Goal: Task Accomplishment & Management: Manage account settings

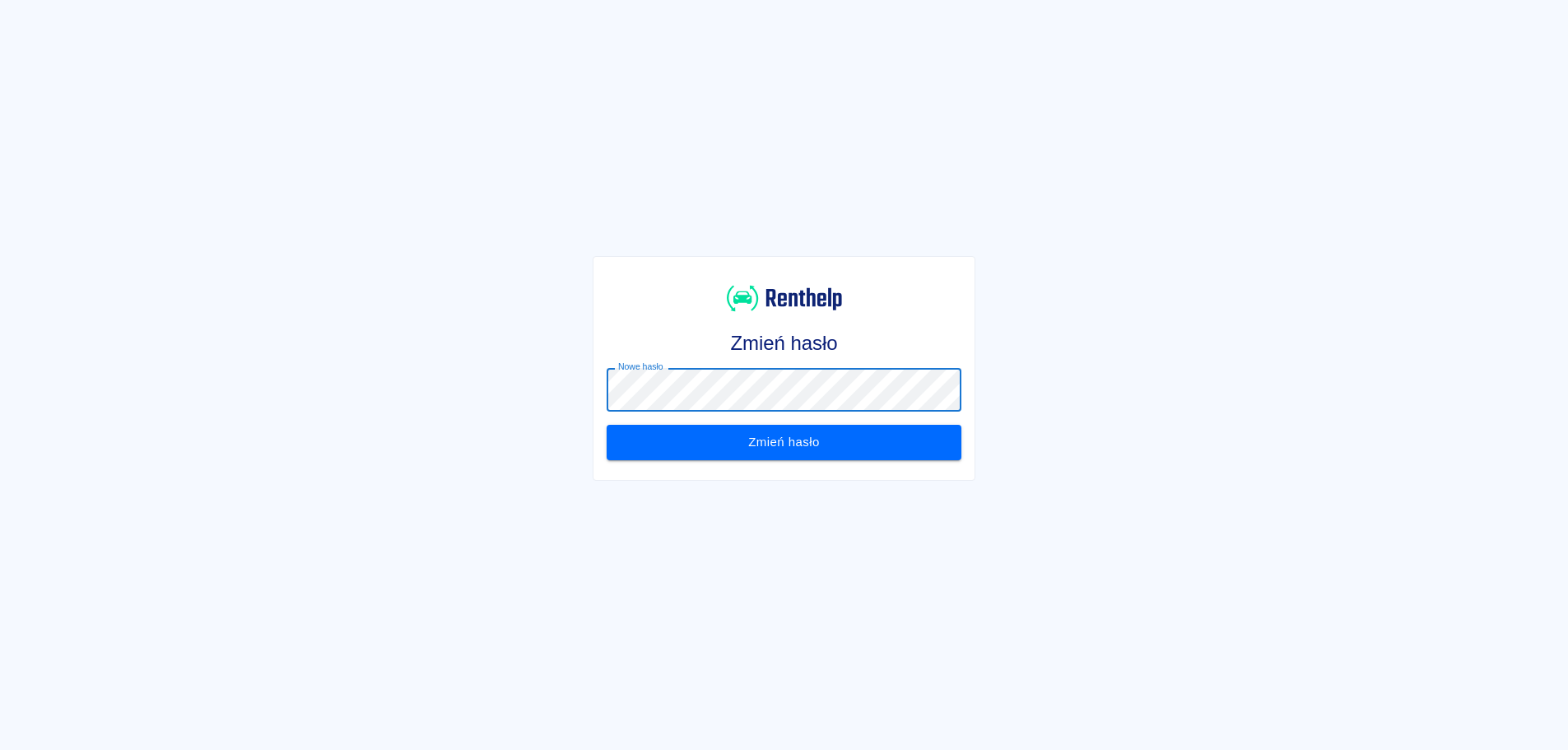
click button "Zmień hasło" at bounding box center [783, 442] width 354 height 34
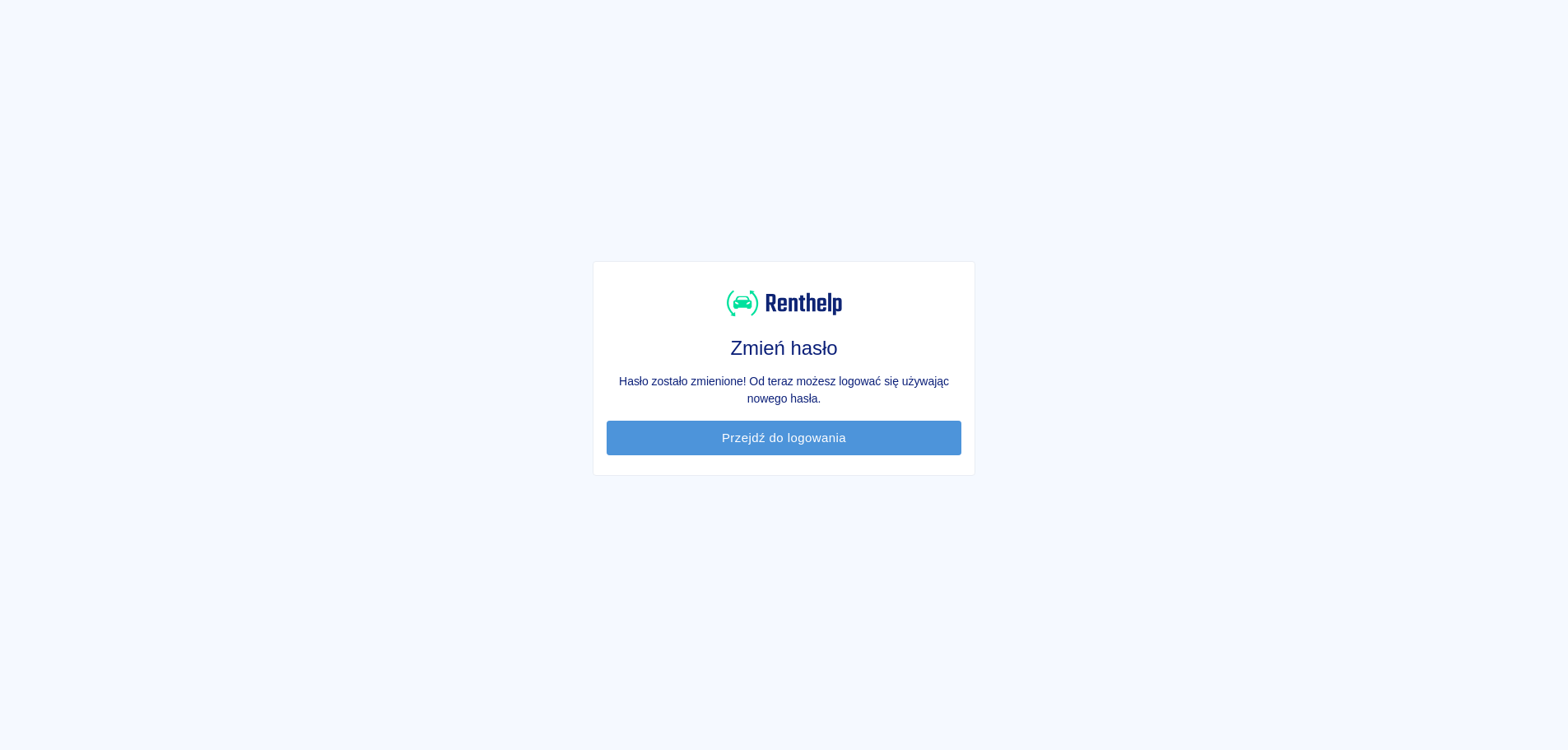
click at [738, 444] on link "Przejdź do logowania" at bounding box center [783, 437] width 354 height 34
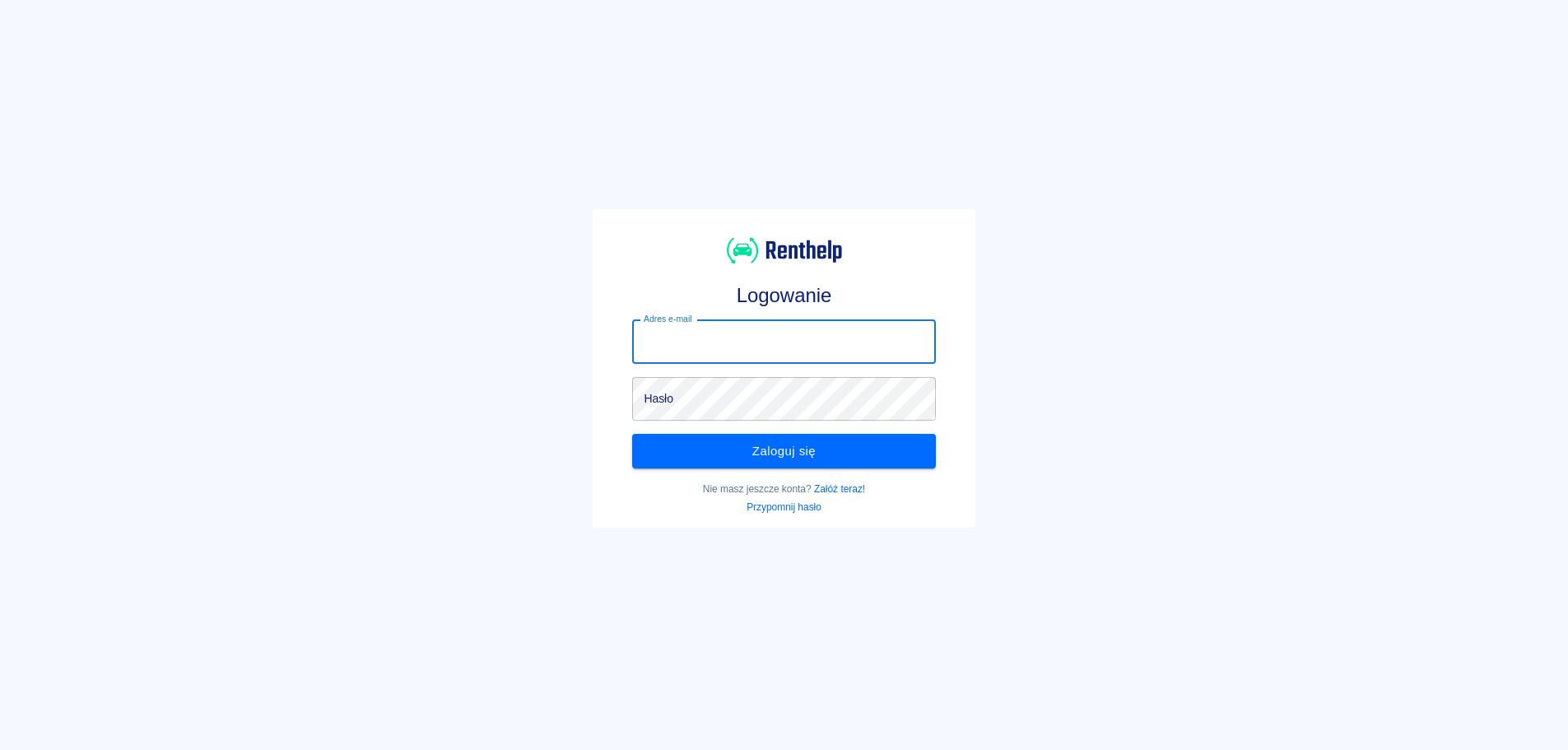
click at [760, 344] on input "Adres e-mail" at bounding box center [783, 341] width 303 height 43
type input "rentacar@klagmotors.pl"
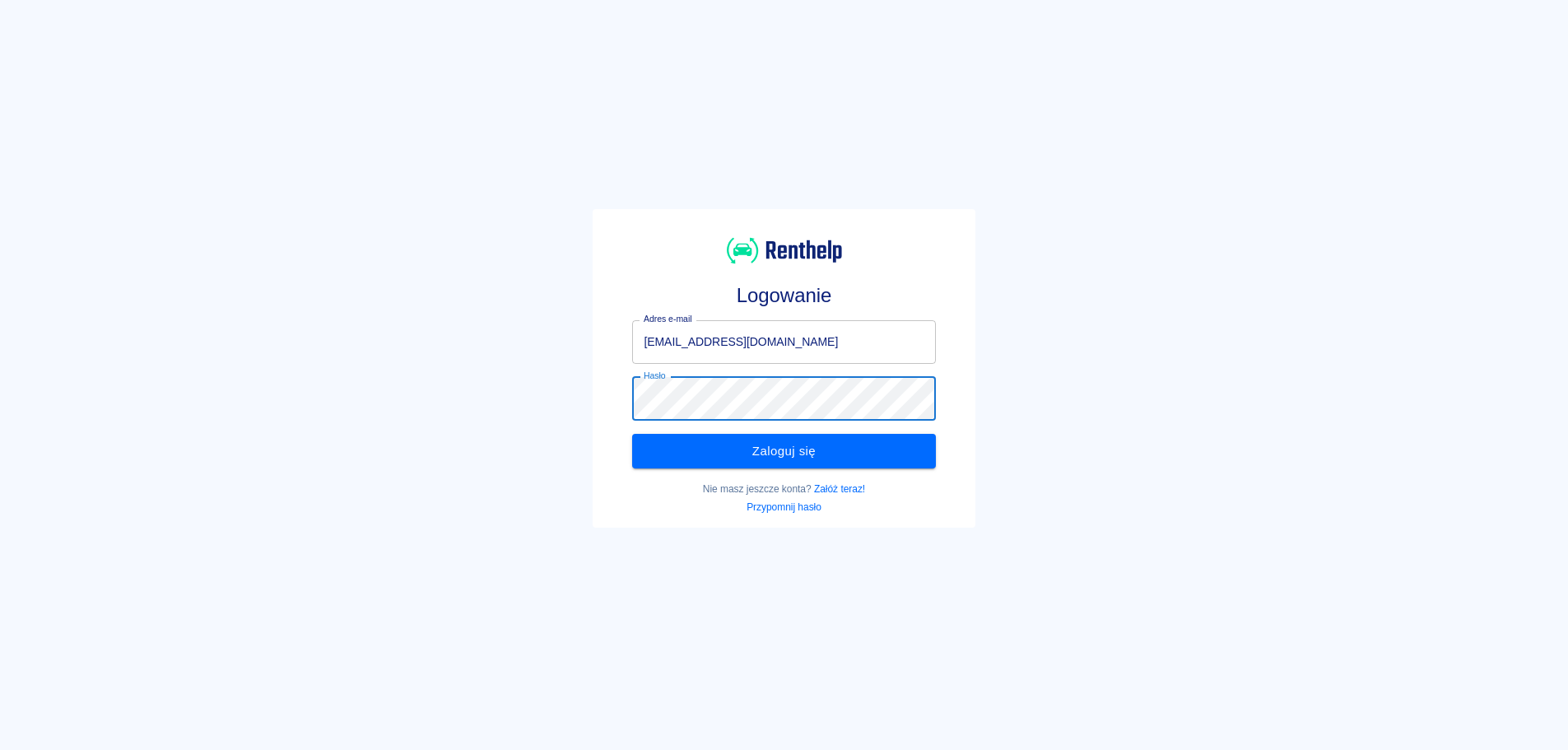
click button "Zaloguj się" at bounding box center [783, 451] width 303 height 34
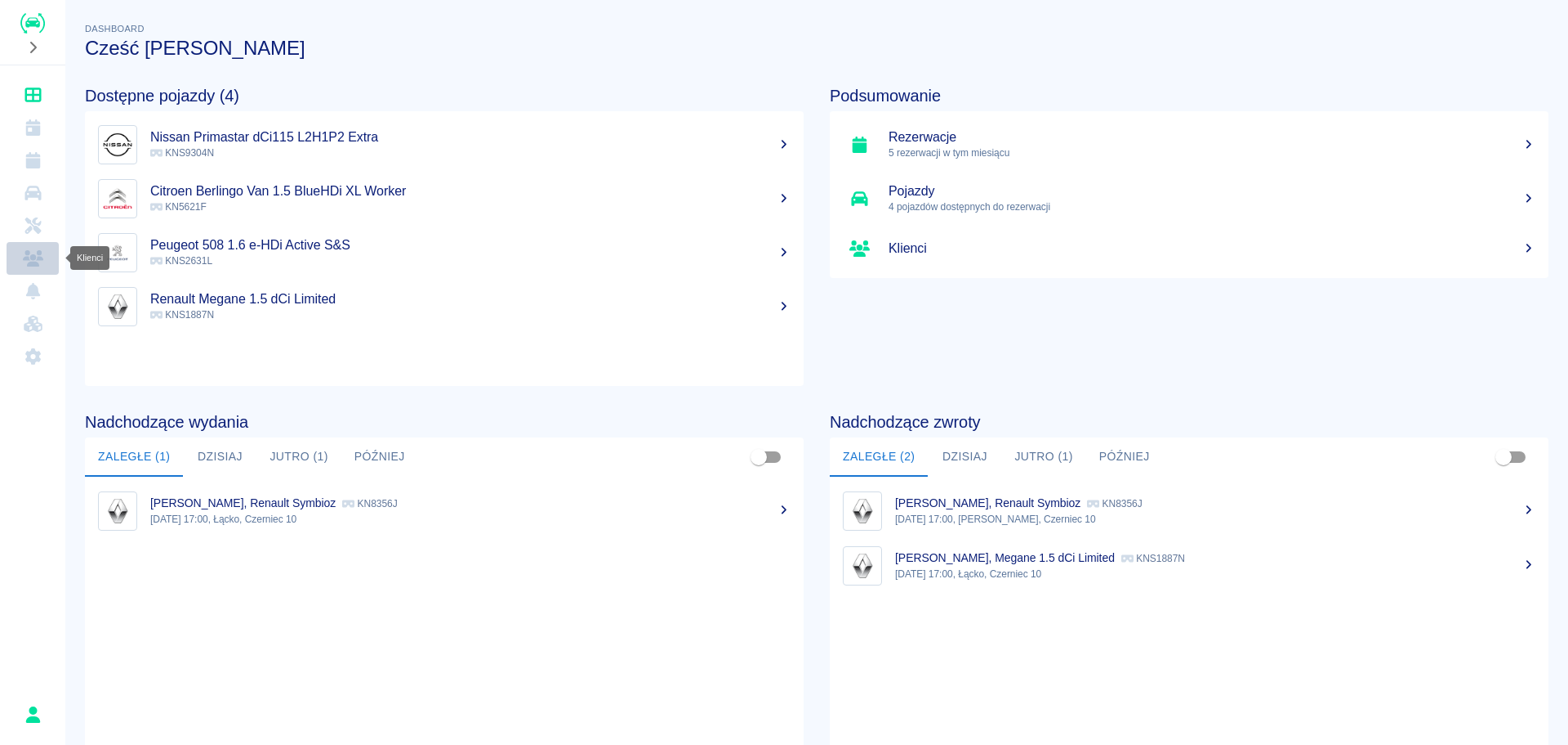
click at [25, 266] on icon "Klienci" at bounding box center [32, 258] width 20 height 17
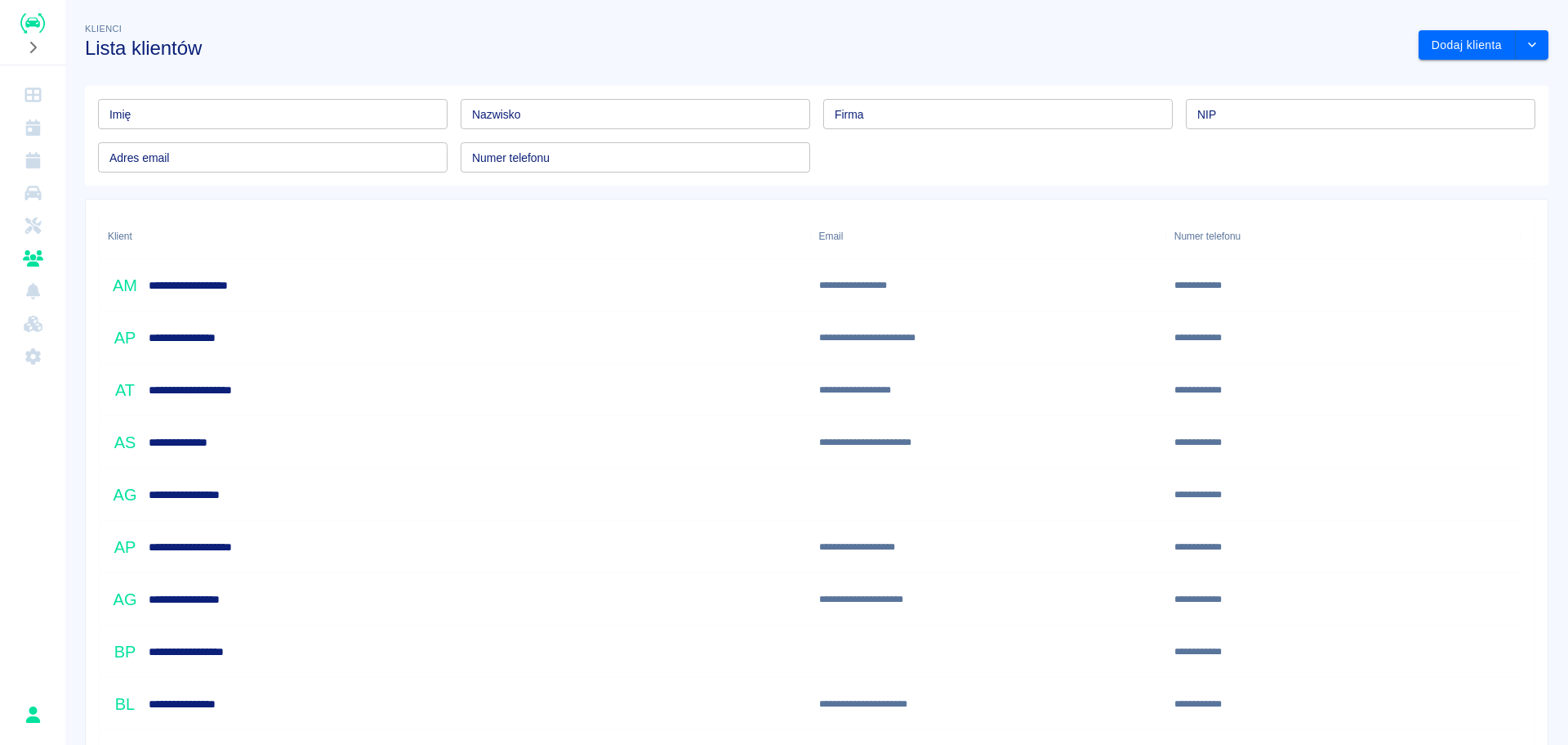
click at [668, 109] on input "Nazwisko" at bounding box center [635, 114] width 350 height 30
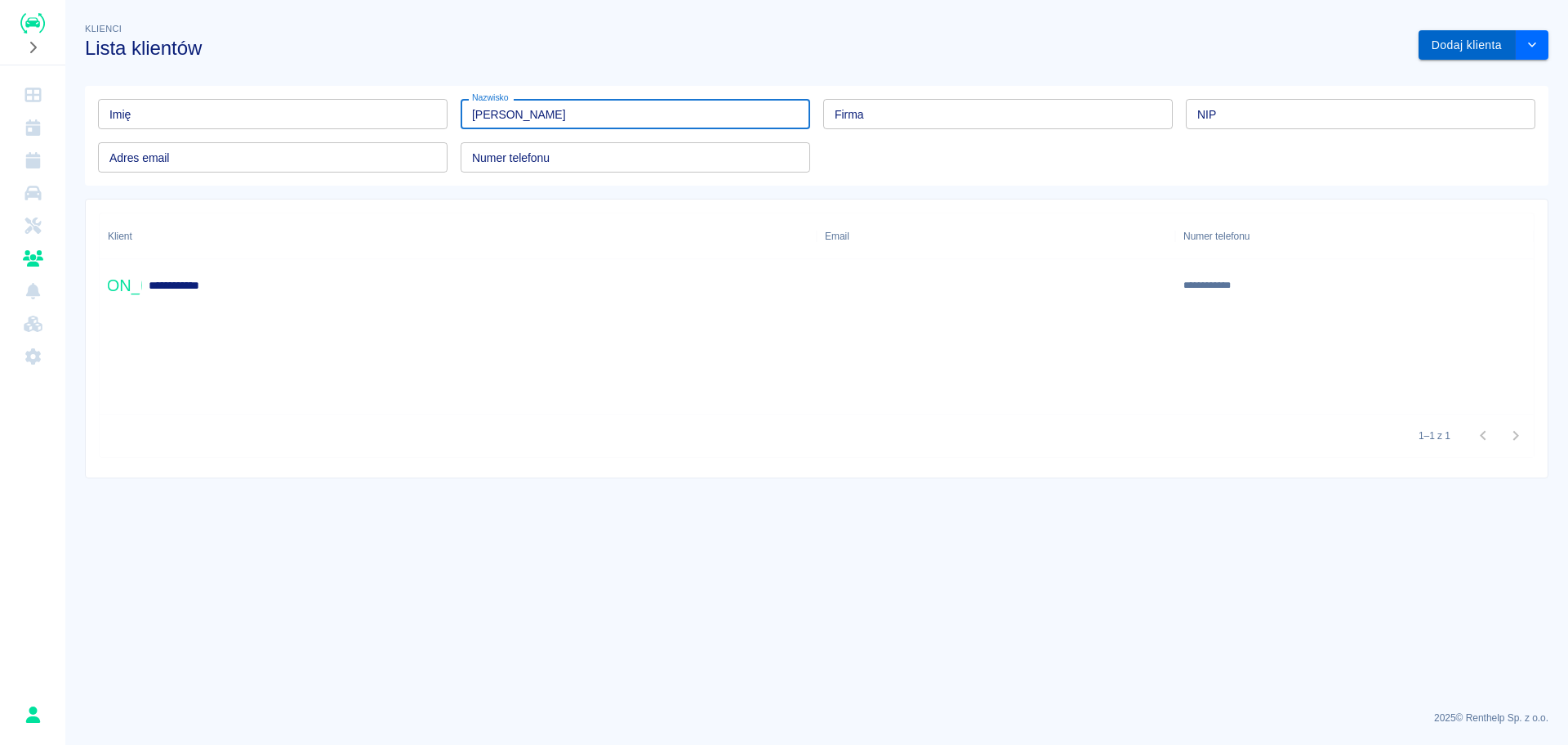
type input "adamczyk"
click at [1493, 43] on button "Dodaj klienta" at bounding box center [1467, 45] width 97 height 30
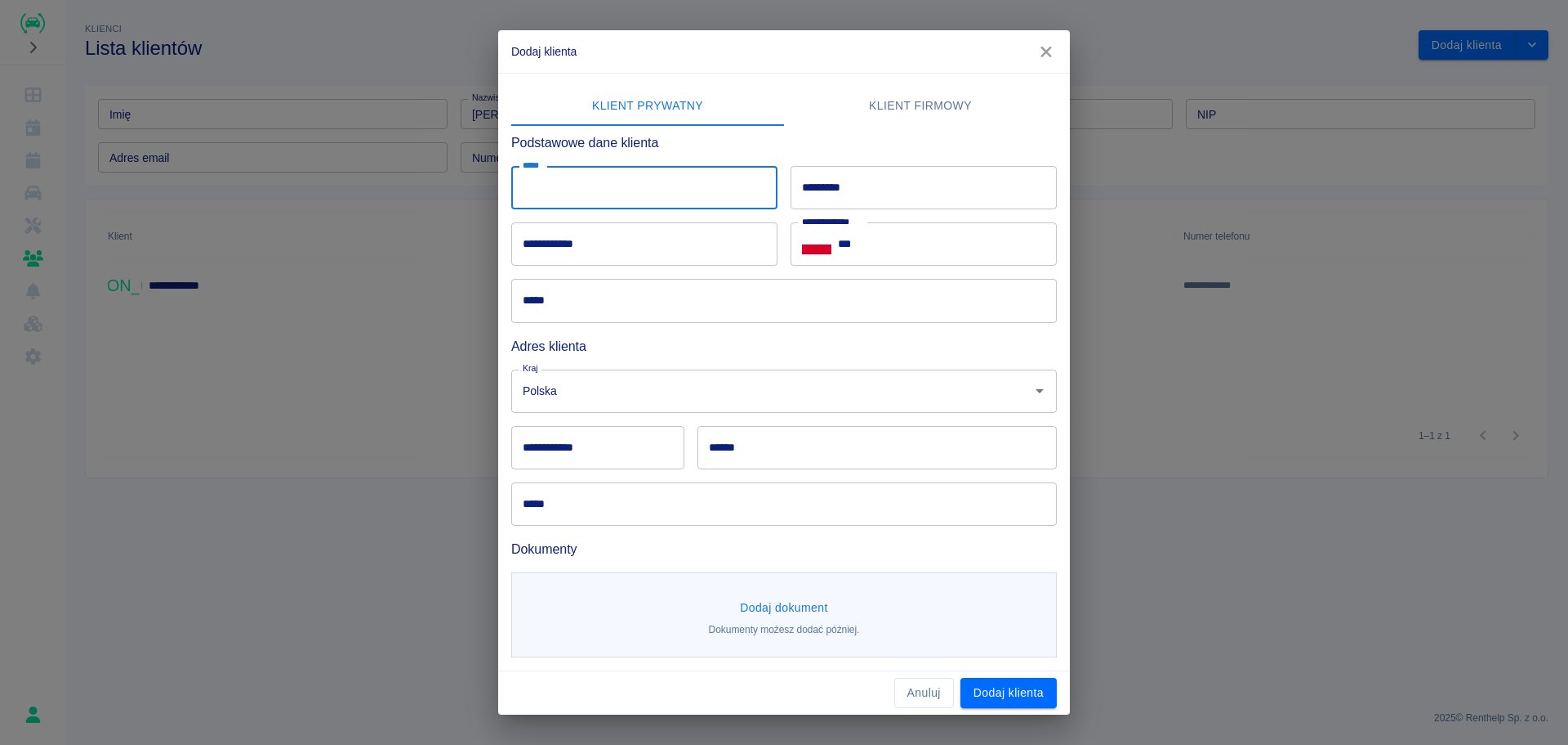
click at [636, 188] on input "*****" at bounding box center [645, 187] width 267 height 43
type input "*"
type input "*********"
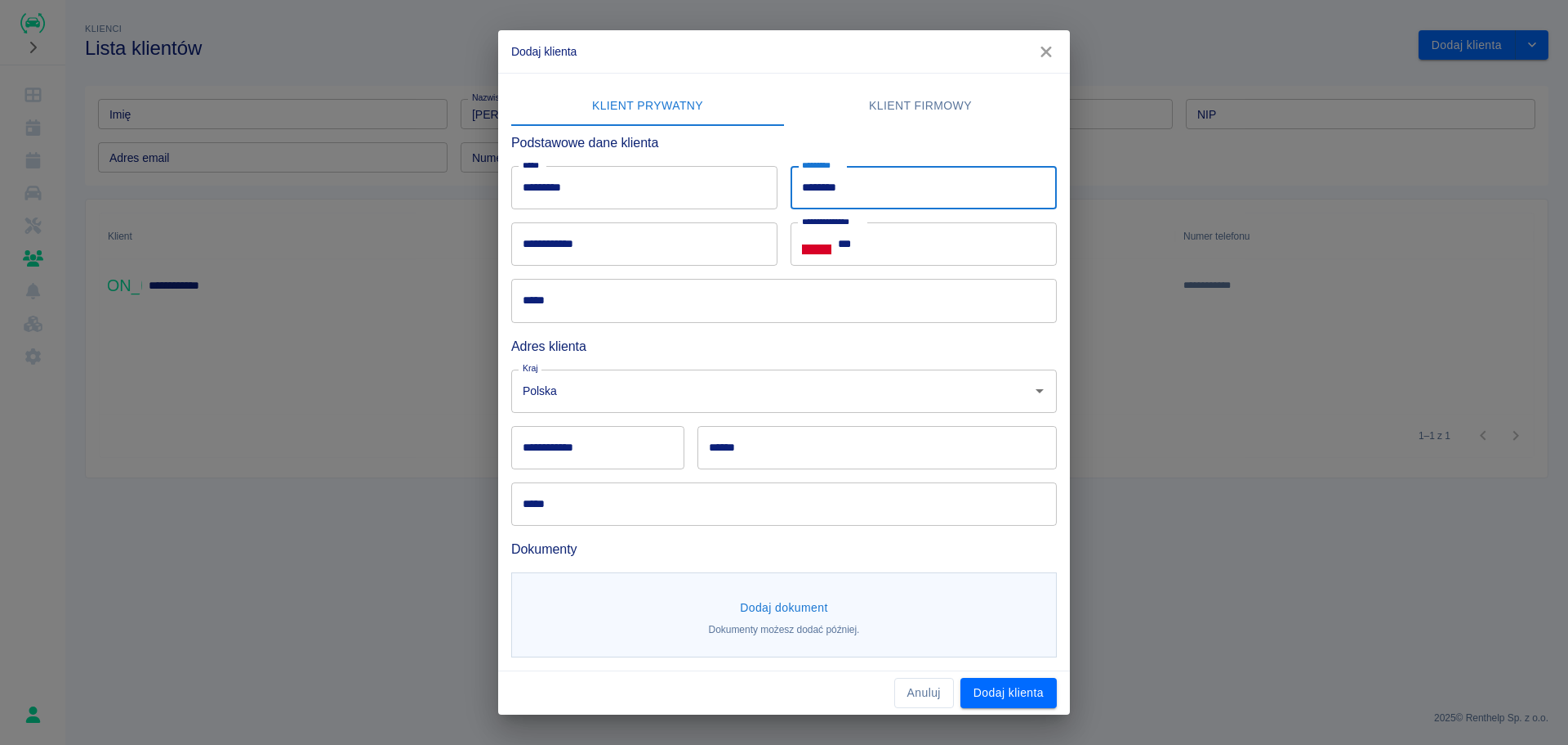
type input "********"
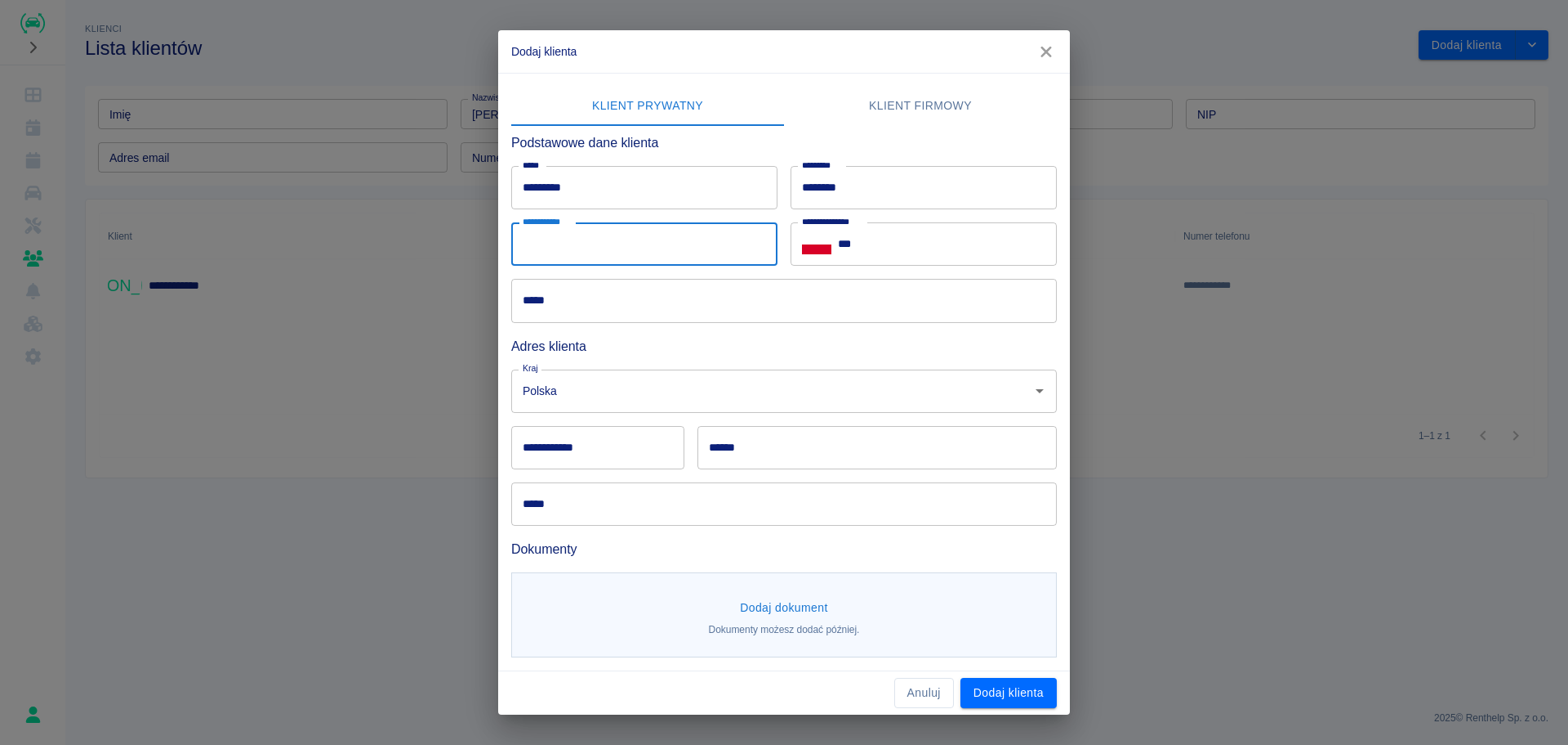
click at [602, 247] on input "**********" at bounding box center [645, 243] width 267 height 43
click at [970, 254] on input "***" at bounding box center [948, 243] width 219 height 43
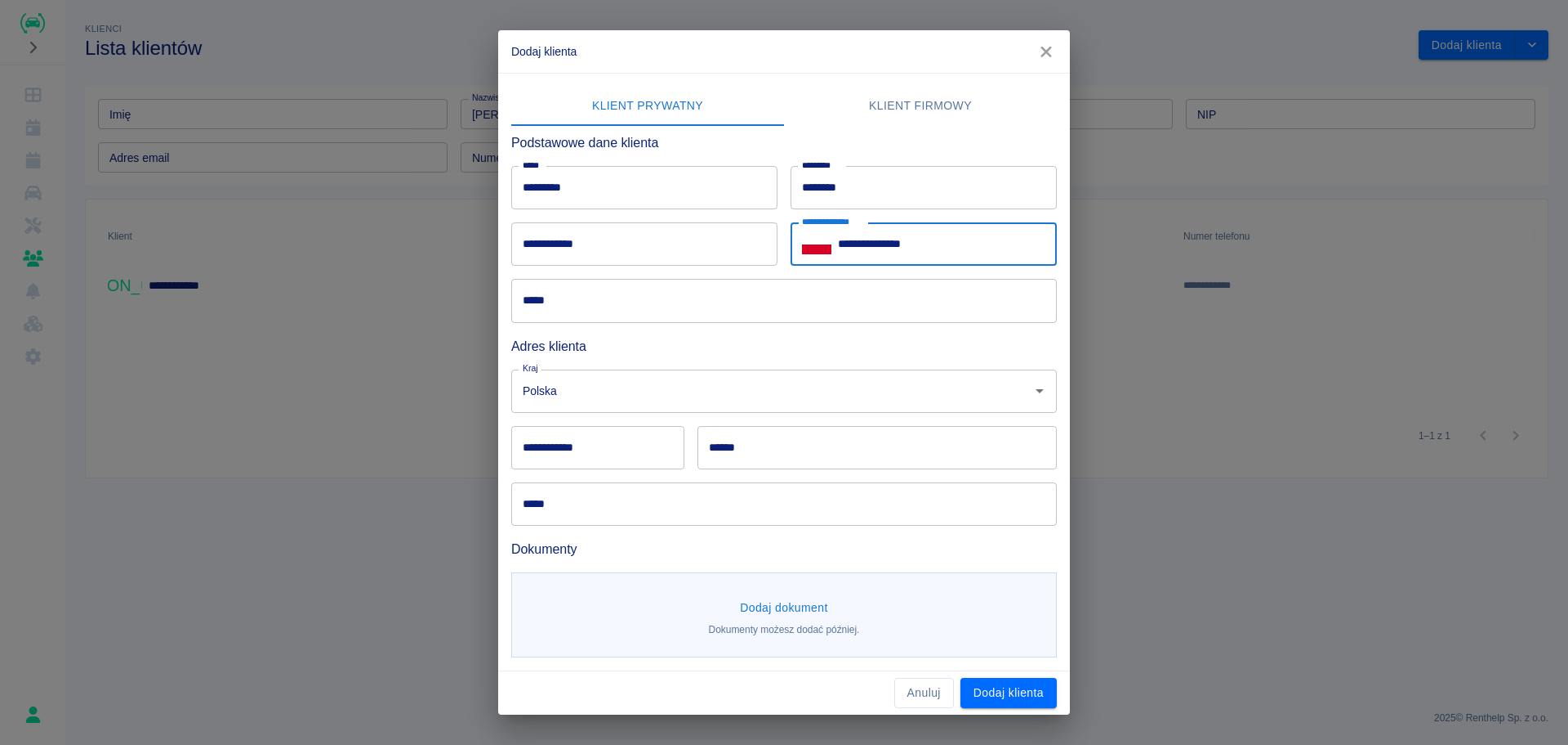
type input "**********"
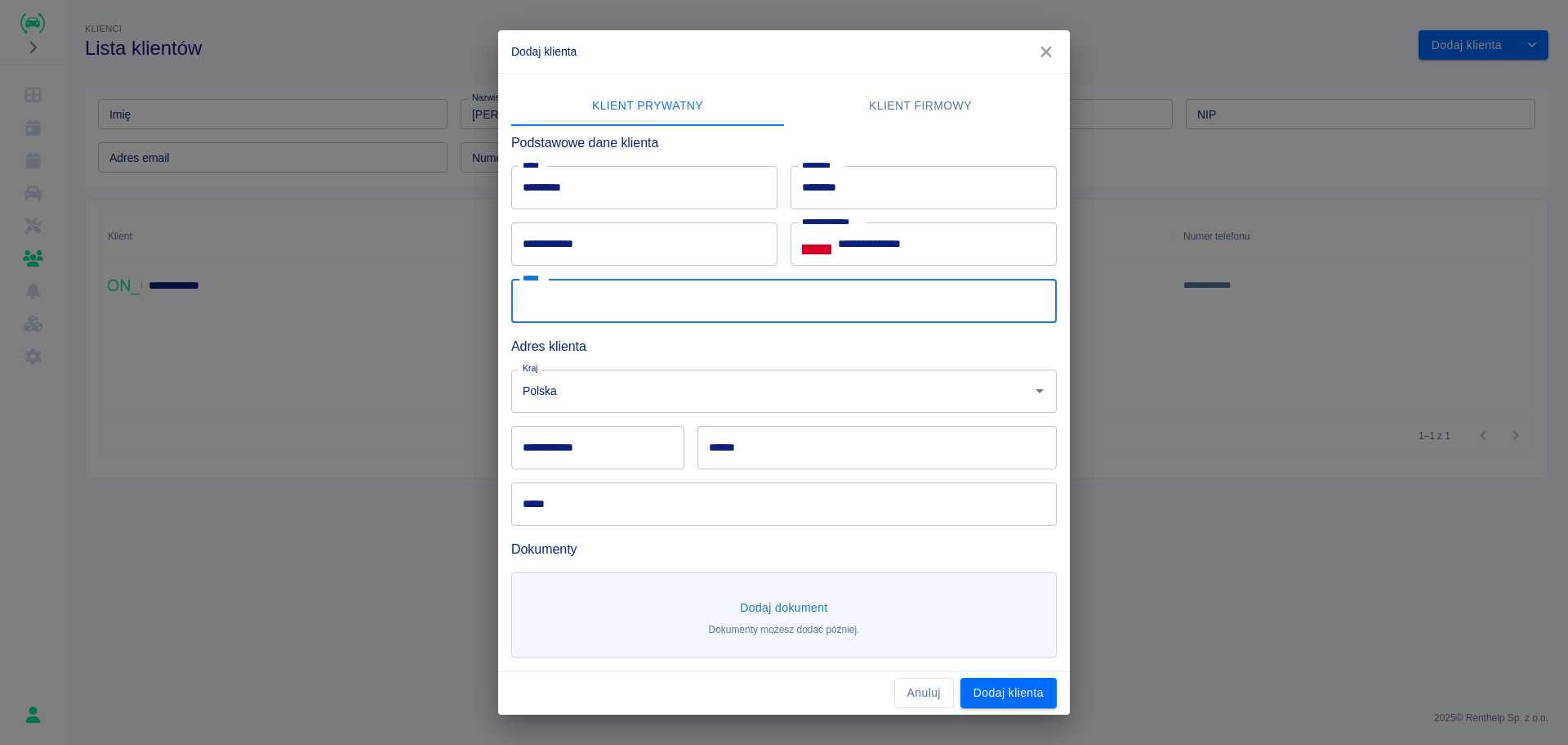
click at [915, 312] on input "*****" at bounding box center [784, 300] width 545 height 43
type input "**********"
click at [657, 380] on input "Polska" at bounding box center [760, 390] width 485 height 29
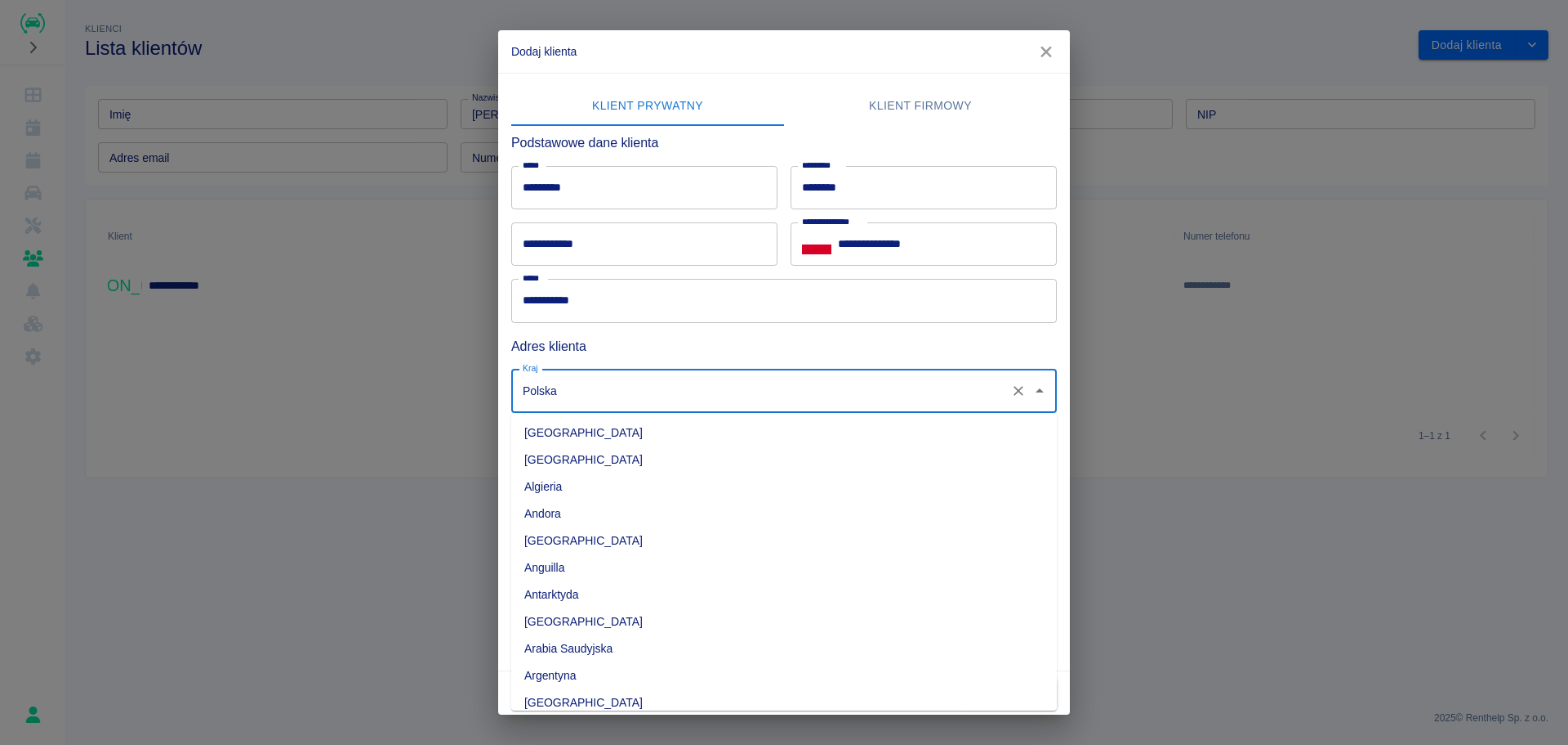
scroll to position [4267, 0]
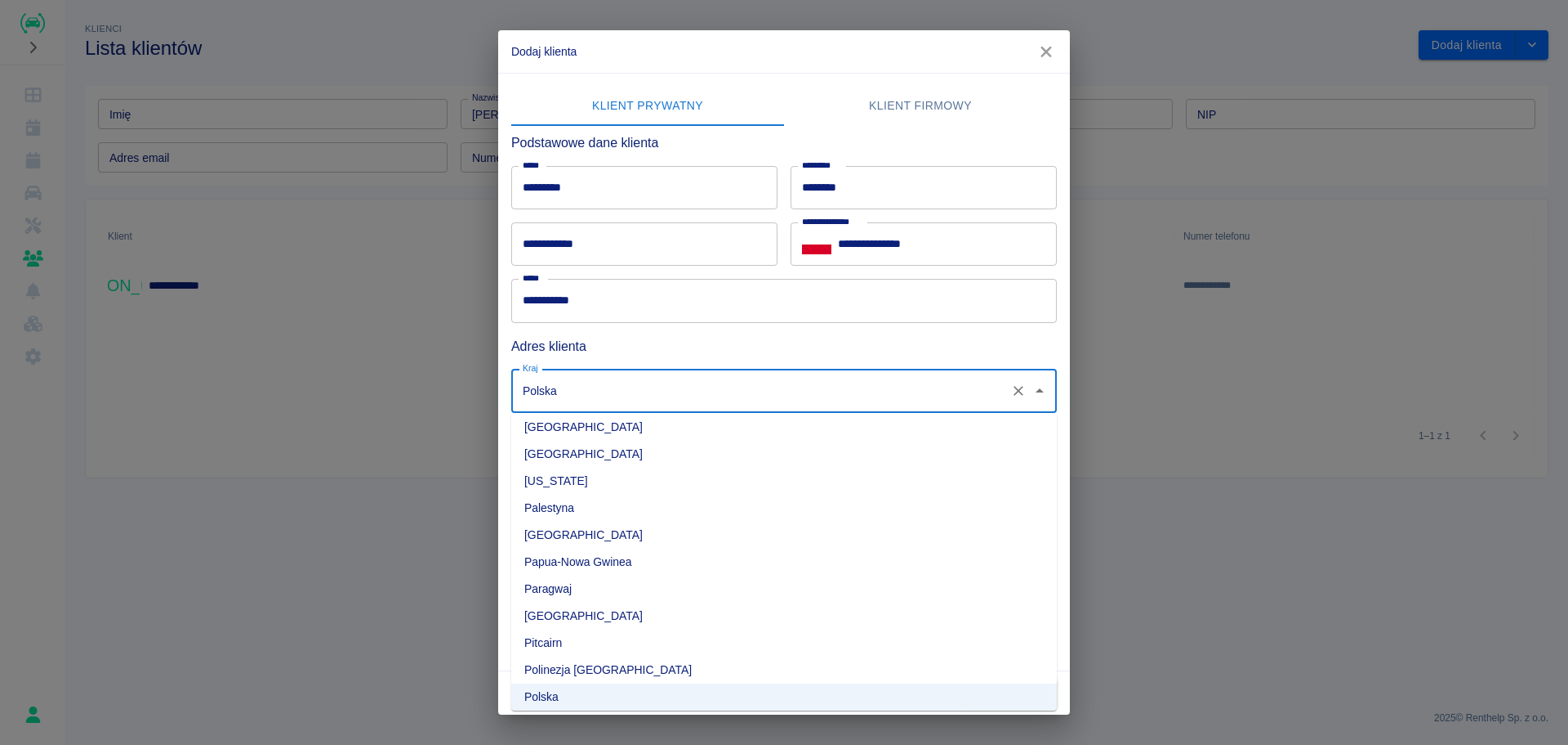
click at [613, 435] on li "Oman" at bounding box center [784, 426] width 545 height 27
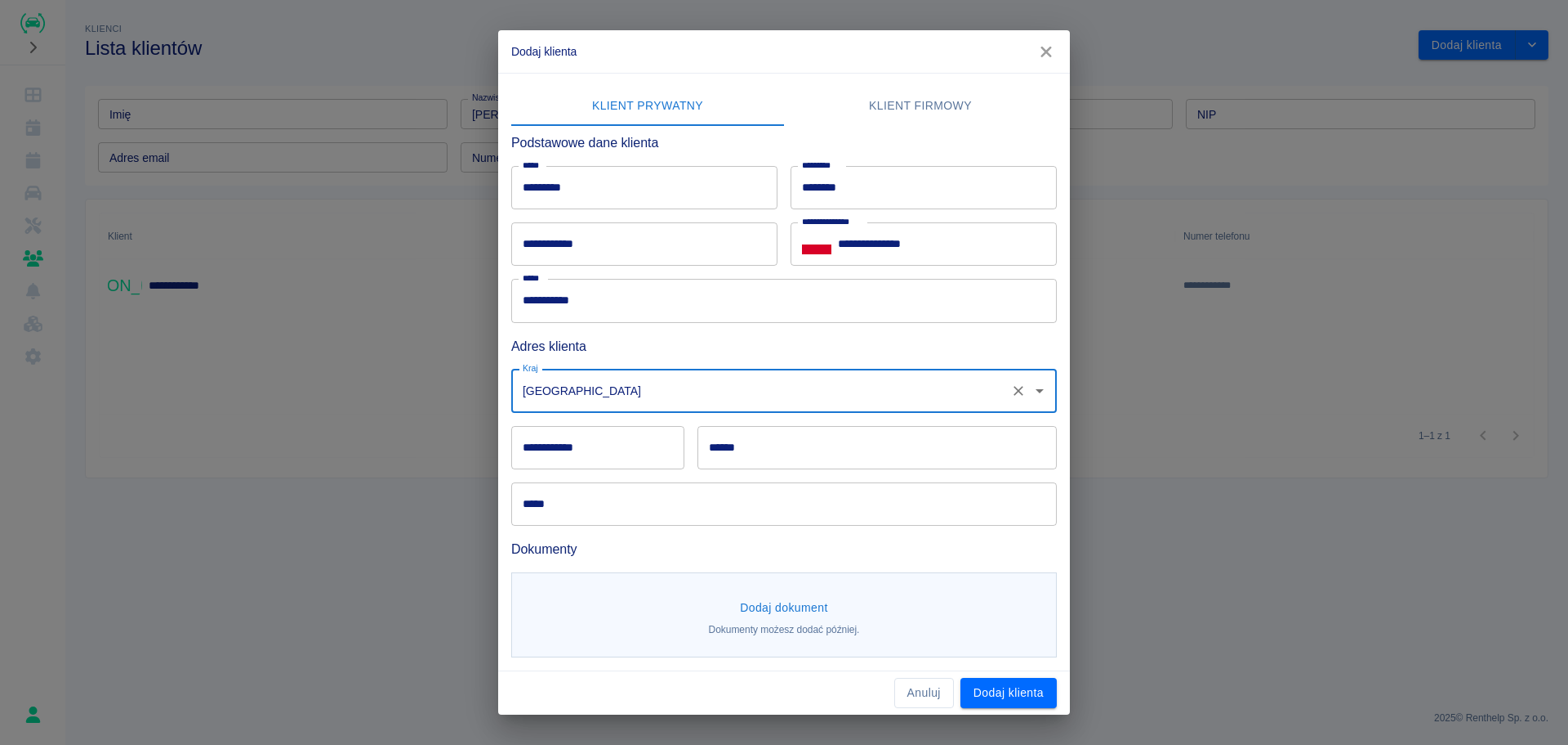
click at [609, 376] on input "Oman" at bounding box center [760, 390] width 485 height 29
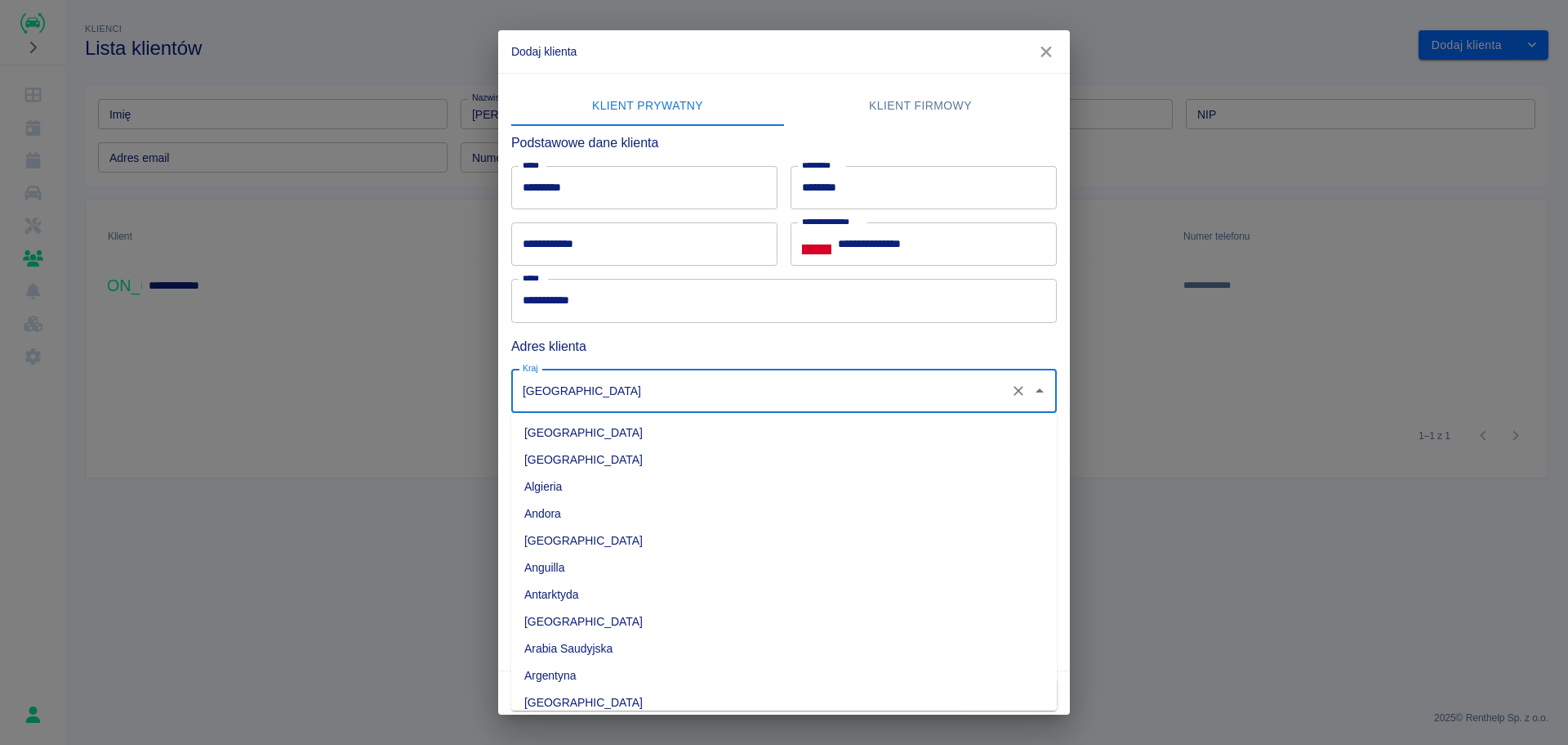
scroll to position [3998, 0]
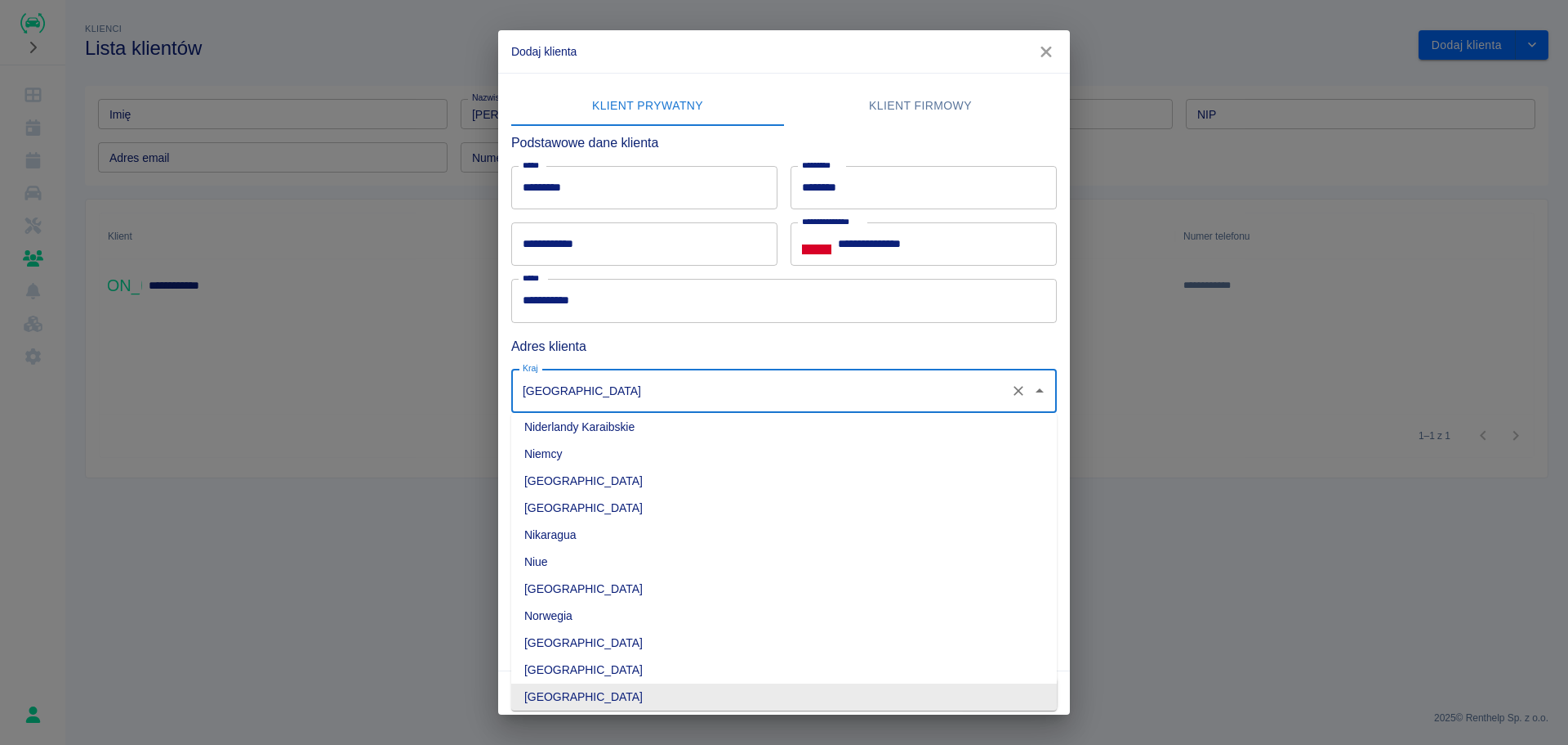
drag, startPoint x: 661, startPoint y: 393, endPoint x: 276, endPoint y: 393, distance: 385.0
click at [276, 393] on div "**********" at bounding box center [784, 372] width 1568 height 745
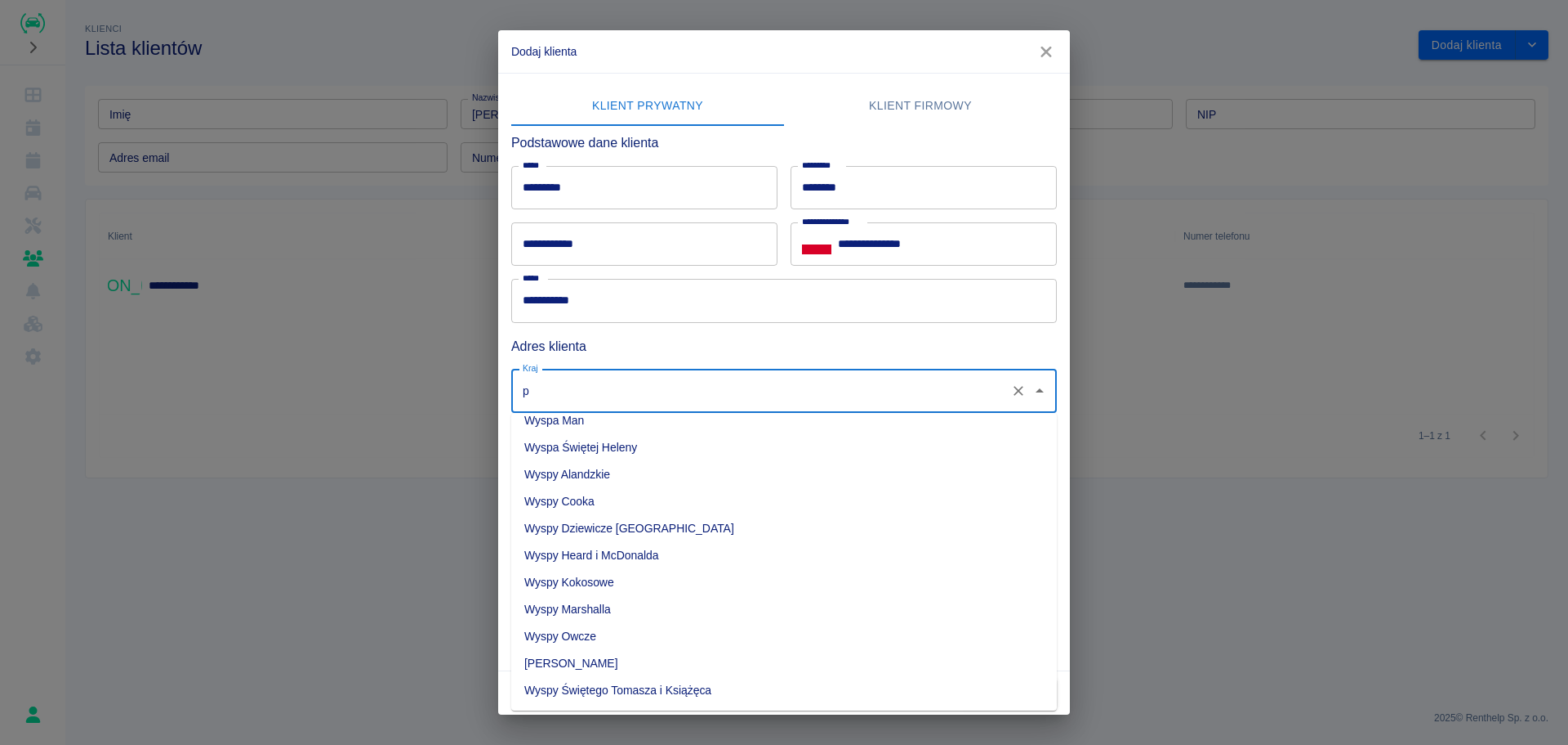
scroll to position [0, 0]
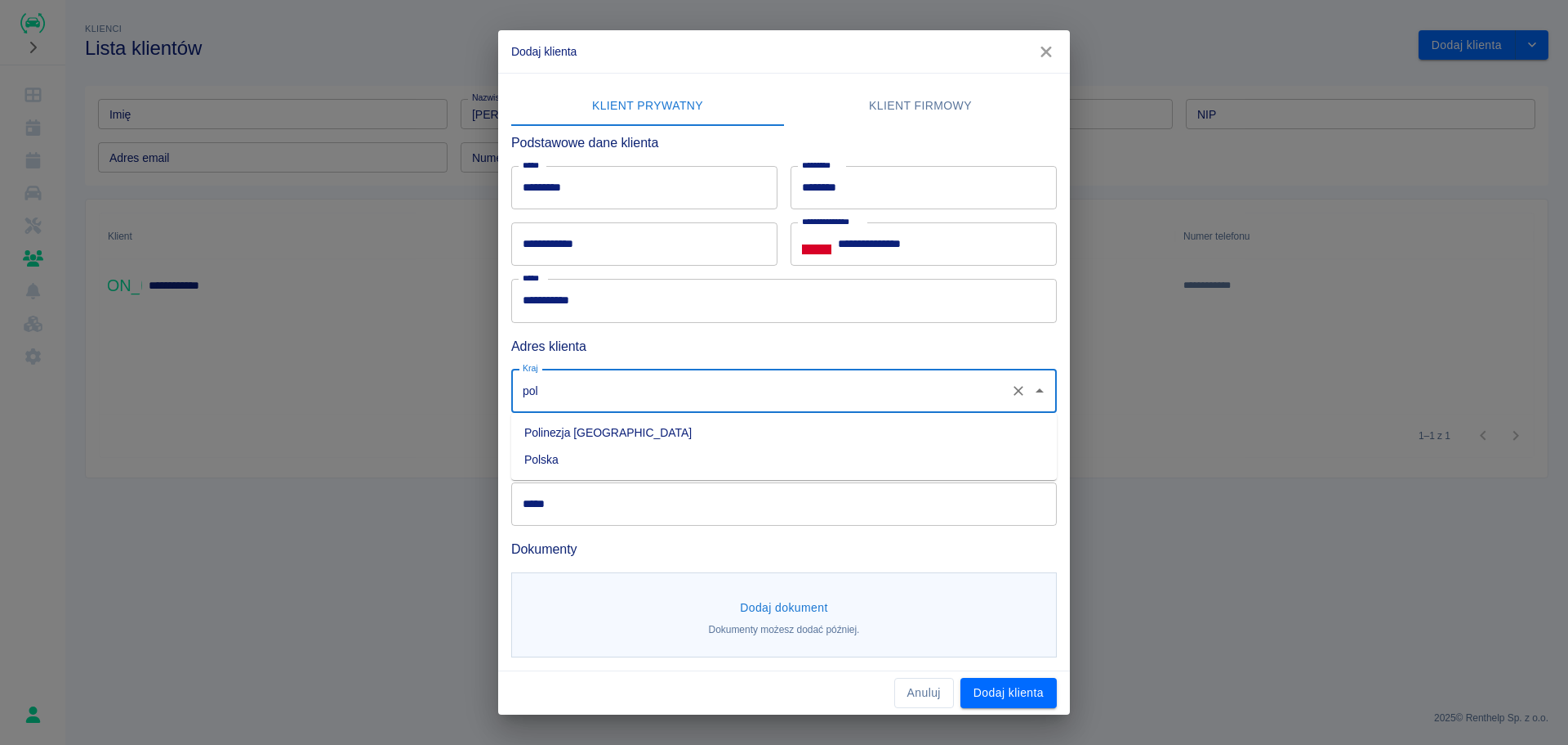
click at [558, 455] on li "Polska" at bounding box center [784, 460] width 545 height 27
type input "Polska"
click at [570, 461] on input "**********" at bounding box center [597, 447] width 173 height 43
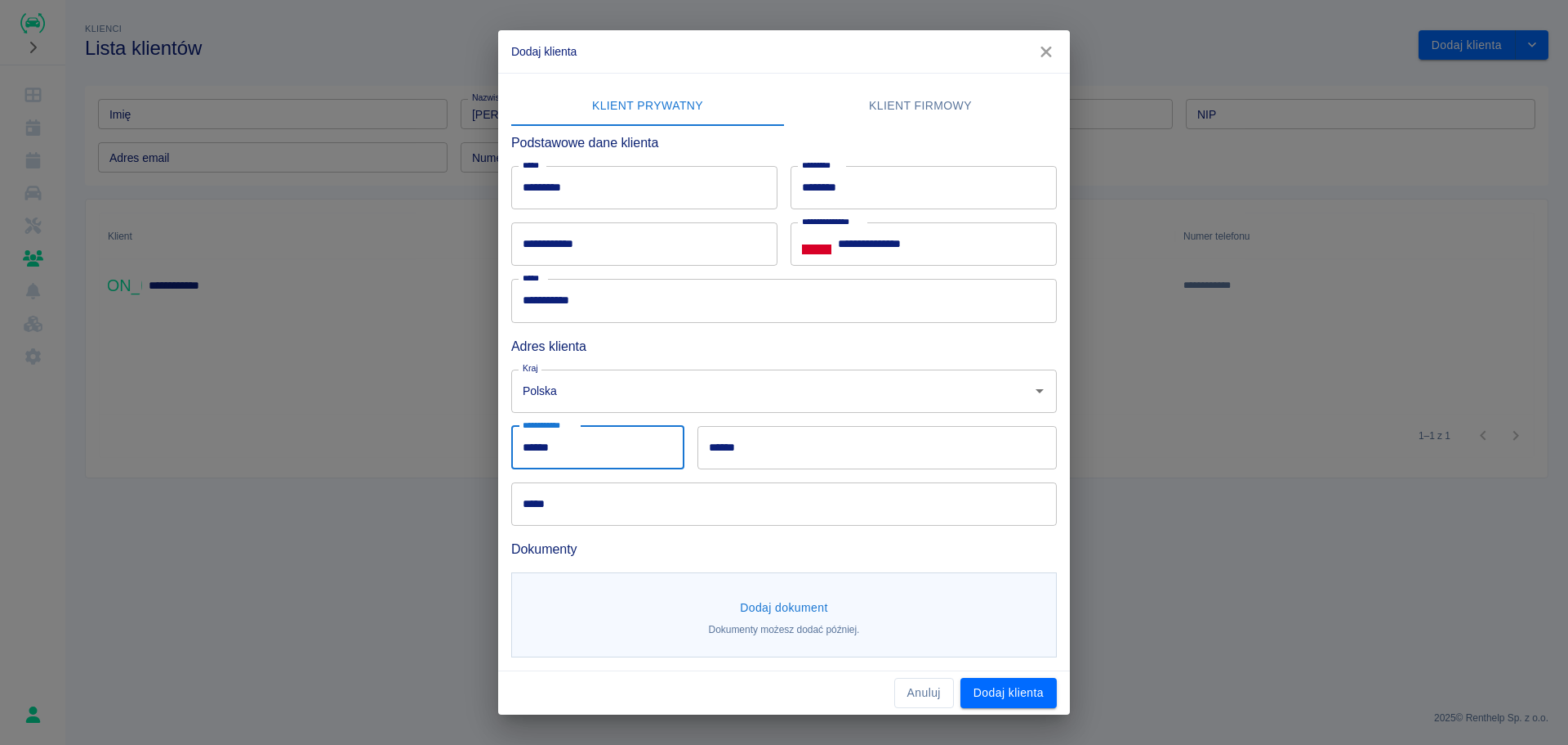
type input "******"
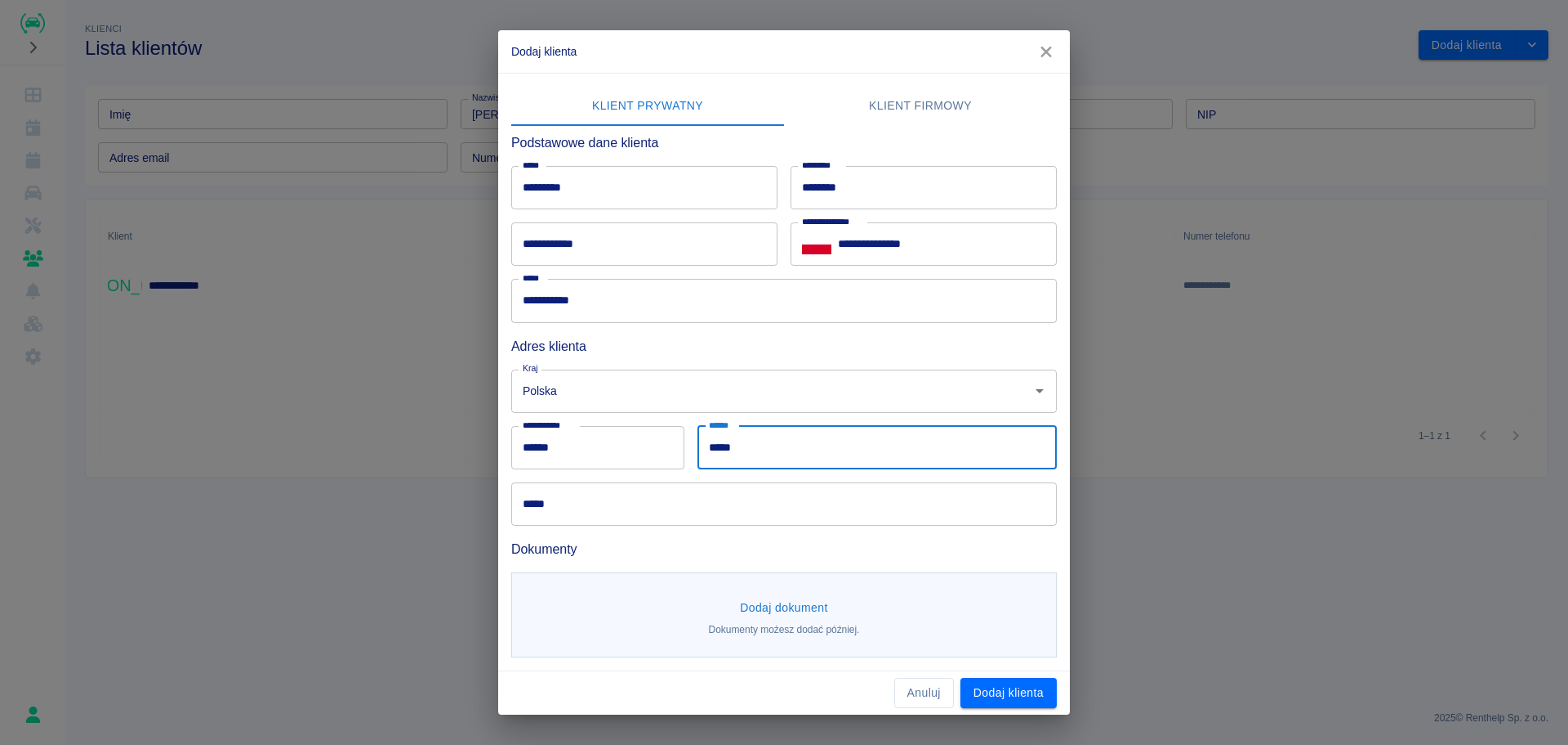
type input "*****"
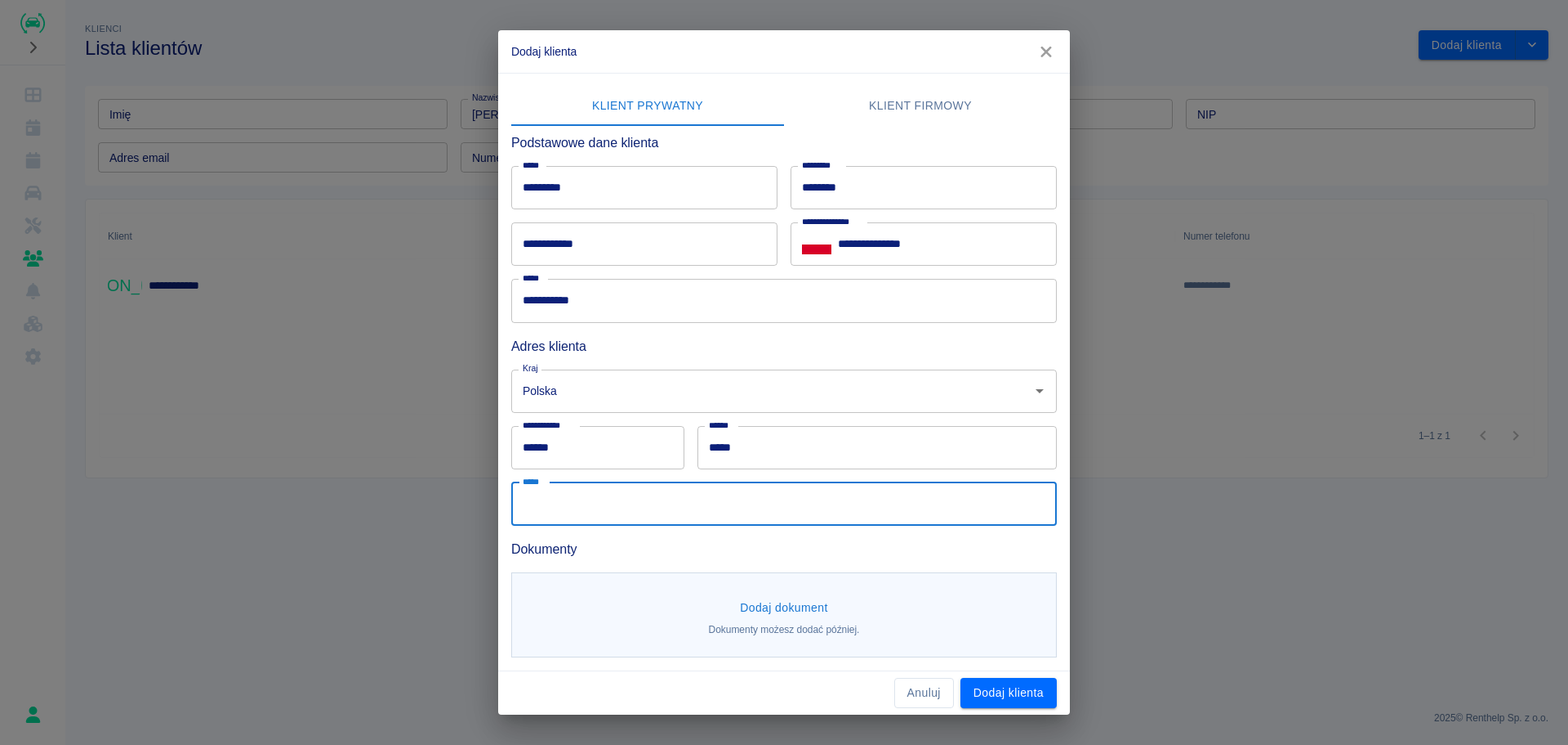
click at [613, 505] on input "*****" at bounding box center [784, 504] width 545 height 43
type input "**********"
click at [803, 612] on button "Dodaj dokument" at bounding box center [783, 607] width 101 height 30
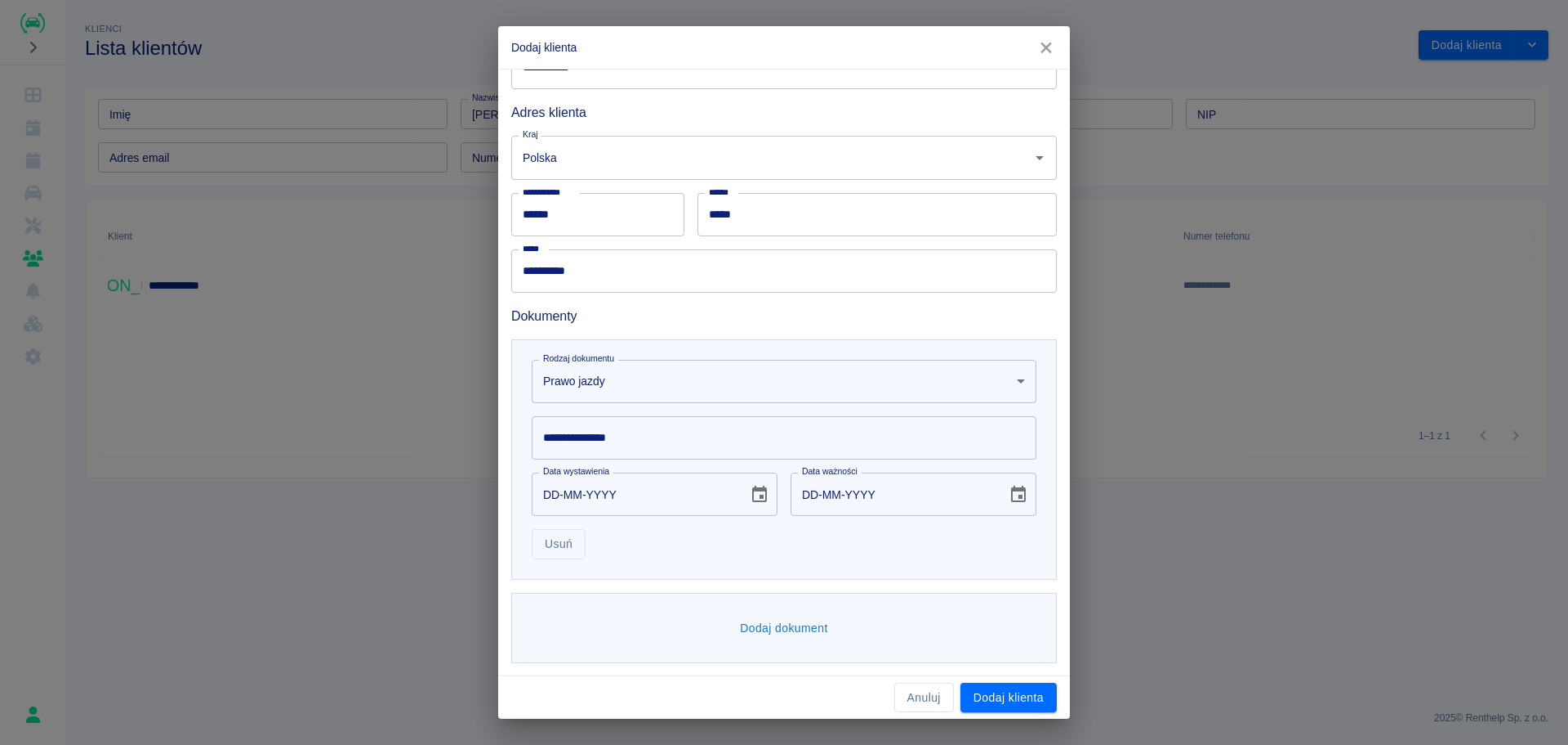
scroll to position [230, 0]
click at [645, 448] on input "**********" at bounding box center [784, 436] width 505 height 43
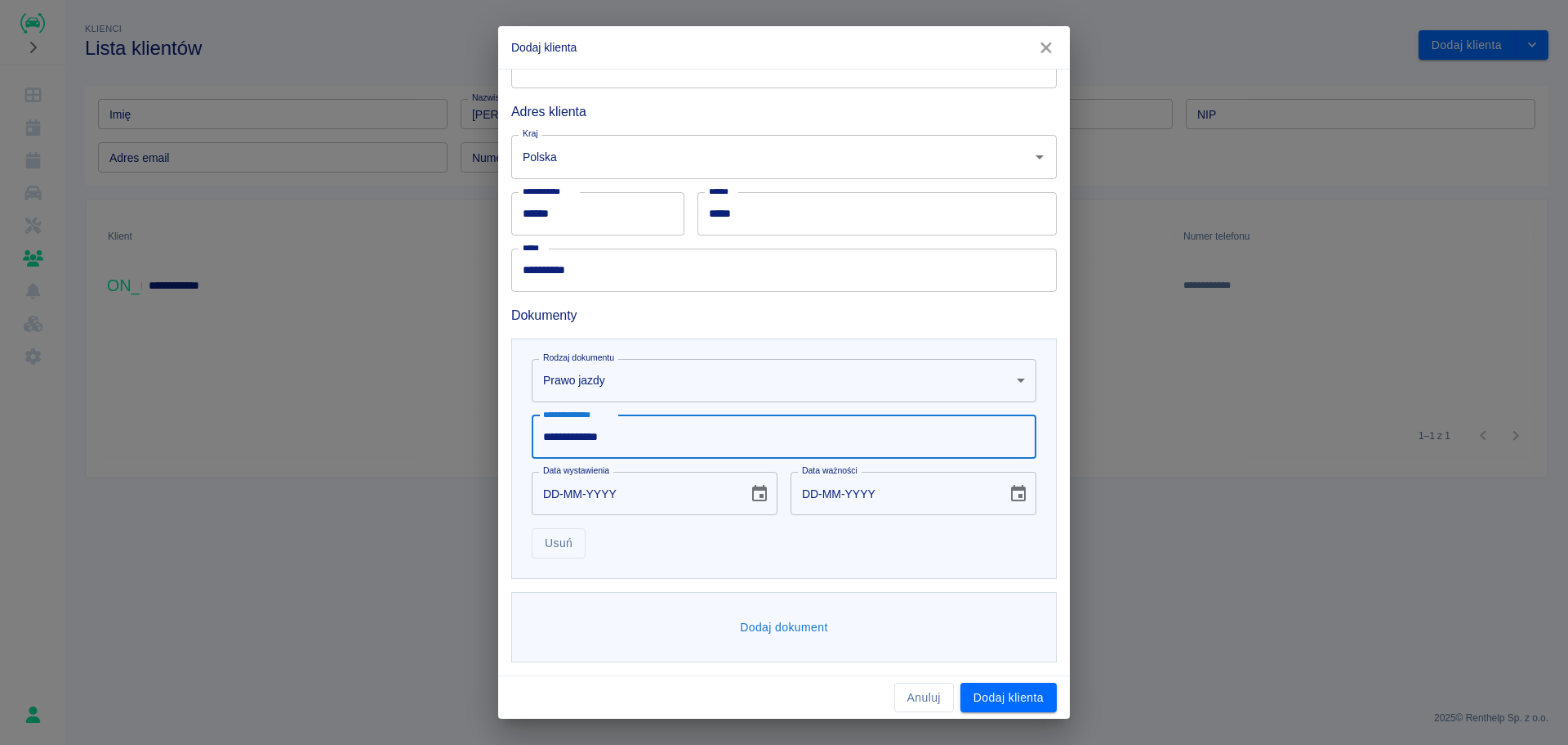
type input "**********"
click at [753, 496] on icon "Choose date" at bounding box center [759, 493] width 19 height 19
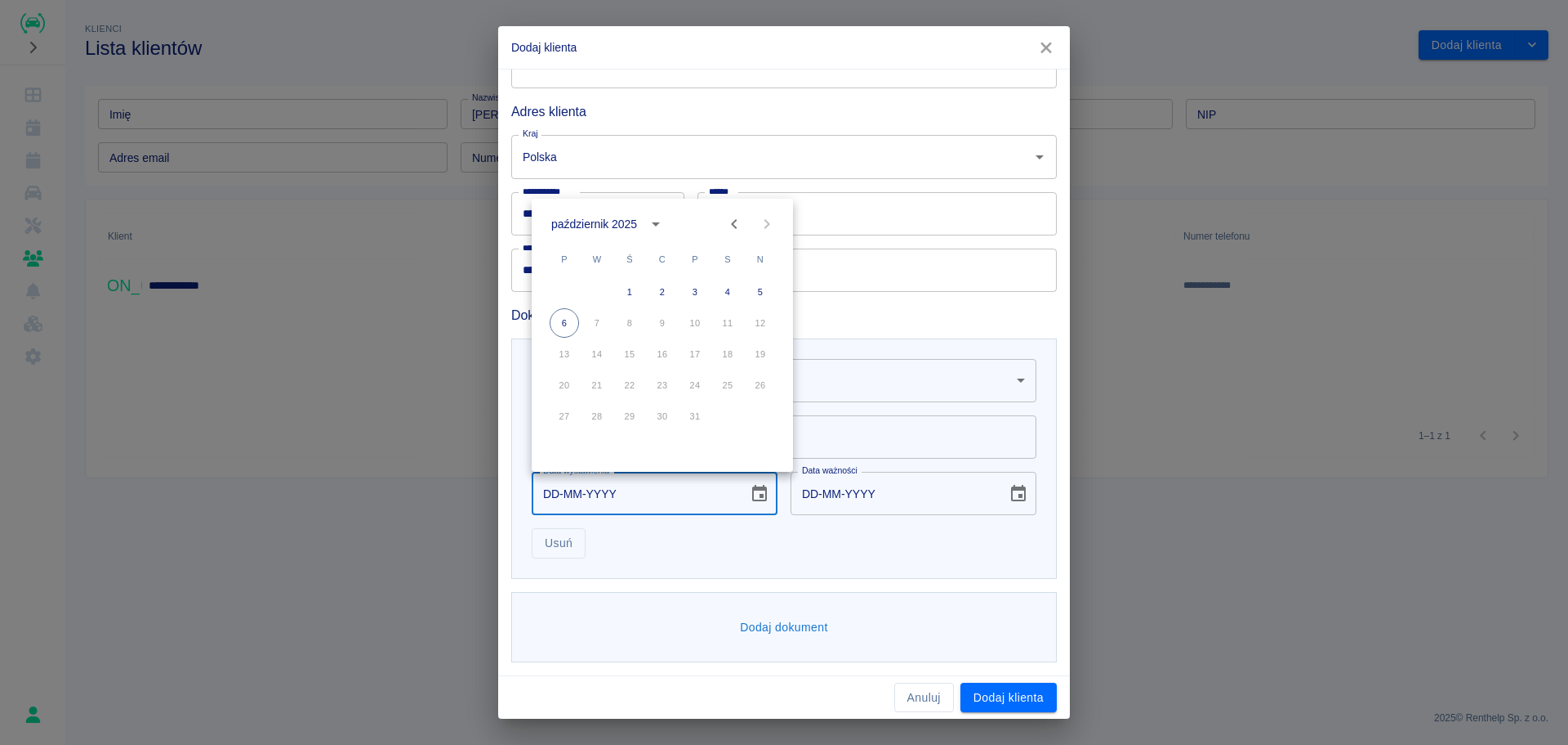
click at [640, 220] on div "październik 2025" at bounding box center [596, 225] width 90 height 18
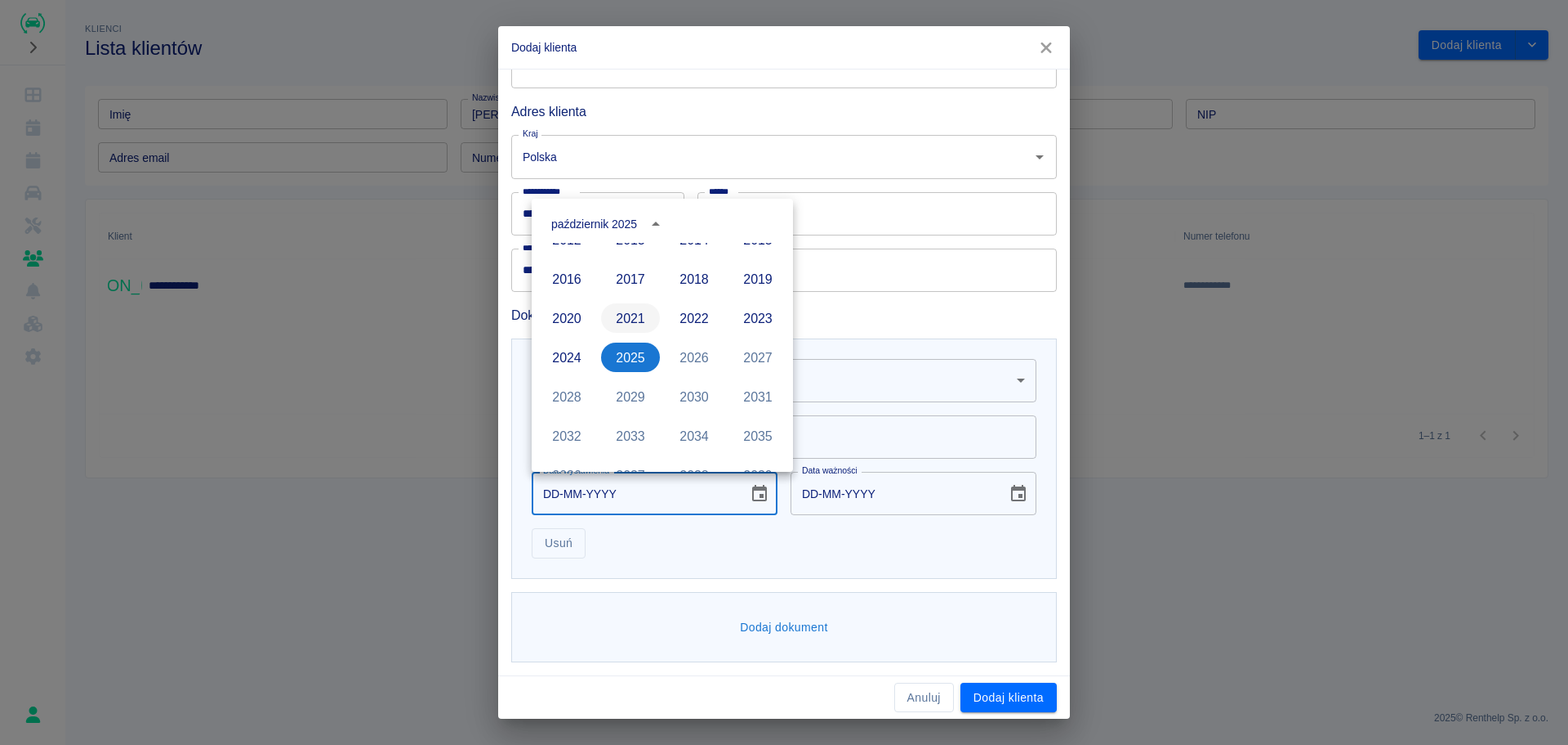
scroll to position [958, 0]
click at [681, 324] on button "2006" at bounding box center [694, 325] width 59 height 30
type input "06-10-2006"
type input "06-10-2016"
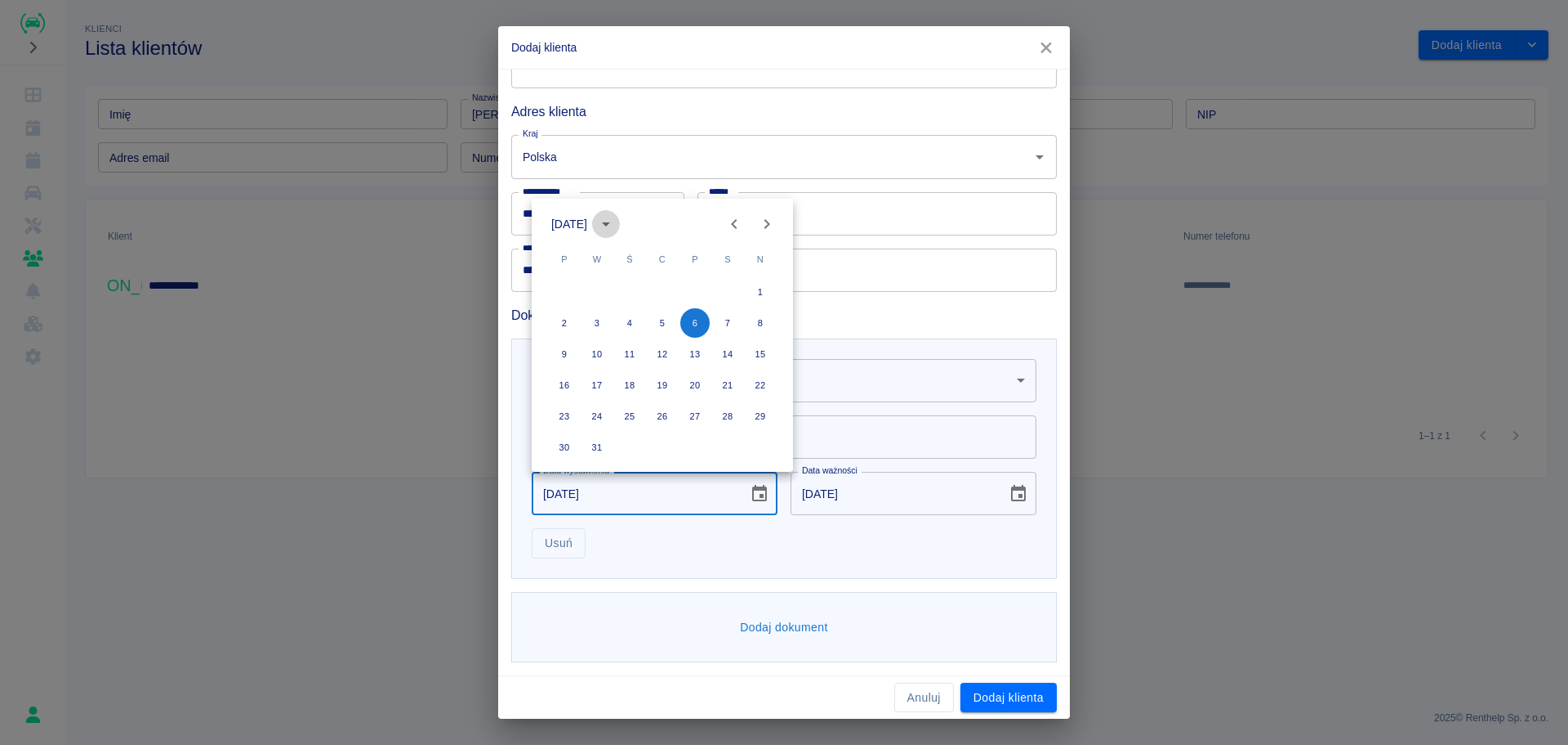
click at [616, 223] on icon "calendar view is open, switch to year view" at bounding box center [606, 224] width 19 height 19
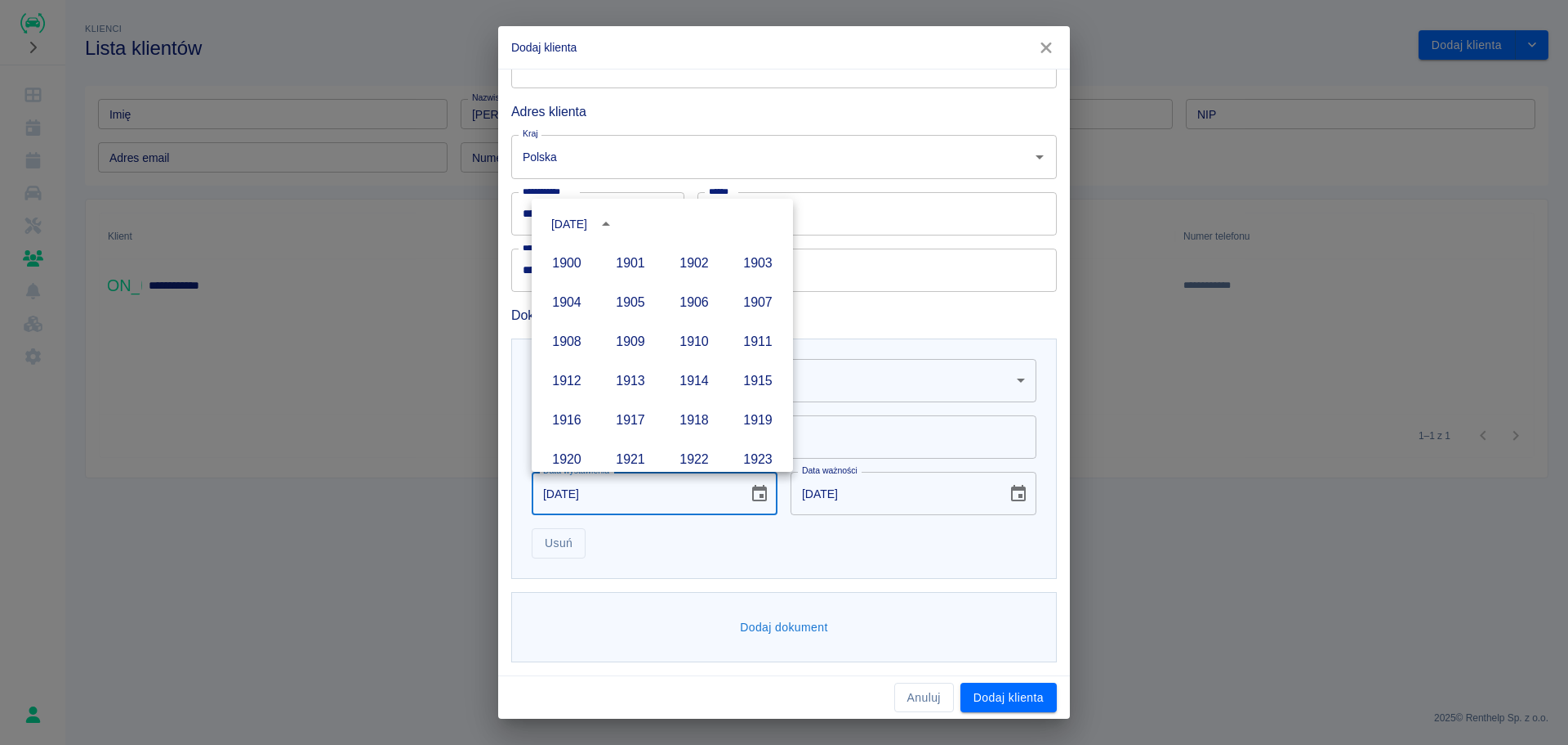
scroll to position [925, 0]
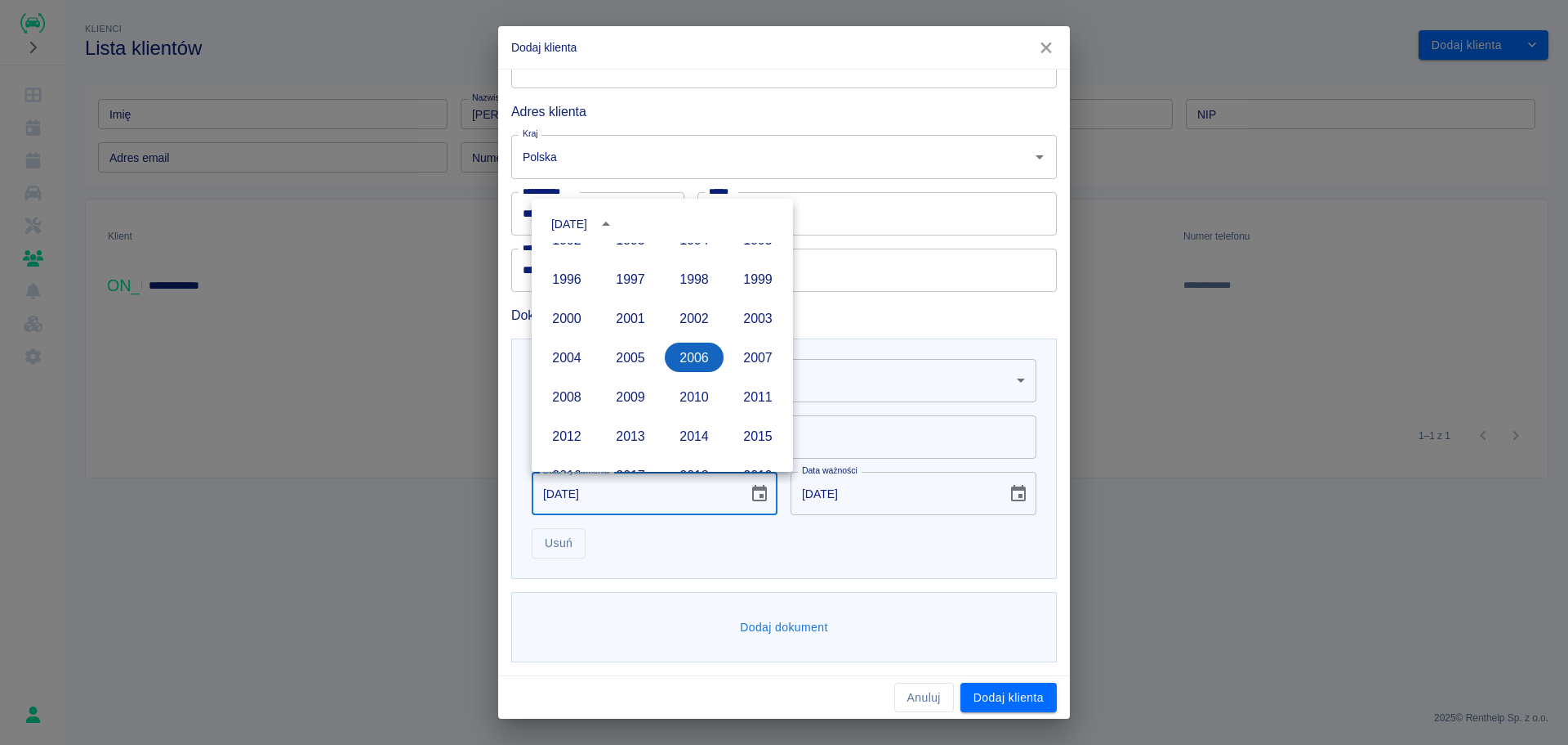
click at [681, 352] on button "2006" at bounding box center [694, 357] width 59 height 30
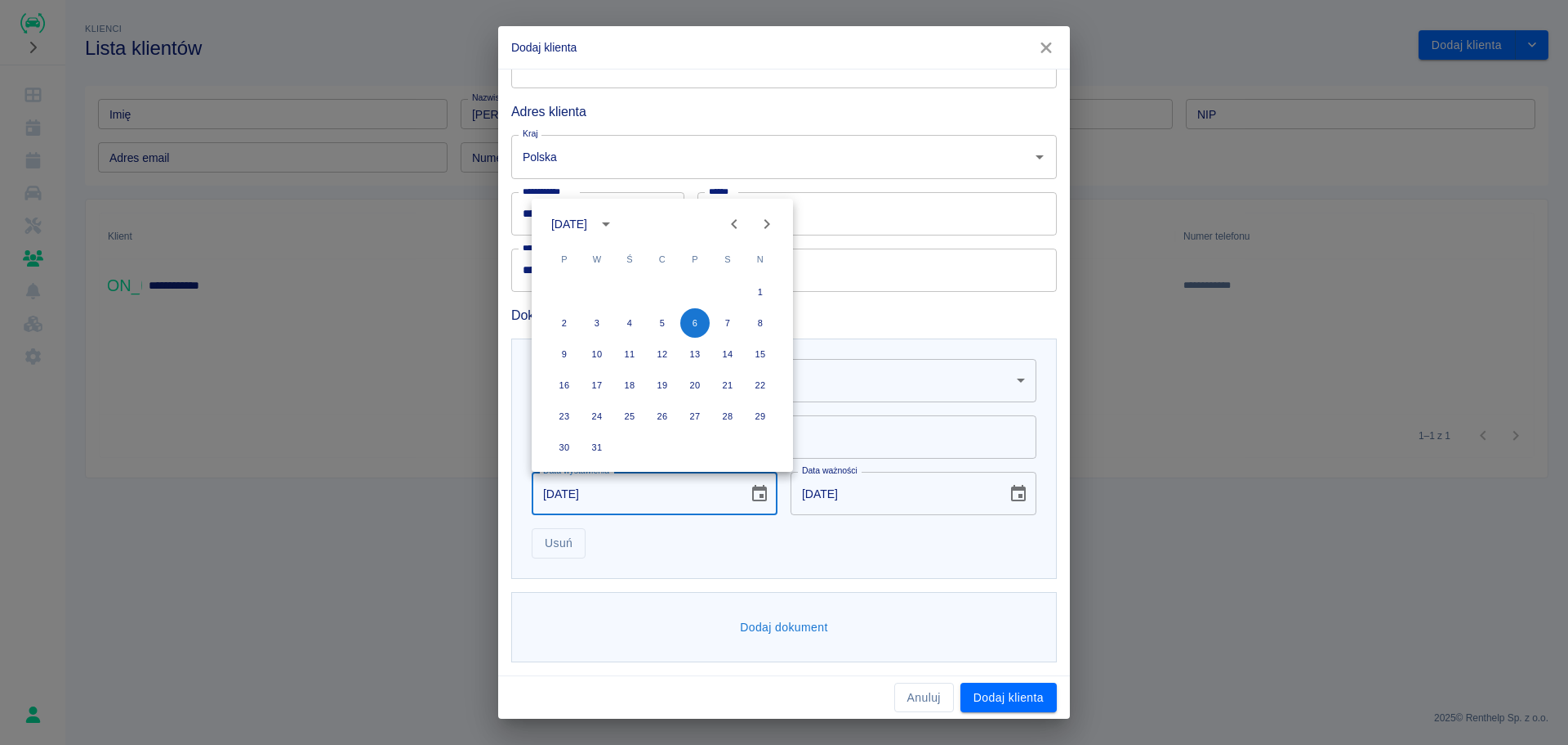
click at [736, 228] on icon "Previous month" at bounding box center [734, 224] width 6 height 10
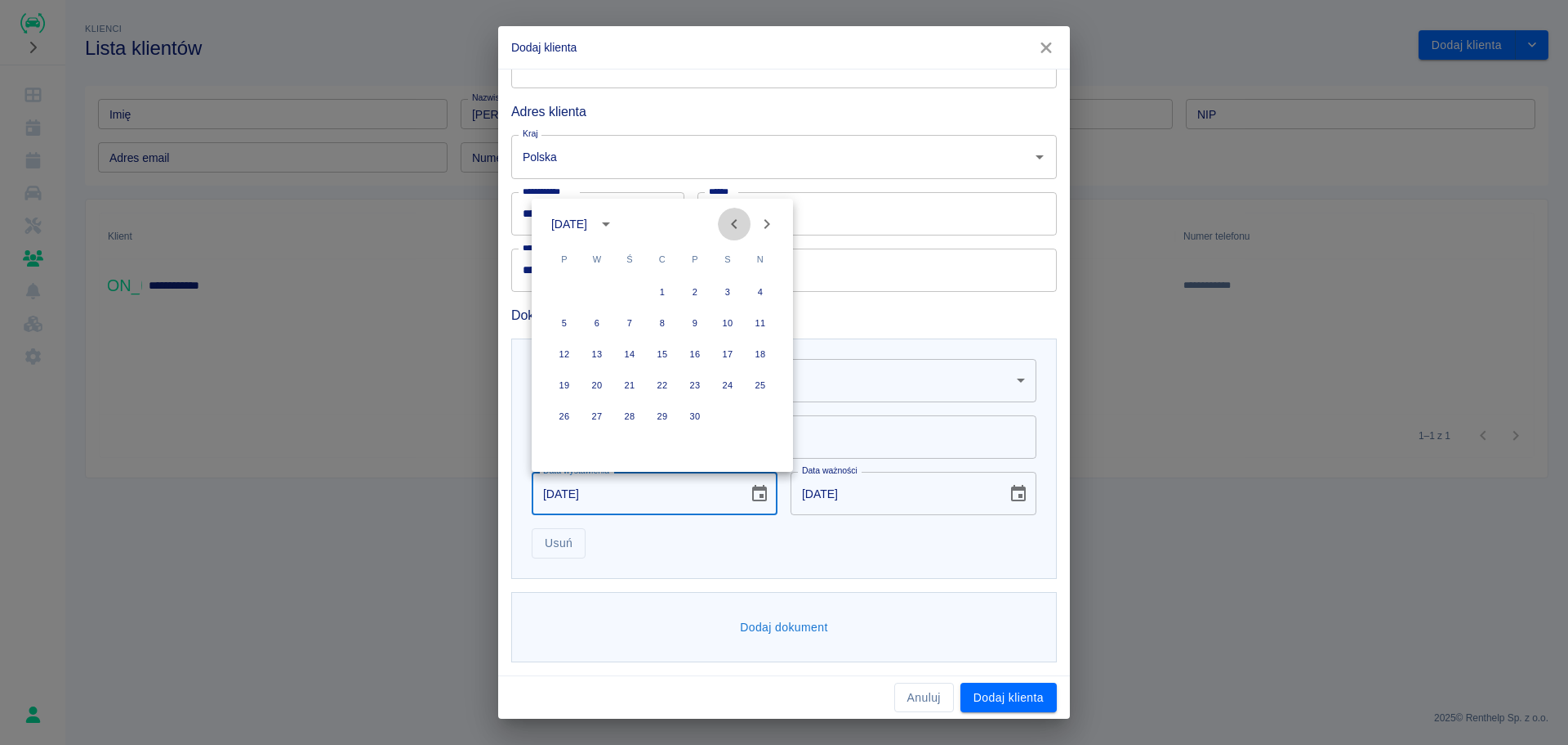
click at [736, 228] on icon "Previous month" at bounding box center [734, 224] width 6 height 10
click at [566, 352] on button "13" at bounding box center [565, 355] width 30 height 30
type input "13-03-2006"
type input "13-03-2016"
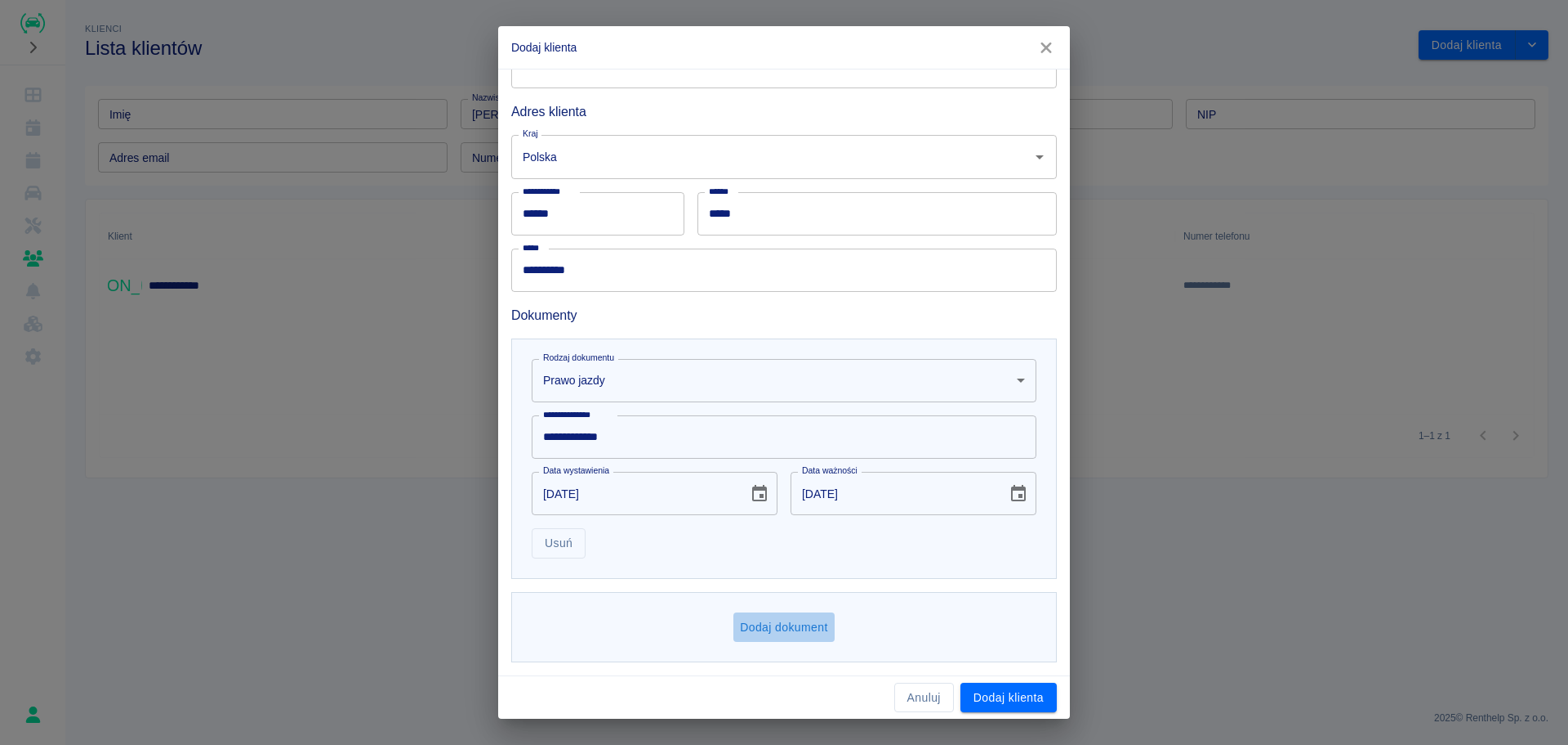
click at [778, 633] on button "Dodaj dokument" at bounding box center [783, 627] width 101 height 30
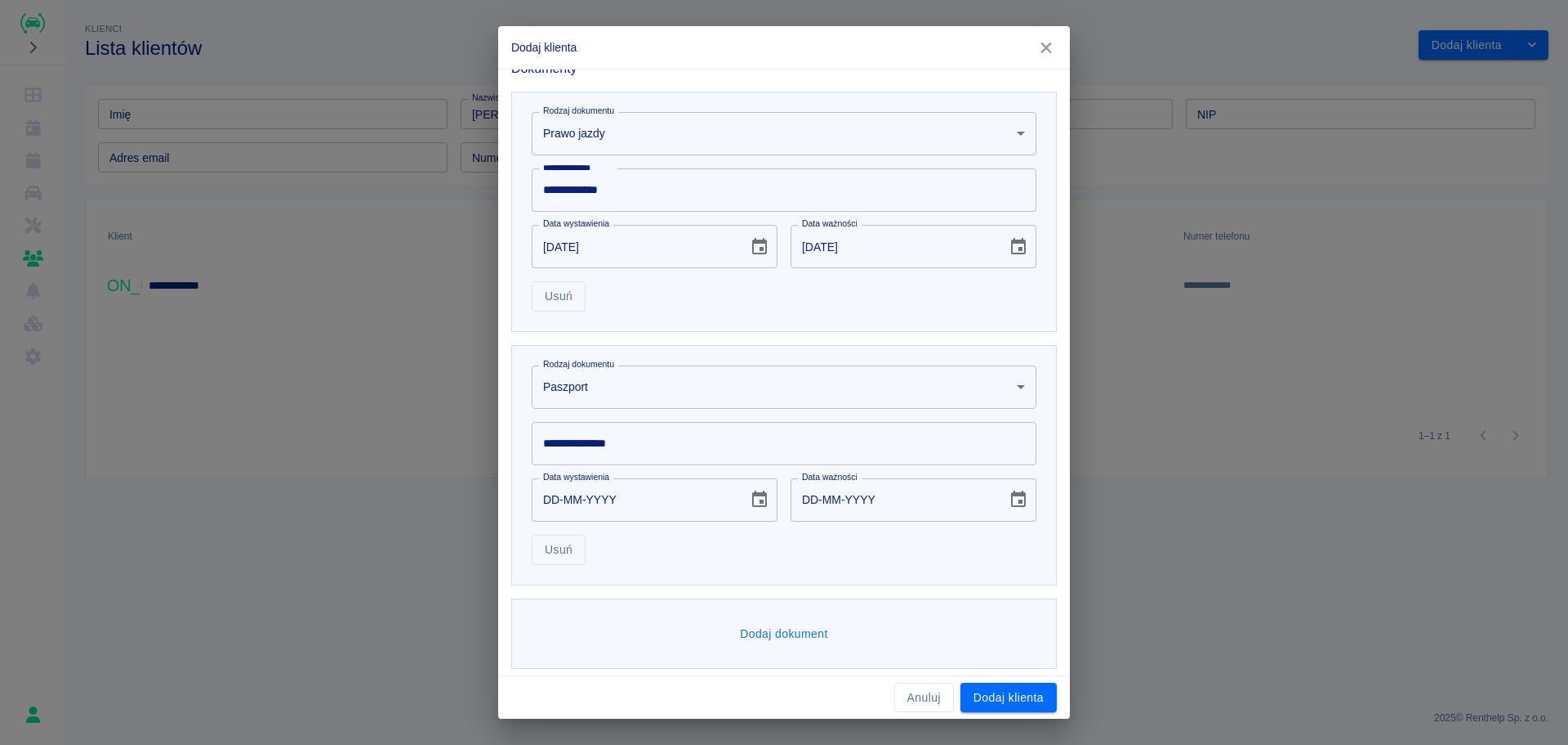
scroll to position [483, 0]
click at [723, 389] on body "**********" at bounding box center [784, 372] width 1568 height 745
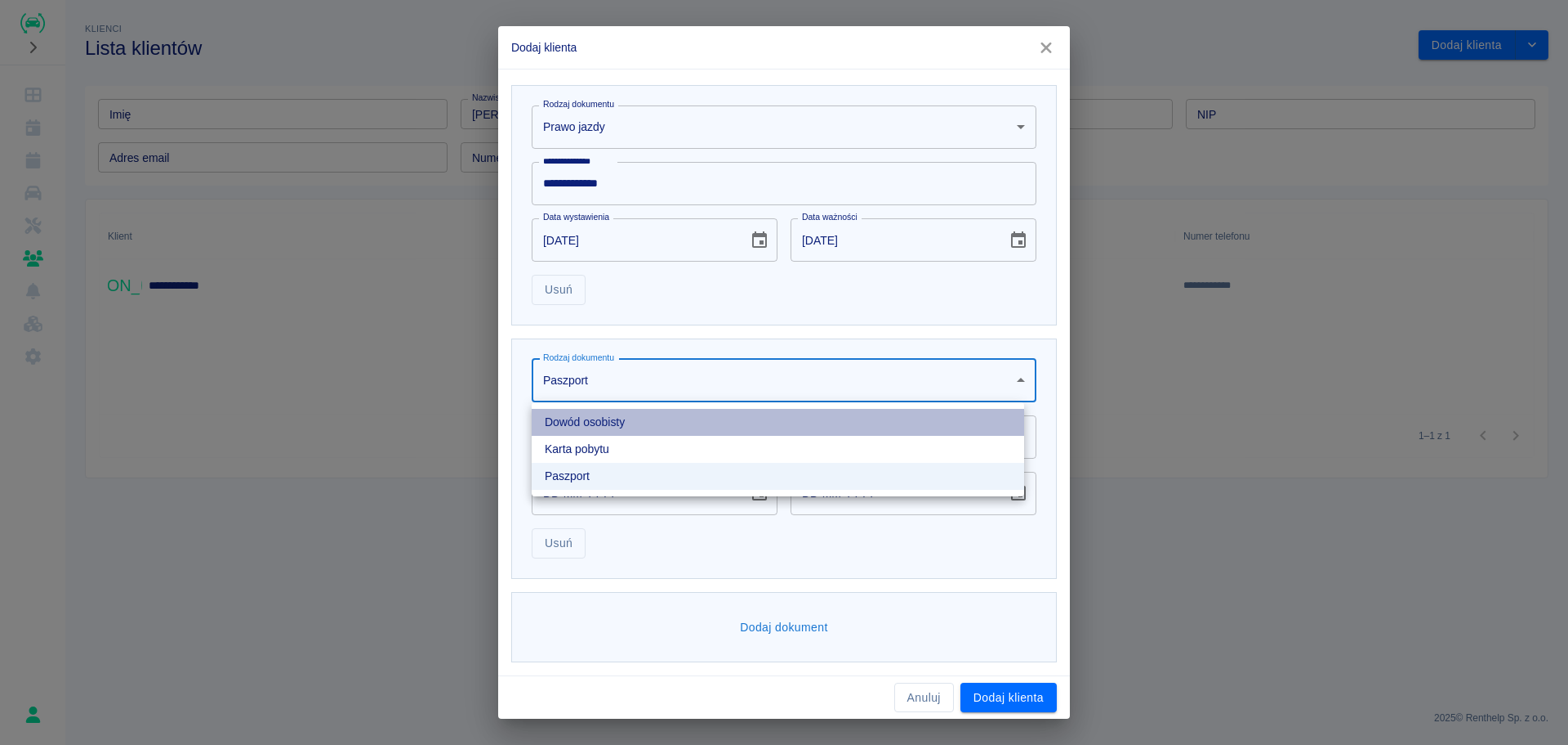
click at [648, 424] on li "Dowód osobisty" at bounding box center [778, 422] width 493 height 27
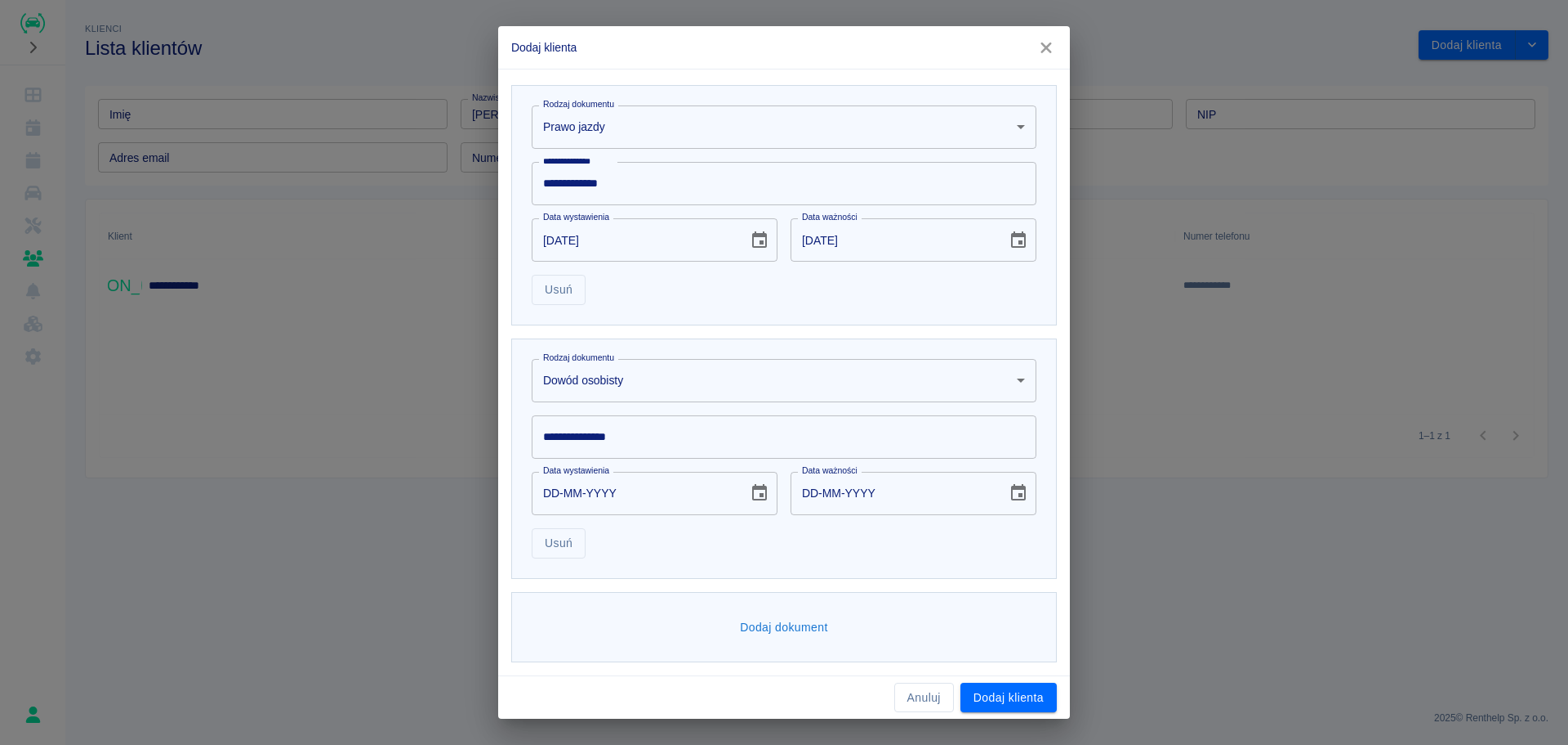
click at [768, 427] on input "**********" at bounding box center [784, 436] width 505 height 43
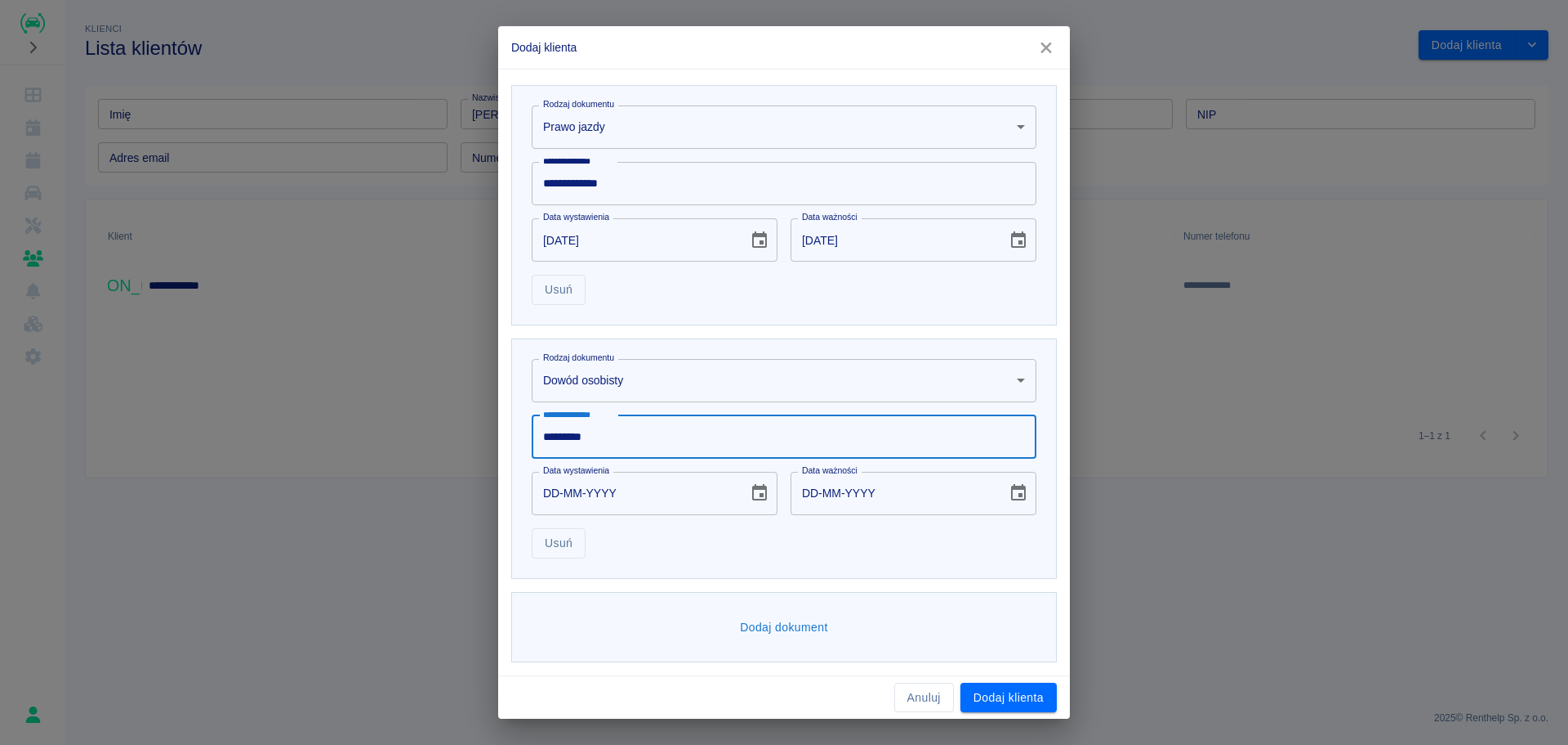
type input "*********"
click at [752, 498] on icon "Choose date" at bounding box center [759, 492] width 19 height 19
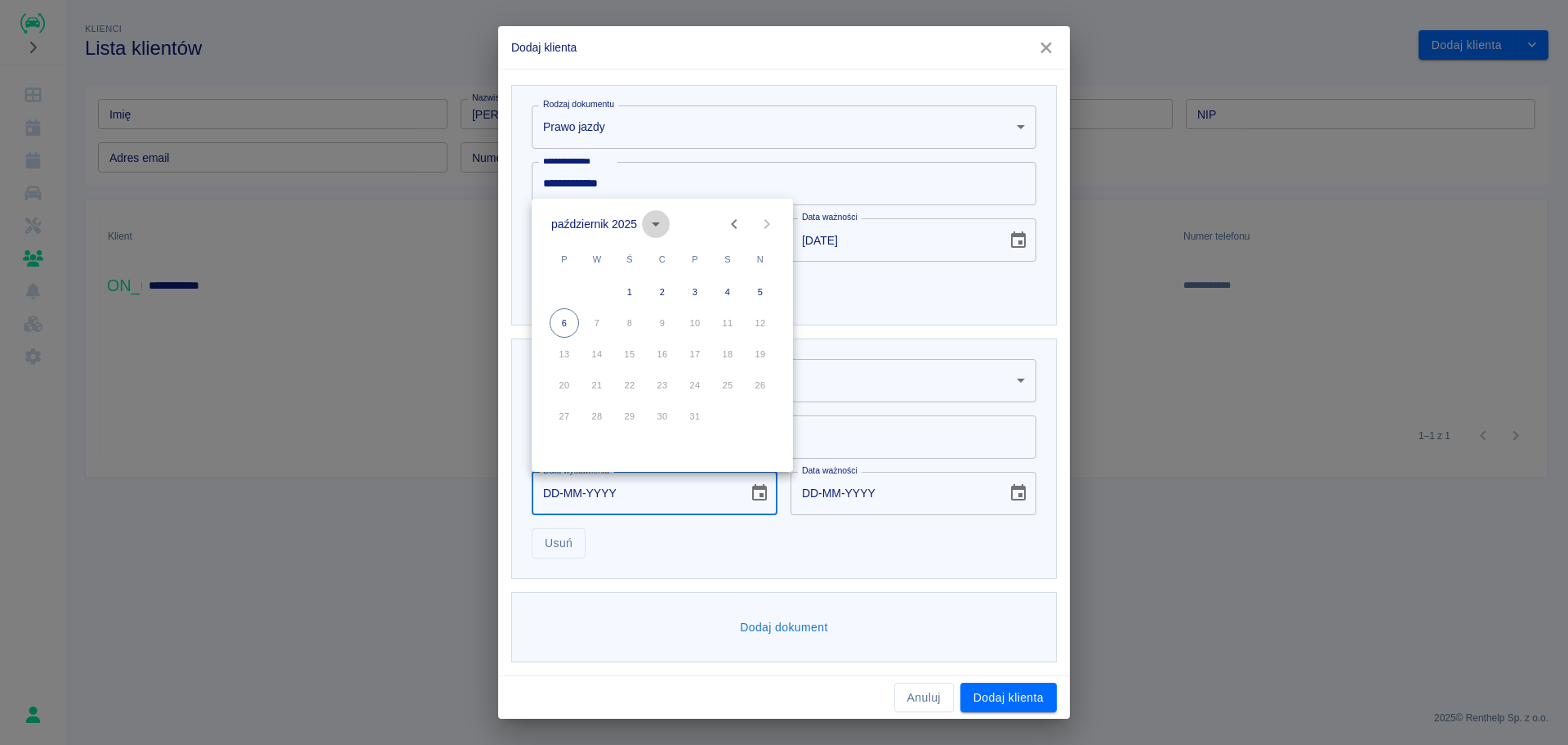
click at [643, 223] on button "calendar view is open, switch to year view" at bounding box center [656, 224] width 28 height 28
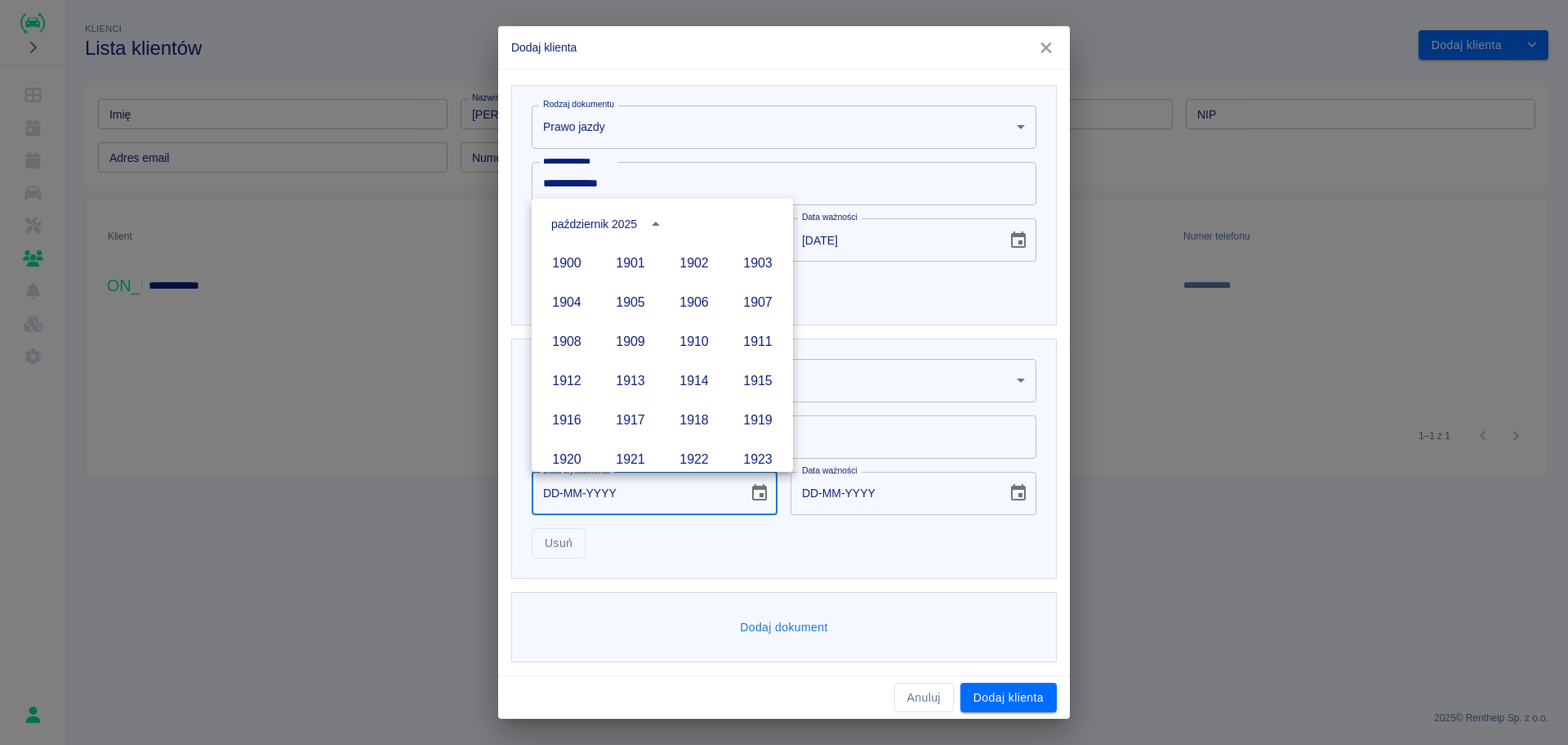
scroll to position [1121, 0]
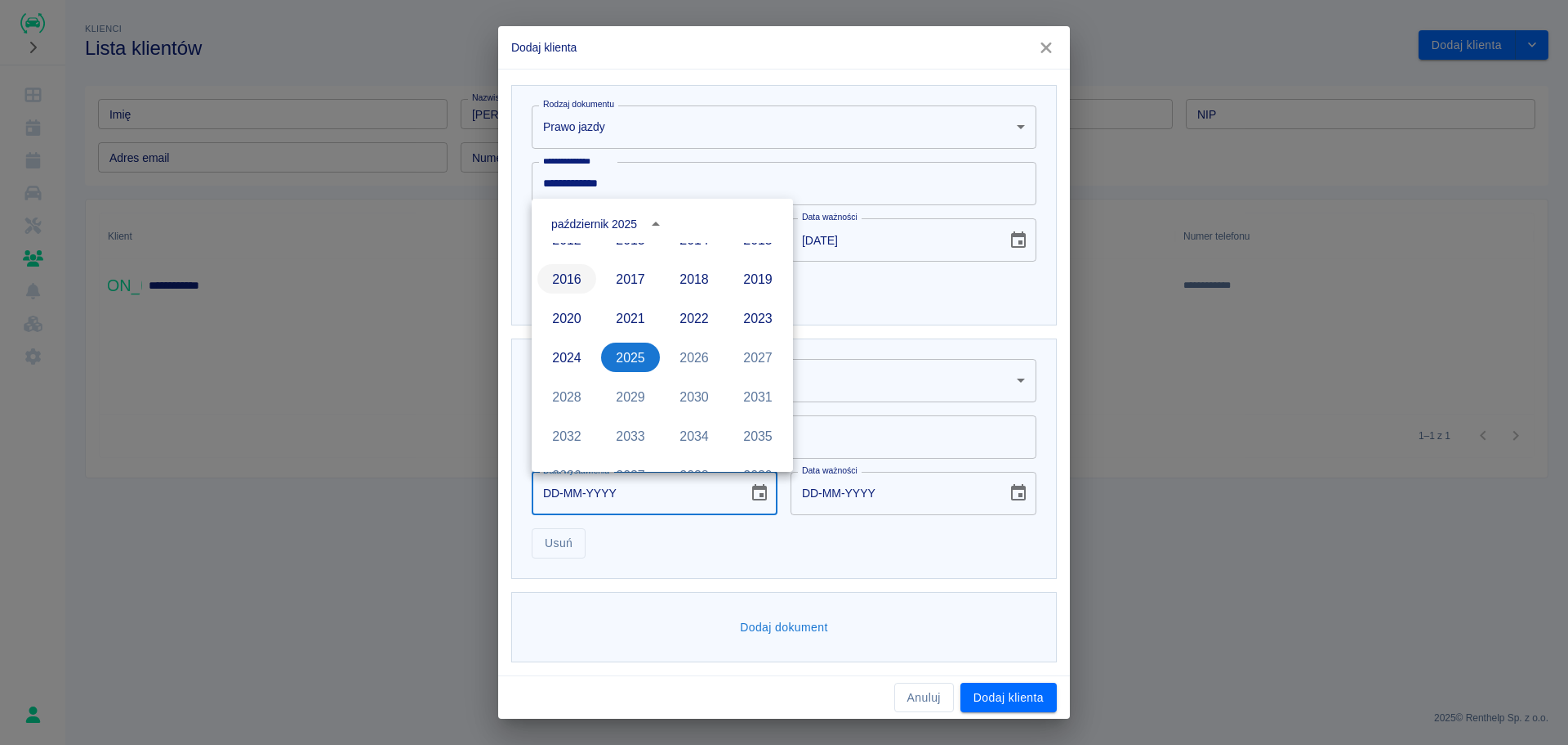
click at [585, 288] on button "2016" at bounding box center [567, 279] width 59 height 30
type input "06-10-2016"
type input "06-10-2026"
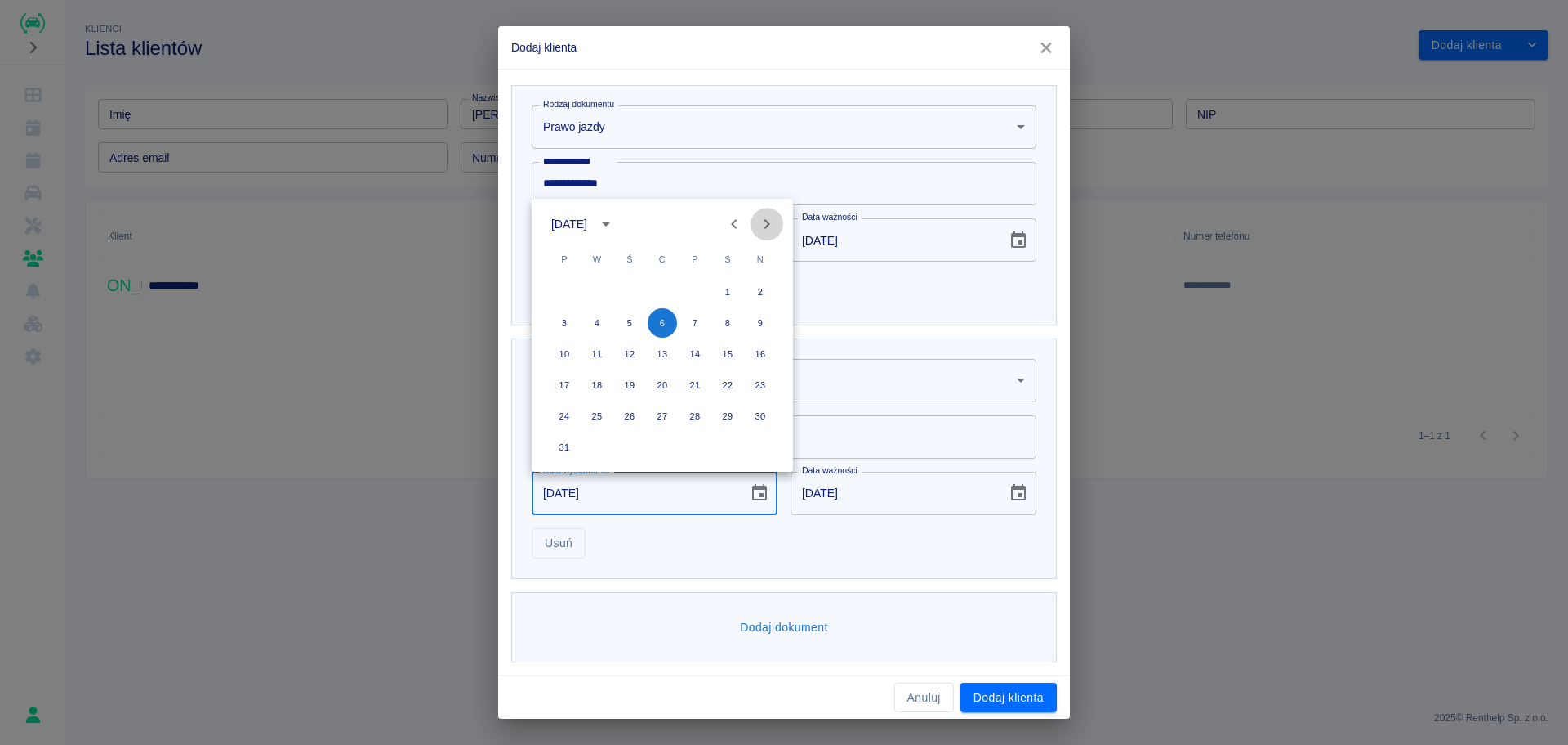
click at [770, 220] on icon "Next month" at bounding box center [766, 224] width 19 height 19
click at [631, 386] on button "23" at bounding box center [630, 385] width 30 height 30
type input "23-11-2016"
type input "23-11-2026"
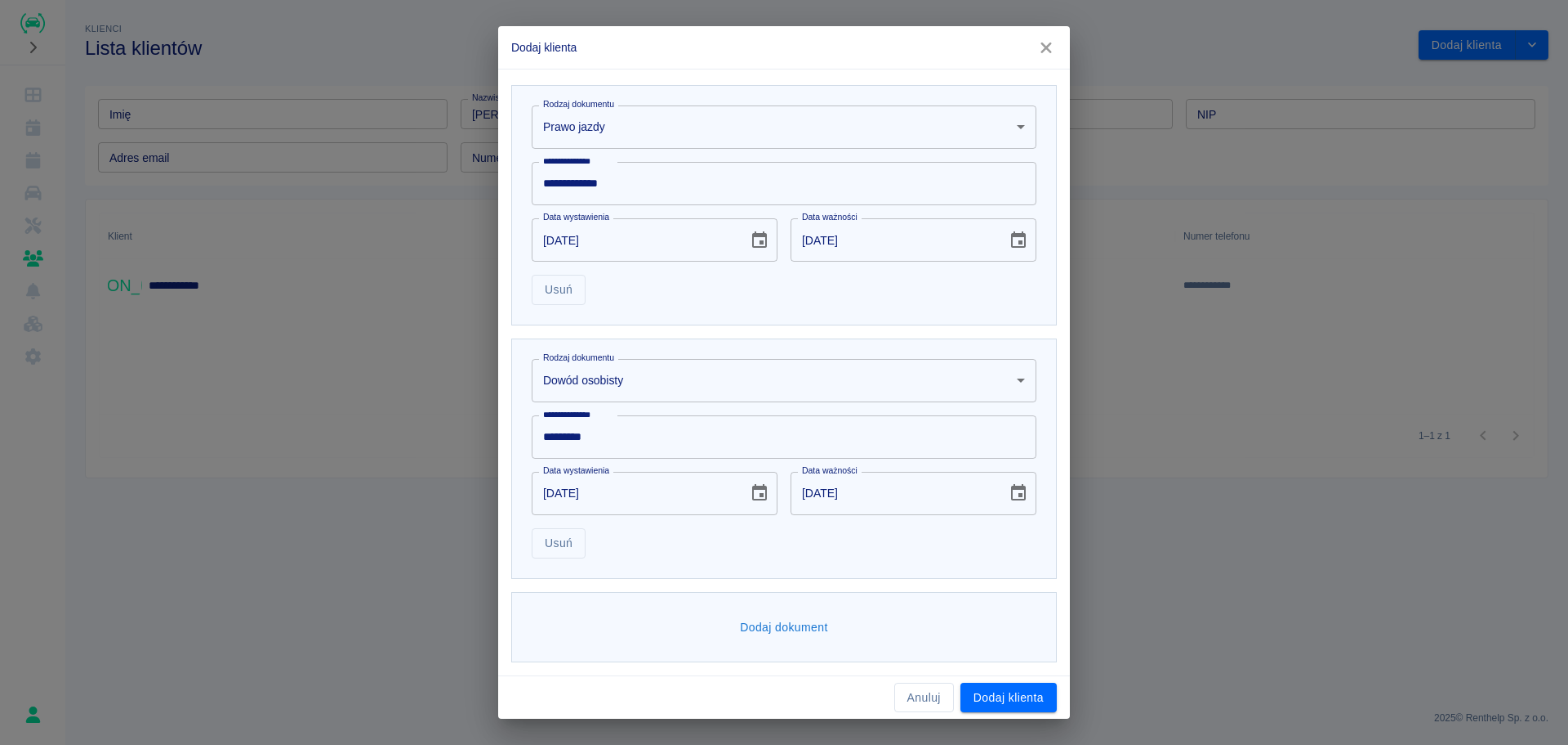
click at [825, 253] on input "13-03-2016" at bounding box center [894, 240] width 205 height 43
click at [845, 244] on input "13-03-2016" at bounding box center [894, 240] width 205 height 43
type input "13-03-2099"
click at [1016, 699] on button "Dodaj klienta" at bounding box center [1009, 698] width 96 height 30
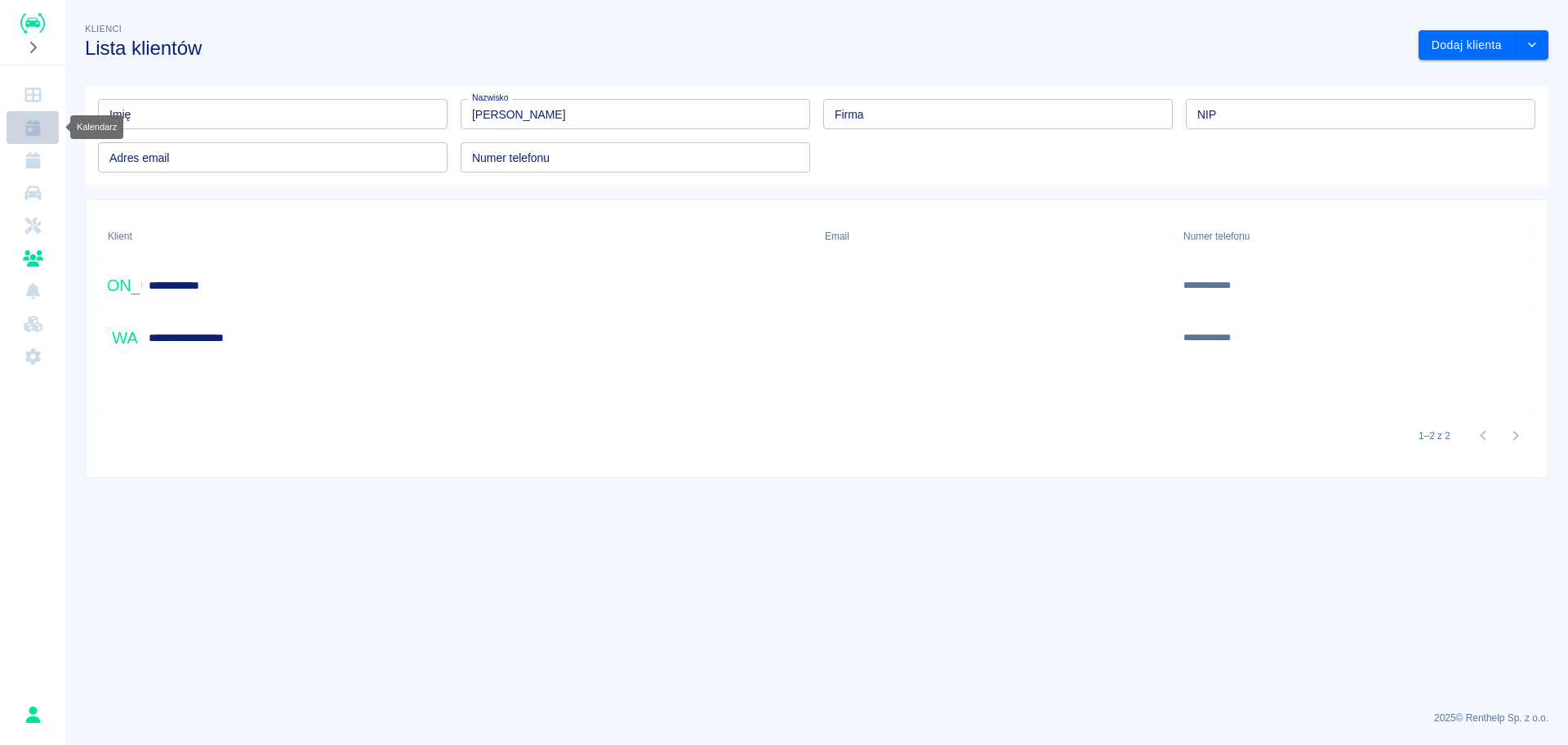
click at [35, 111] on link "Kalendarz" at bounding box center [32, 127] width 53 height 32
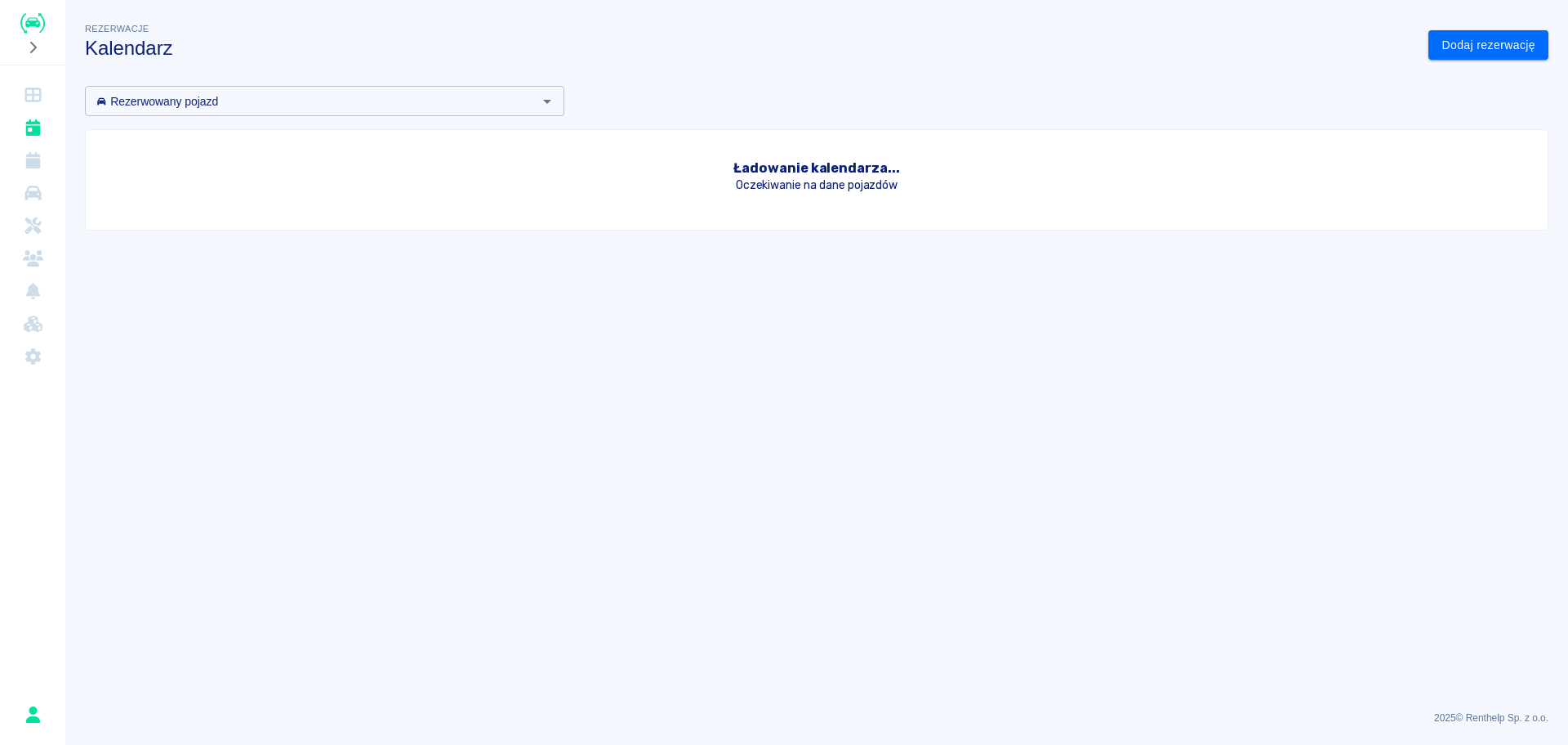
click at [27, 75] on ul at bounding box center [32, 226] width 53 height 307
click at [25, 91] on icon "Dashboard" at bounding box center [32, 95] width 17 height 15
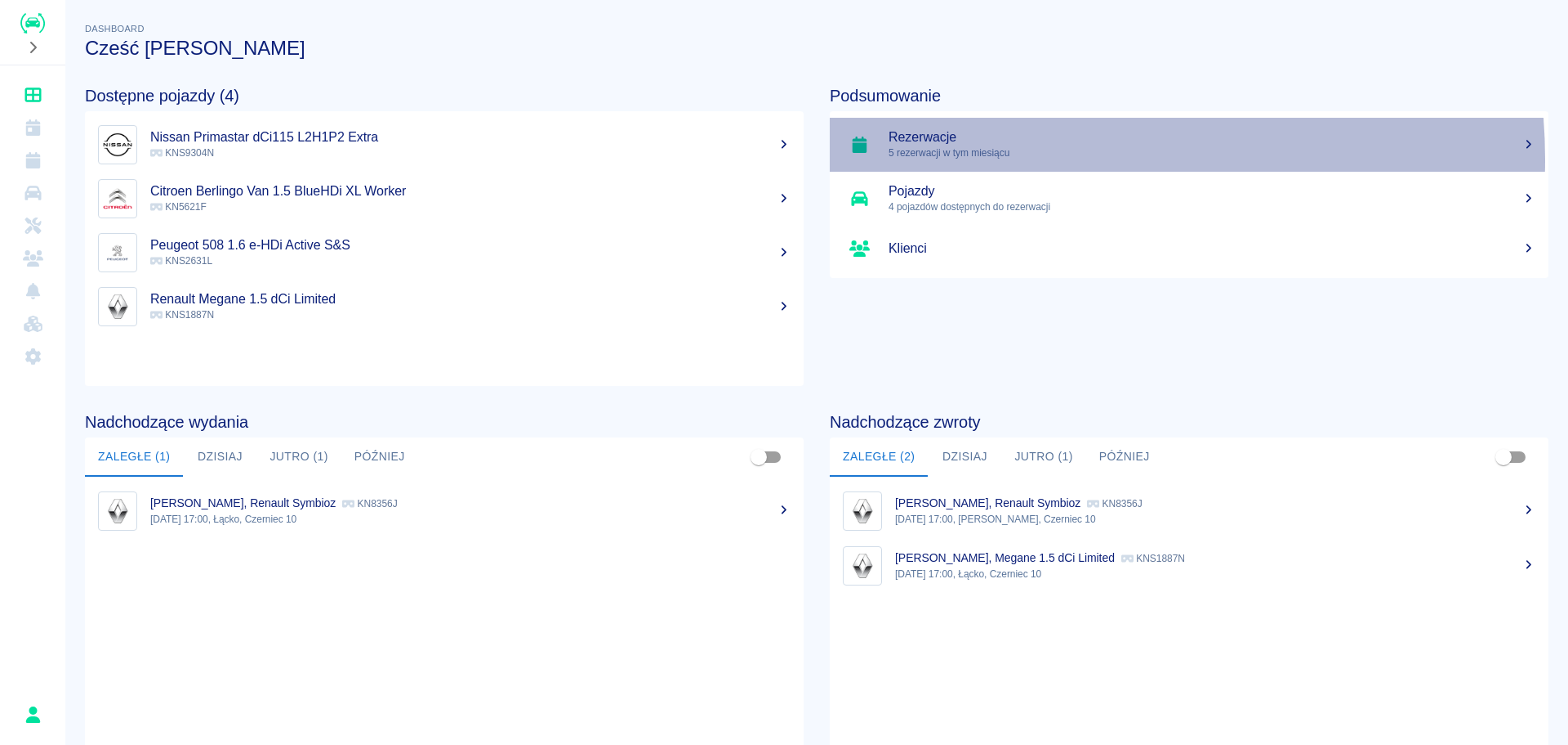
click at [1011, 159] on p "5 rezerwacji w tym miesiącu" at bounding box center [1212, 153] width 647 height 15
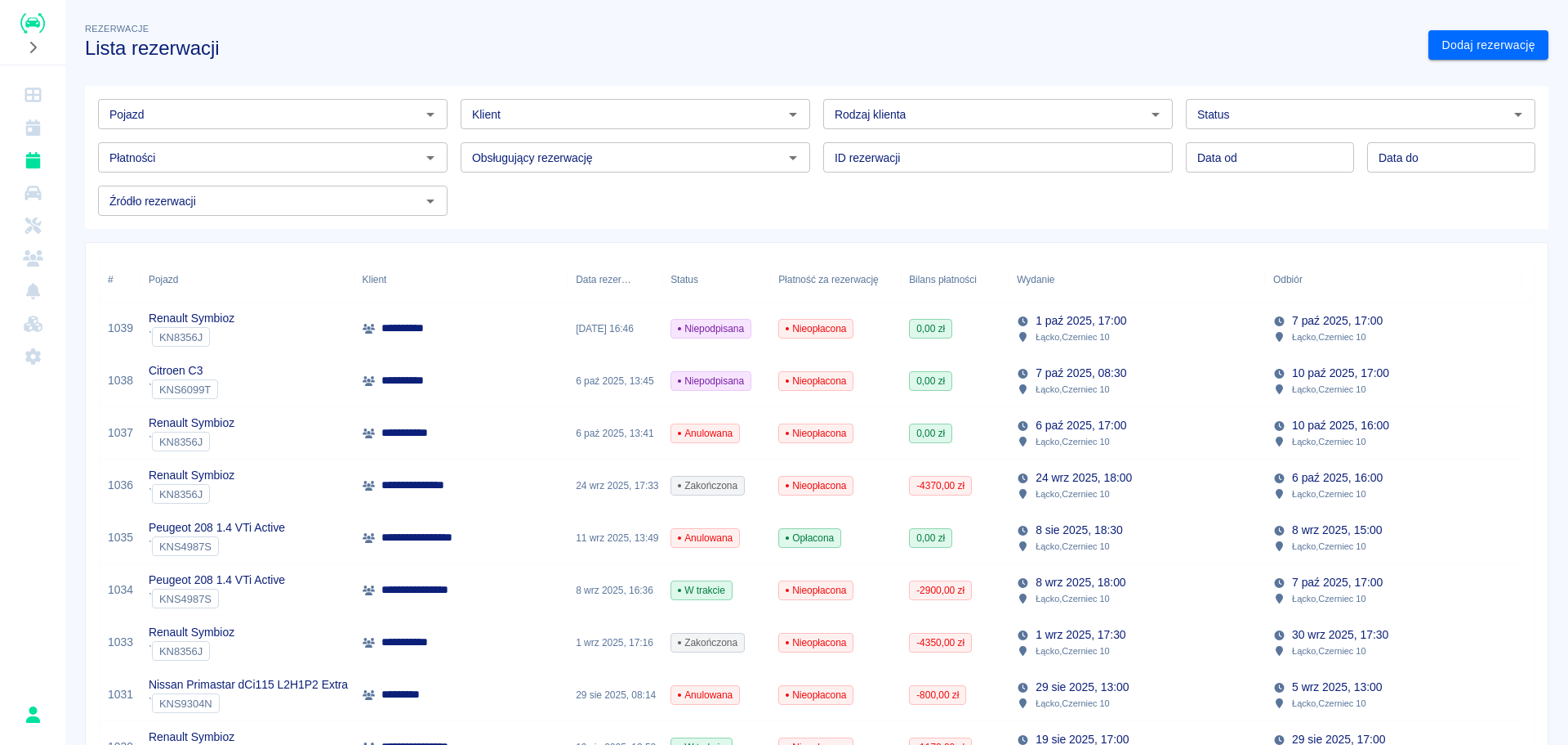
click at [235, 319] on div "Renault Symbioz ` KN8356J" at bounding box center [247, 329] width 214 height 53
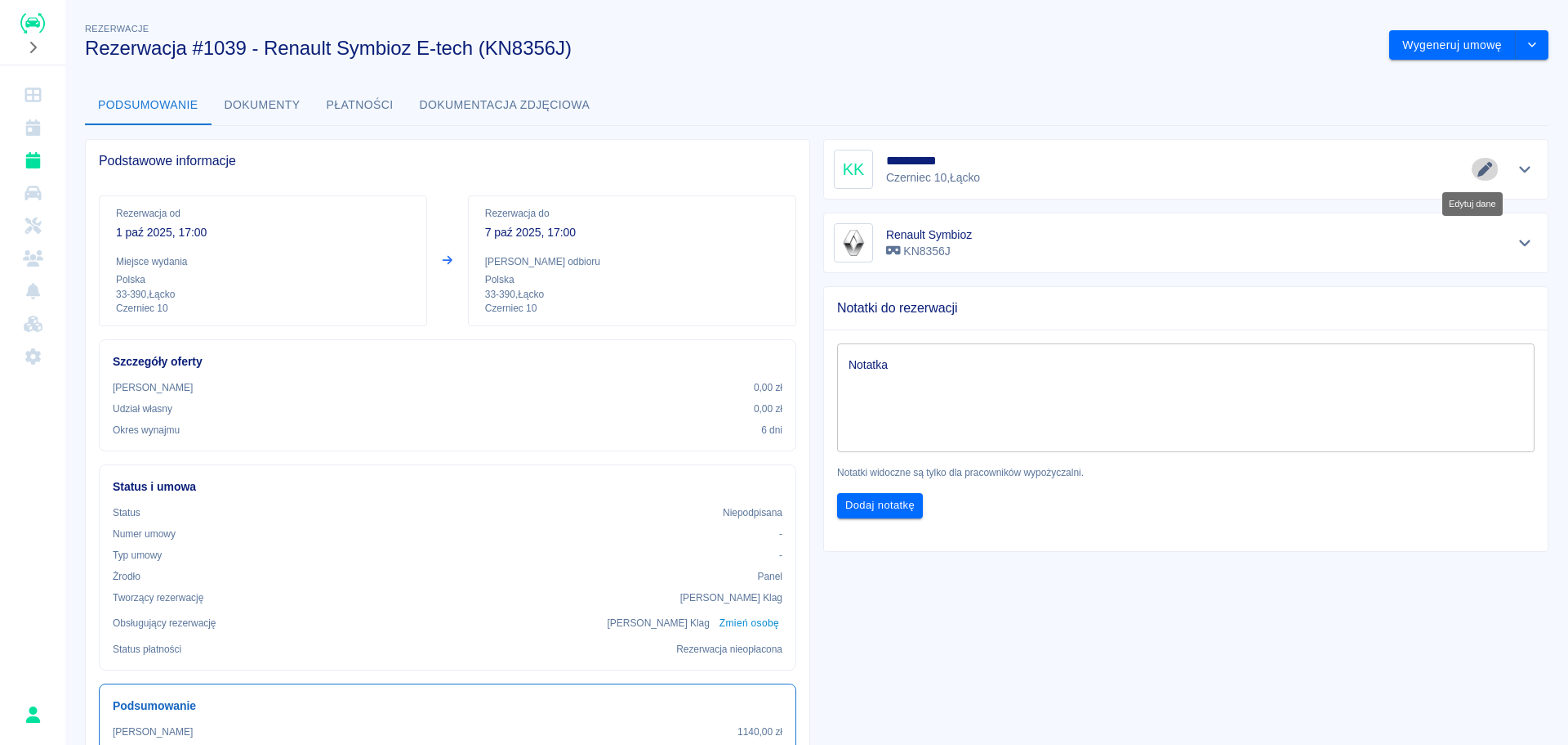
click at [1478, 169] on icon "Edytuj dane" at bounding box center [1485, 168] width 15 height 15
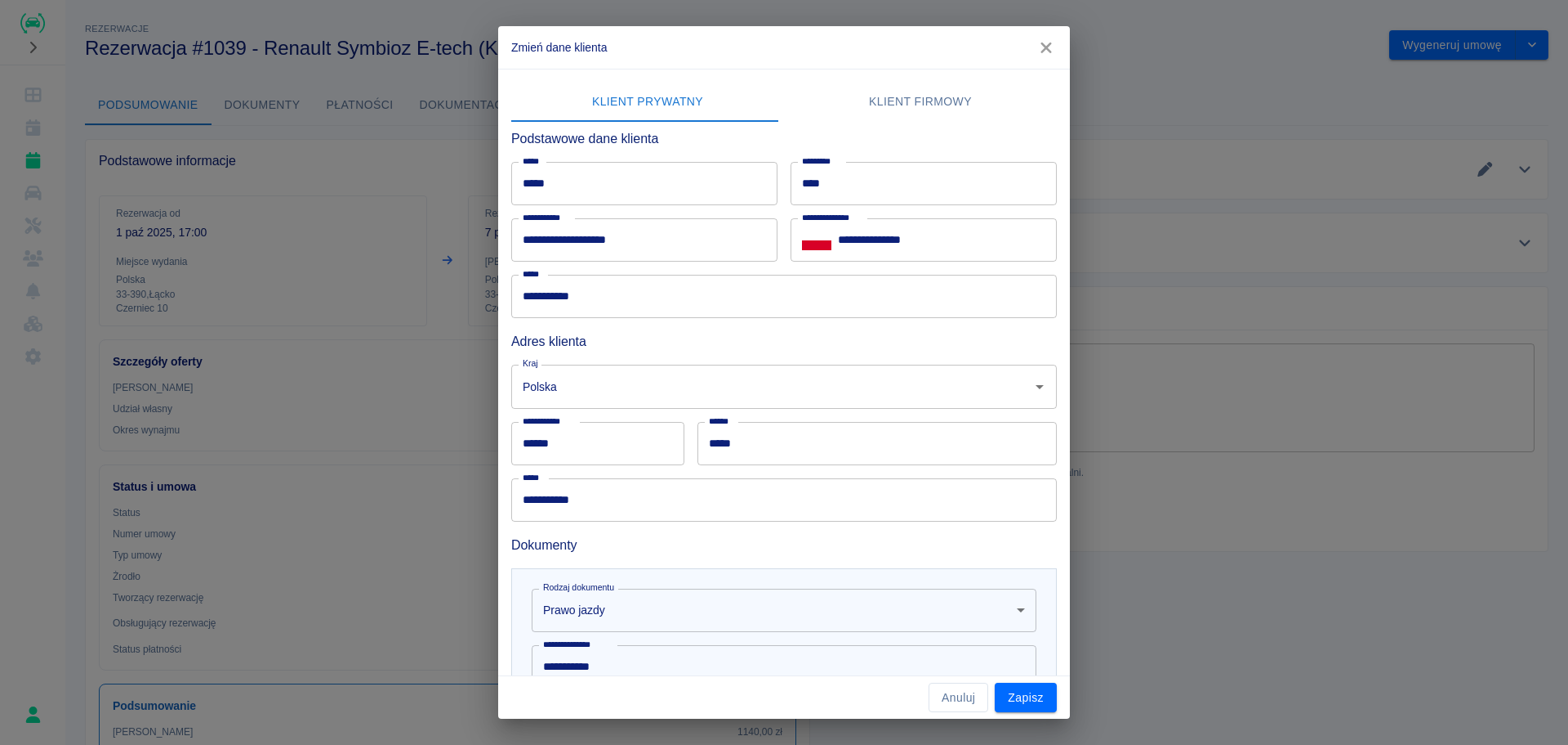
click at [1050, 50] on icon "button" at bounding box center [1046, 47] width 11 height 11
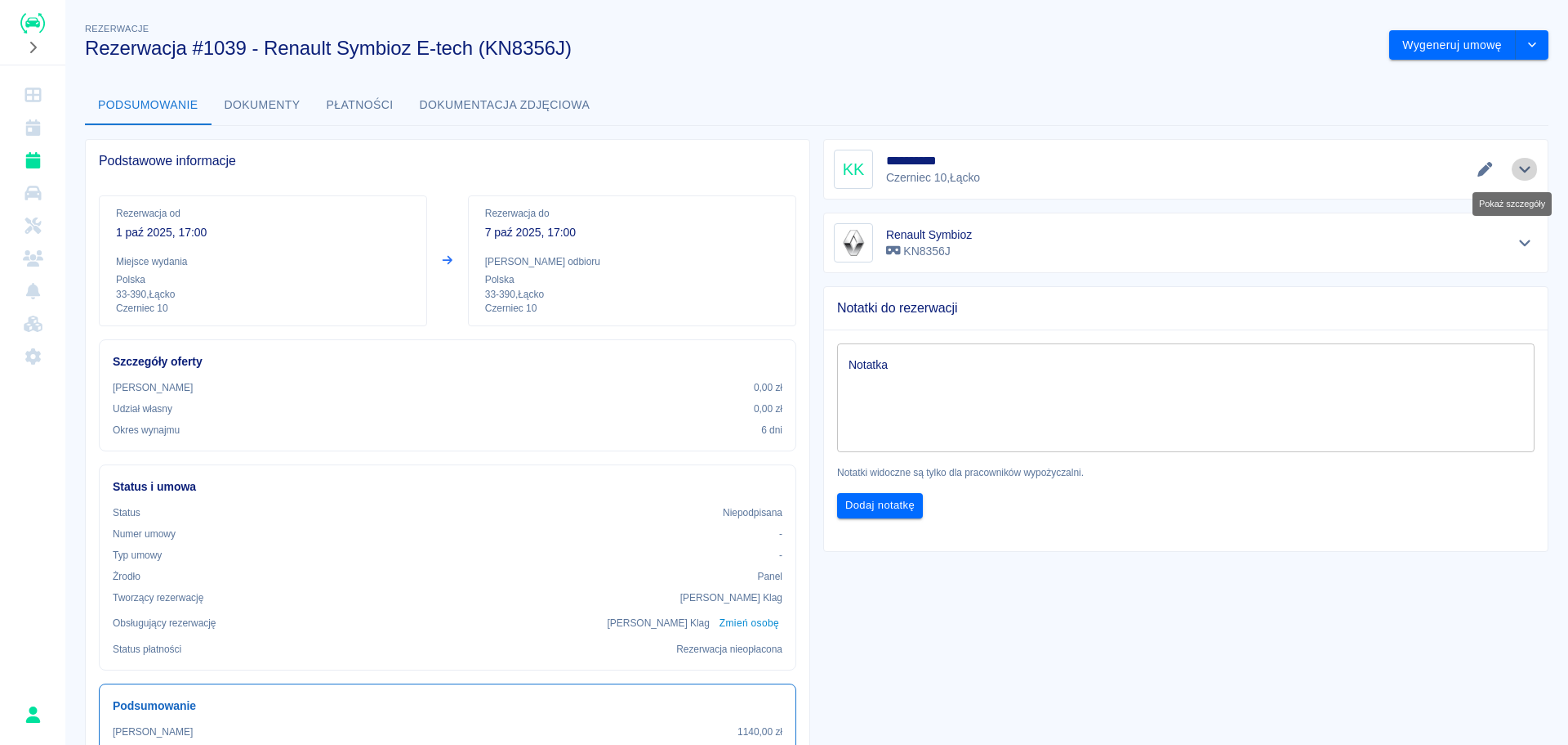
click at [1519, 174] on icon "Pokaż szczegóły" at bounding box center [1525, 168] width 18 height 15
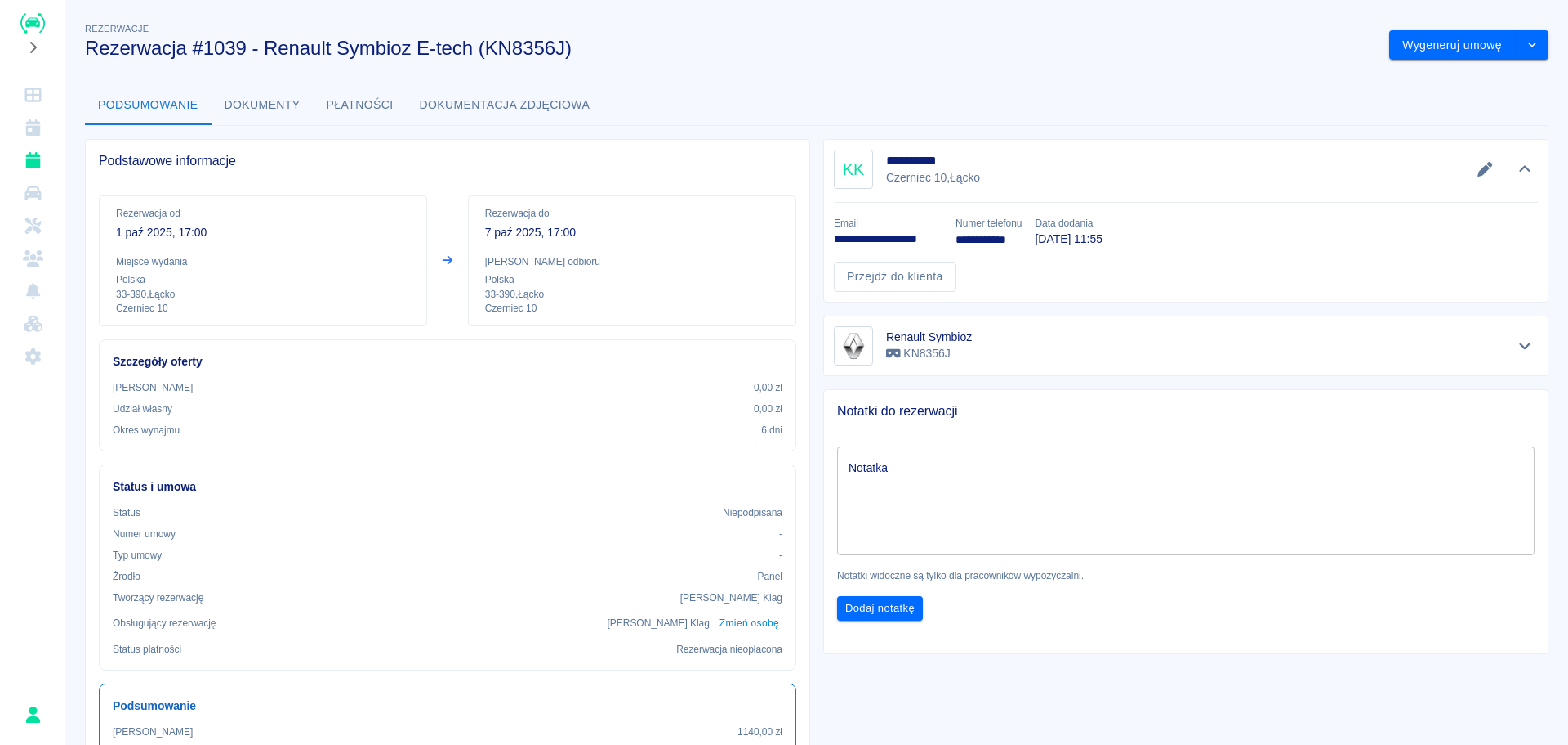
drag, startPoint x: 1519, startPoint y: 174, endPoint x: 973, endPoint y: 276, distance: 555.4
click at [973, 276] on div "**********" at bounding box center [1186, 220] width 725 height 163
click at [1526, 42] on icon "drop-down" at bounding box center [1532, 45] width 13 height 11
click at [1500, 81] on li "Modyfikuj rezerwację" at bounding box center [1457, 79] width 132 height 27
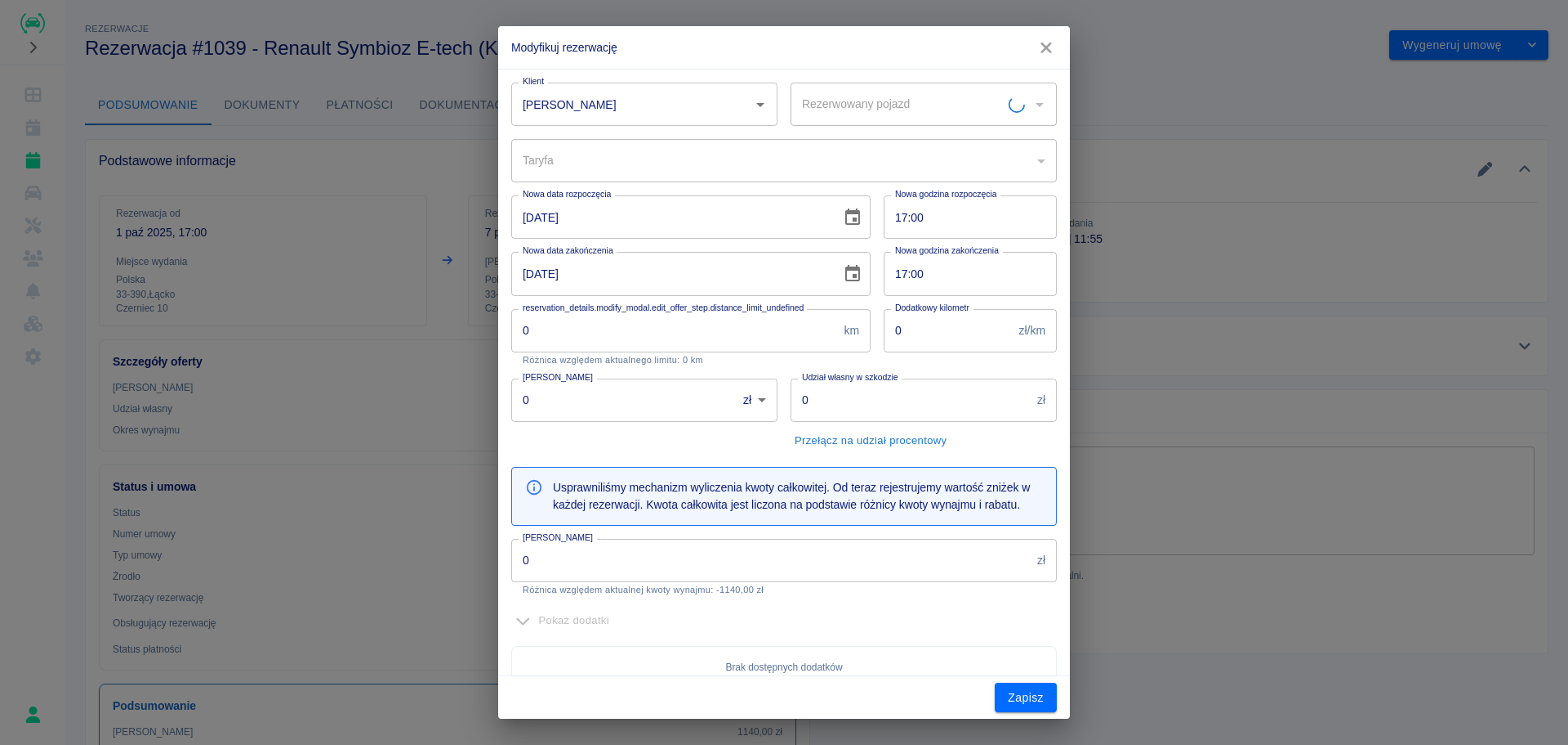
type input "Karol Klag"
type input "Renault Symbioz - KN8356J"
type input "6b716ff2-8e82-4fd0-a55d-9ecf6491e800"
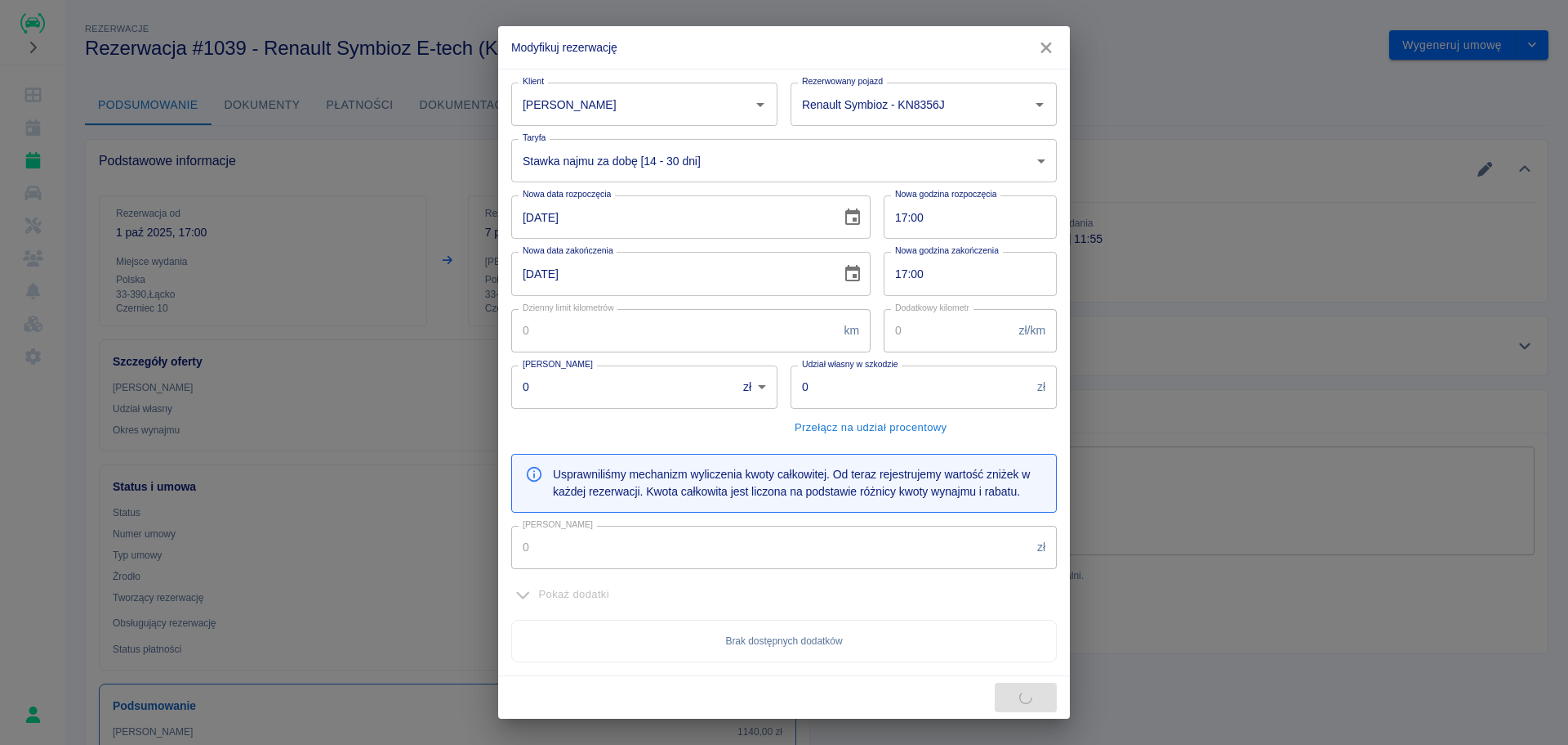
type input "900"
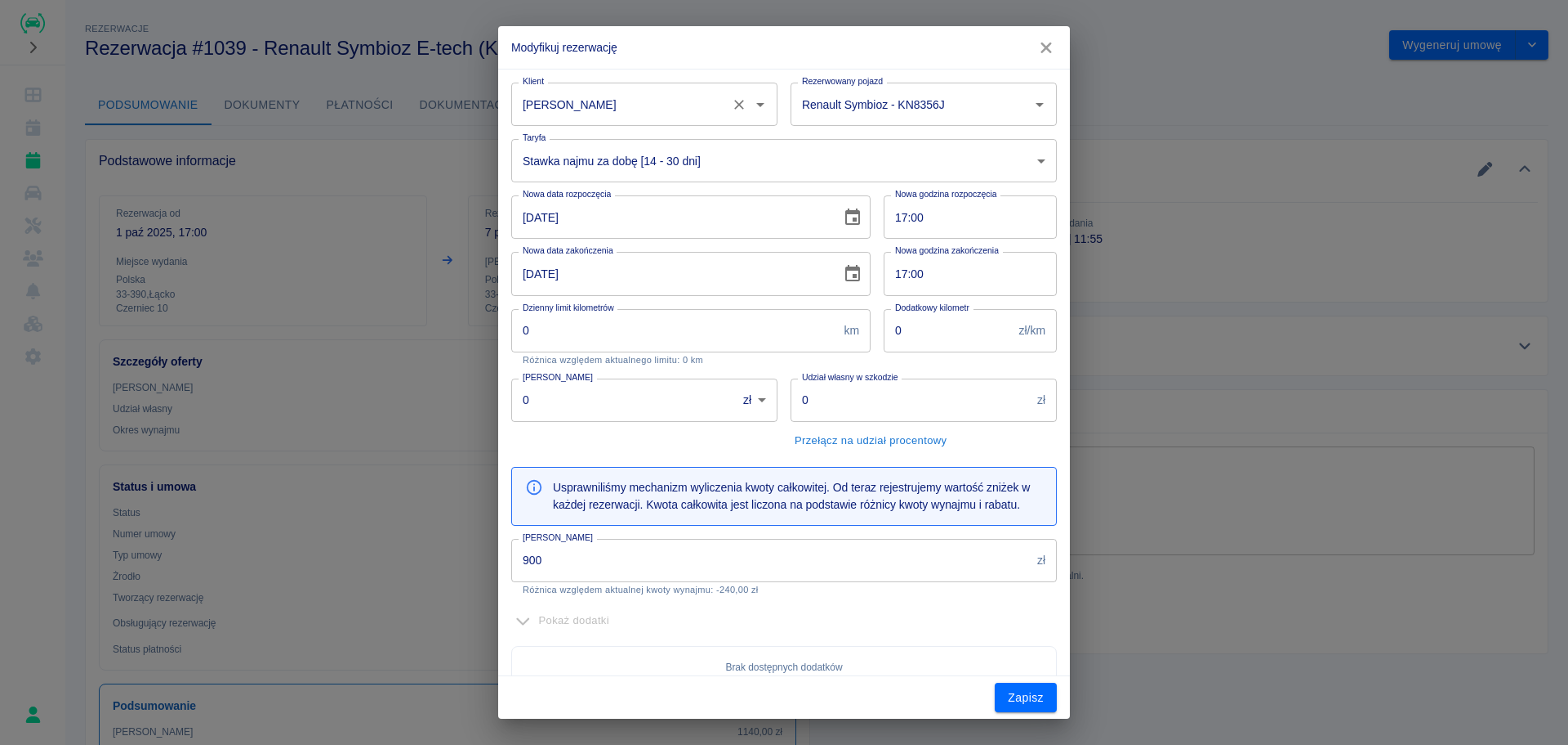
click at [732, 108] on icon "Wyczyść" at bounding box center [739, 104] width 17 height 17
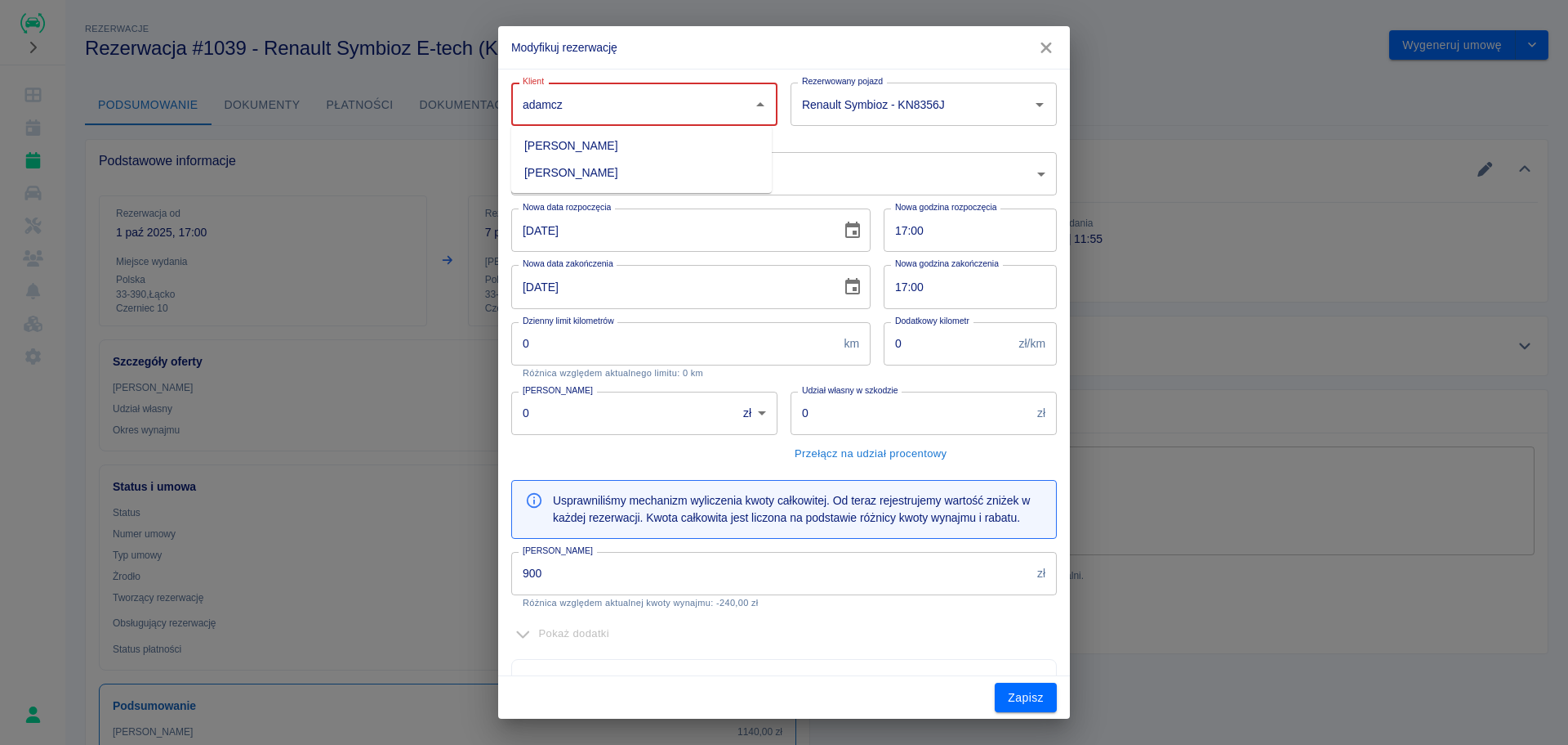
click at [678, 171] on li "Władysław Adamczyk" at bounding box center [641, 173] width 260 height 27
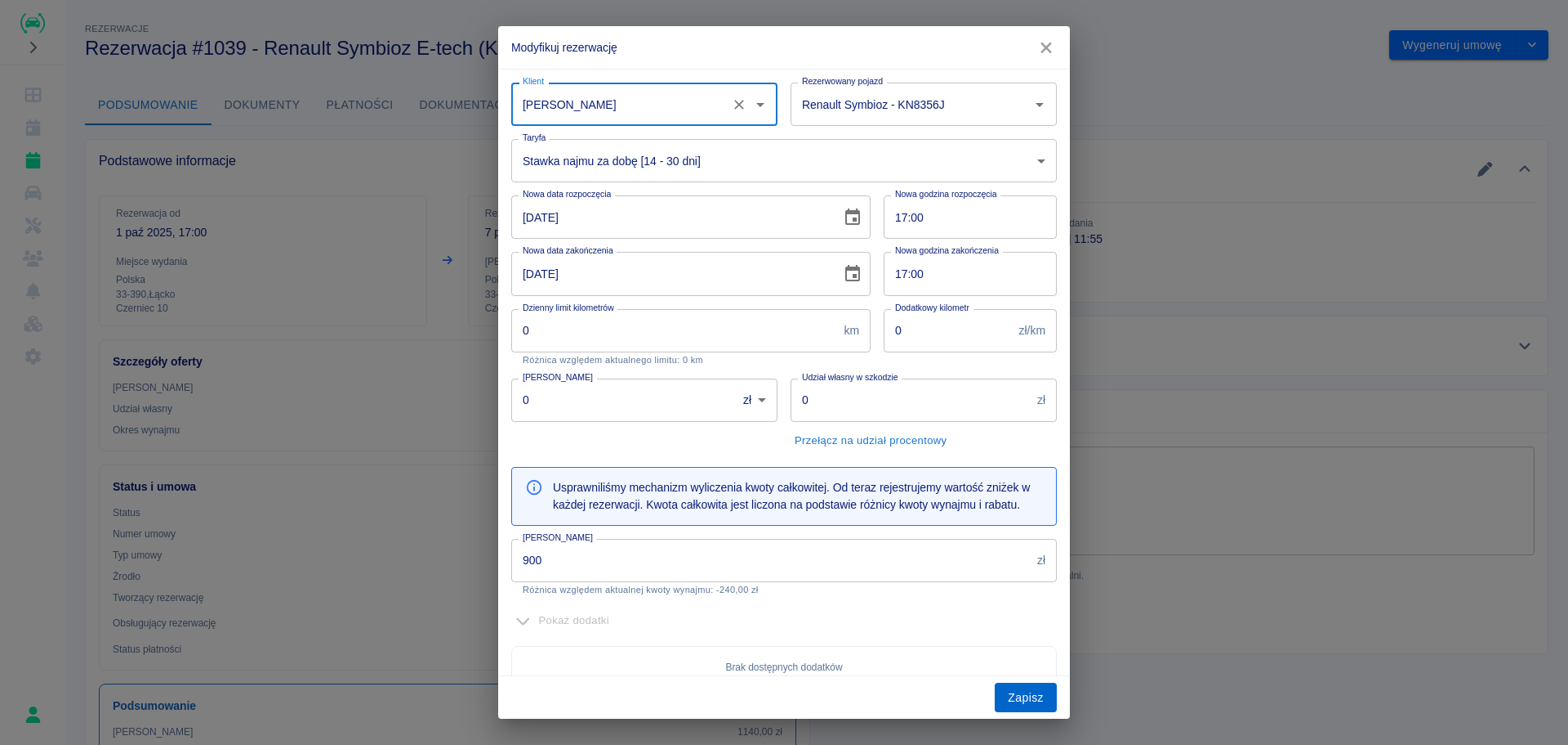
type input "Władysław Adamczyk"
click at [1030, 702] on button "Zapisz" at bounding box center [1025, 698] width 62 height 30
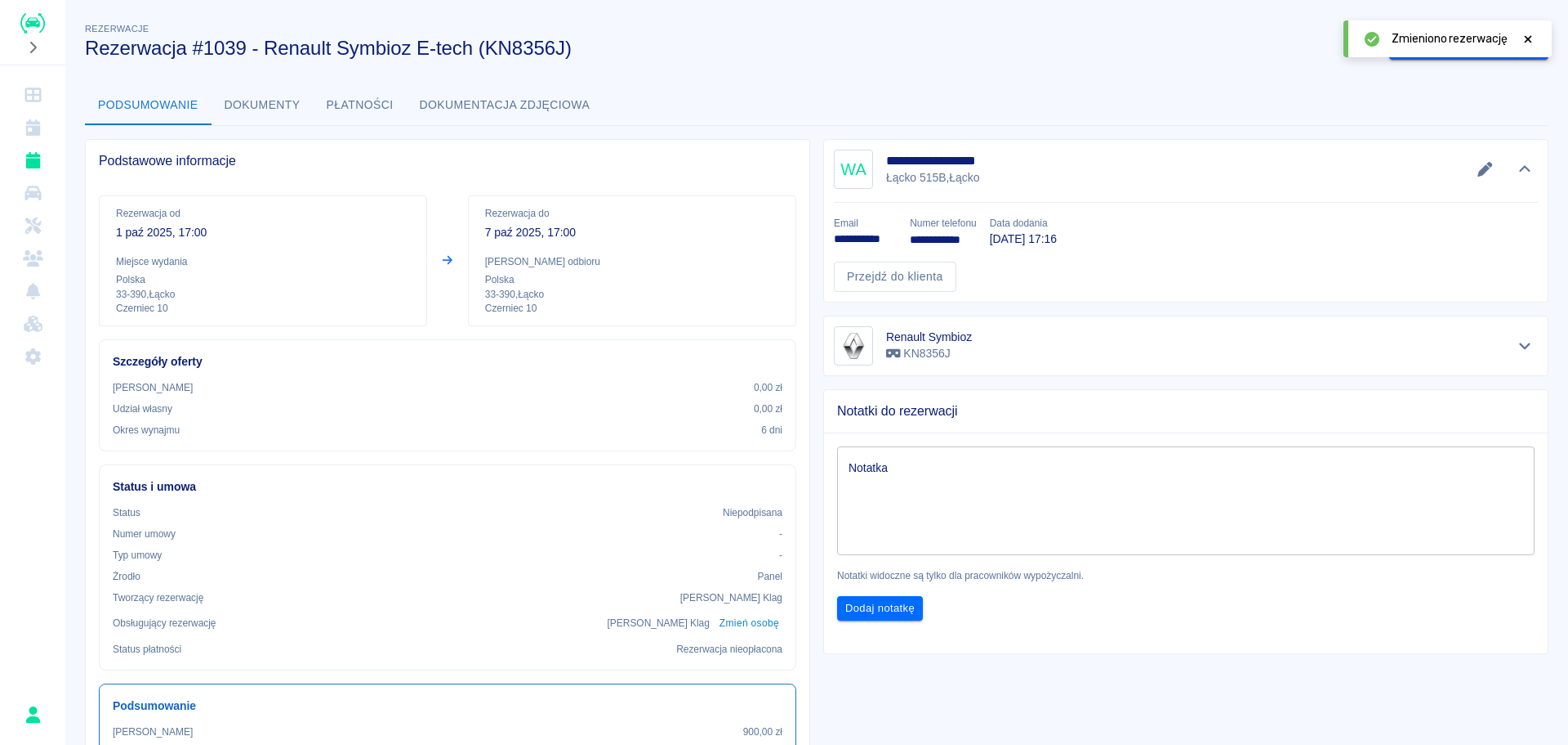
click at [1460, 108] on div "Podsumowanie Dokumenty Płatności Dokumentacja zdjęciowa" at bounding box center [816, 105] width 1464 height 39
drag, startPoint x: 1525, startPoint y: 38, endPoint x: 1510, endPoint y: 40, distance: 15.1
click at [1524, 38] on icon at bounding box center [1528, 39] width 15 height 11
click at [1429, 44] on button "Wygeneruj umowę" at bounding box center [1452, 45] width 126 height 30
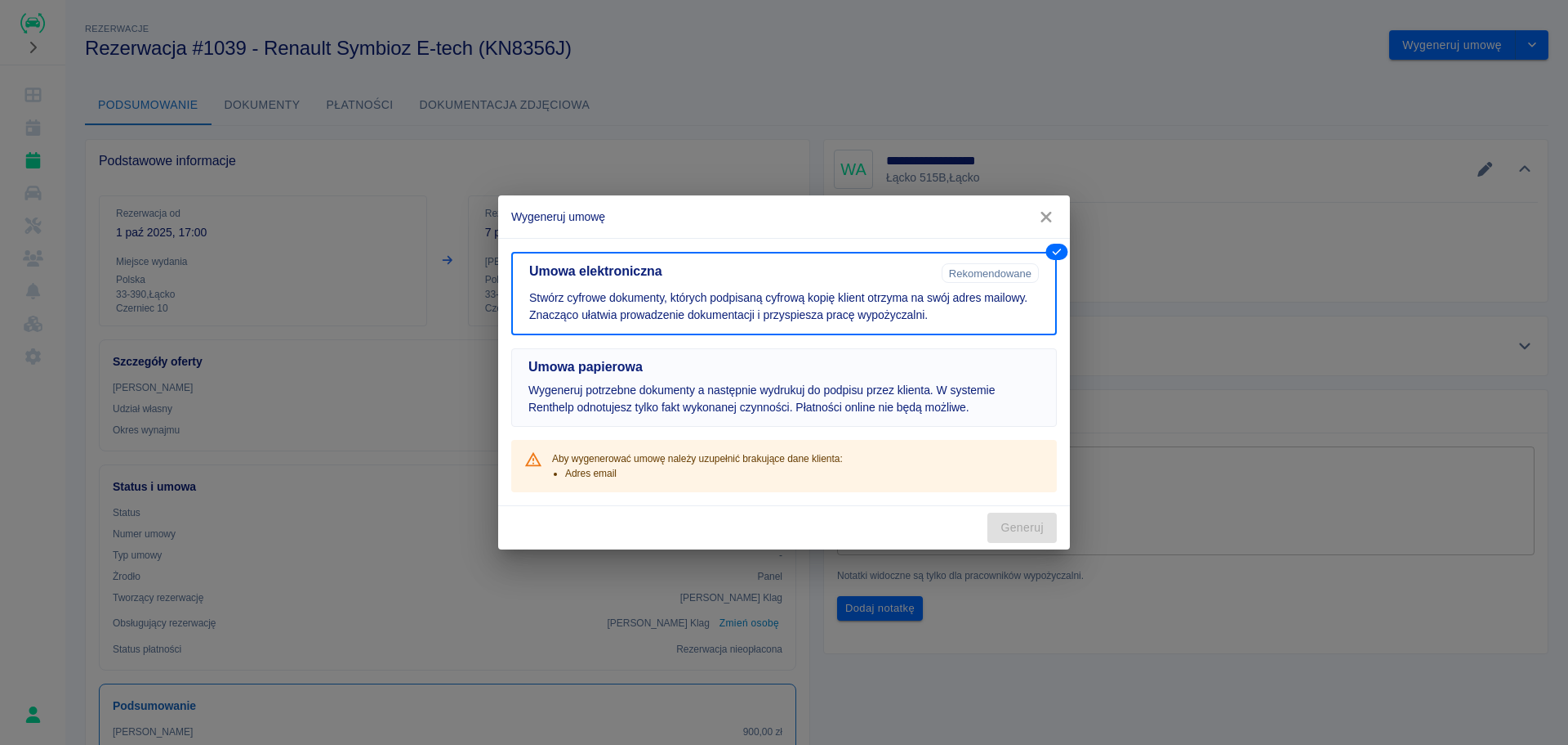
click at [788, 376] on button "Umowa papierowa Wygeneruj potrzebne dokumenty a następnie wydrukuj do podpisu p…" at bounding box center [784, 387] width 545 height 78
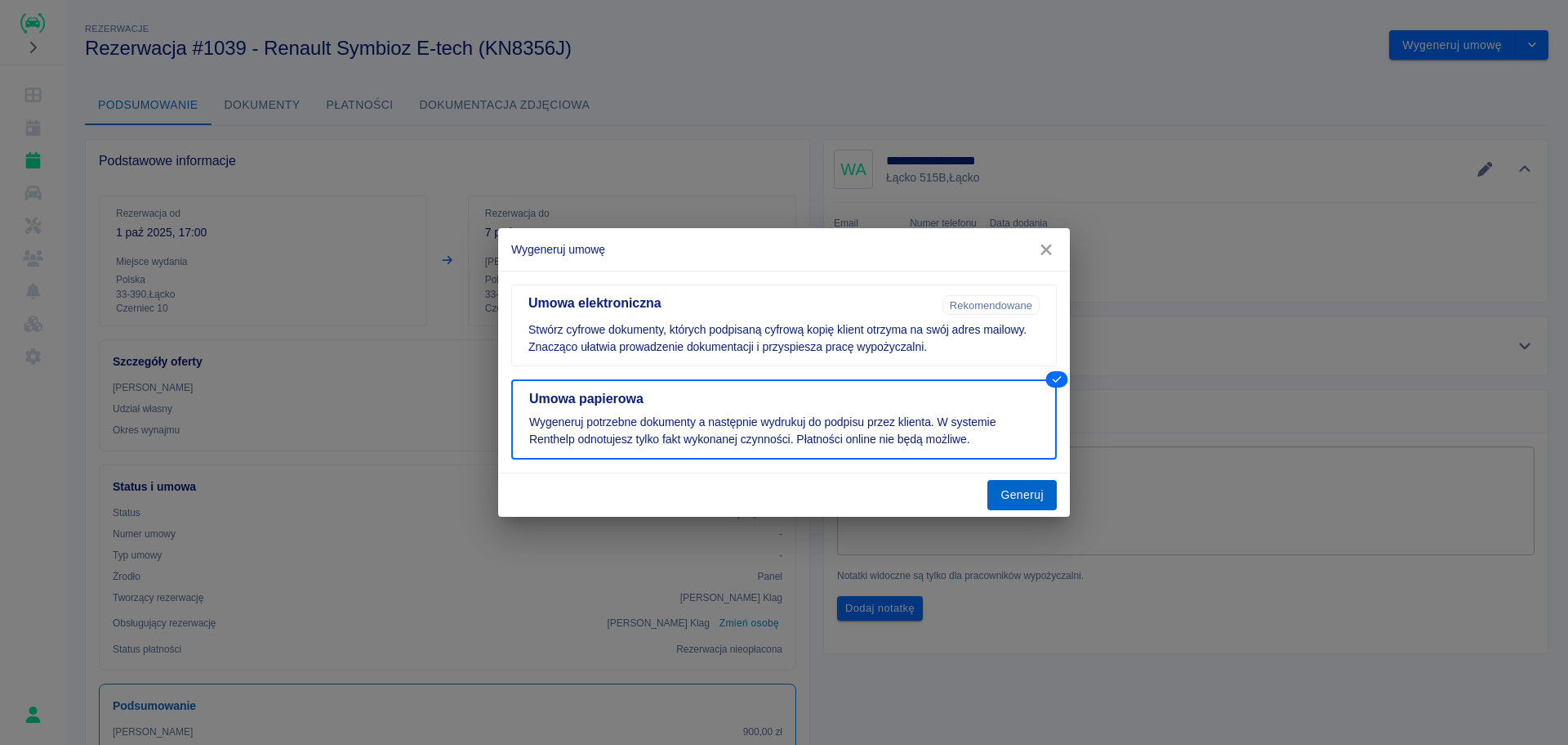
click at [1035, 498] on button "Generuj" at bounding box center [1022, 495] width 69 height 30
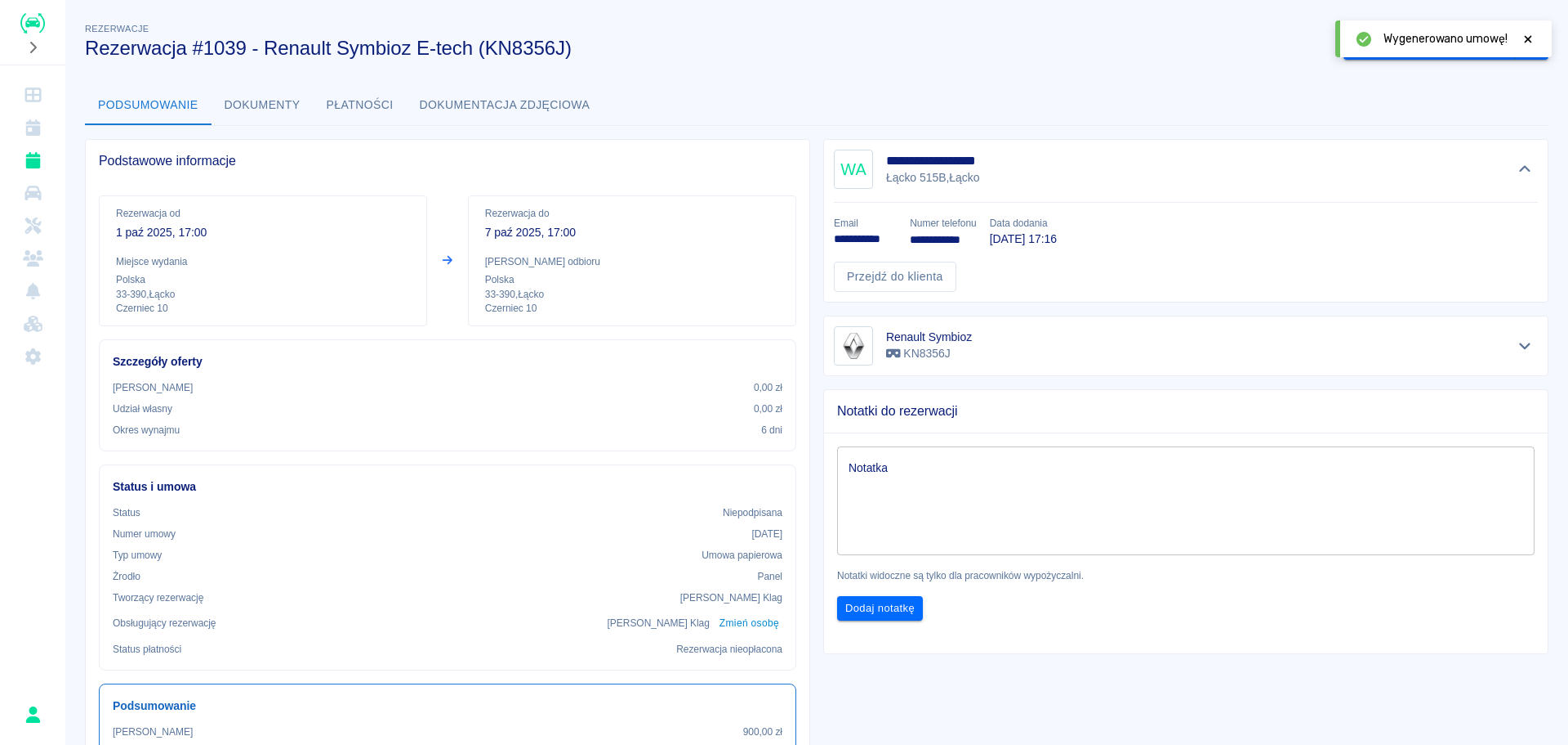
click at [1529, 38] on icon at bounding box center [1528, 39] width 15 height 11
click at [1533, 51] on button "drop-down" at bounding box center [1532, 45] width 32 height 30
click at [1418, 47] on button "Oznacz: umowa podpisana" at bounding box center [1429, 45] width 173 height 30
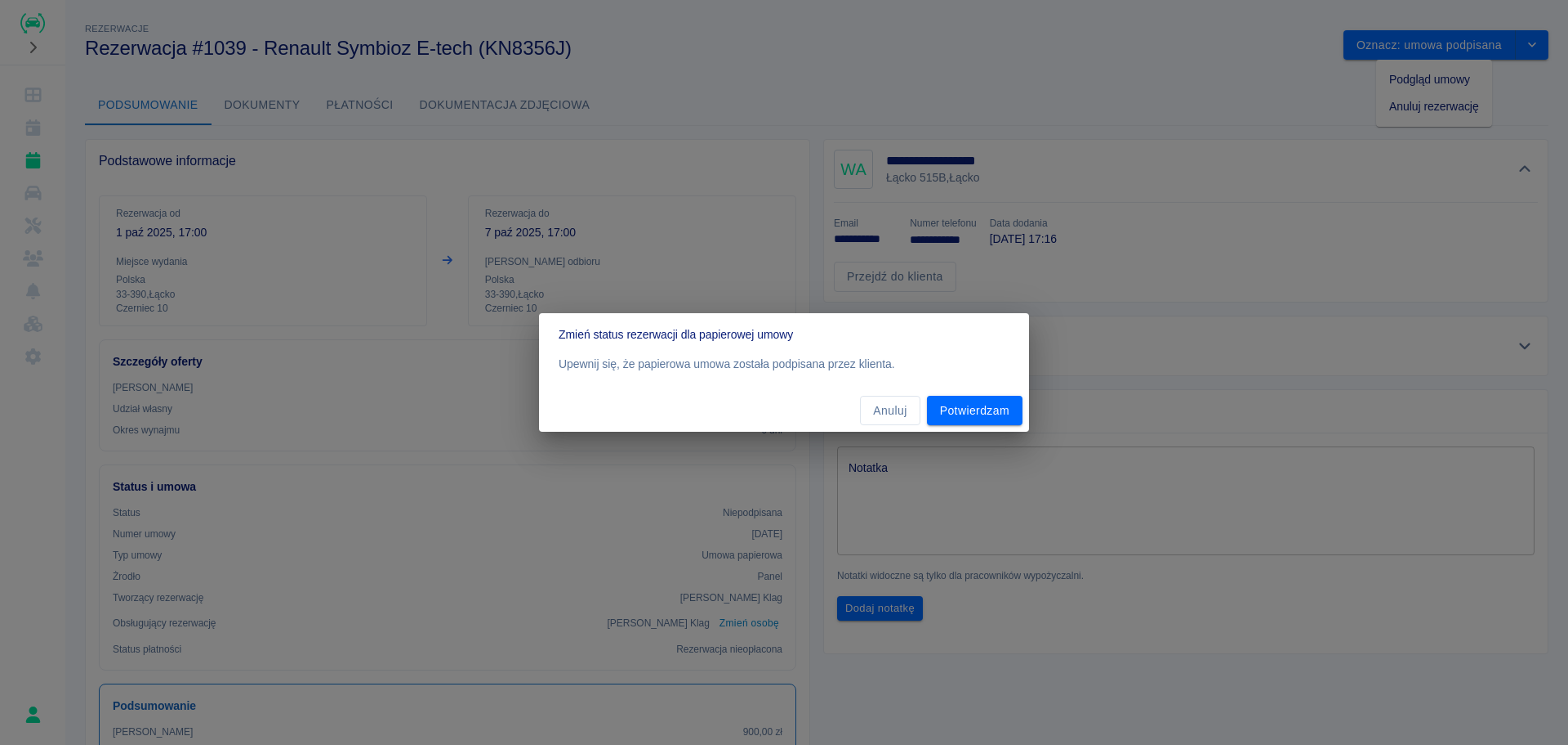
drag, startPoint x: 980, startPoint y: 408, endPoint x: 1328, endPoint y: 148, distance: 434.4
click at [1308, 228] on div "Zmień status rezerwacji dla papierowej umowy Upewnij się, że papierowa umowa zo…" at bounding box center [784, 372] width 1568 height 745
click at [1448, 66] on div "Zmień status rezerwacji dla papierowej umowy Upewnij się, że papierowa umowa zo…" at bounding box center [784, 372] width 1568 height 745
click at [917, 403] on button "Anuluj" at bounding box center [890, 411] width 60 height 30
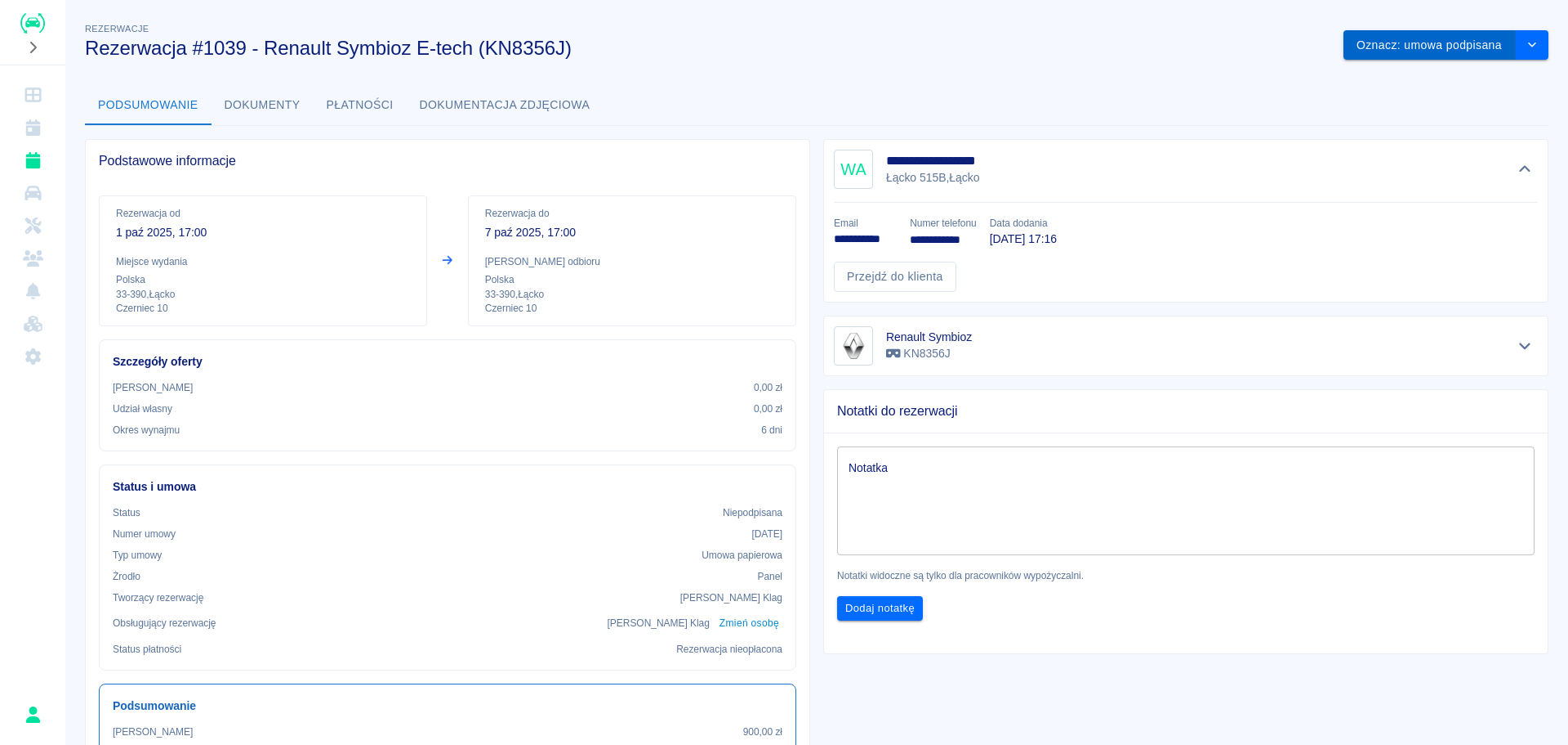
click at [1446, 51] on button "Oznacz: umowa podpisana" at bounding box center [1429, 45] width 173 height 30
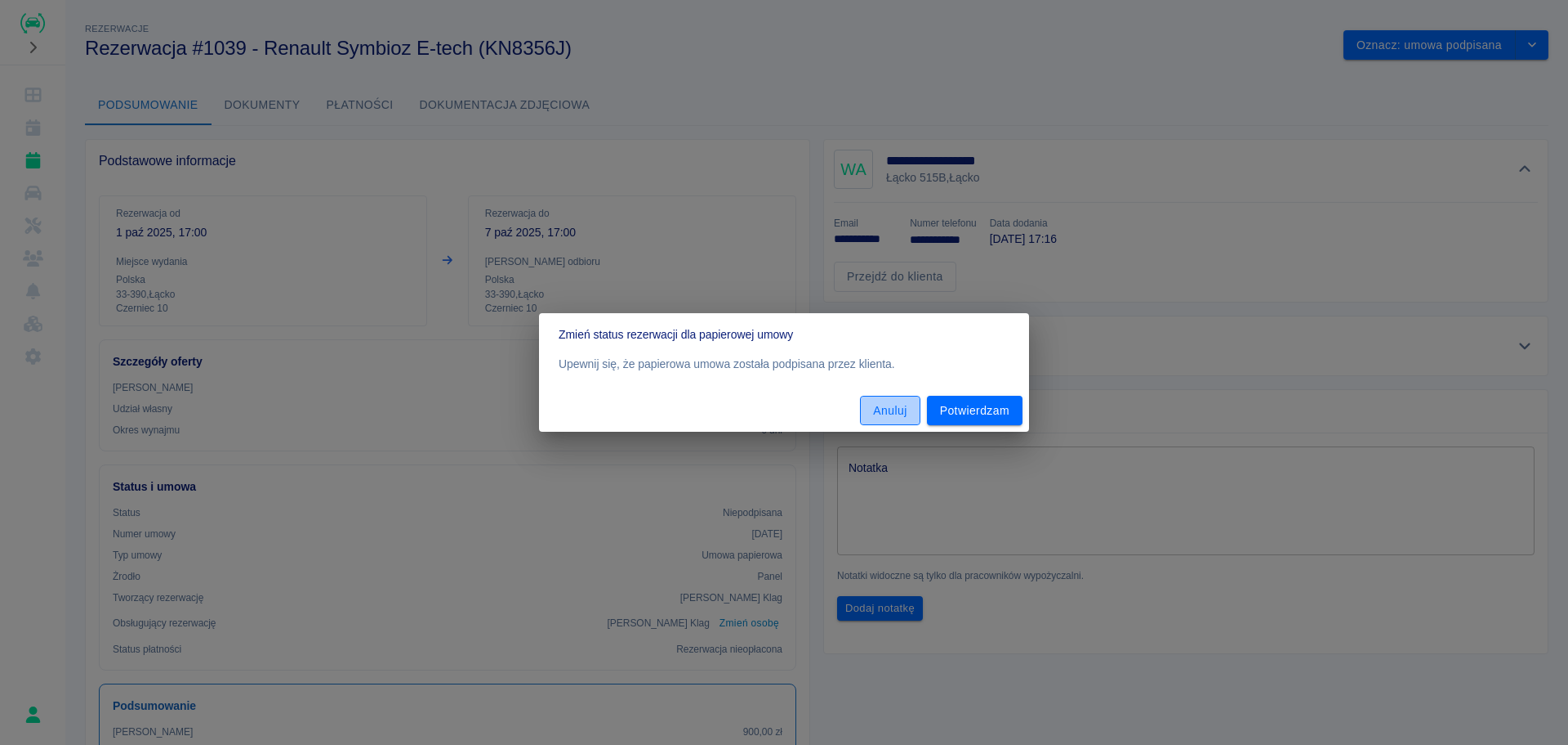
click at [898, 407] on button "Anuluj" at bounding box center [890, 411] width 60 height 30
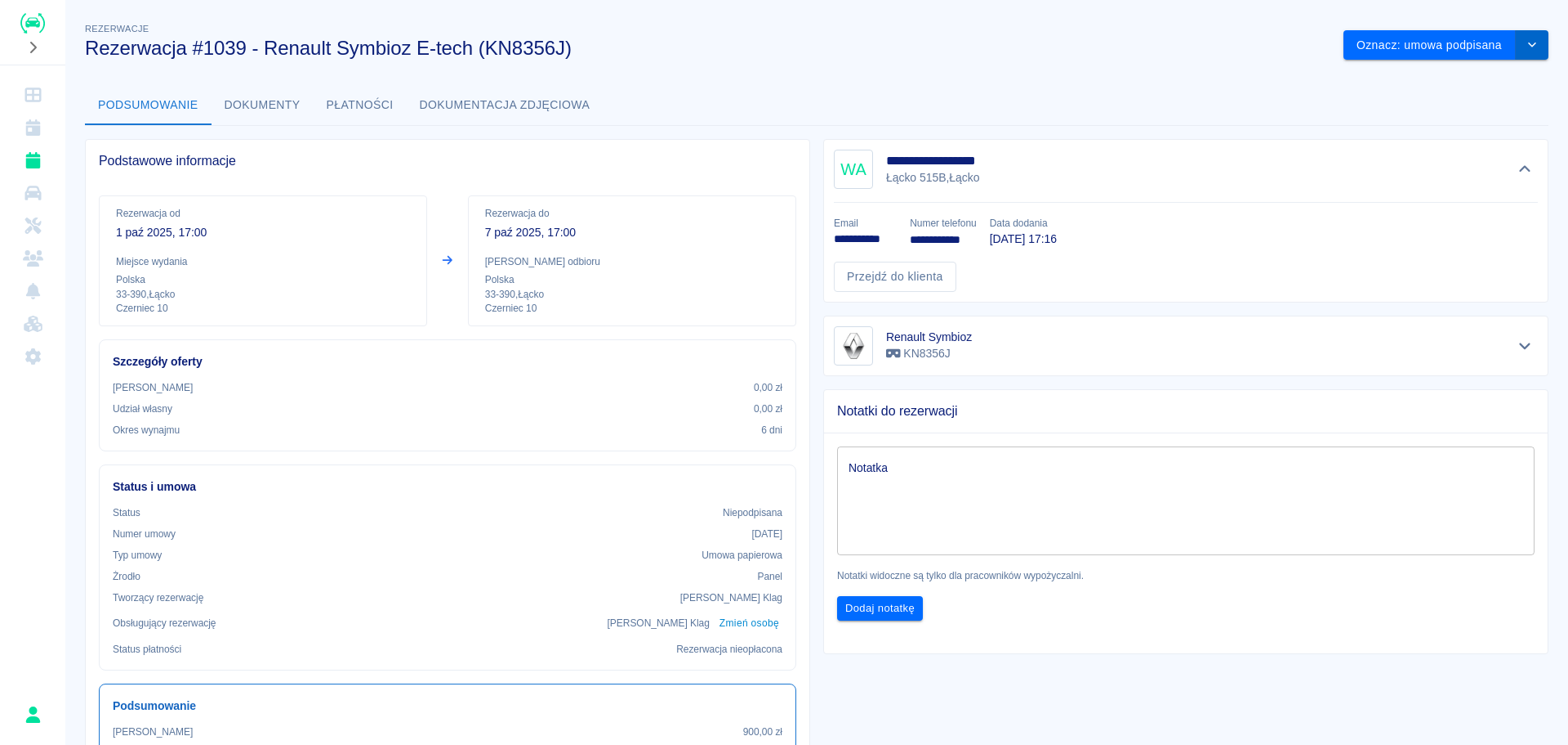
click at [1531, 44] on button "drop-down" at bounding box center [1532, 45] width 32 height 30
drag, startPoint x: 1536, startPoint y: 37, endPoint x: 1448, endPoint y: 66, distance: 92.7
click at [1448, 61] on div "Oznacz: umowa podpisana Podgląd umowy Anuluj rezerwację" at bounding box center [1439, 39] width 218 height 43
click at [1462, 52] on button "Oznacz: umowa podpisana" at bounding box center [1429, 45] width 173 height 30
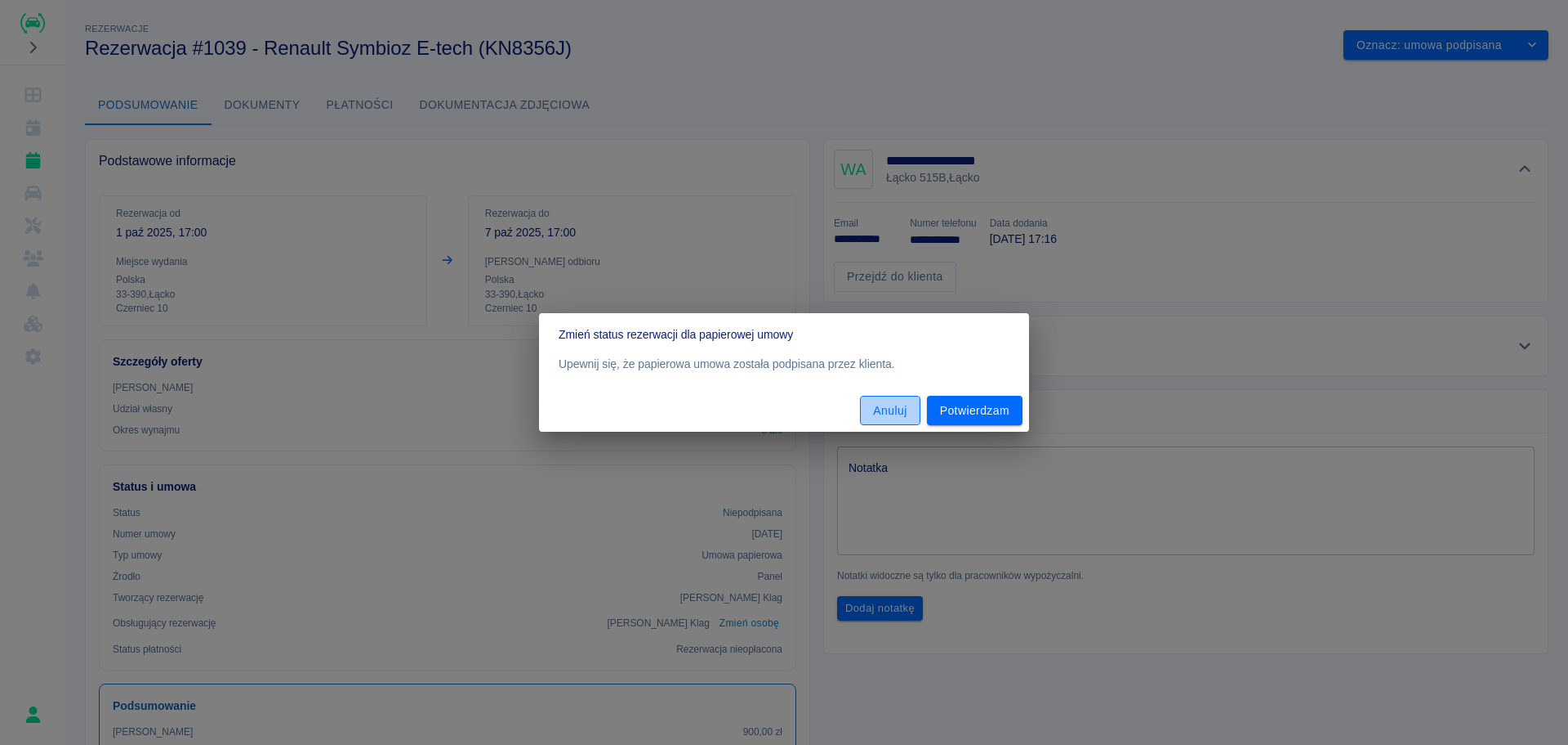
click at [872, 412] on button "Anuluj" at bounding box center [890, 411] width 60 height 30
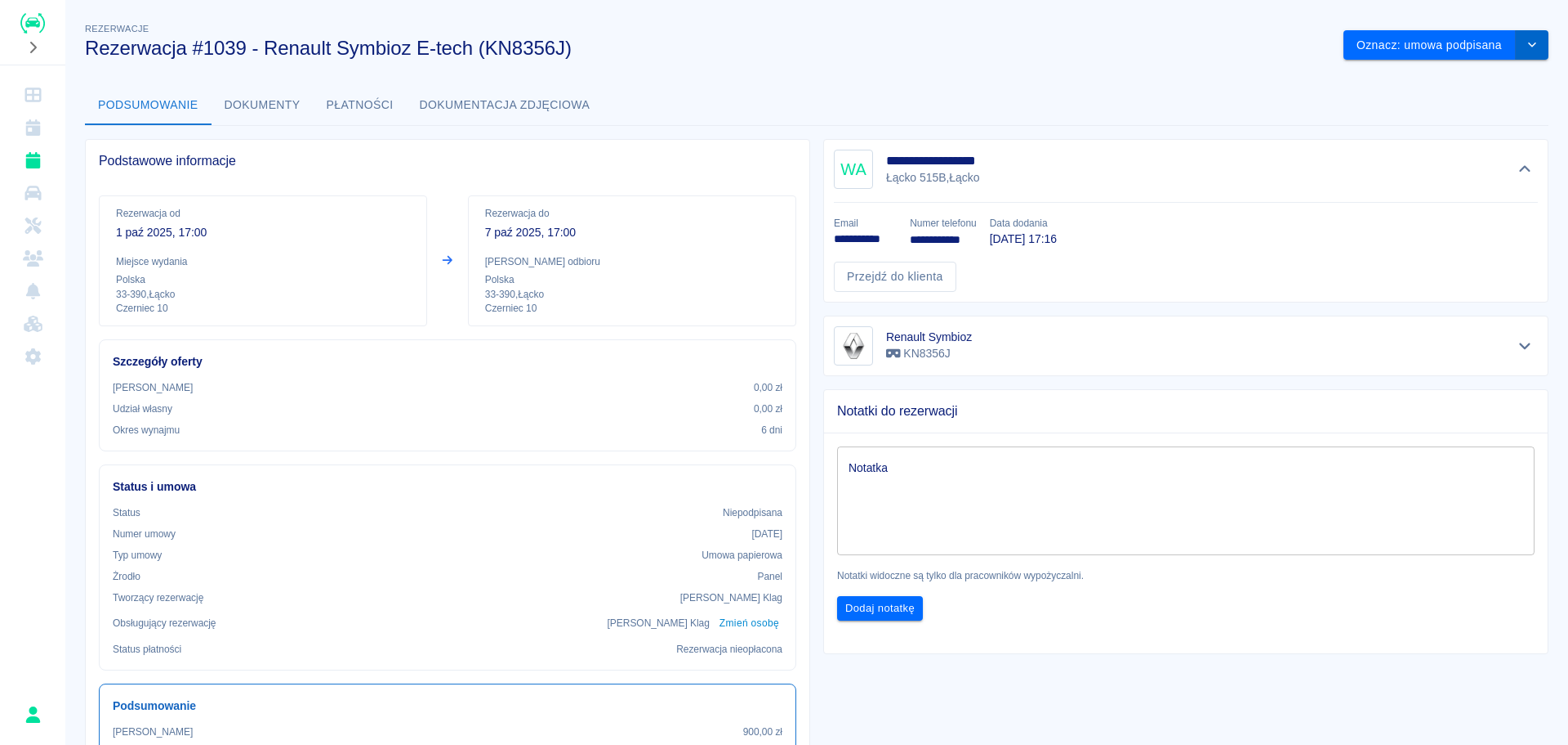
click at [1522, 38] on button "drop-down" at bounding box center [1532, 45] width 32 height 30
click at [1442, 82] on li "Podgląd umowy" at bounding box center [1434, 79] width 116 height 27
click at [1526, 42] on icon "drop-down" at bounding box center [1532, 45] width 13 height 11
click at [1530, 45] on div at bounding box center [1528, 39] width 15 height 18
drag, startPoint x: 232, startPoint y: 103, endPoint x: 193, endPoint y: 105, distance: 39.1
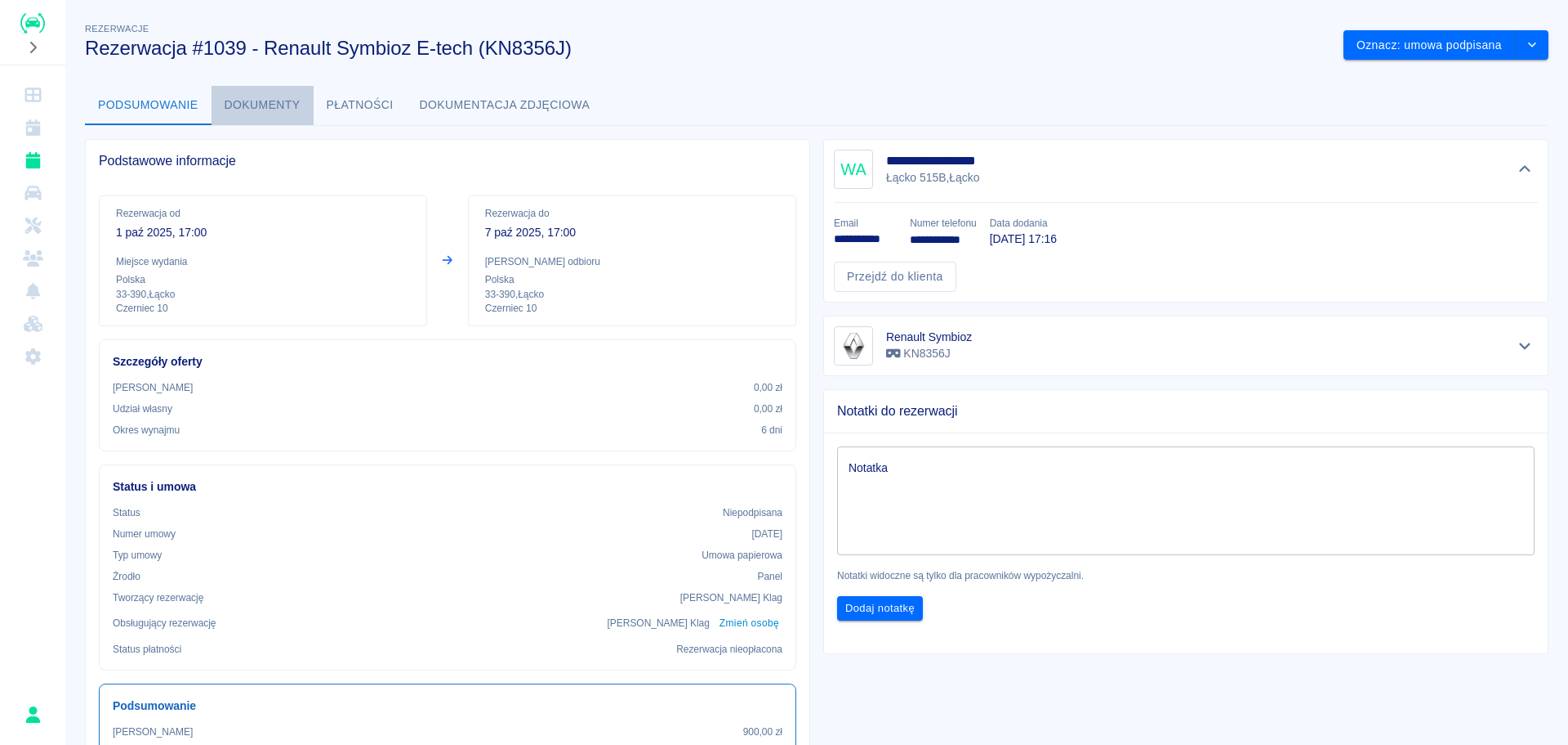
click at [232, 103] on button "Dokumenty" at bounding box center [262, 105] width 102 height 39
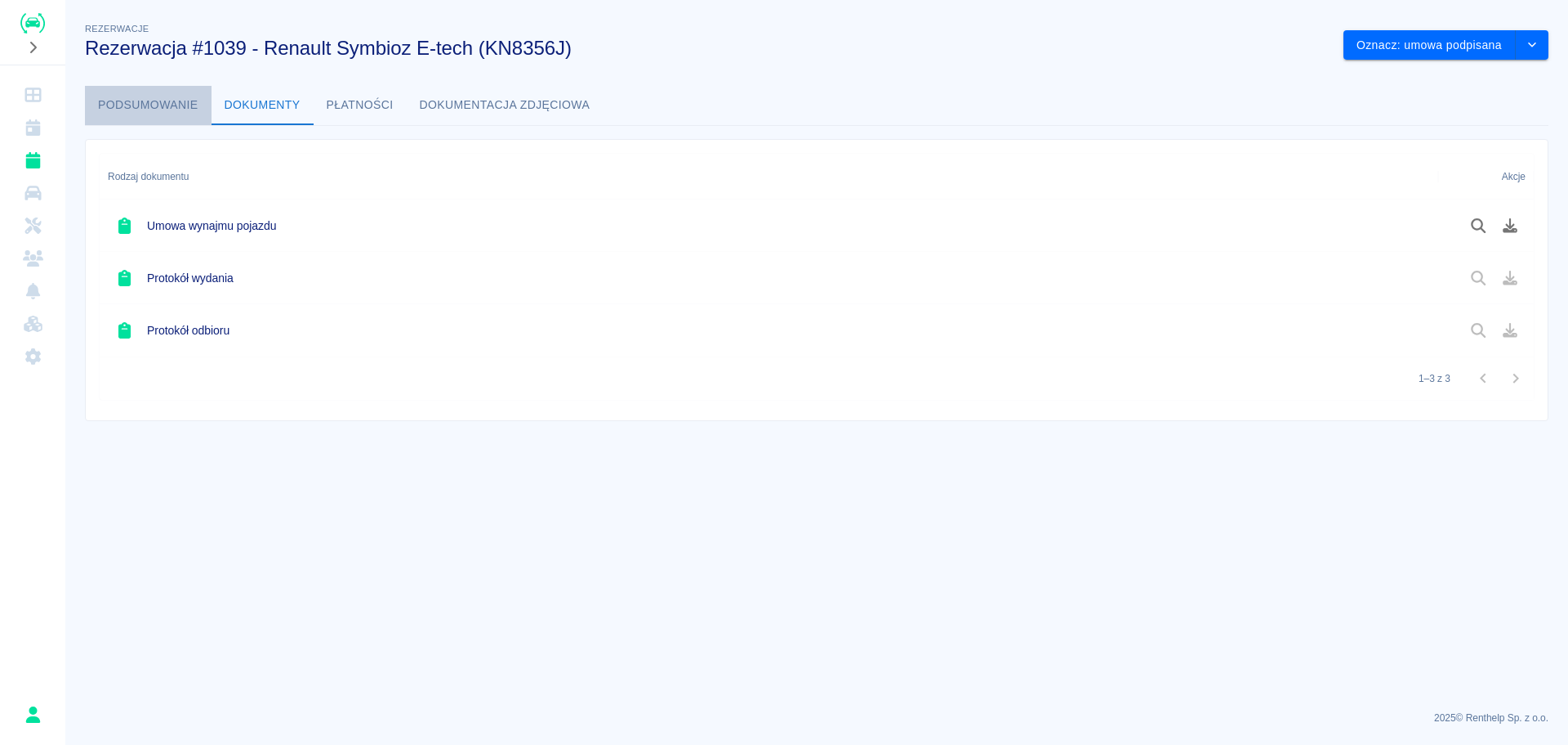
click at [152, 105] on button "Podsumowanie" at bounding box center [148, 105] width 126 height 39
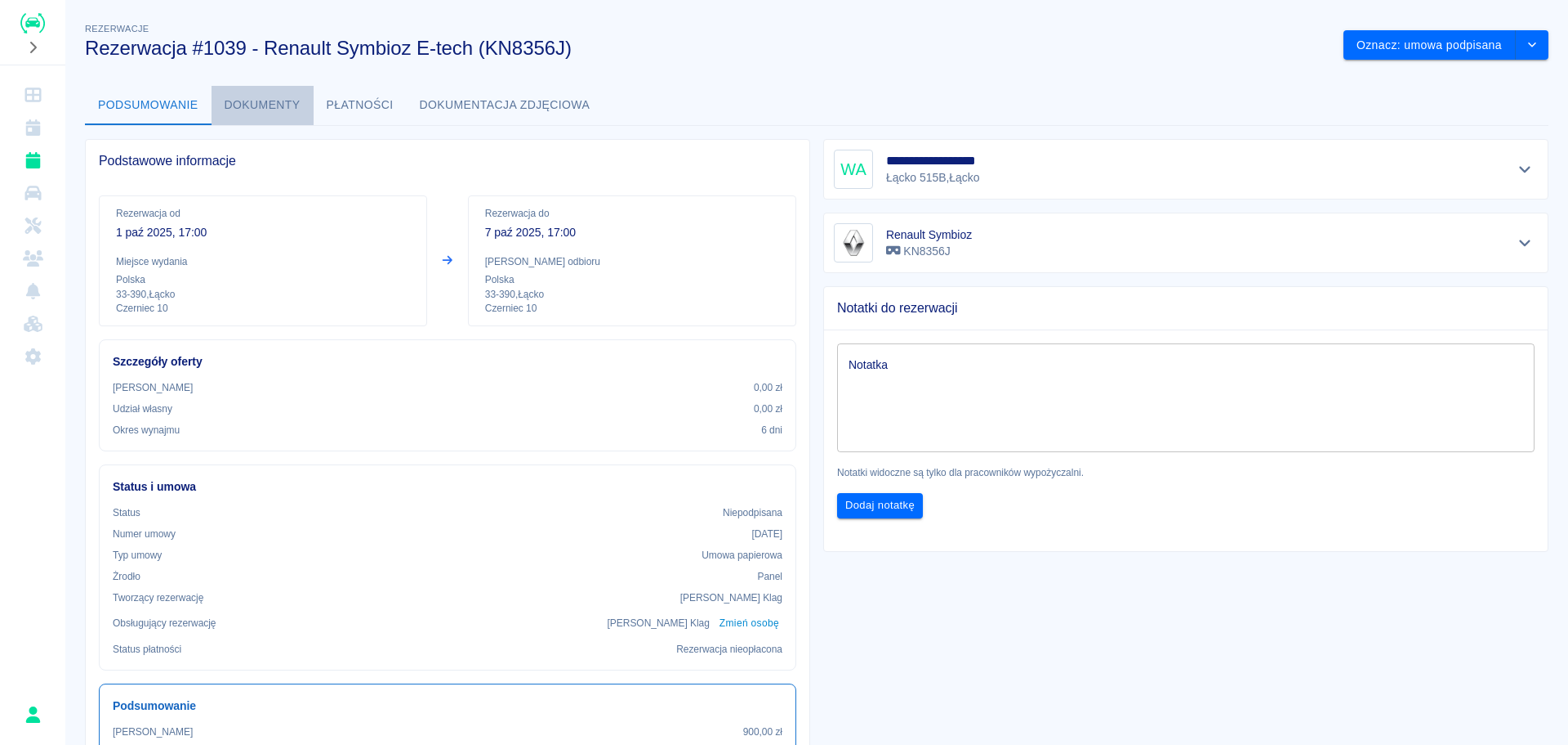
click at [264, 101] on button "Dokumenty" at bounding box center [262, 105] width 102 height 39
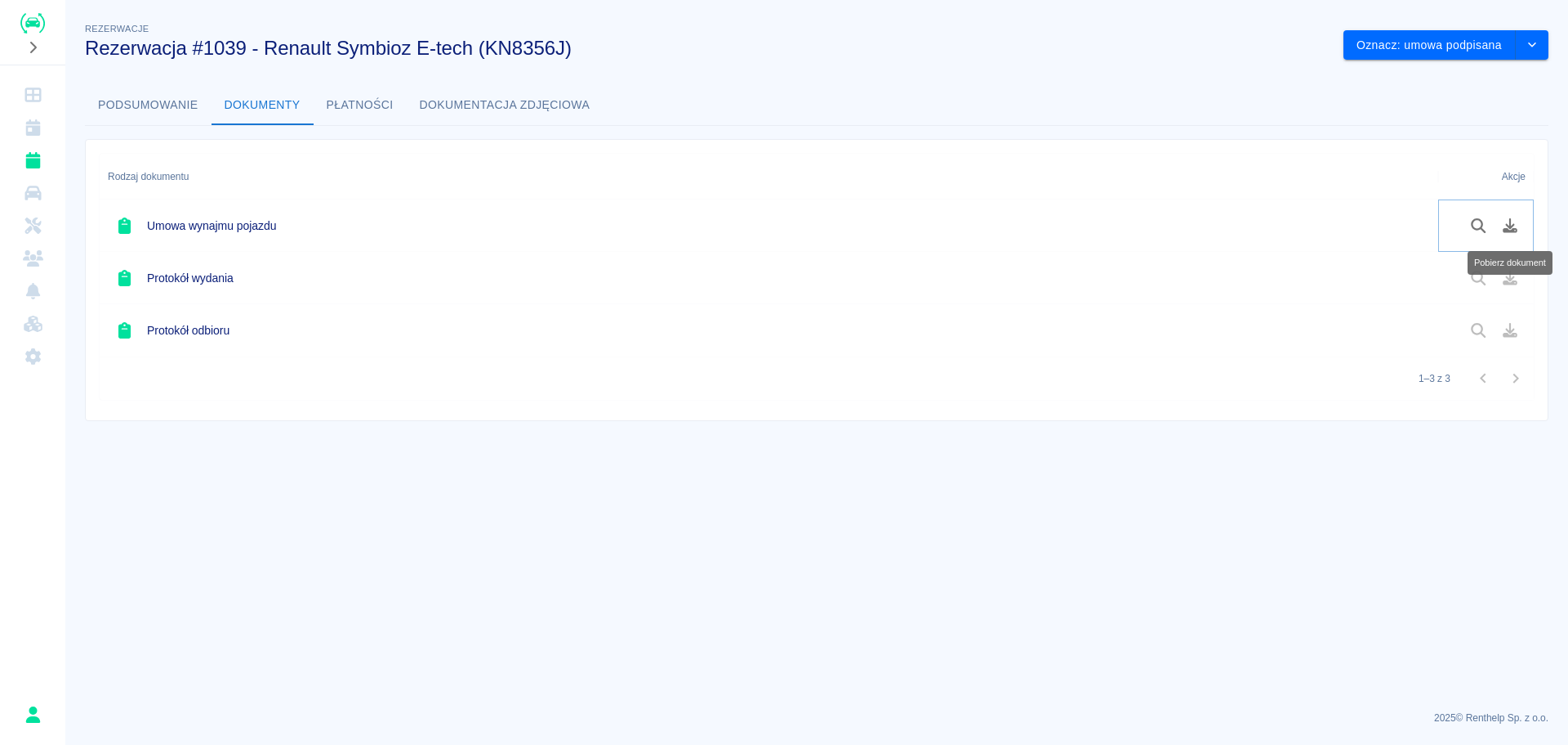
click at [1519, 223] on button "Pobierz dokument" at bounding box center [1511, 226] width 32 height 28
click at [1543, 44] on button "drop-down" at bounding box center [1532, 45] width 32 height 30
click at [1507, 43] on button "Oznacz: umowa podpisana" at bounding box center [1429, 45] width 173 height 30
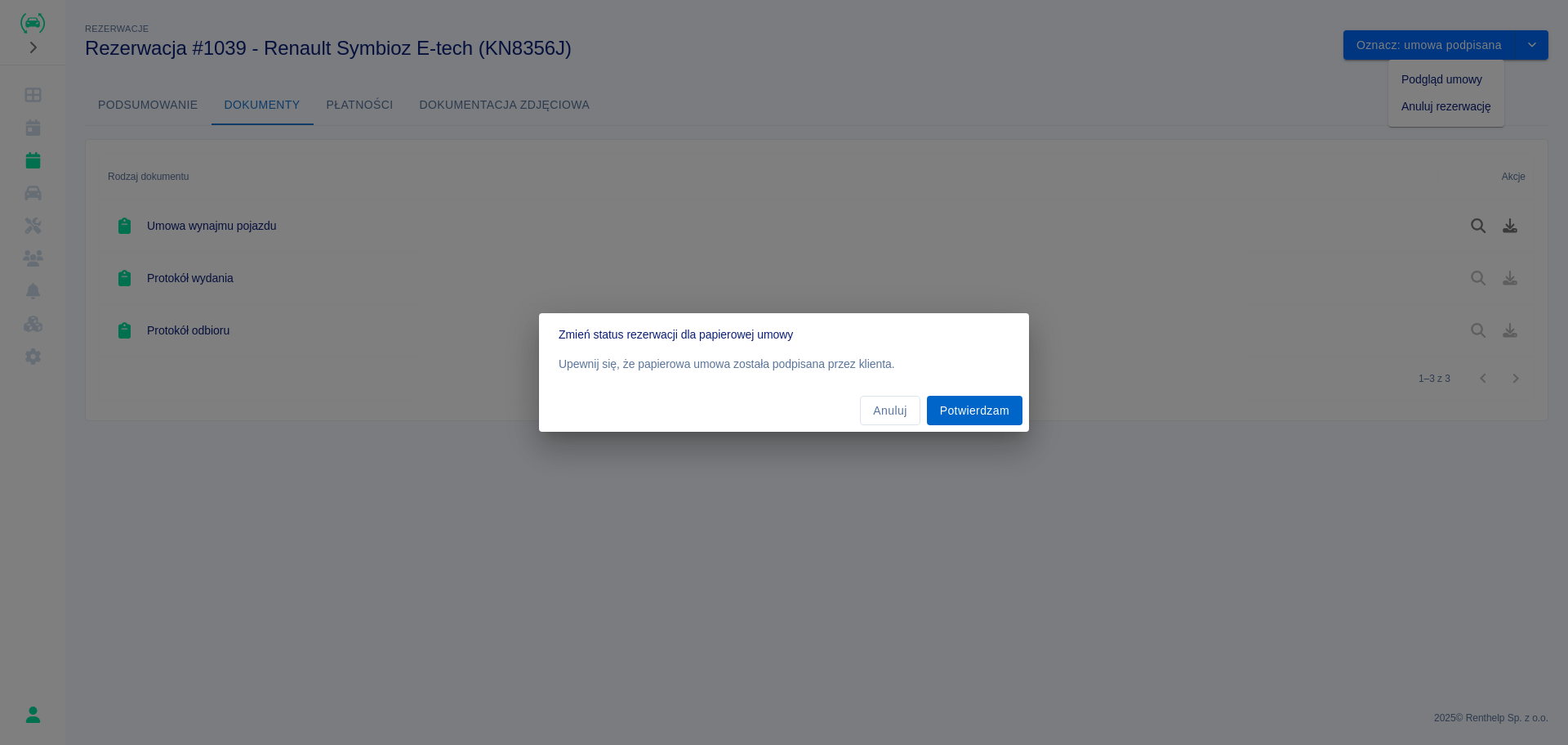
click at [962, 410] on button "Potwierdzam" at bounding box center [974, 411] width 96 height 30
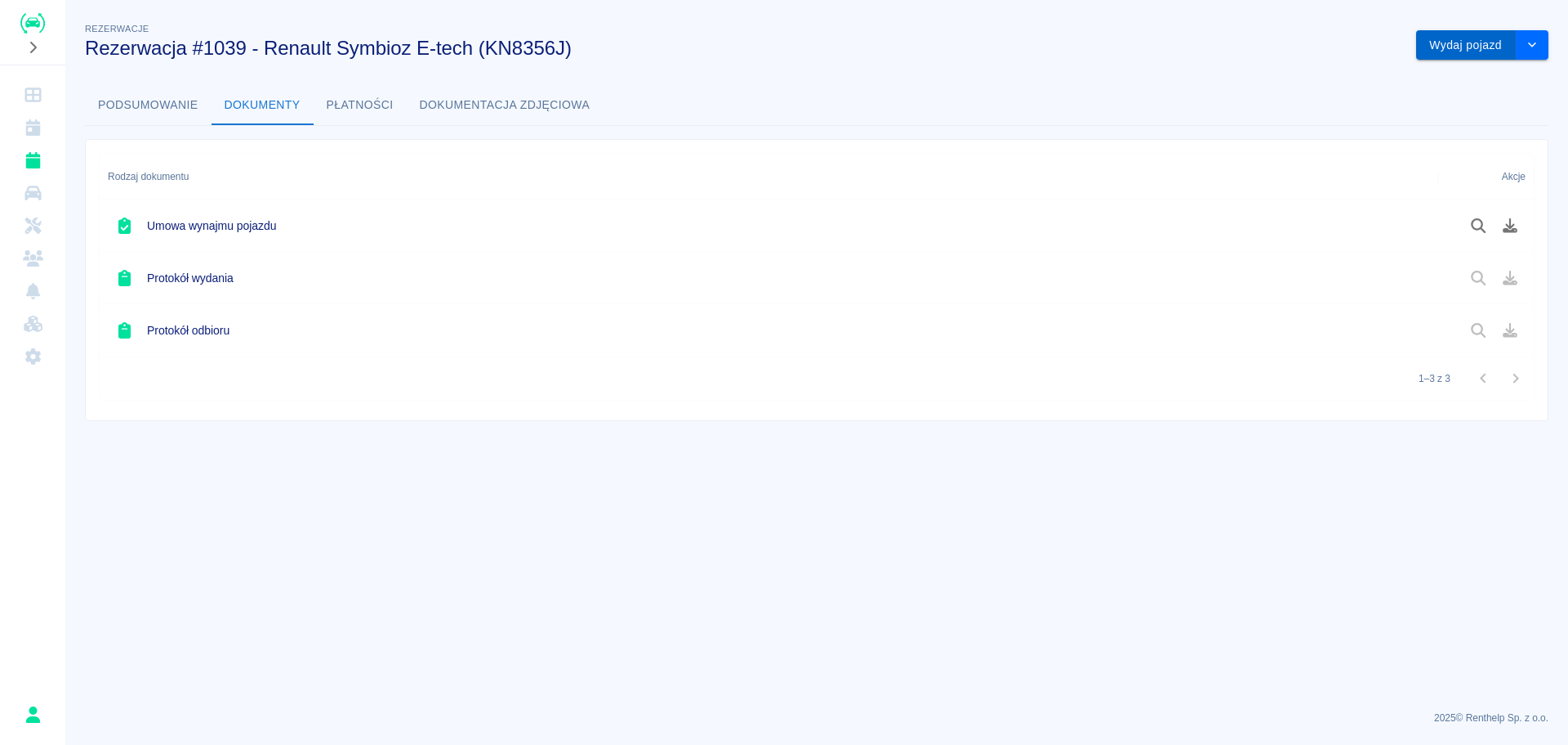
click at [1488, 47] on button "Wydaj pojazd" at bounding box center [1466, 45] width 100 height 30
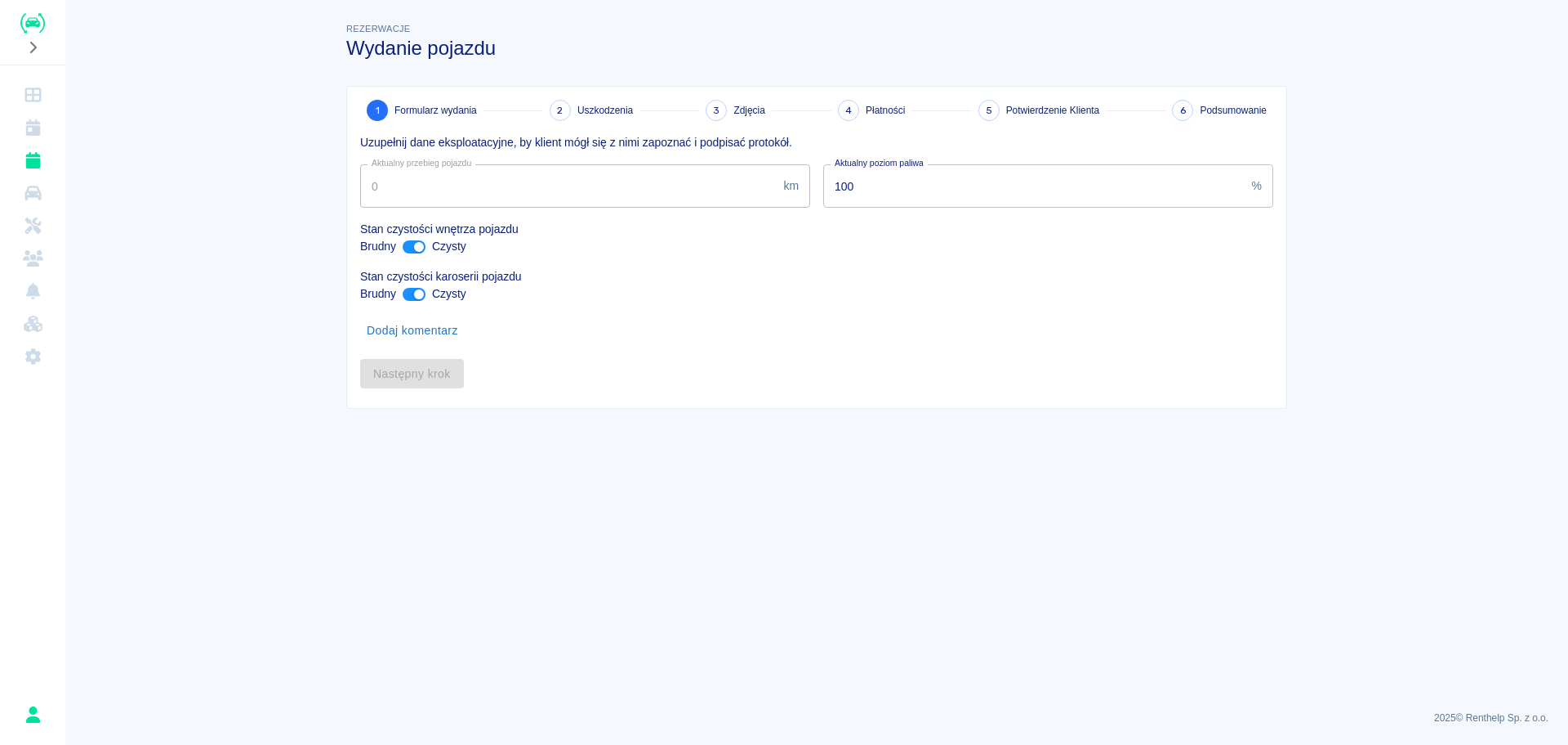
type input "3064"
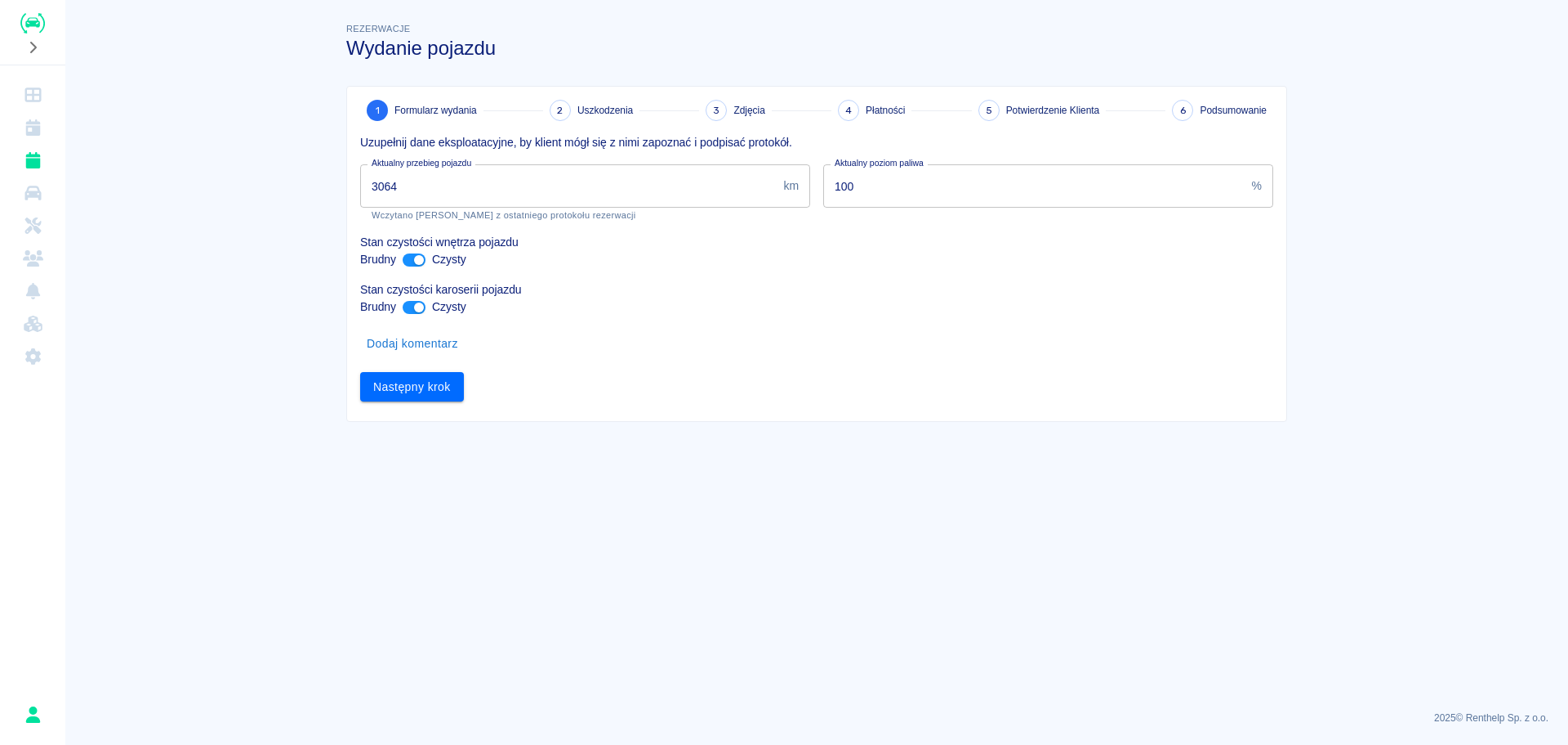
click at [523, 182] on input "3064" at bounding box center [568, 185] width 417 height 43
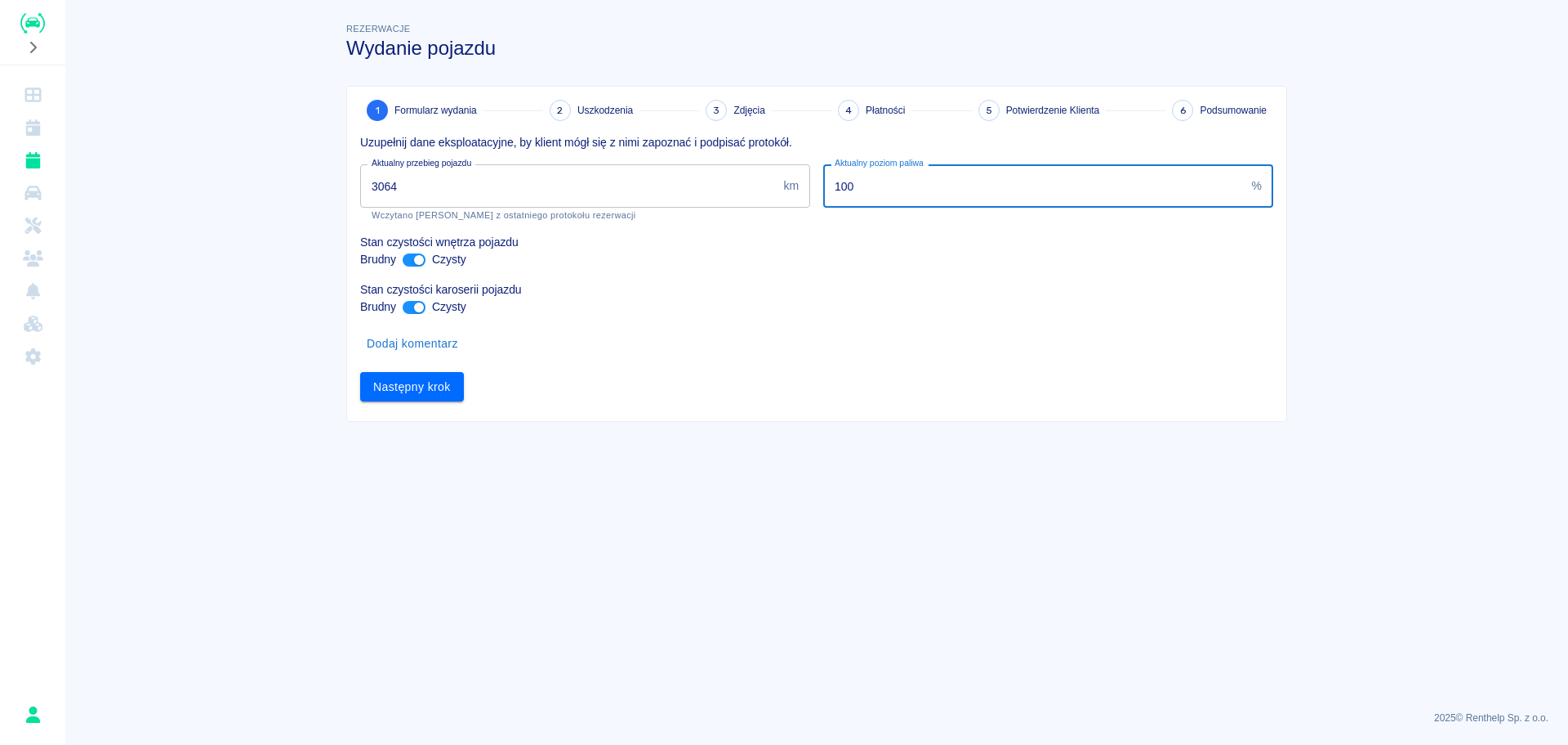
click at [1029, 176] on input "100" at bounding box center [1035, 185] width 423 height 43
click at [409, 380] on button "Następny krok" at bounding box center [412, 387] width 103 height 30
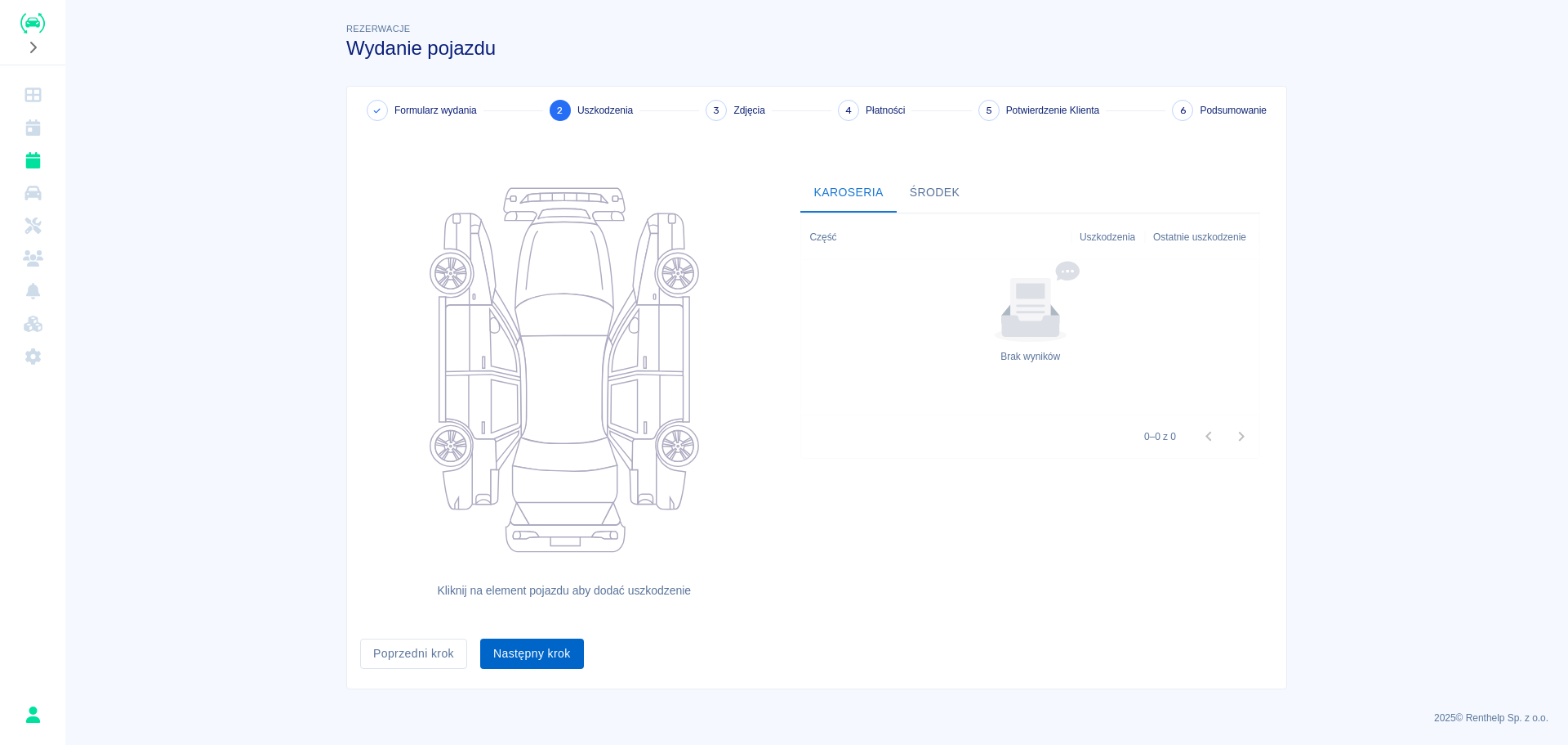
click at [547, 643] on button "Następny krok" at bounding box center [532, 653] width 103 height 30
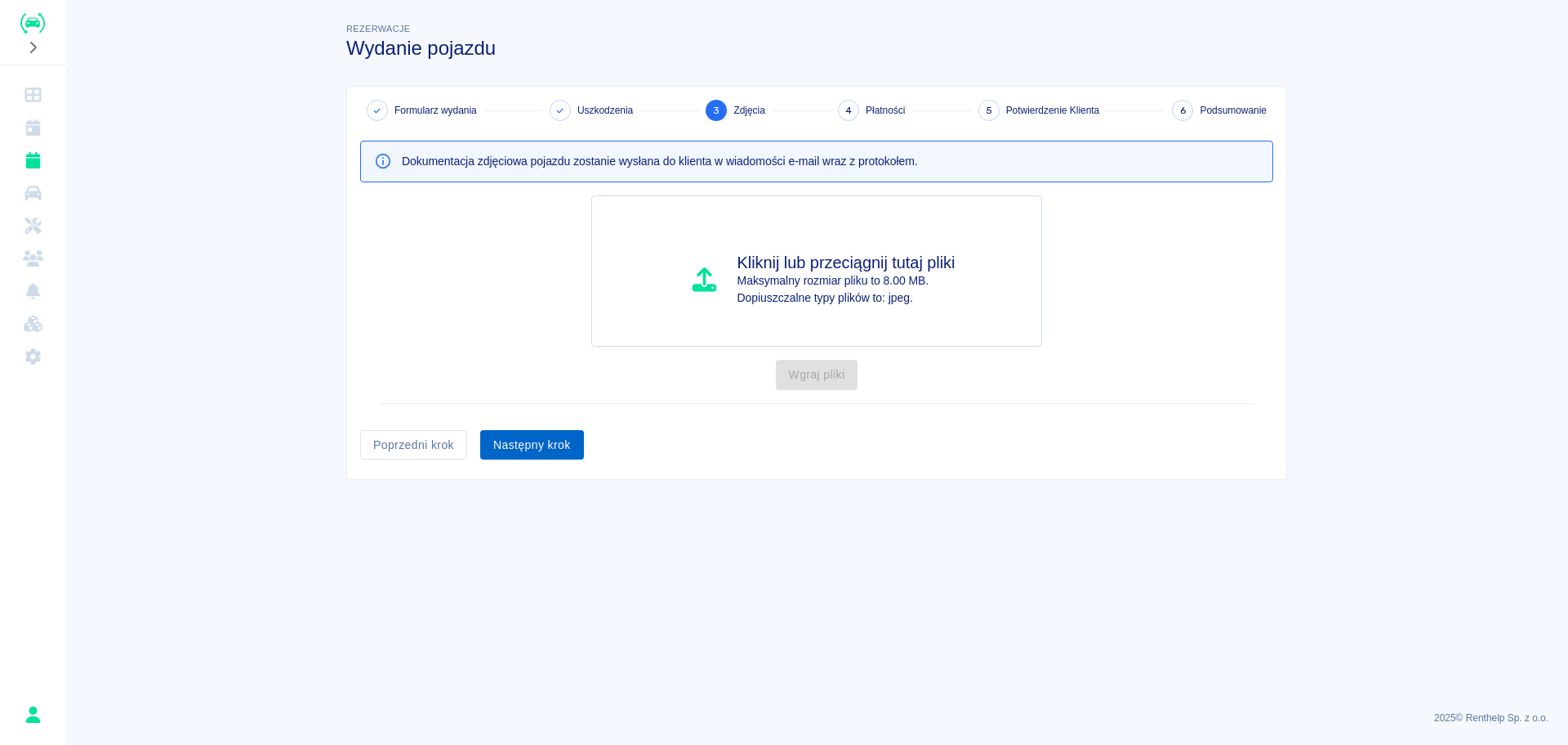
click at [539, 442] on button "Następny krok" at bounding box center [532, 445] width 103 height 30
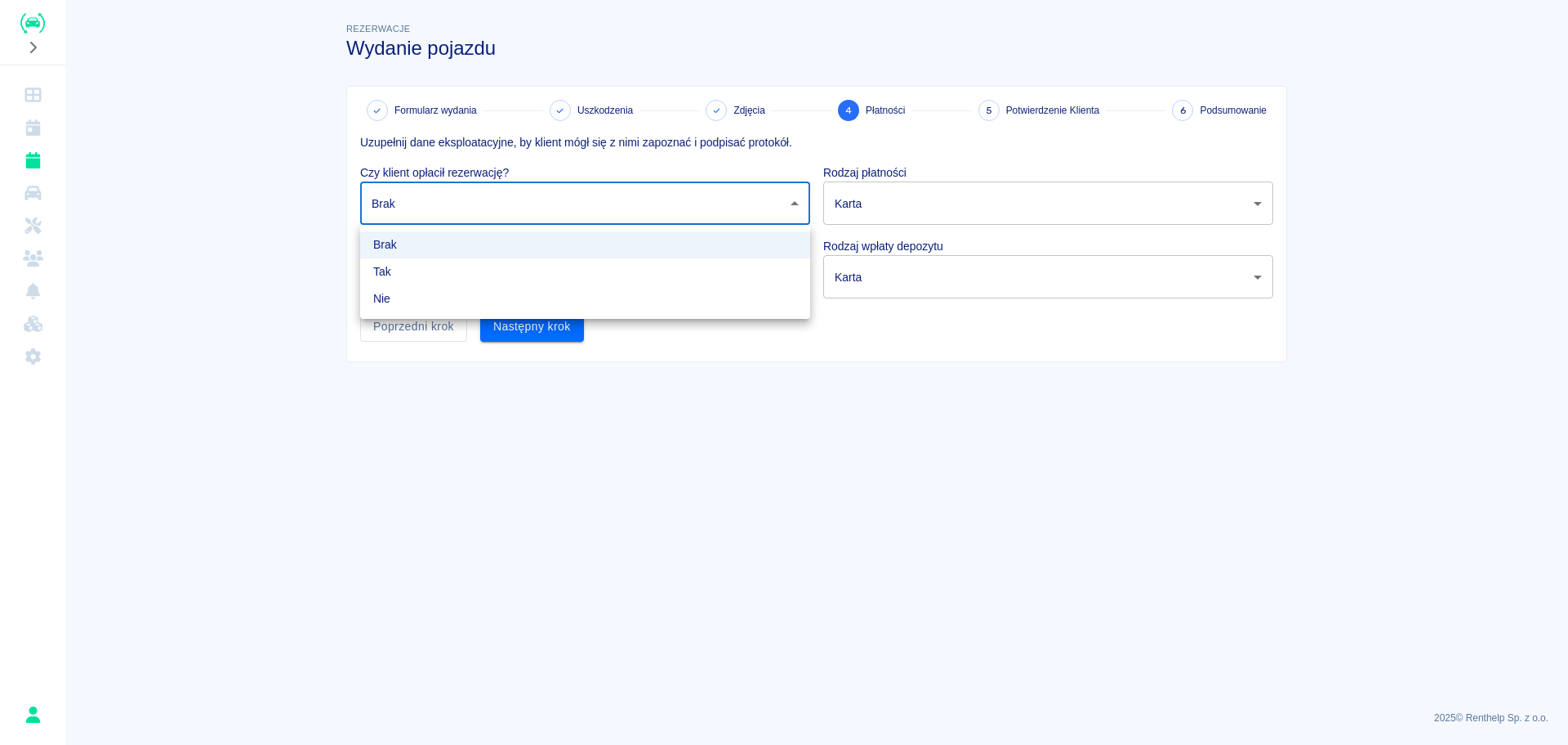
click at [736, 207] on body "Używamy plików Cookies, by zapewnić Ci najlepsze możliwe doświadczenie. Aby dow…" at bounding box center [784, 372] width 1568 height 745
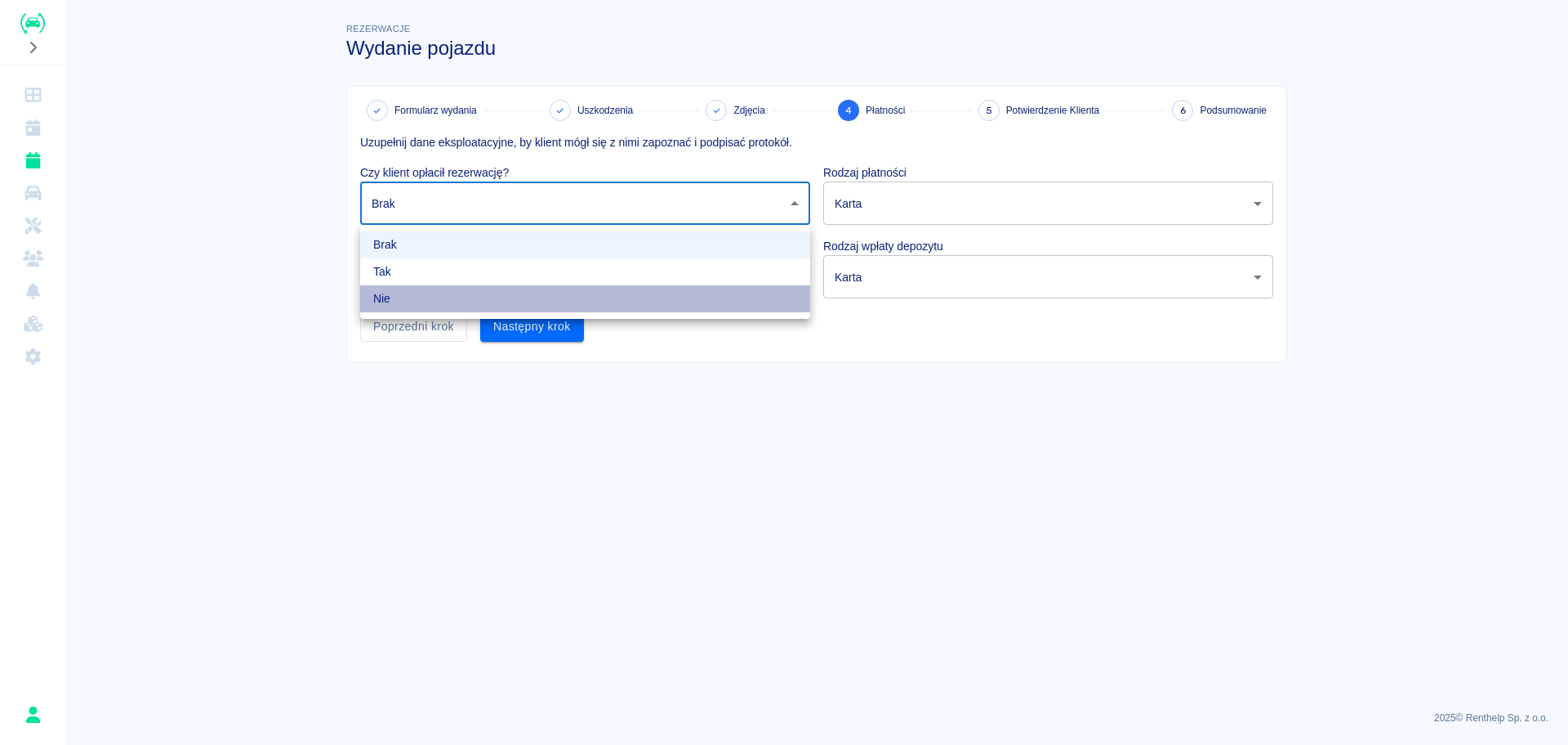
click at [606, 304] on li "Nie" at bounding box center [585, 298] width 450 height 27
type input "false"
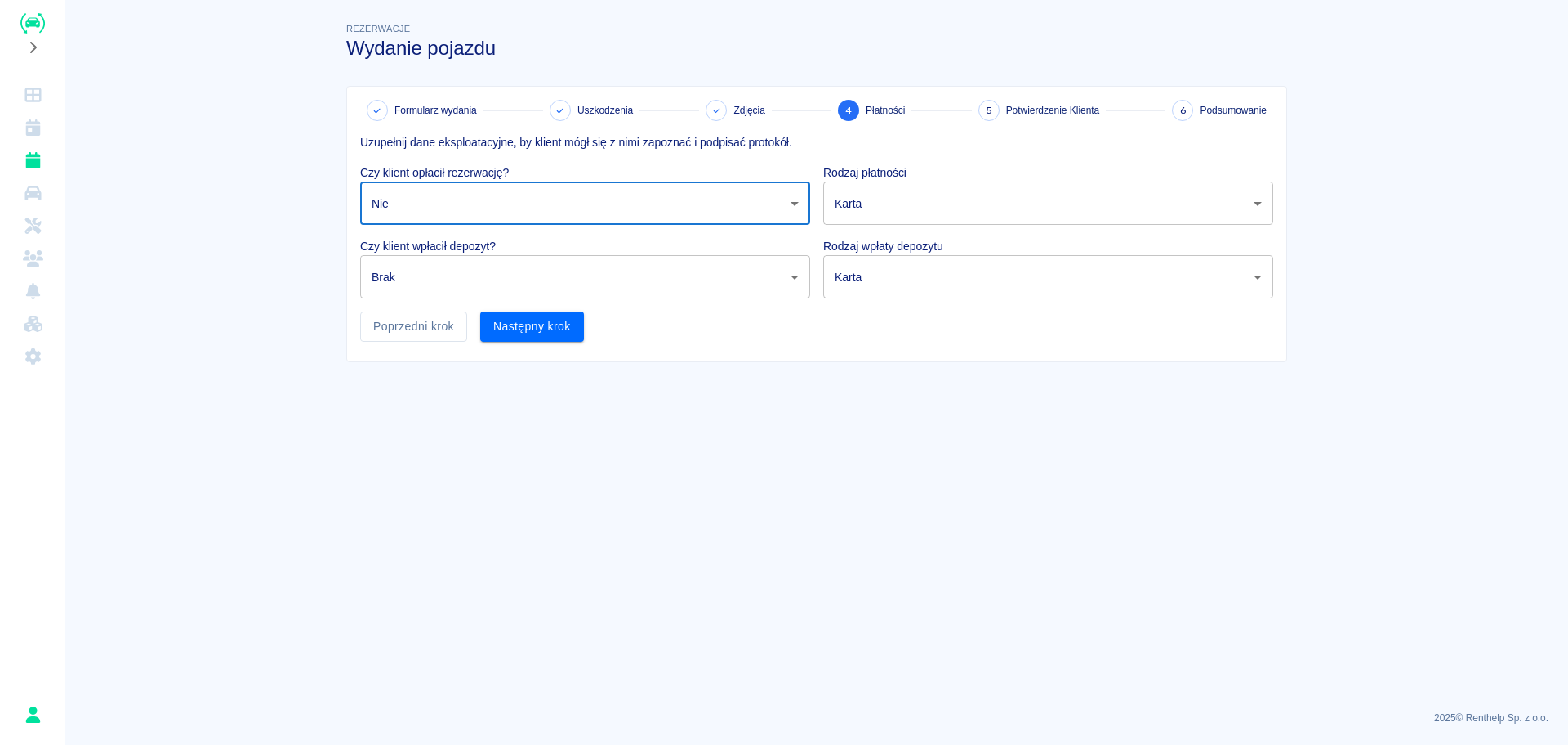
click at [734, 263] on body "Używamy plików Cookies, by zapewnić Ci najlepsze możliwe doświadczenie. Aby dow…" at bounding box center [784, 372] width 1568 height 745
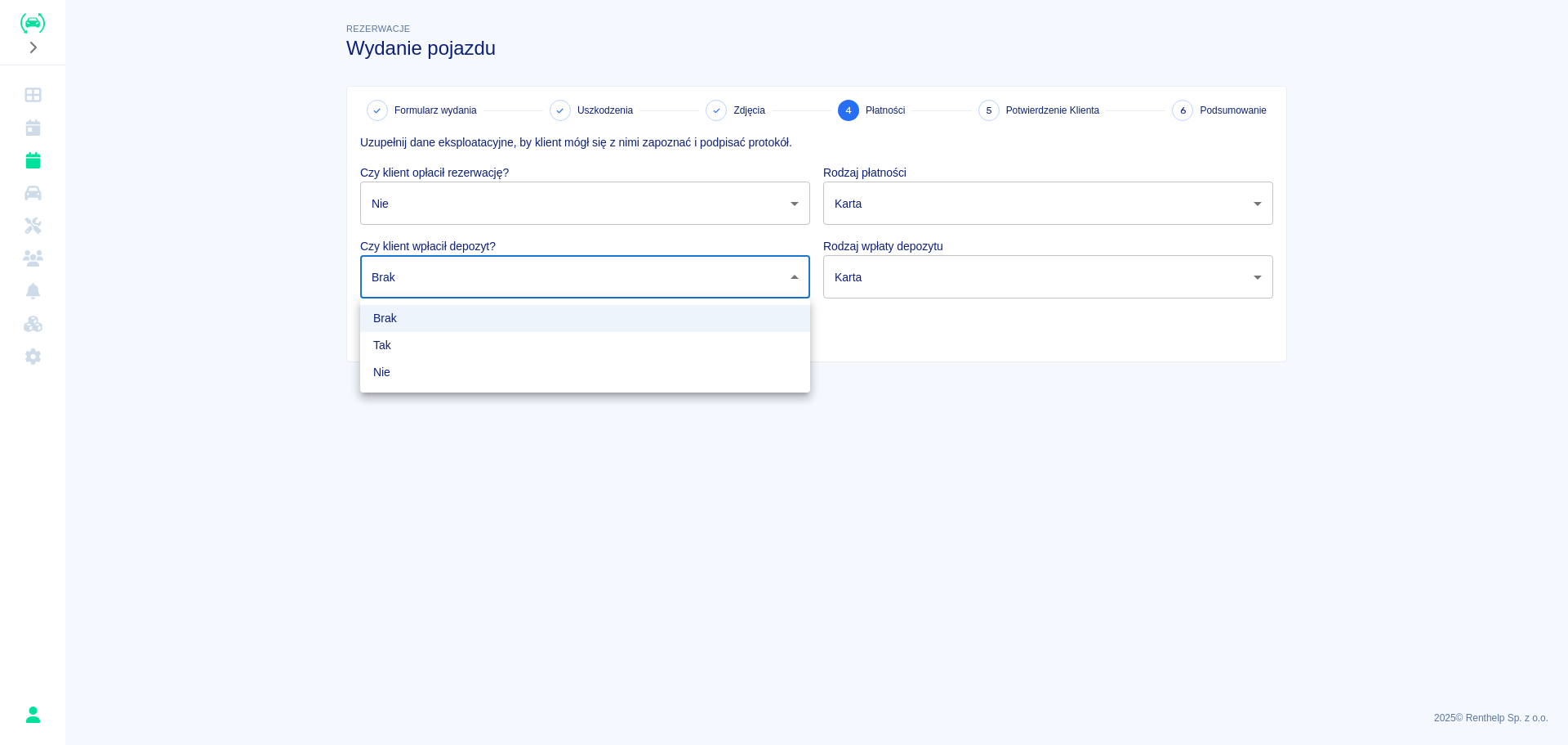
click at [612, 376] on li "Nie" at bounding box center [585, 372] width 450 height 27
type input "false"
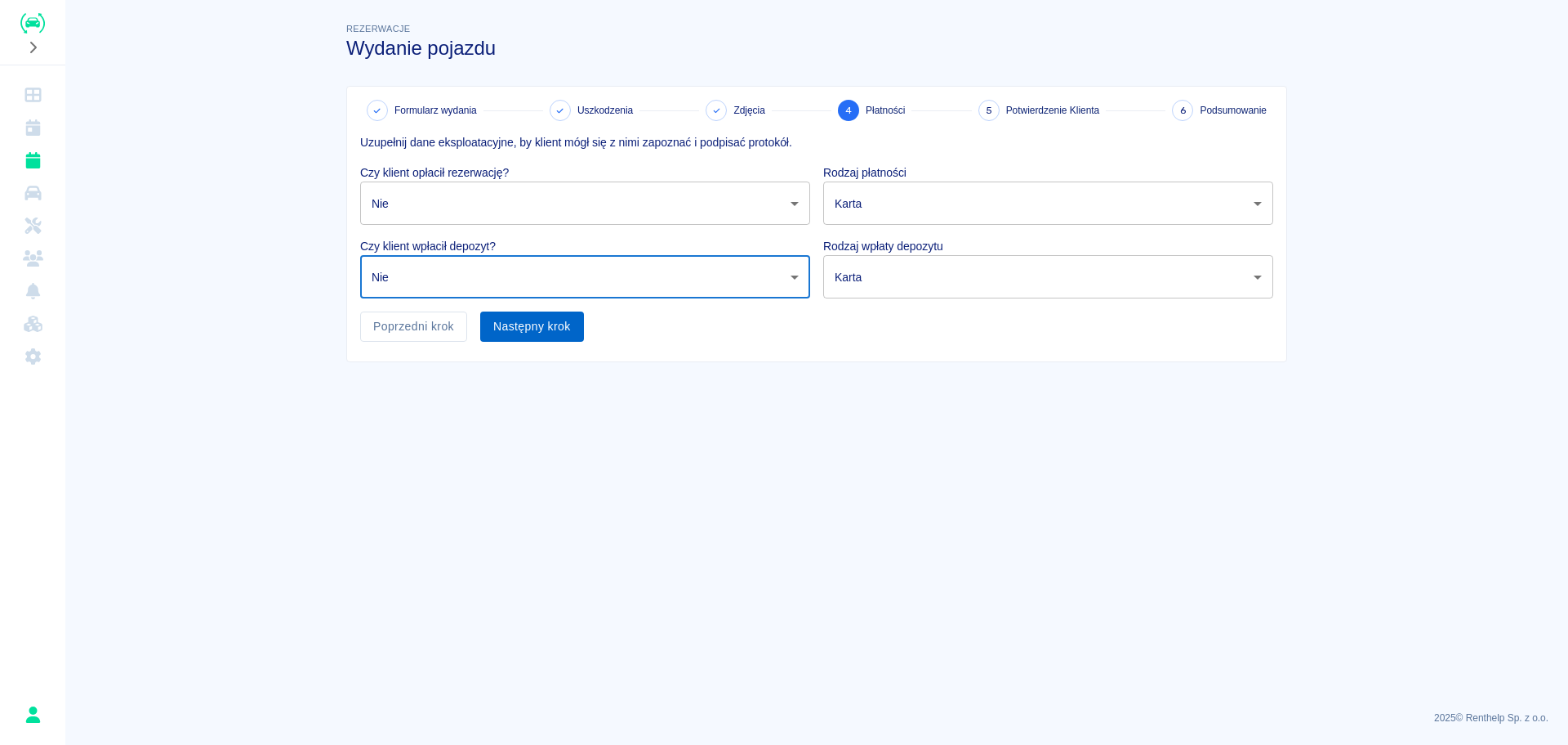
click at [564, 328] on button "Następny krok" at bounding box center [532, 326] width 103 height 30
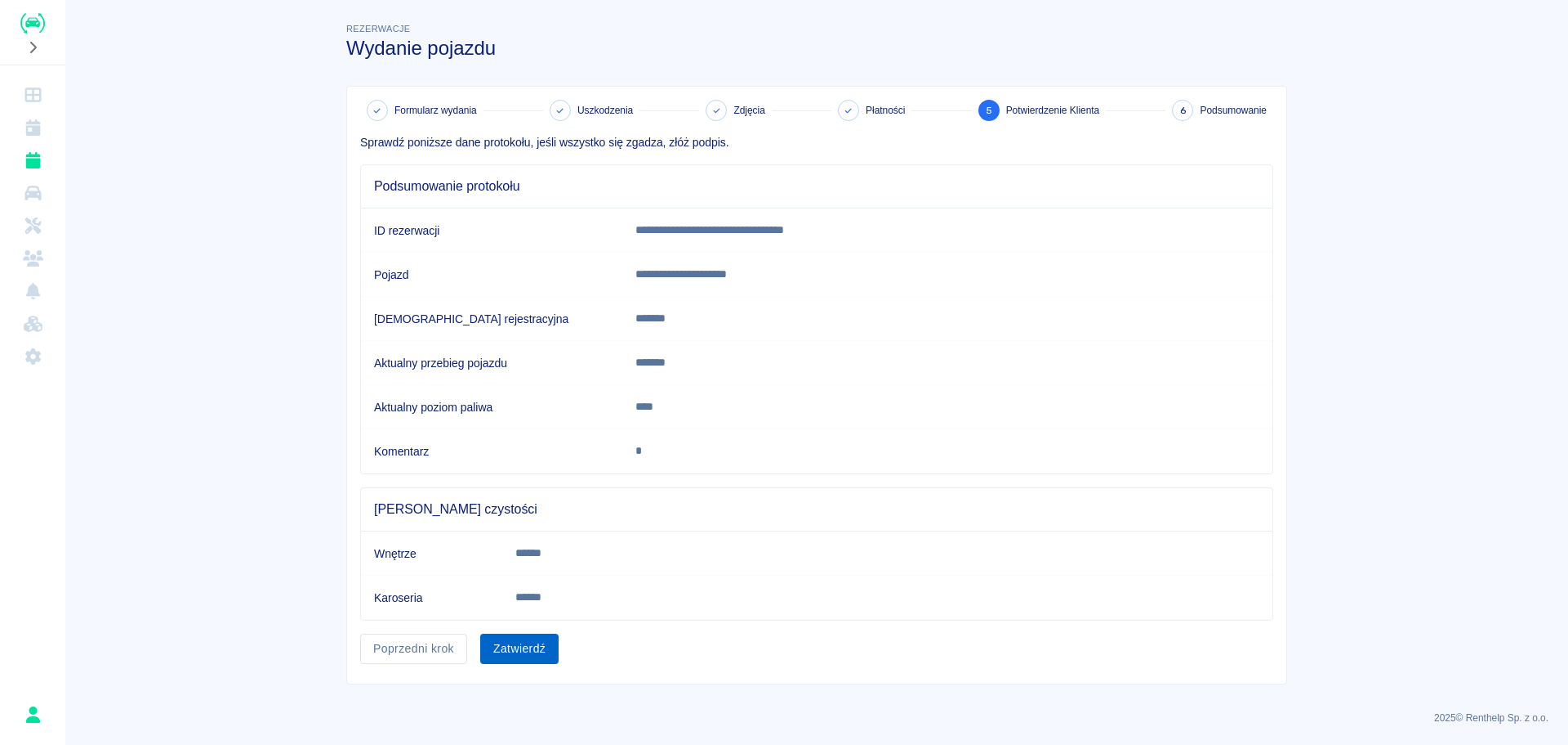
click at [520, 642] on button "Zatwierdź" at bounding box center [519, 648] width 78 height 30
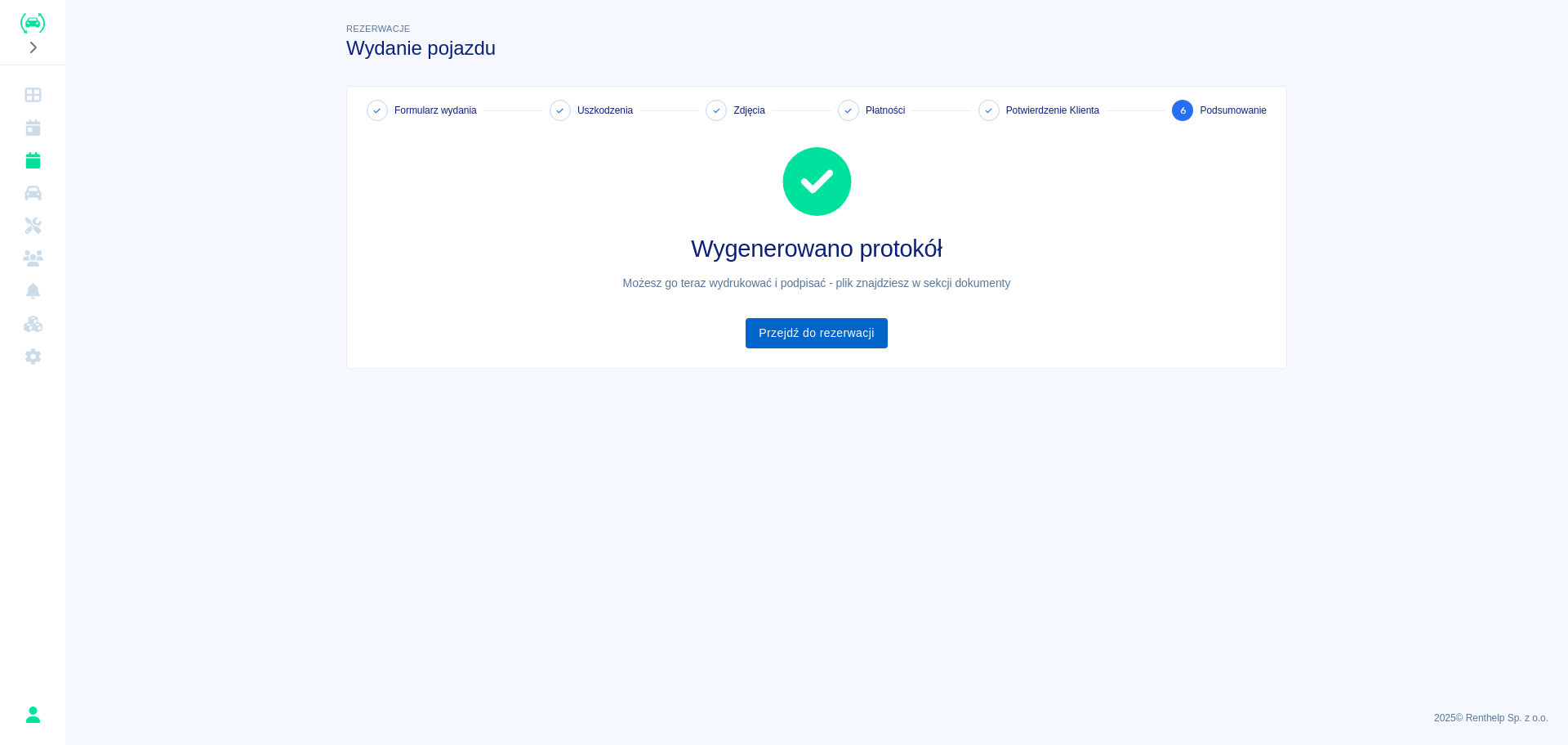
click at [817, 337] on link "Przejdź do rezerwacji" at bounding box center [816, 333] width 141 height 30
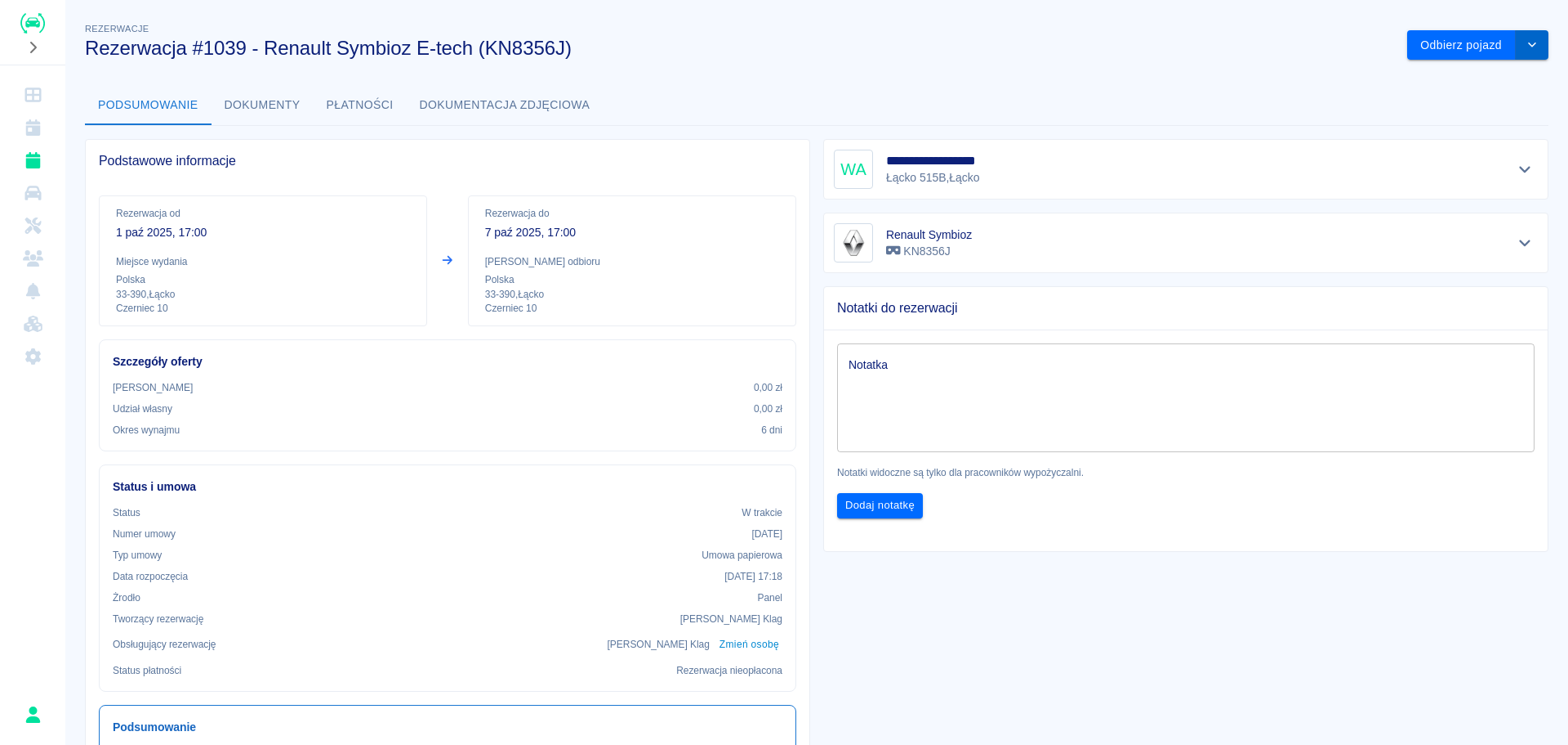
click at [1526, 46] on icon "drop-down" at bounding box center [1532, 45] width 13 height 11
click at [279, 111] on button "Dokumenty" at bounding box center [262, 105] width 102 height 39
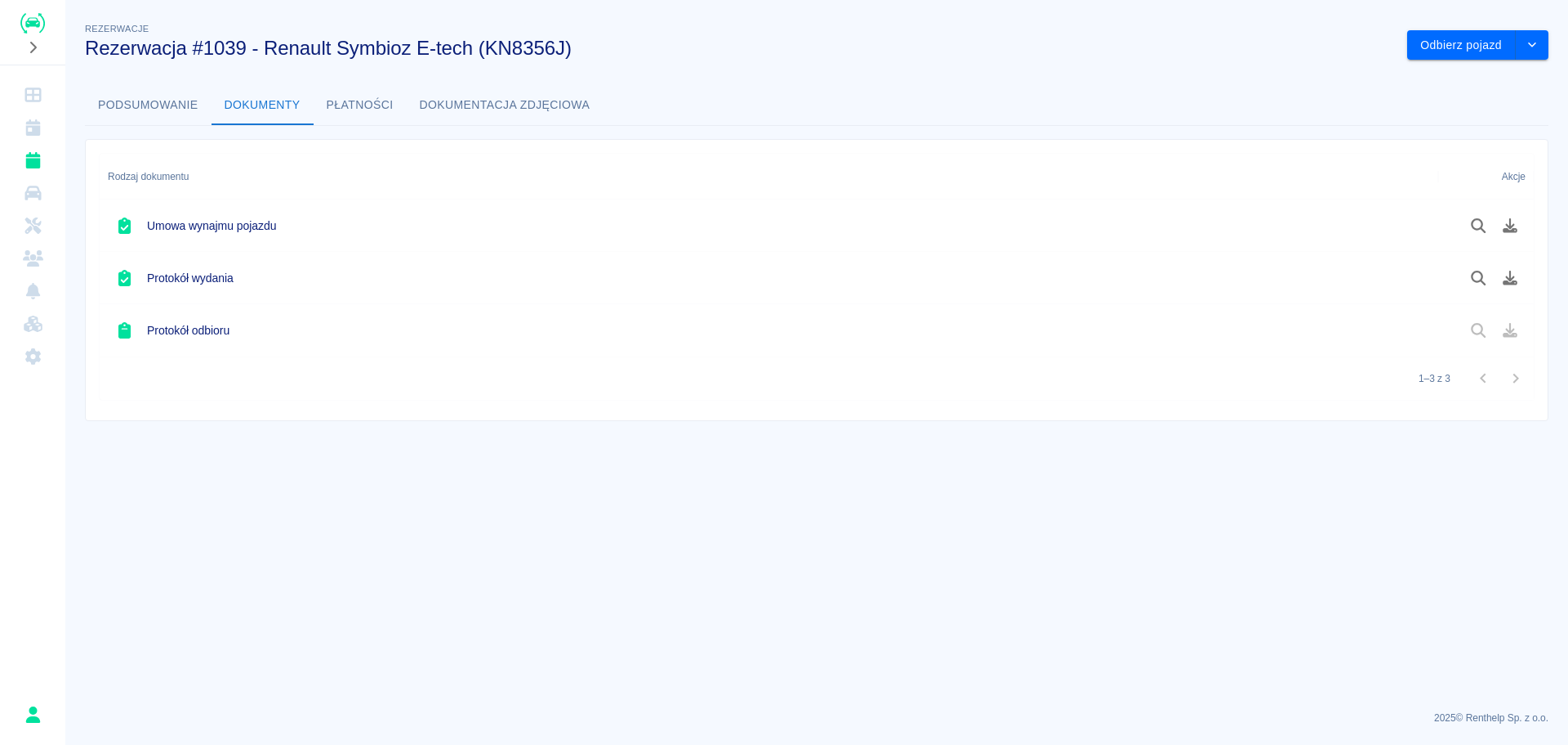
click at [1455, 279] on div at bounding box center [1486, 278] width 96 height 53
click at [1472, 277] on icon "Podgląd dokumentu" at bounding box center [1478, 277] width 15 height 15
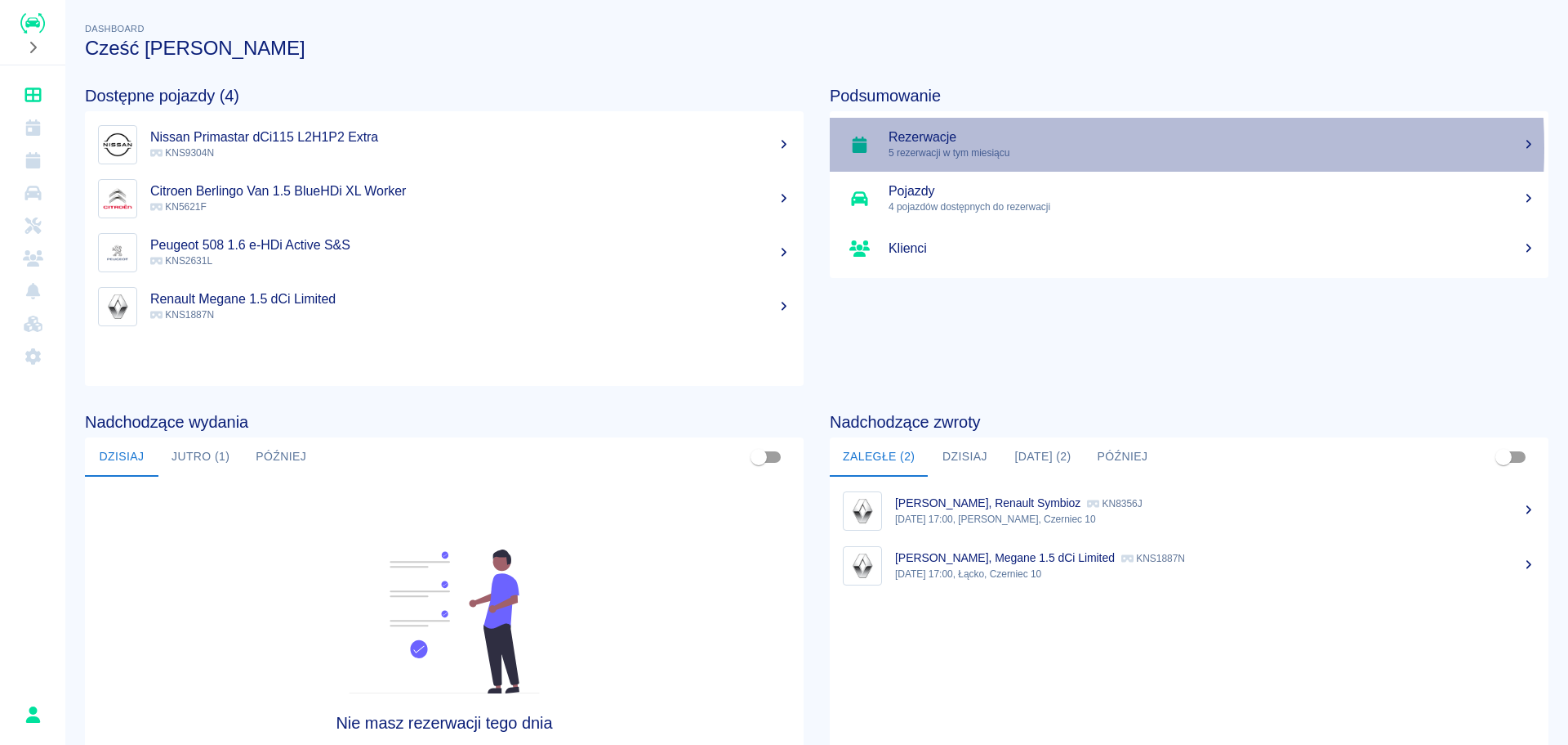
click at [1018, 148] on p "5 rezerwacji w tym miesiącu" at bounding box center [1212, 153] width 647 height 15
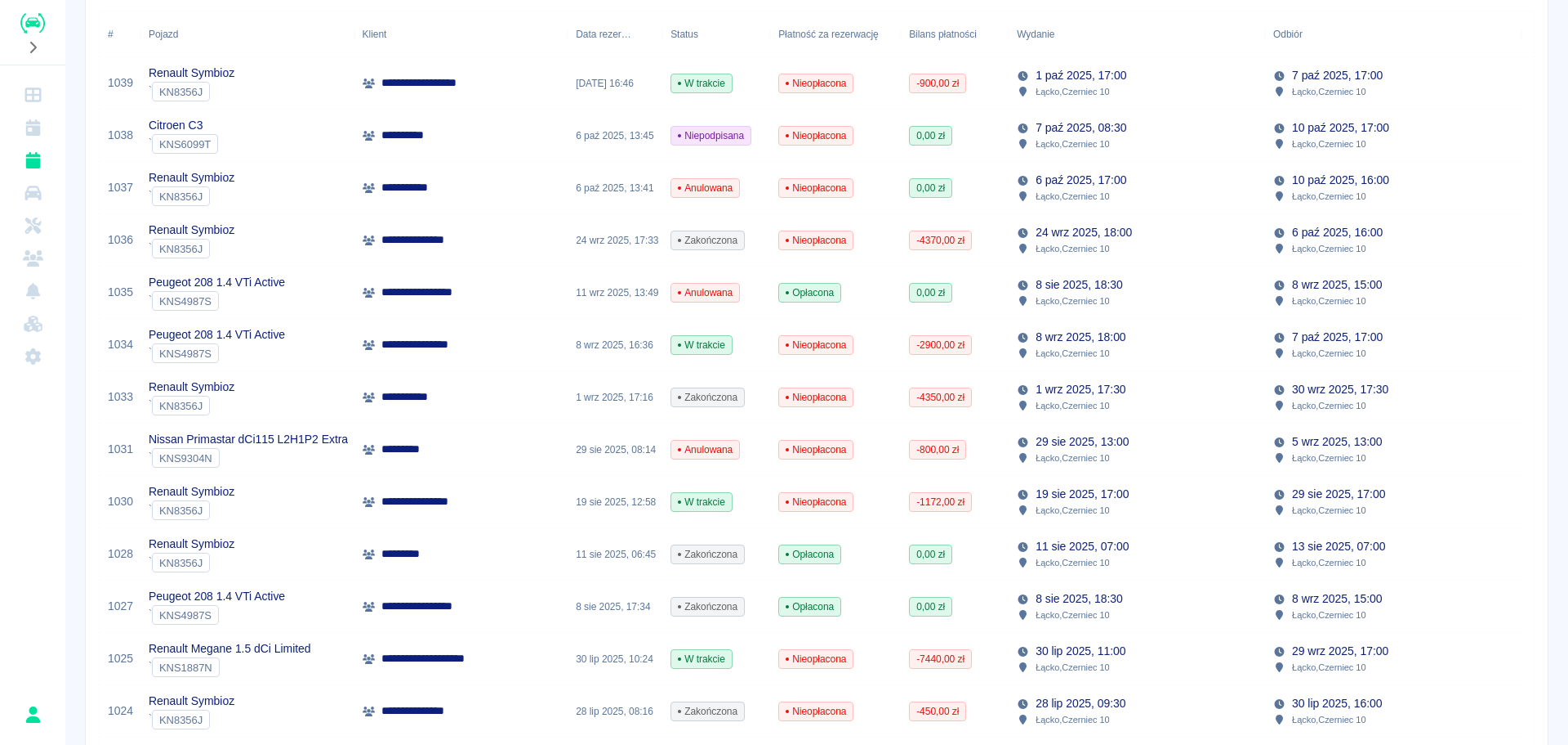
scroll to position [327, 0]
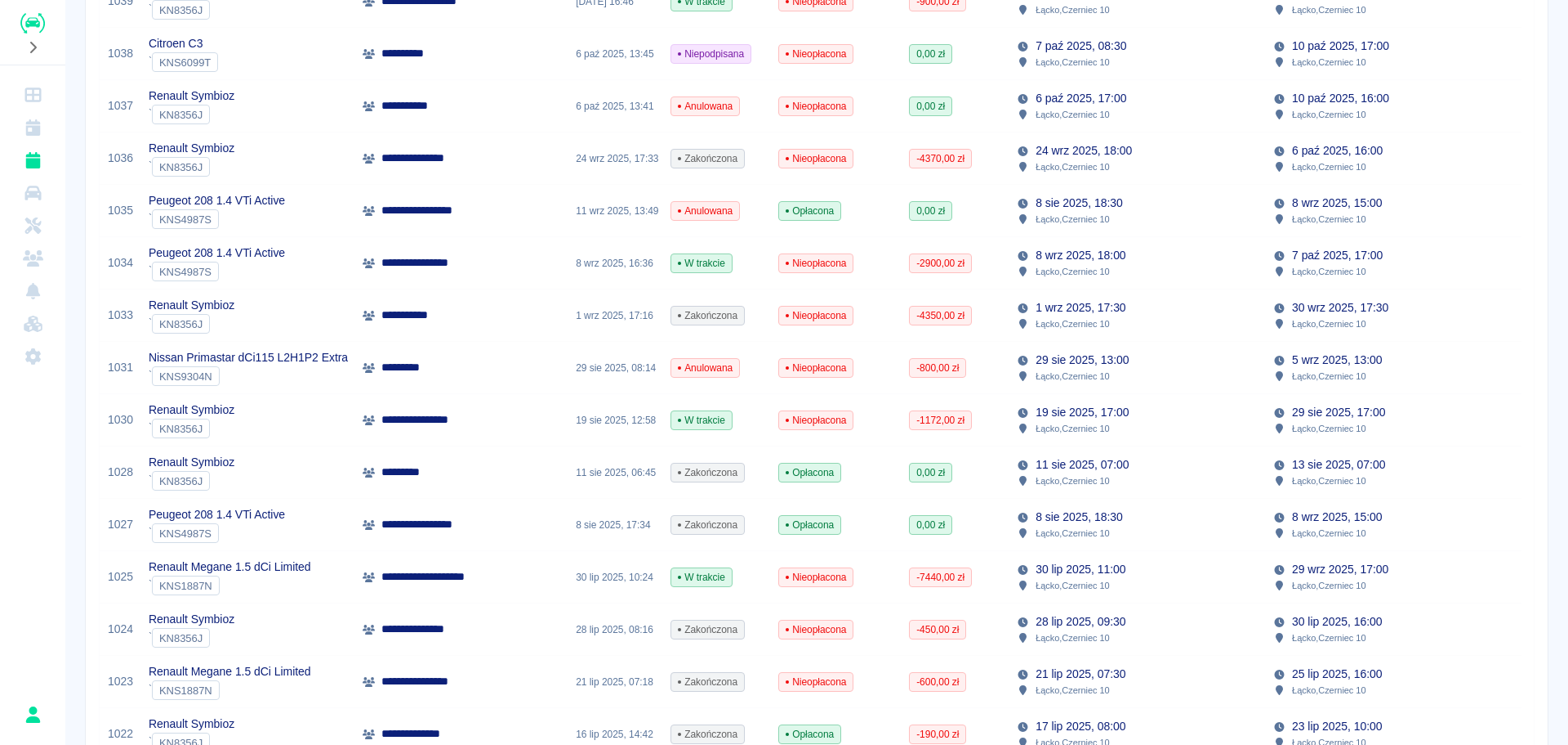
click at [325, 271] on div "Peugeot 208 1.4 VTi Active ` KNS4987S" at bounding box center [247, 263] width 214 height 53
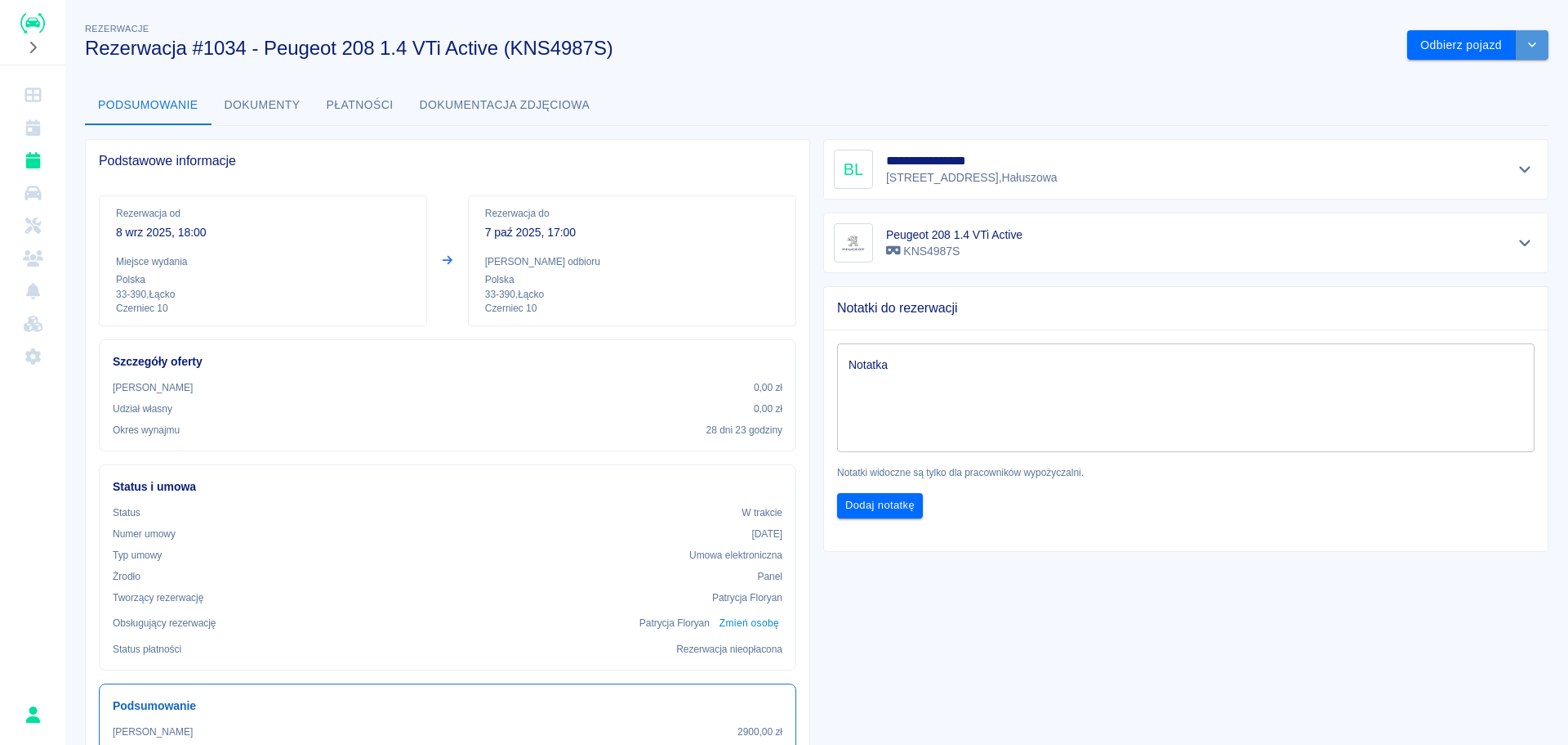
click at [1516, 48] on button "drop-down" at bounding box center [1532, 45] width 32 height 30
click at [1476, 76] on li "Przedłuż rezerwację" at bounding box center [1465, 79] width 138 height 27
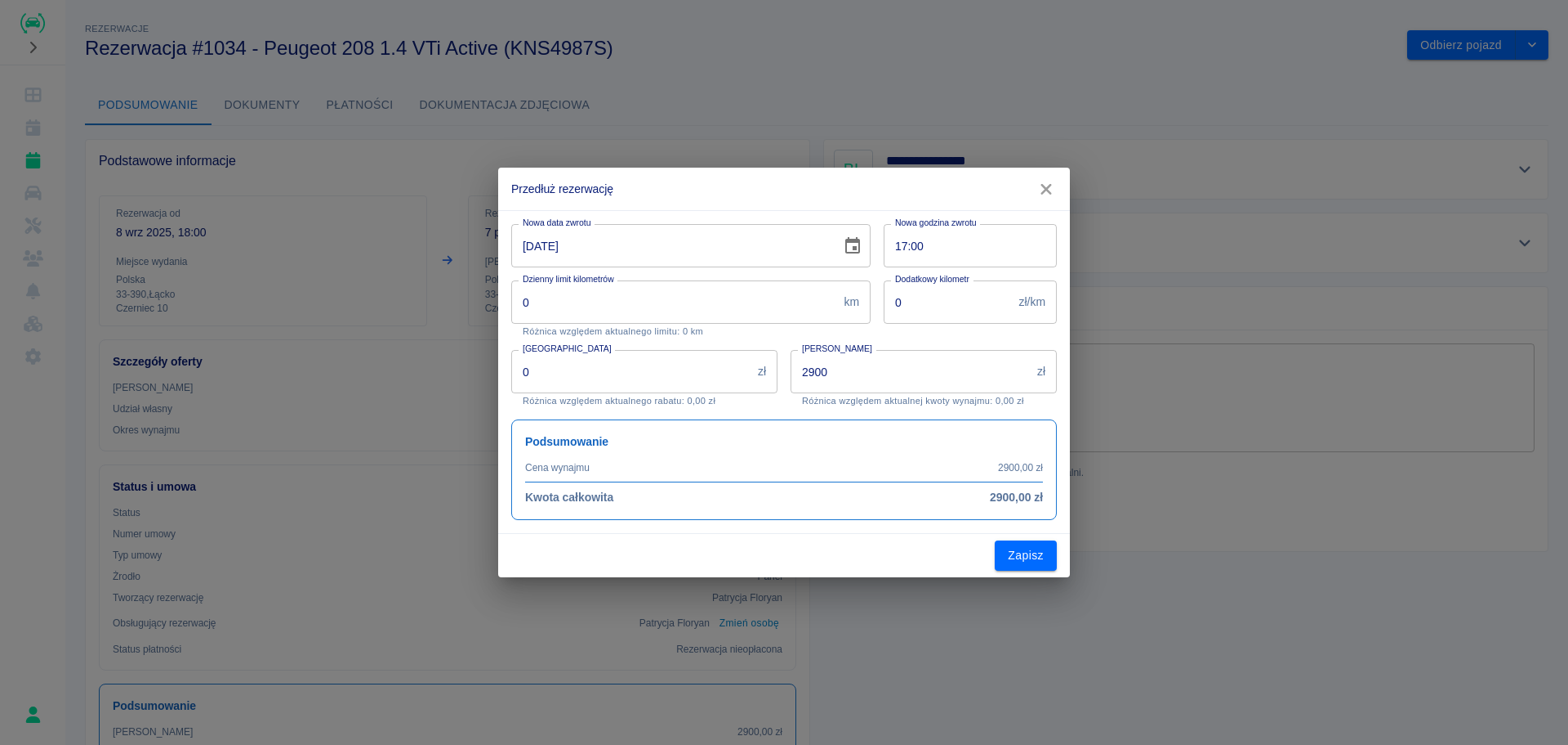
click at [554, 255] on input "[DATE]" at bounding box center [670, 245] width 318 height 43
click at [847, 246] on icon "Choose date, selected date is 7 paź 2025" at bounding box center [852, 245] width 15 height 17
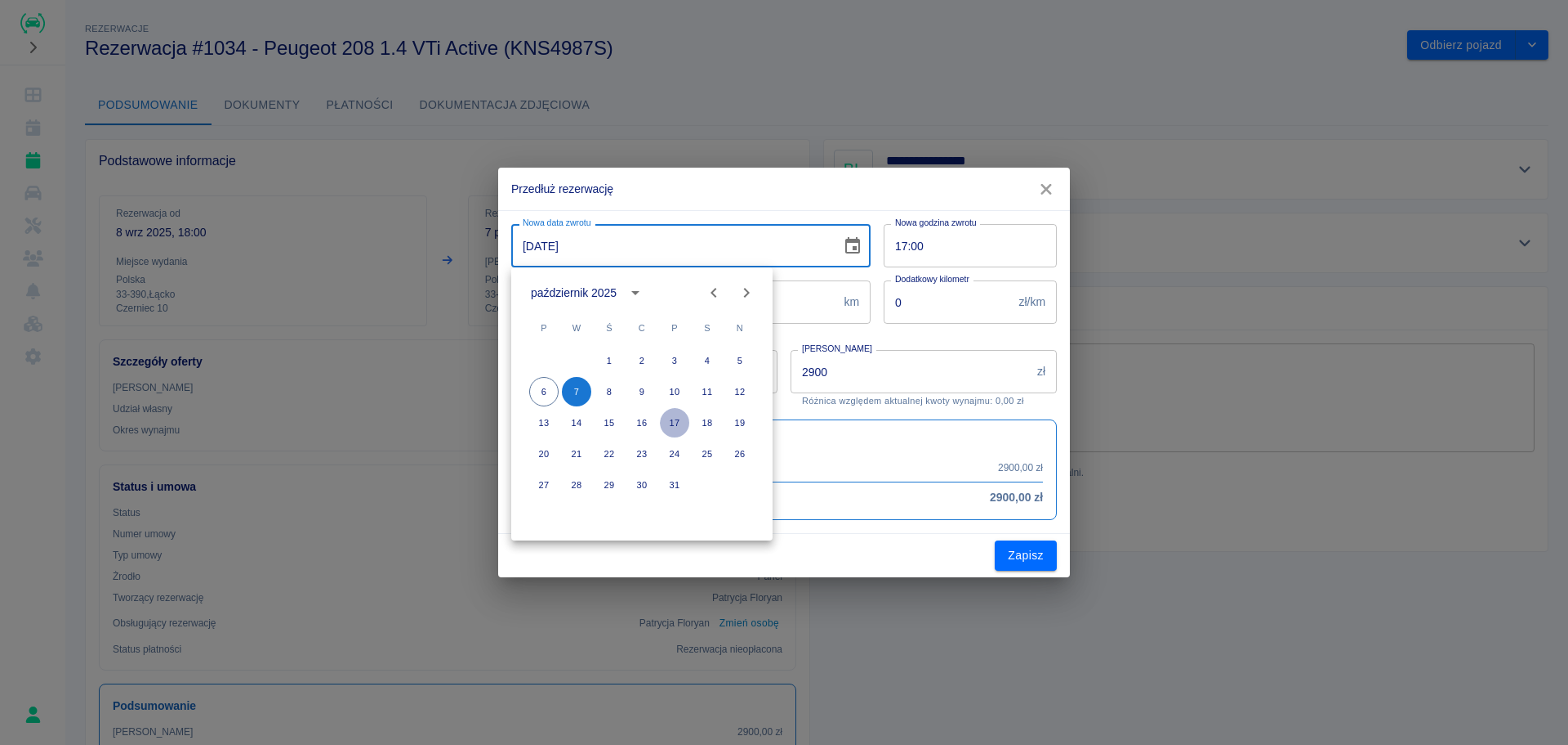
click at [677, 418] on button "17" at bounding box center [675, 423] width 30 height 30
type input "[DATE]"
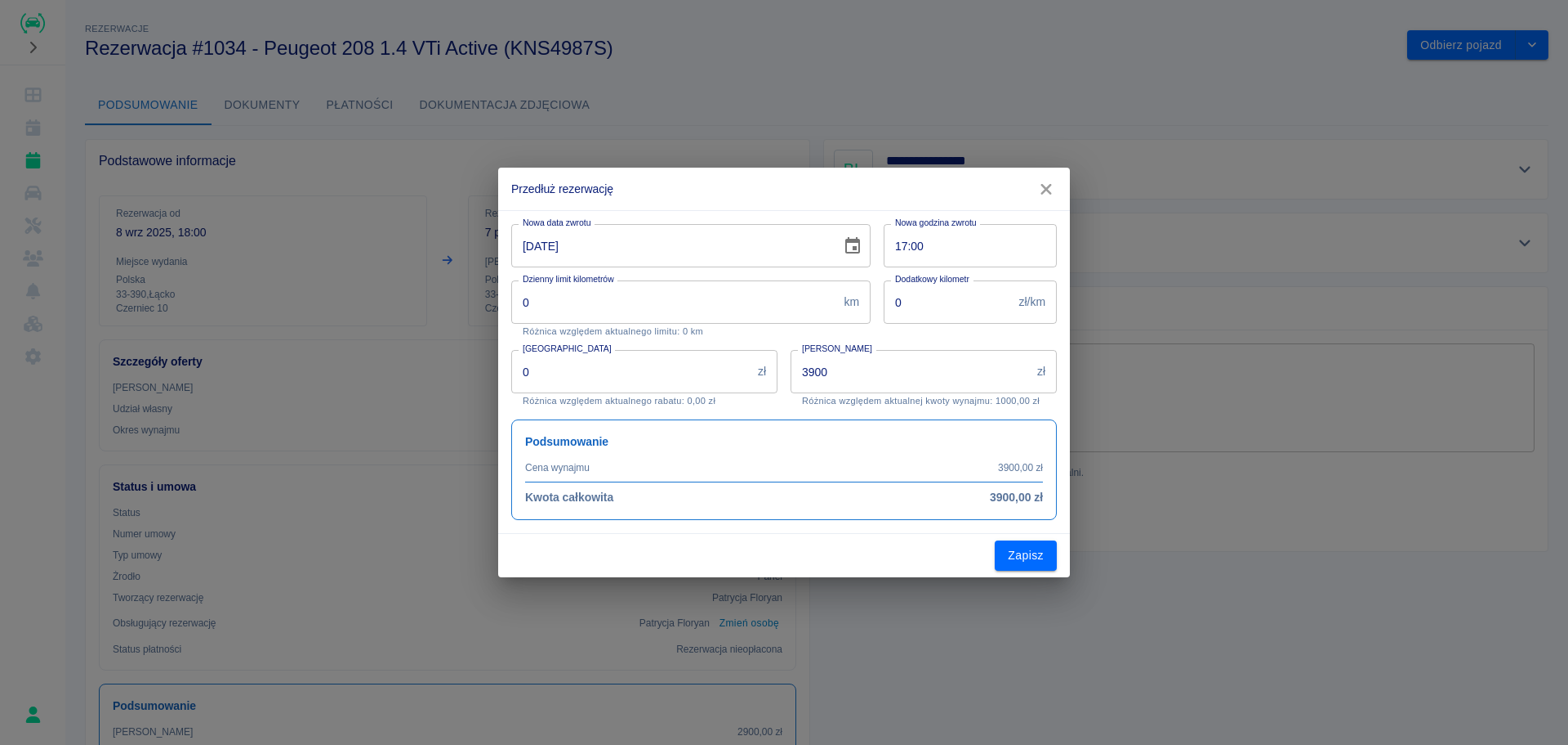
type input "3900"
click at [1023, 547] on button "Zapisz" at bounding box center [1025, 555] width 62 height 30
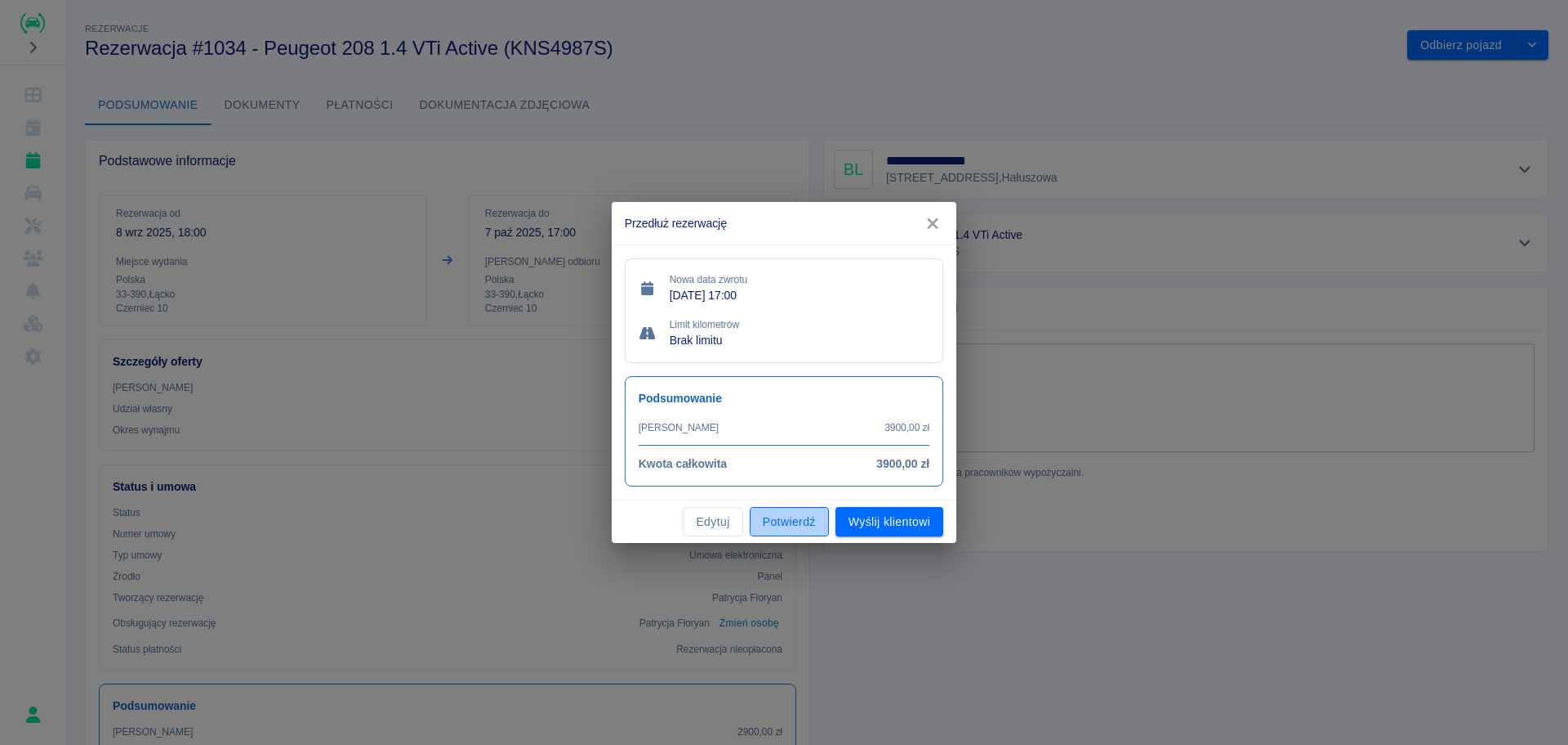
click at [819, 521] on button "Potwierdź" at bounding box center [789, 521] width 79 height 30
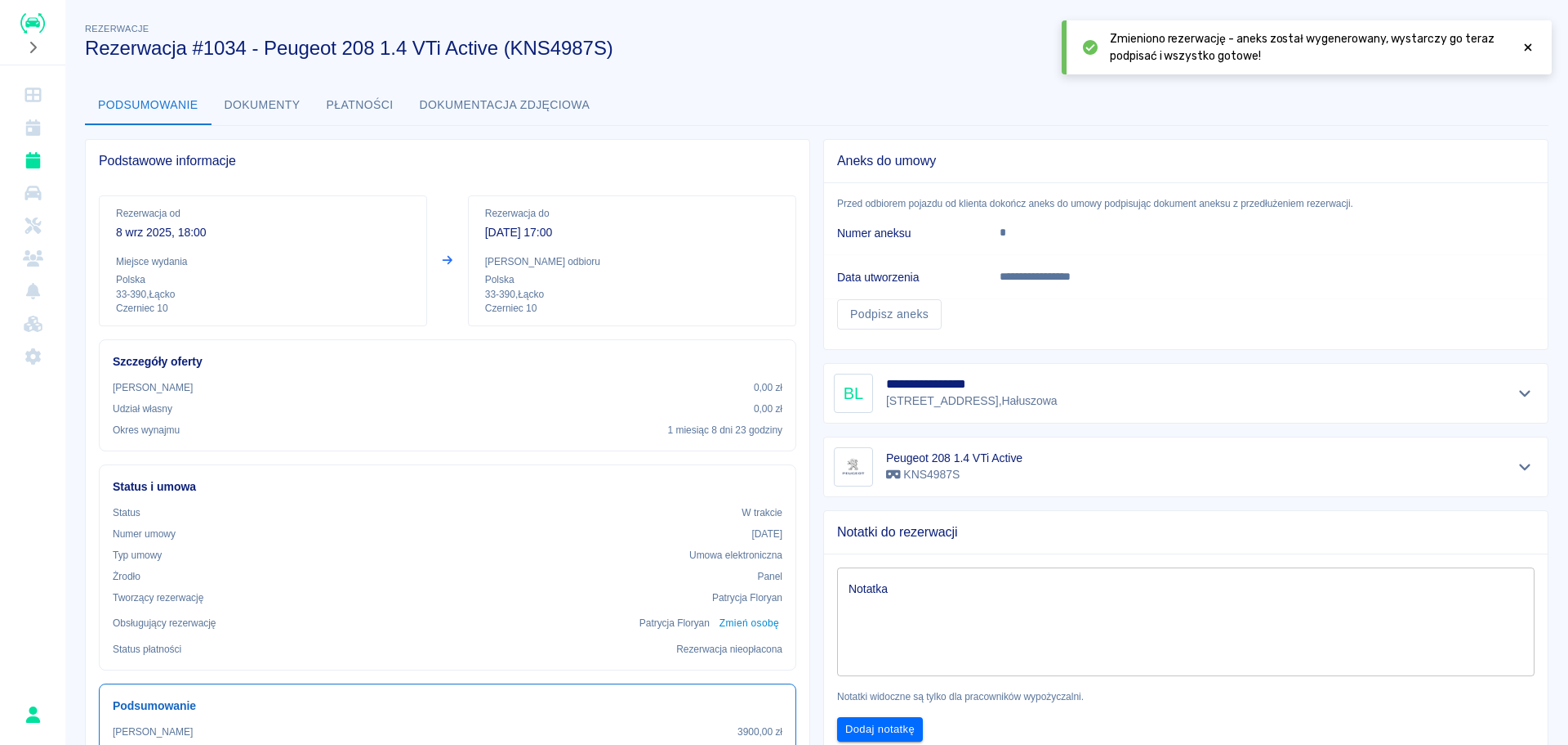
click at [1529, 49] on icon at bounding box center [1528, 47] width 15 height 11
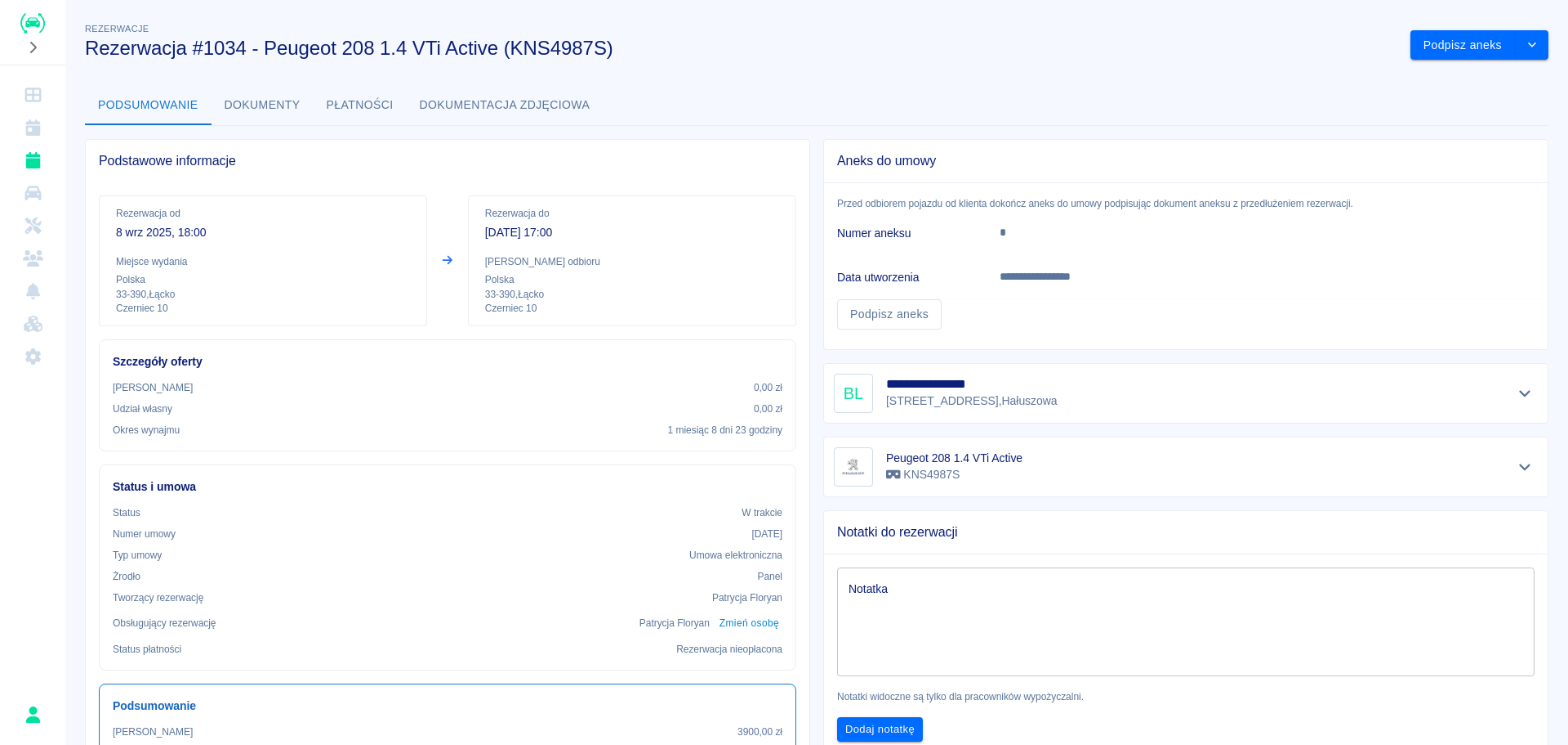
click at [17, 100] on link "Dashboard" at bounding box center [32, 94] width 53 height 32
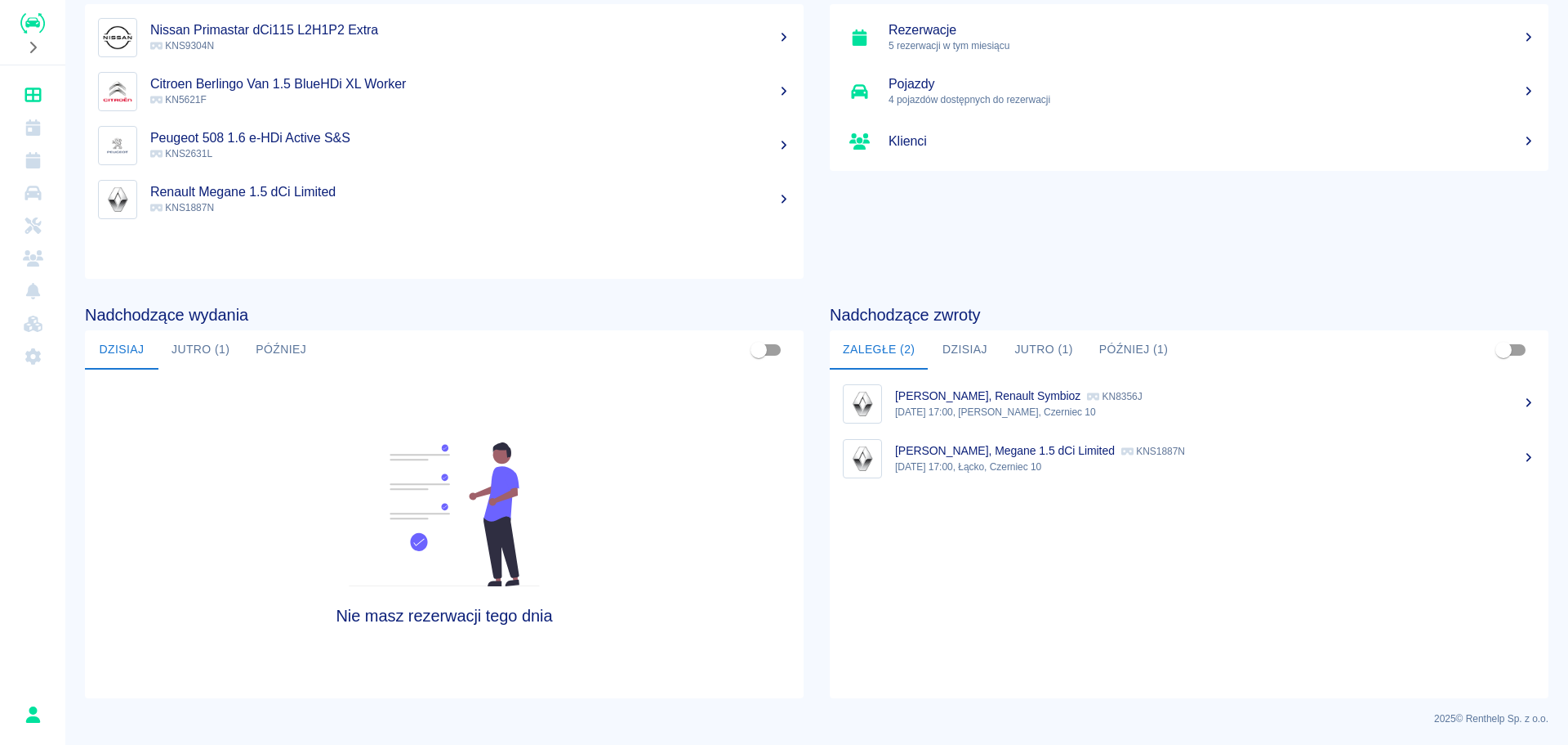
scroll to position [108, 0]
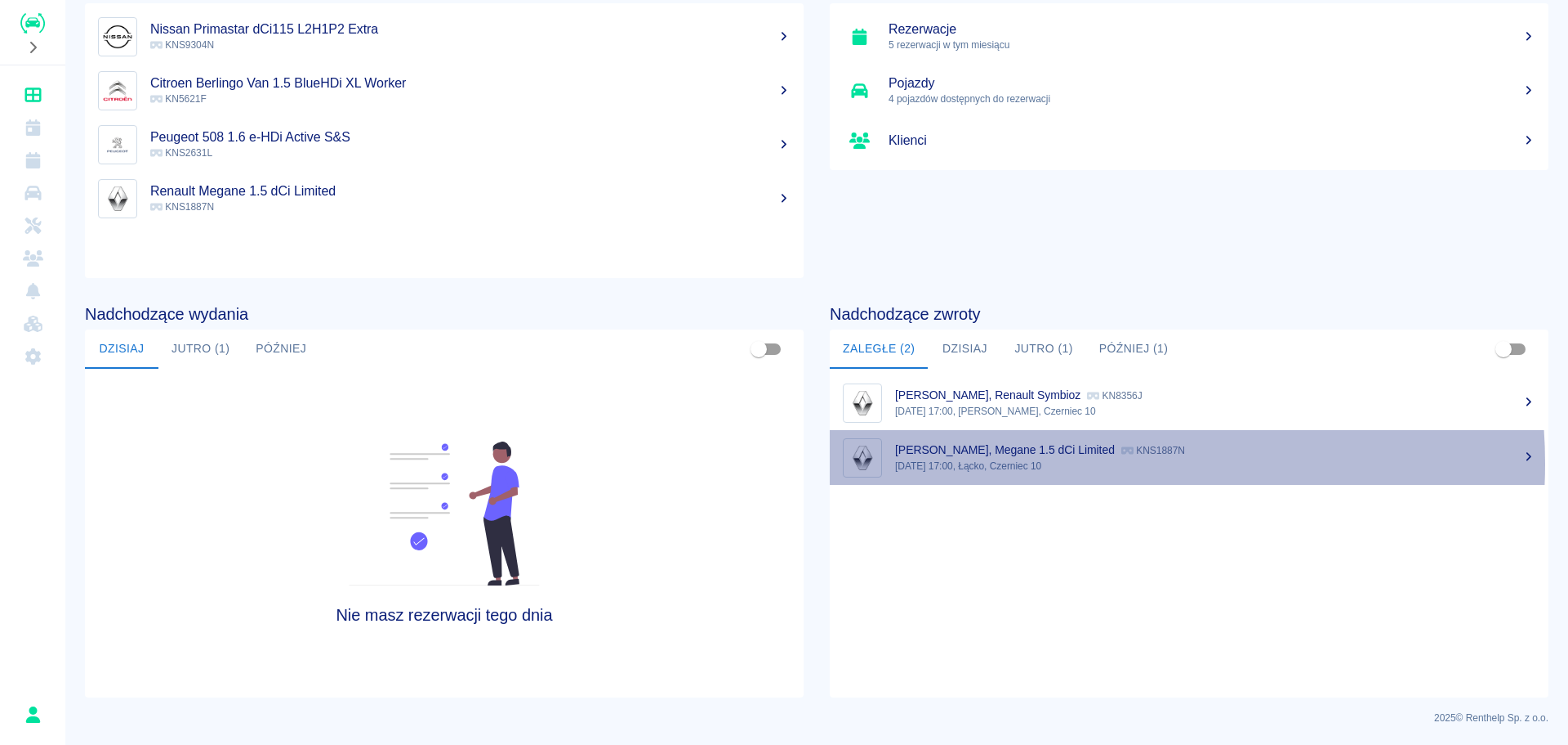
click at [1068, 463] on p "[DATE] 17:00, Łącko, Czerniec 10" at bounding box center [1215, 466] width 640 height 15
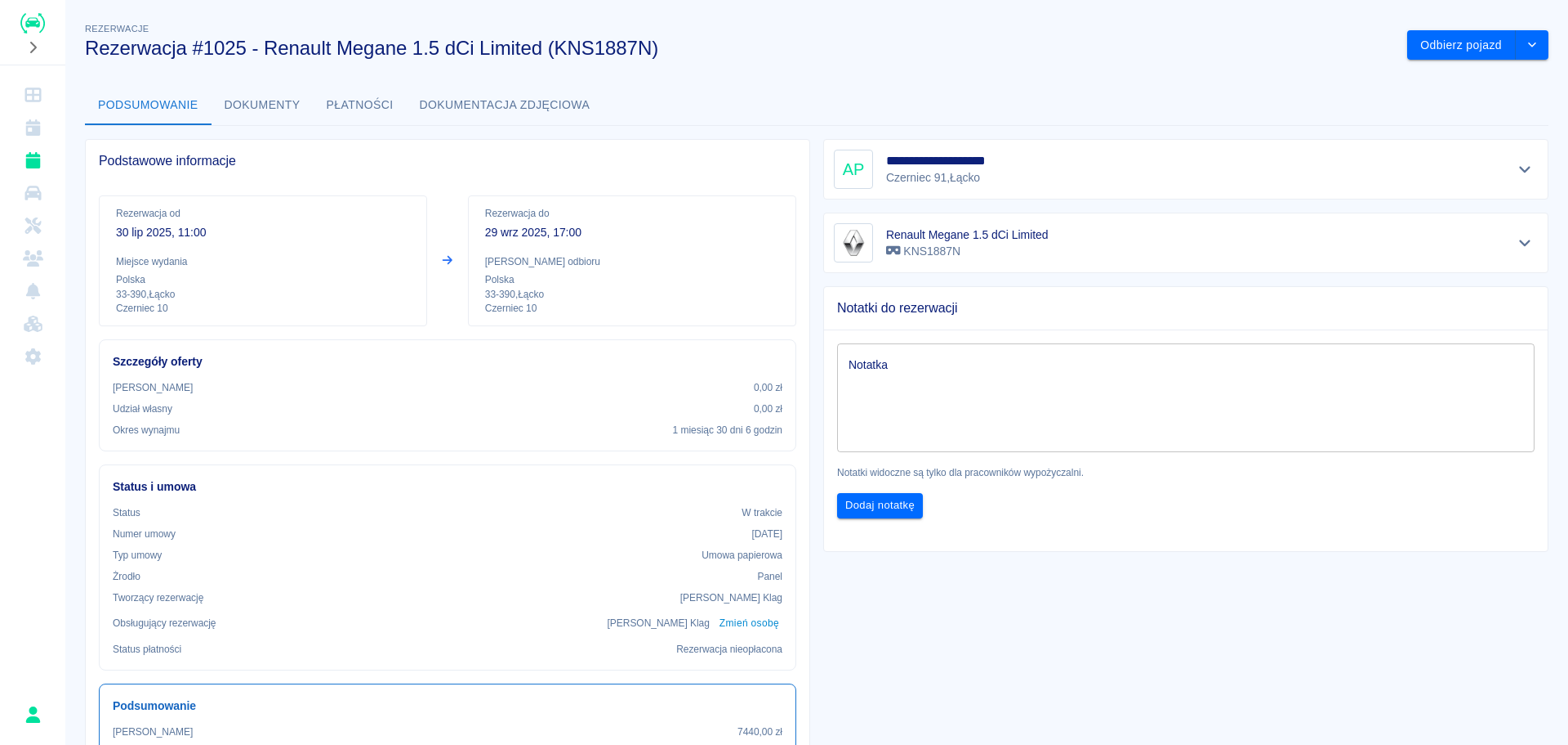
click at [526, 226] on p "29 wrz 2025, 17:00" at bounding box center [631, 233] width 294 height 18
click at [1526, 43] on icon "drop-down" at bounding box center [1532, 45] width 13 height 11
click at [1493, 79] on li "Przedłuż rezerwację" at bounding box center [1465, 79] width 138 height 27
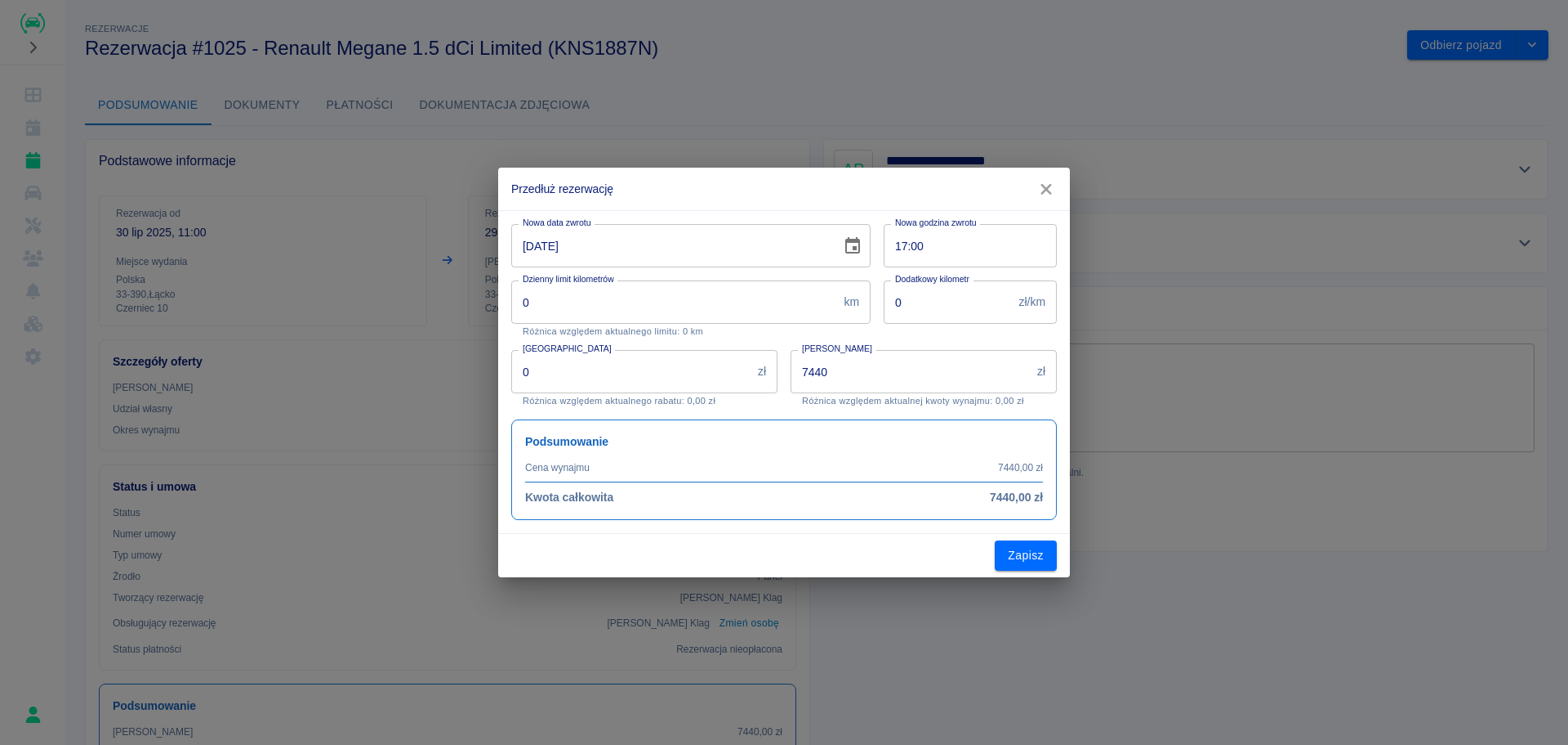
click at [738, 245] on input "[DATE]" at bounding box center [670, 245] width 318 height 43
click at [848, 246] on icon "Choose date, selected date is 29 wrz 2025" at bounding box center [852, 246] width 19 height 19
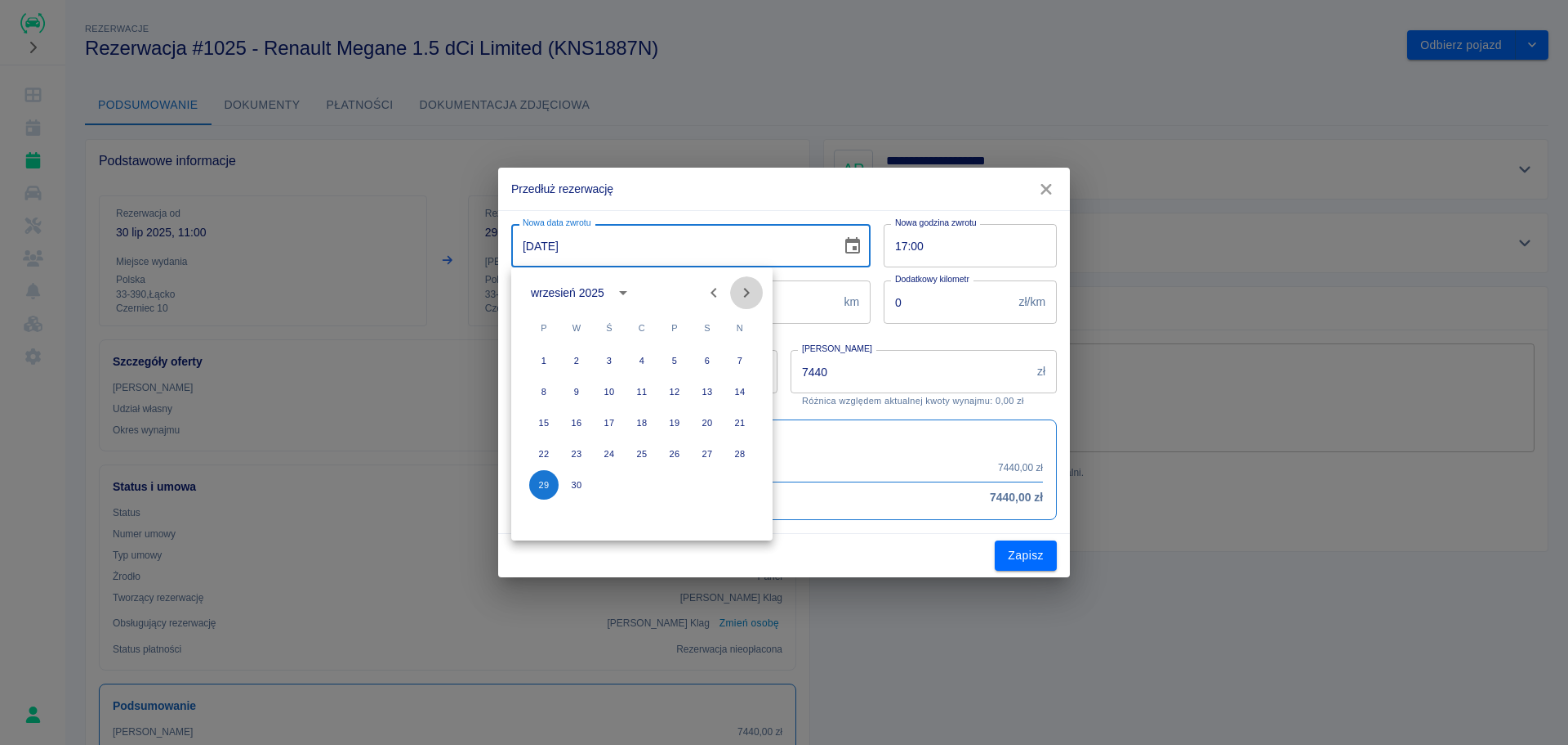
click at [758, 294] on button "Next month" at bounding box center [746, 292] width 32 height 32
click at [673, 490] on button "31" at bounding box center [675, 485] width 30 height 30
type input "[DATE]"
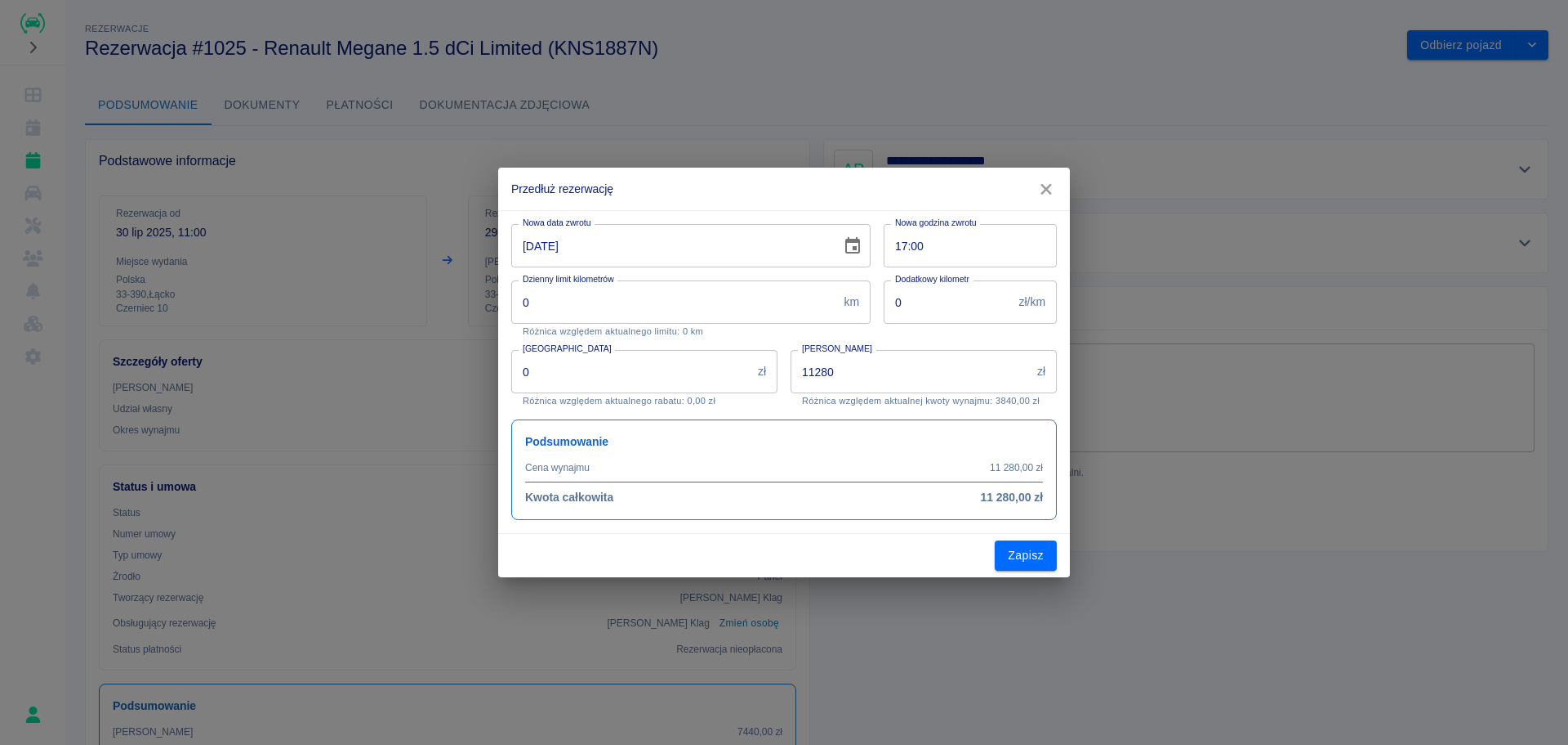
type input "11280"
click at [1029, 551] on button "Zapisz" at bounding box center [1025, 555] width 62 height 30
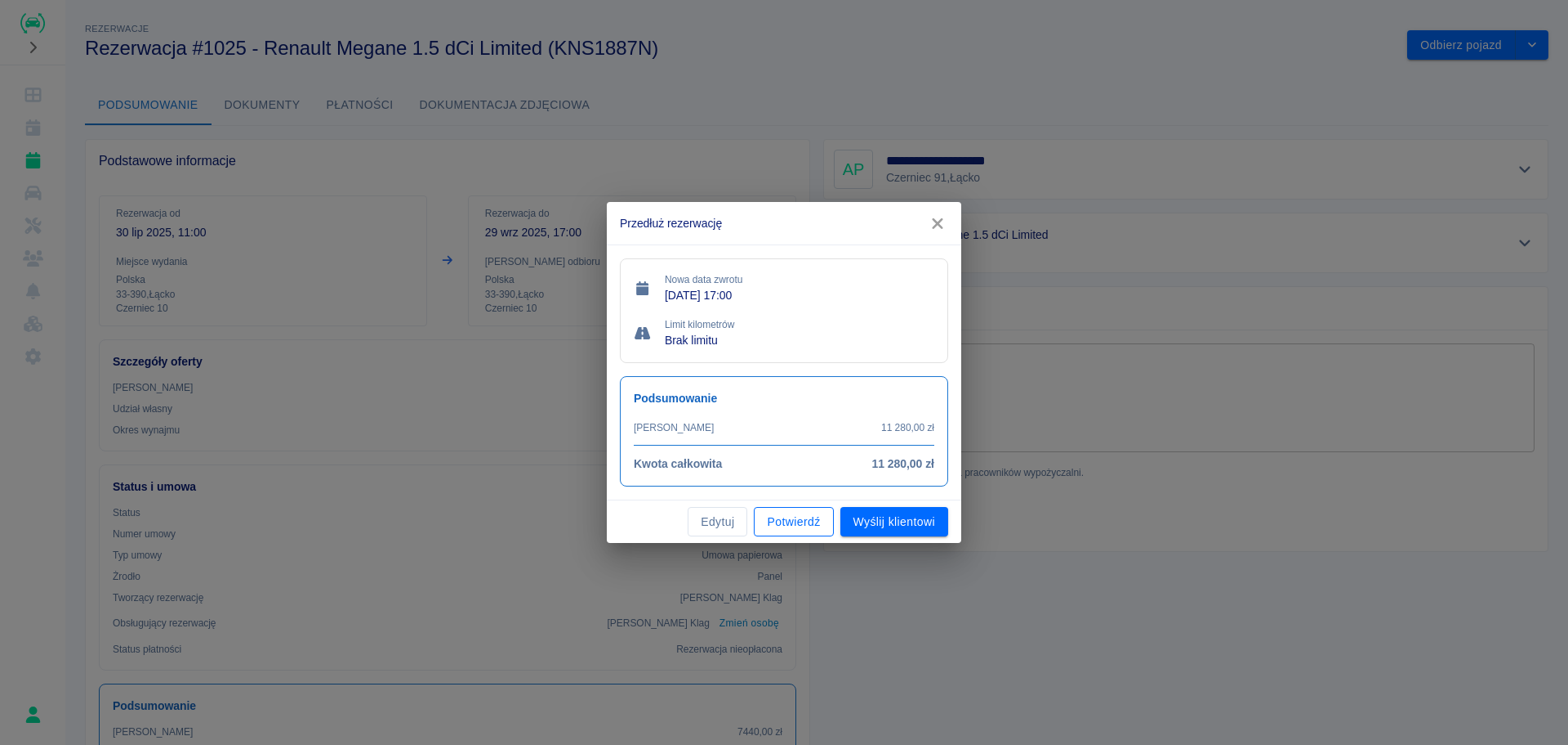
click at [811, 523] on button "Potwierdź" at bounding box center [794, 521] width 79 height 30
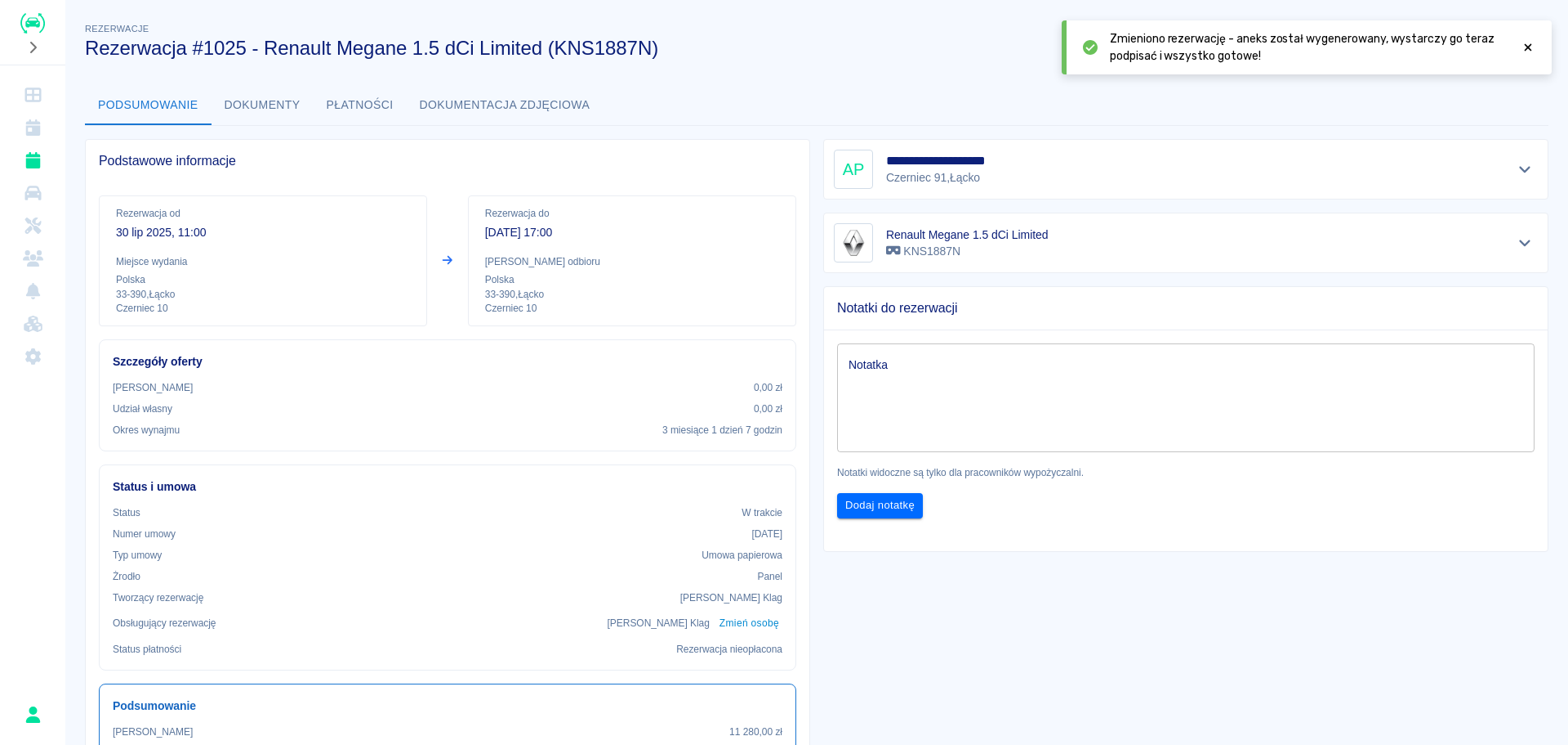
click at [1527, 50] on icon at bounding box center [1529, 47] width 7 height 7
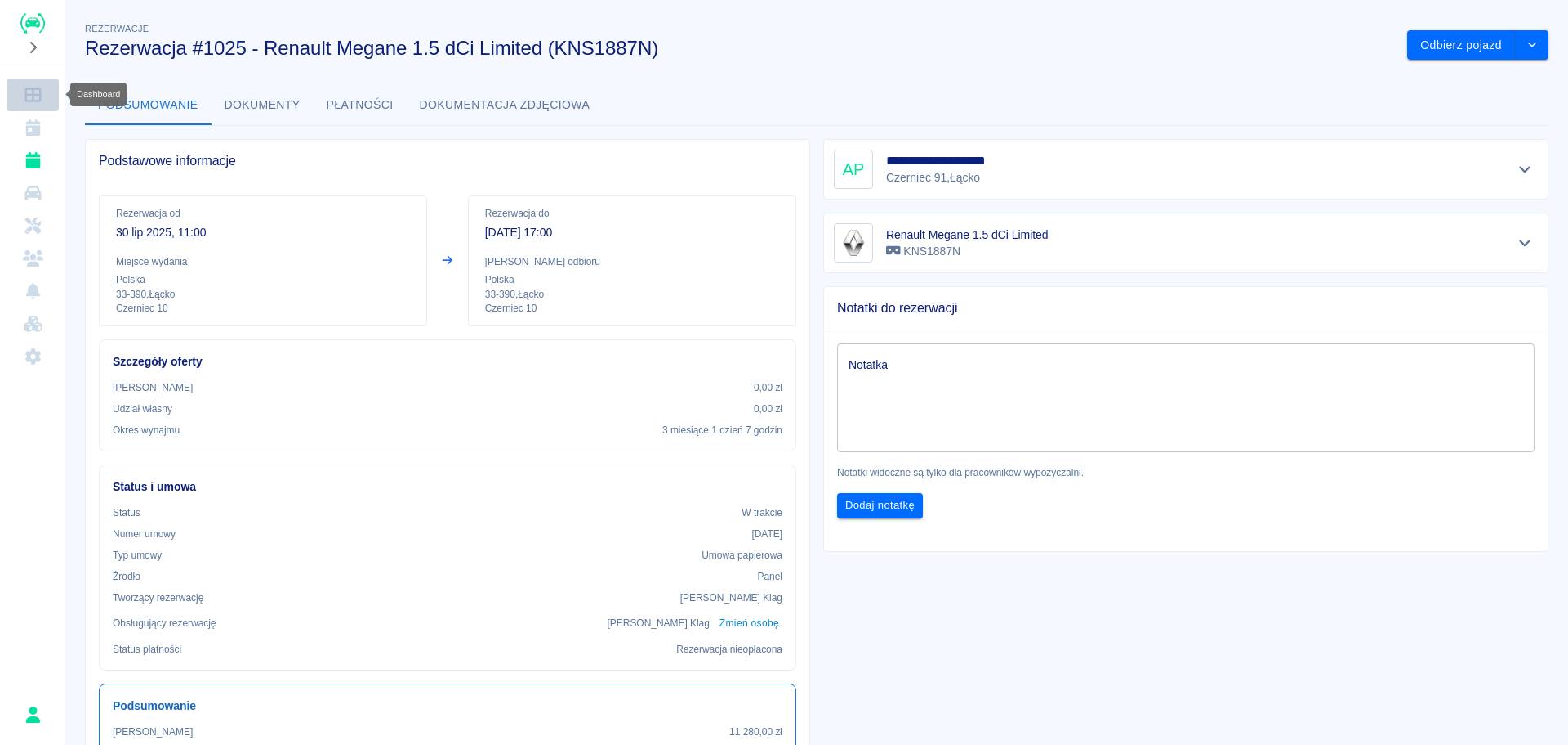
click at [45, 107] on link "Dashboard" at bounding box center [32, 94] width 53 height 32
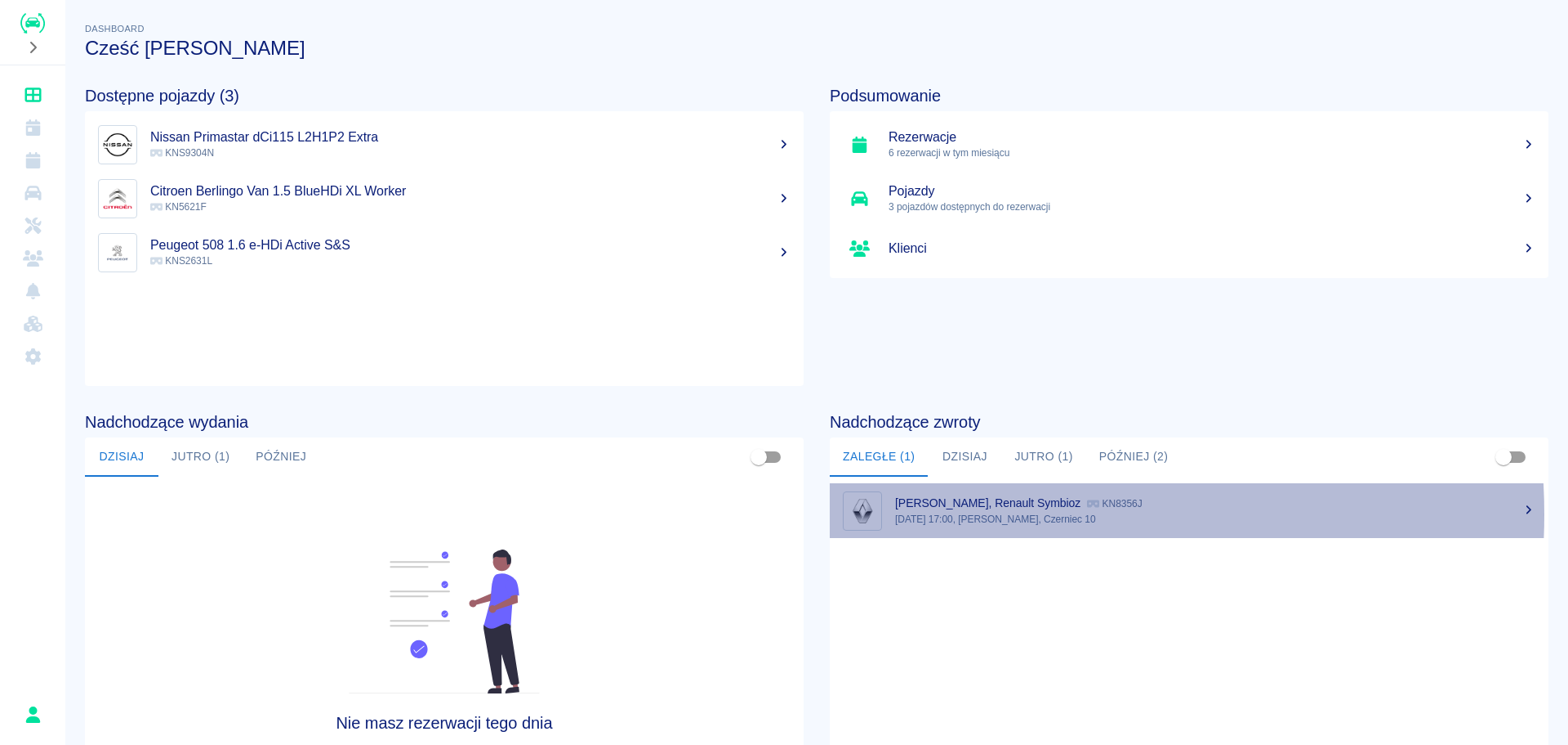
click at [966, 514] on p "[DATE] 17:00, [PERSON_NAME], Czerniec 10" at bounding box center [1215, 519] width 640 height 15
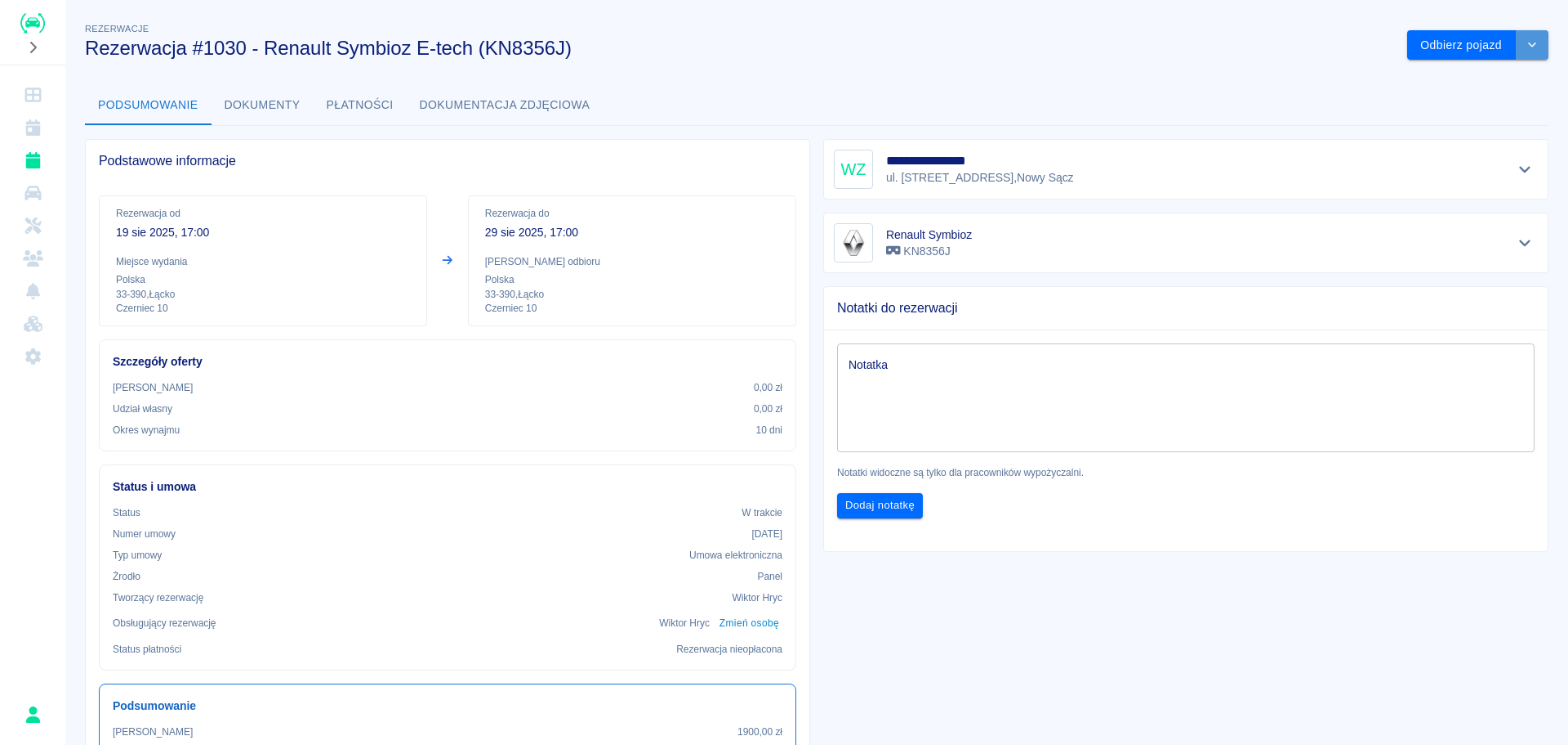
click at [1526, 48] on icon "drop-down" at bounding box center [1532, 45] width 13 height 11
click at [1479, 51] on button "Odbierz pojazd" at bounding box center [1462, 45] width 109 height 30
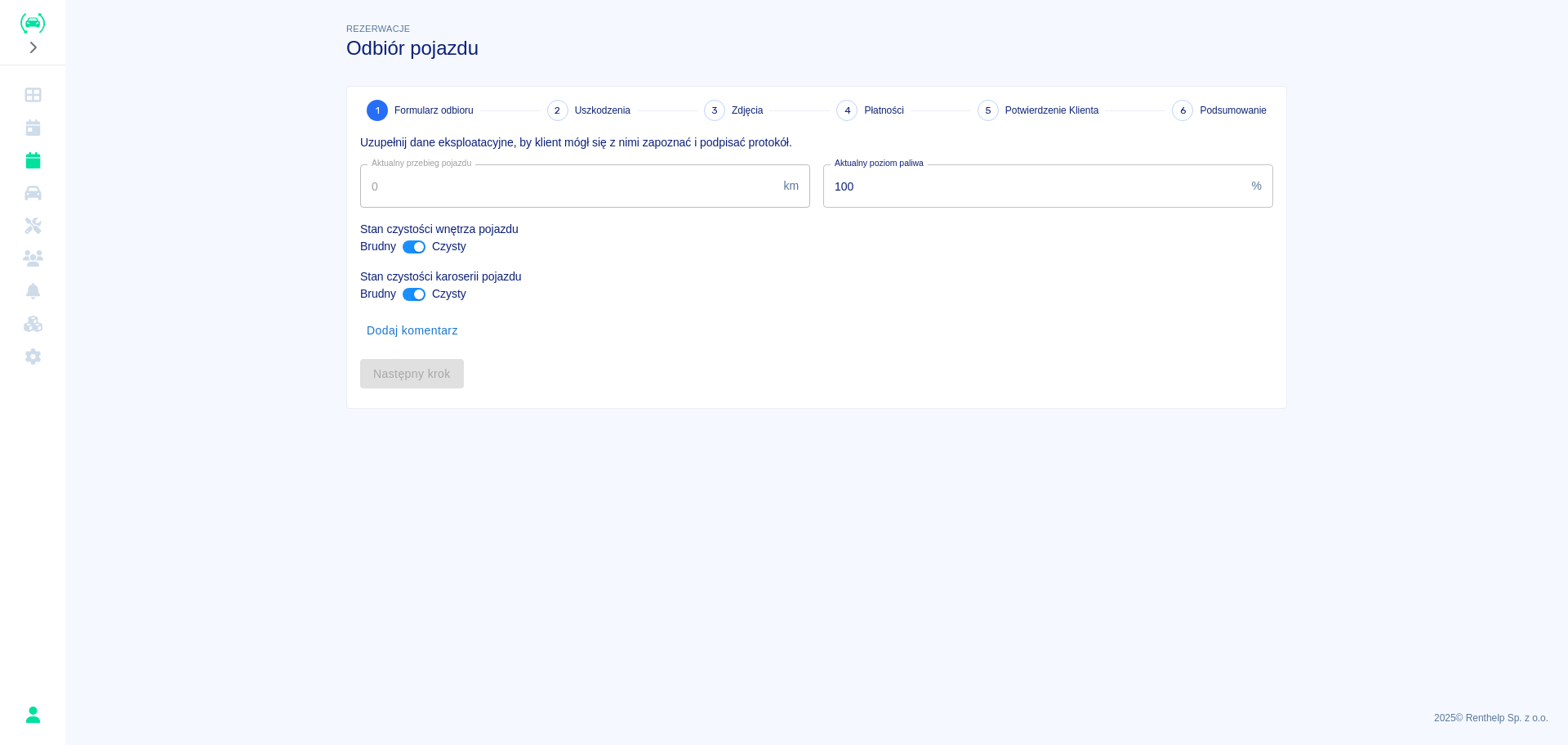
type input "3064"
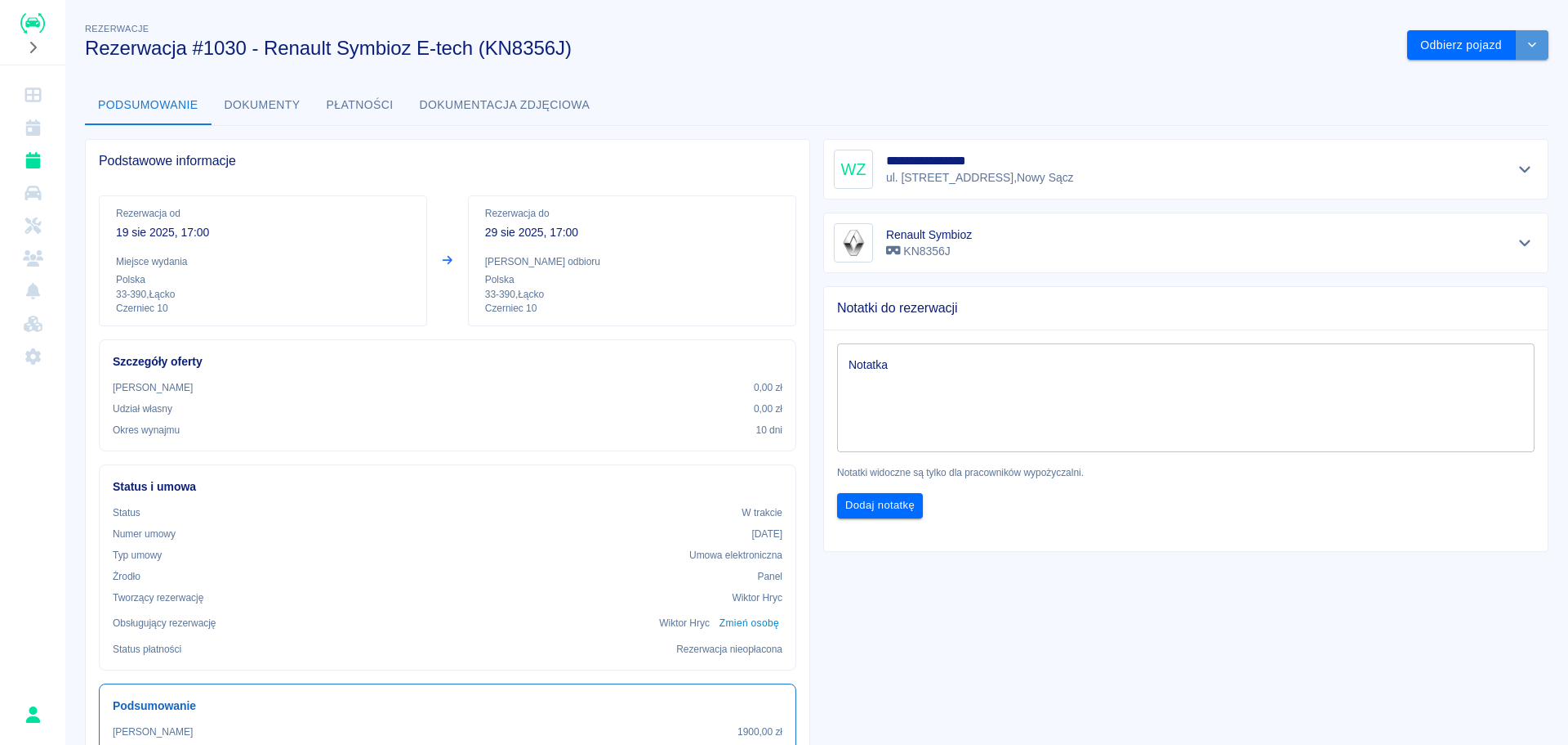
click at [1531, 39] on button "drop-down" at bounding box center [1532, 45] width 32 height 30
click at [42, 101] on icon "Dashboard" at bounding box center [32, 95] width 20 height 17
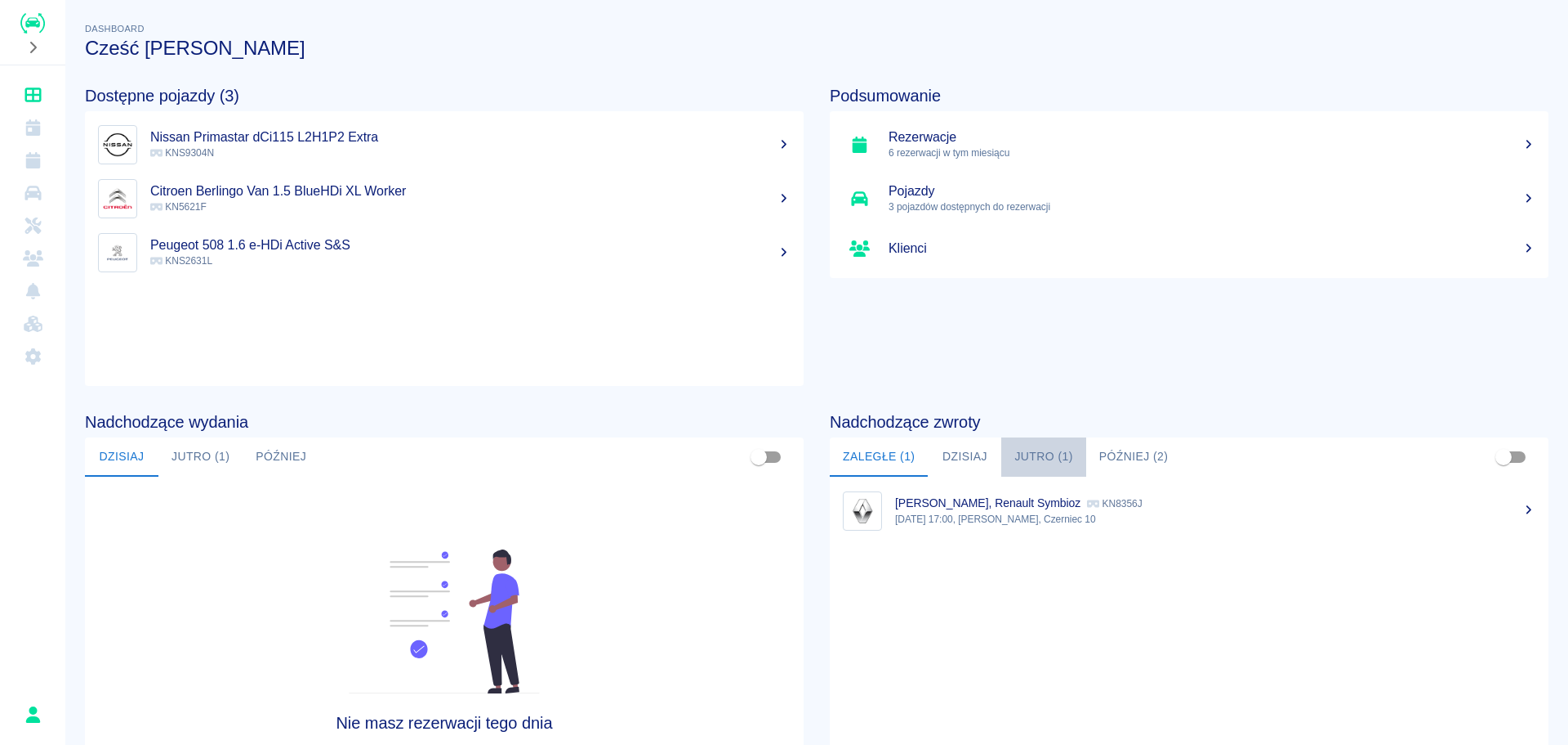
click at [1030, 463] on button "Jutro (1)" at bounding box center [1044, 456] width 84 height 39
click at [1023, 510] on div "[PERSON_NAME], Renault Symbioz KN8356J" at bounding box center [1215, 504] width 640 height 18
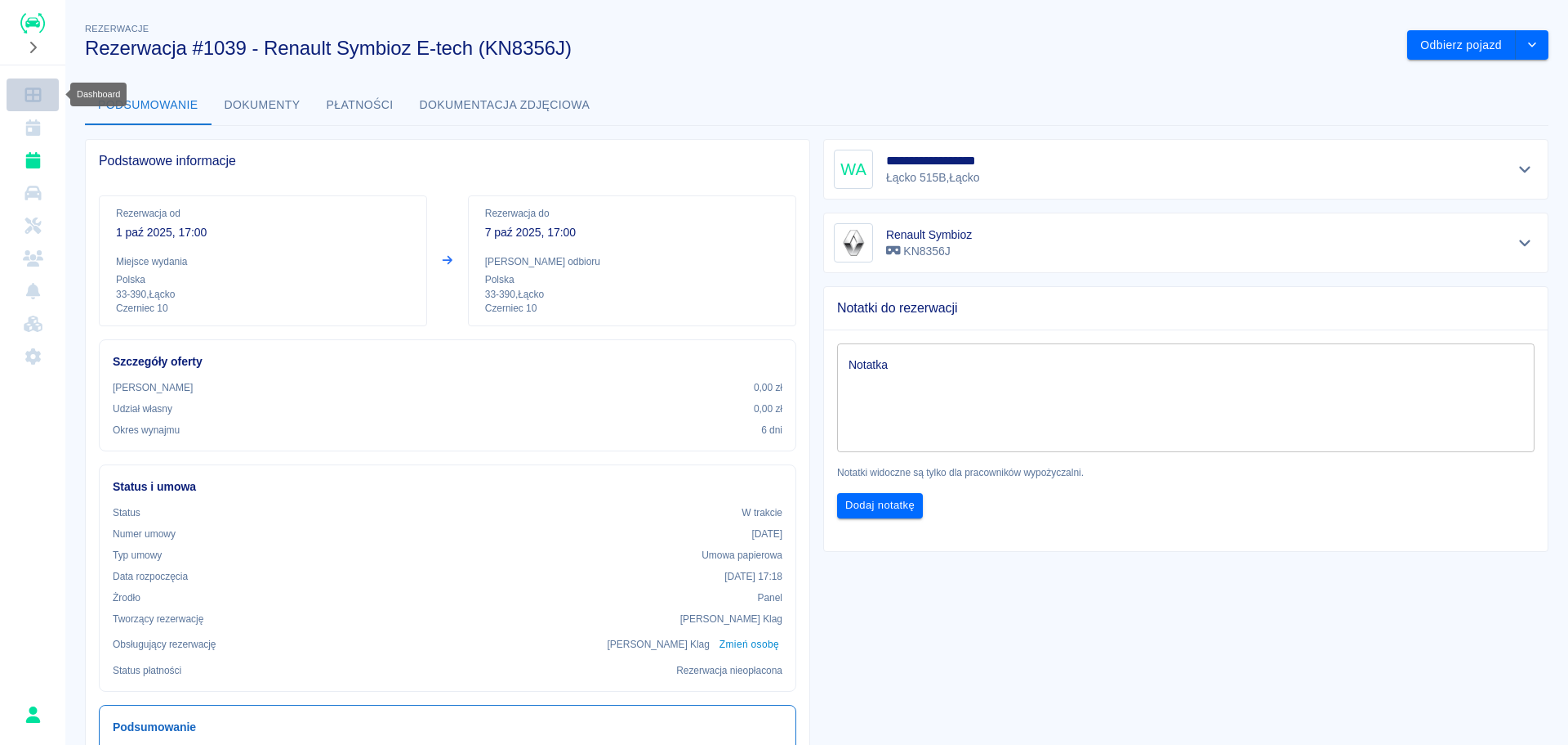
click at [35, 93] on icon "Dashboard" at bounding box center [32, 95] width 20 height 17
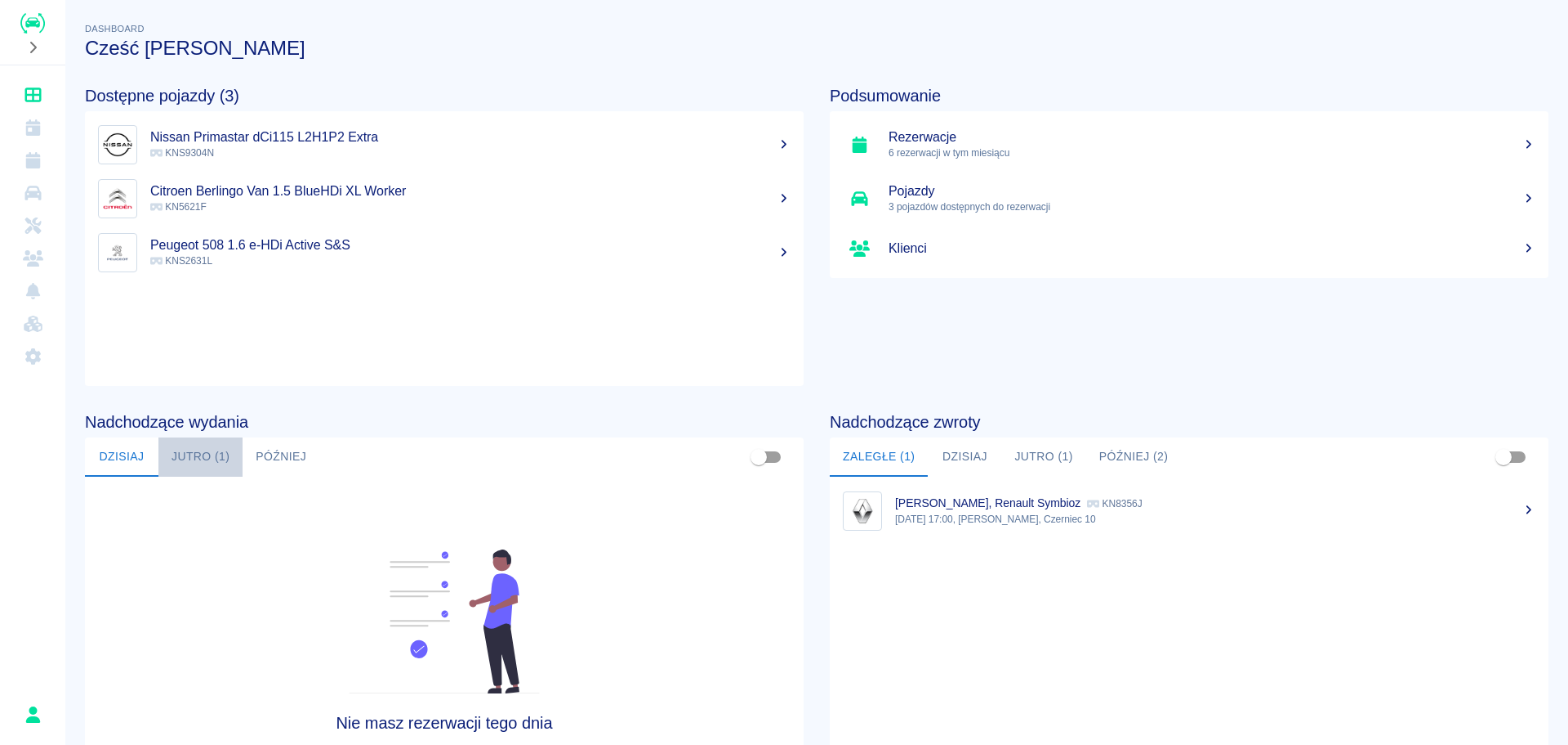
click at [174, 459] on button "Jutro (1)" at bounding box center [201, 456] width 84 height 39
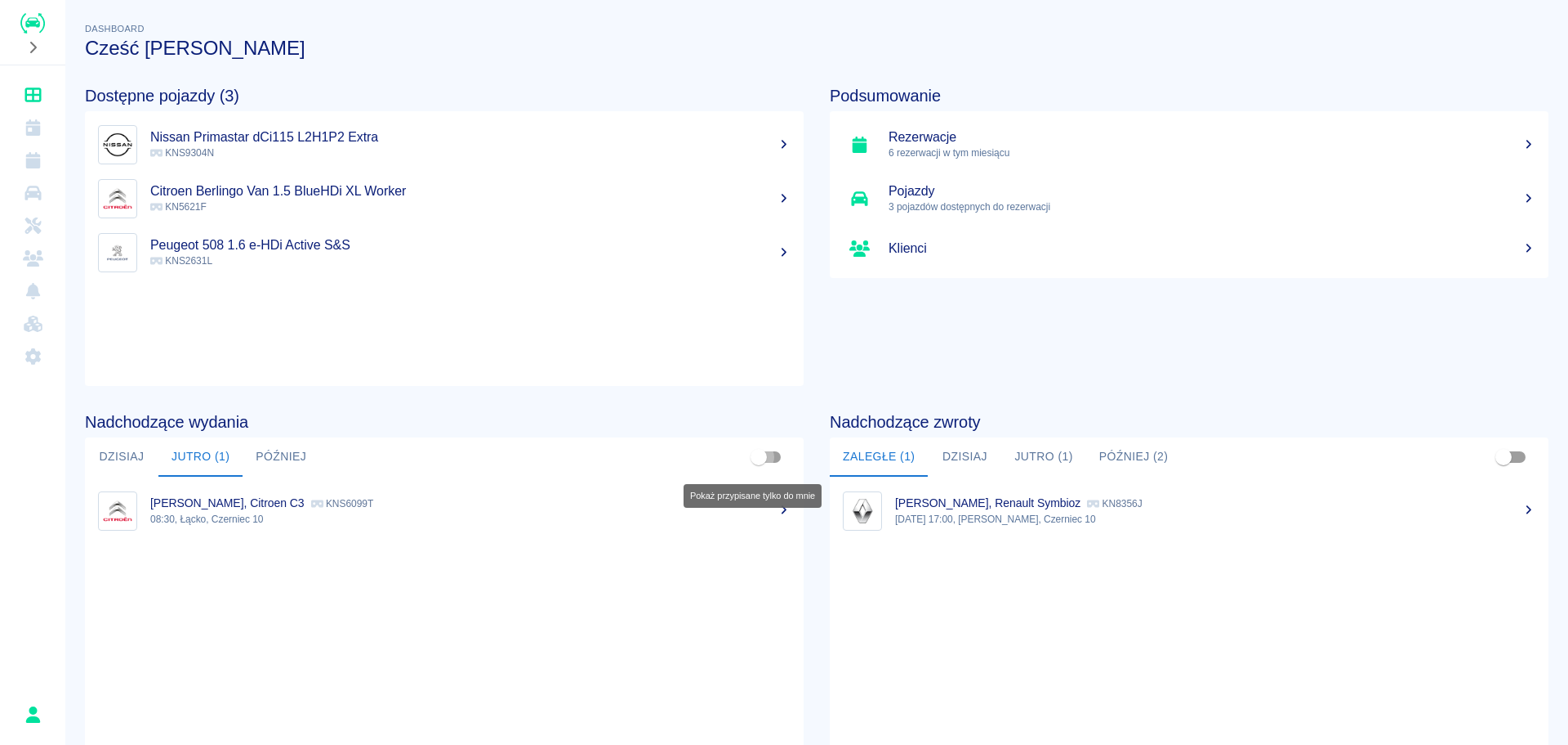
click at [756, 455] on input "Pokaż przypisane tylko do mnie" at bounding box center [759, 456] width 93 height 31
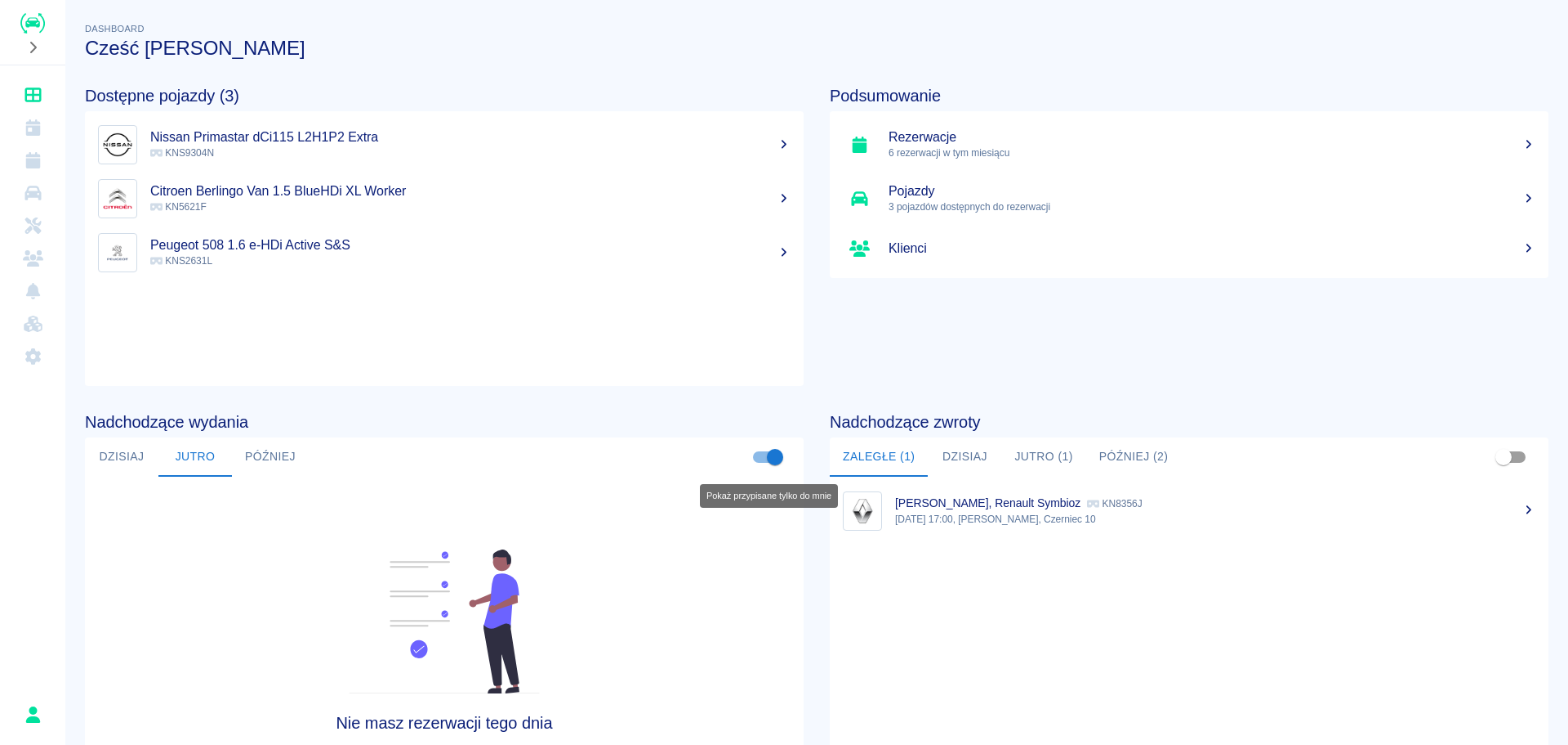
click at [759, 454] on input "Pokaż przypisane tylko do mnie" at bounding box center [775, 456] width 93 height 31
checkbox input "false"
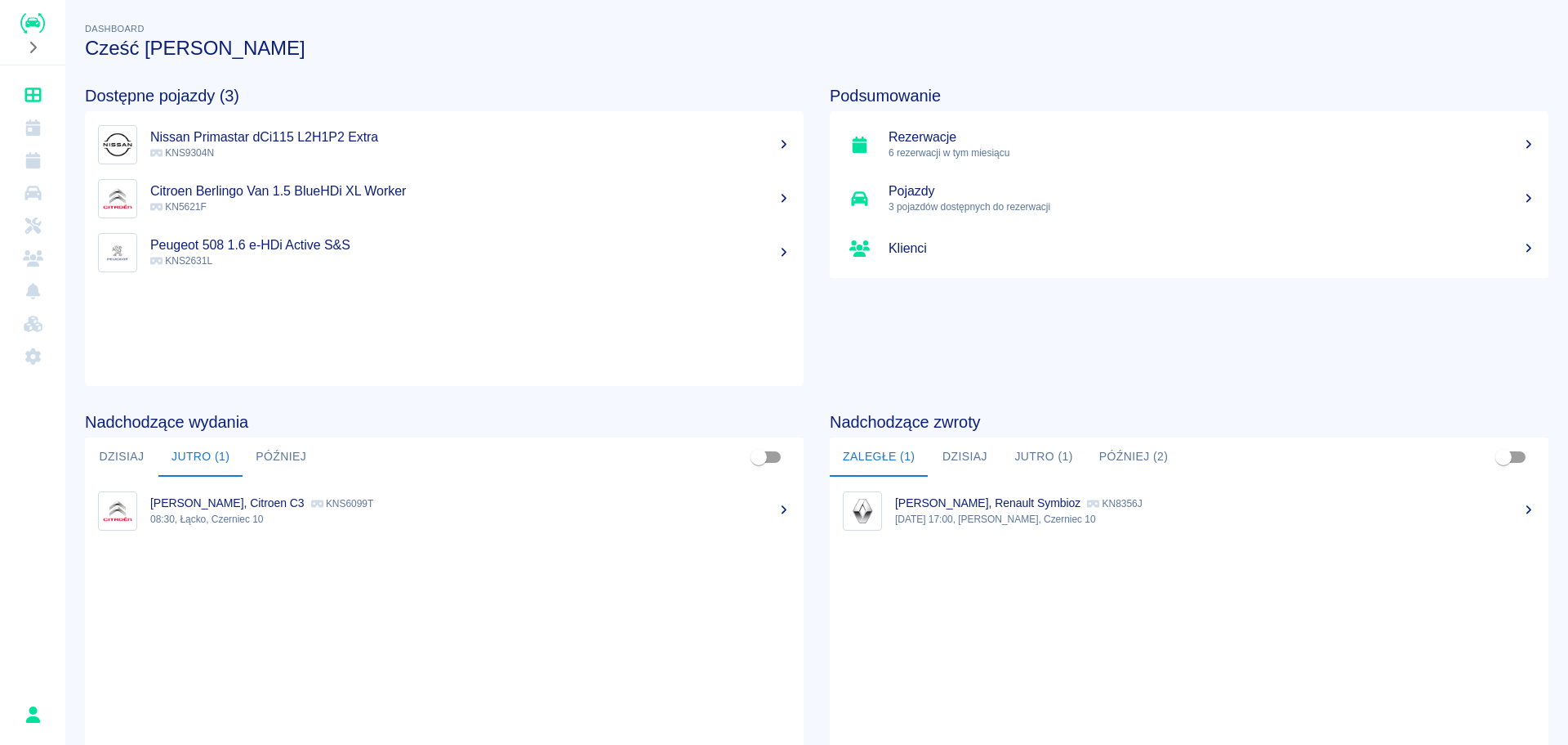
click at [1096, 156] on p "6 rezerwacji w tym miesiącu" at bounding box center [1212, 153] width 647 height 15
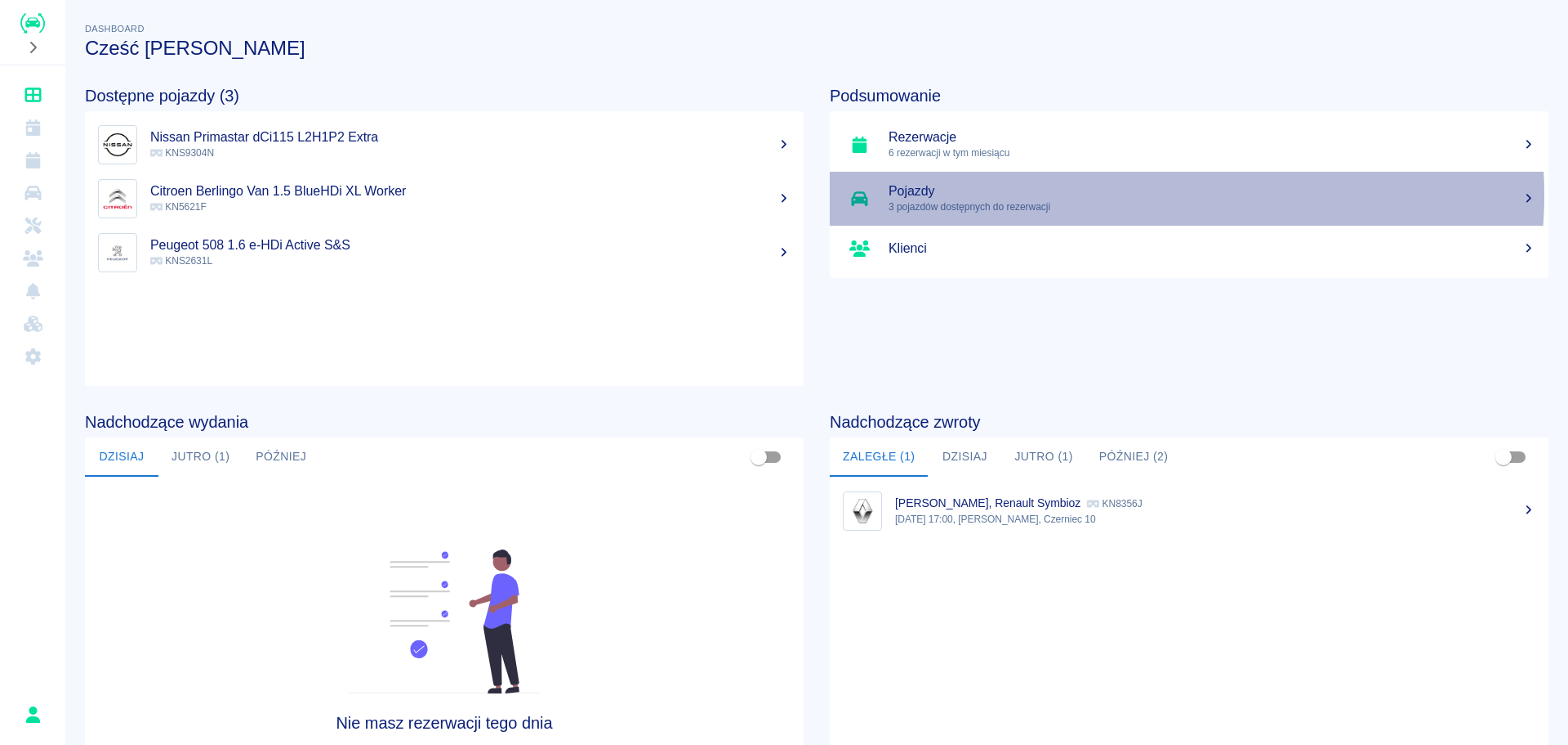
click at [1107, 195] on h5 "Pojazdy" at bounding box center [1212, 191] width 647 height 17
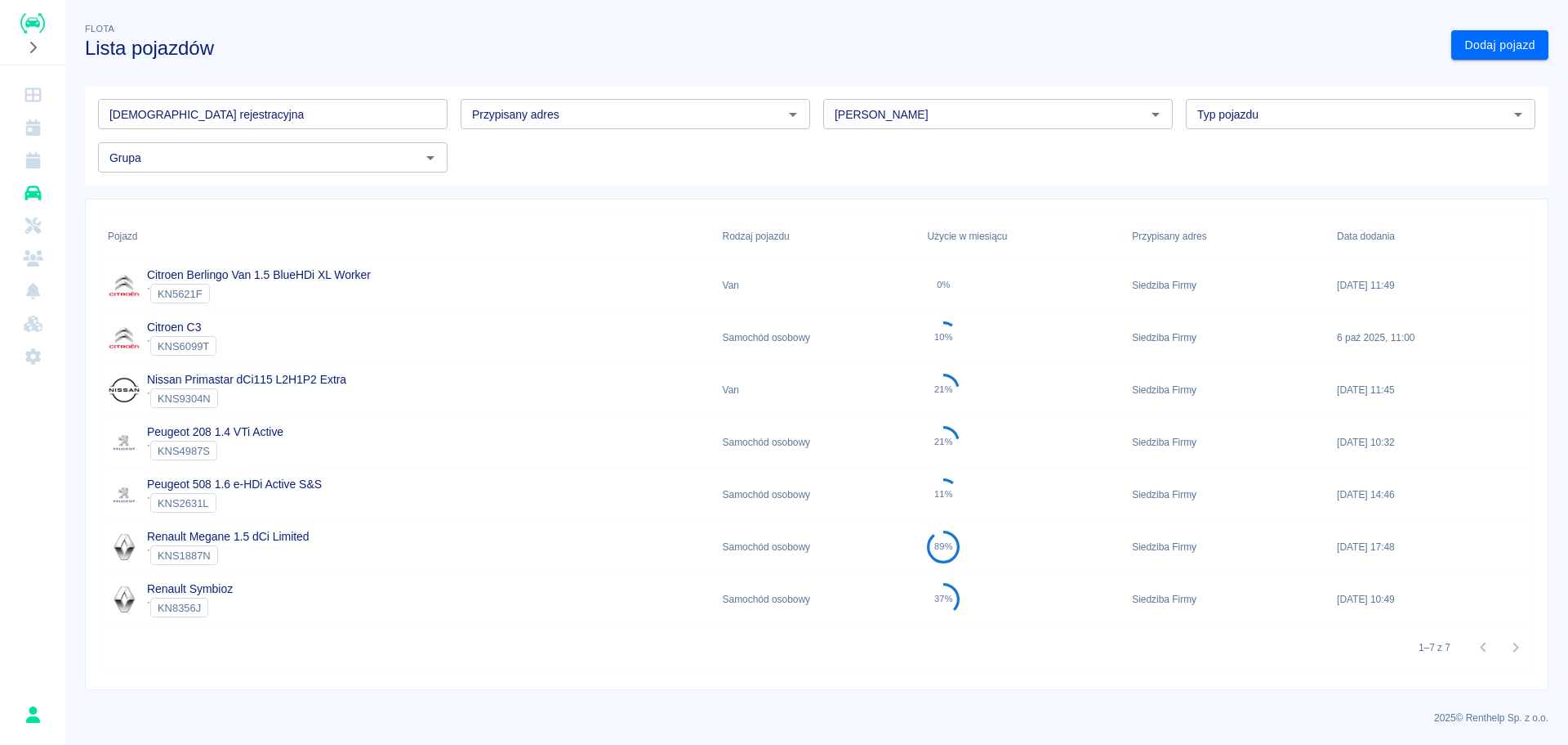
click at [486, 491] on div "Peugeot 508 1.6 e-HDi Active S&S ` KNS2631L" at bounding box center [407, 495] width 615 height 53
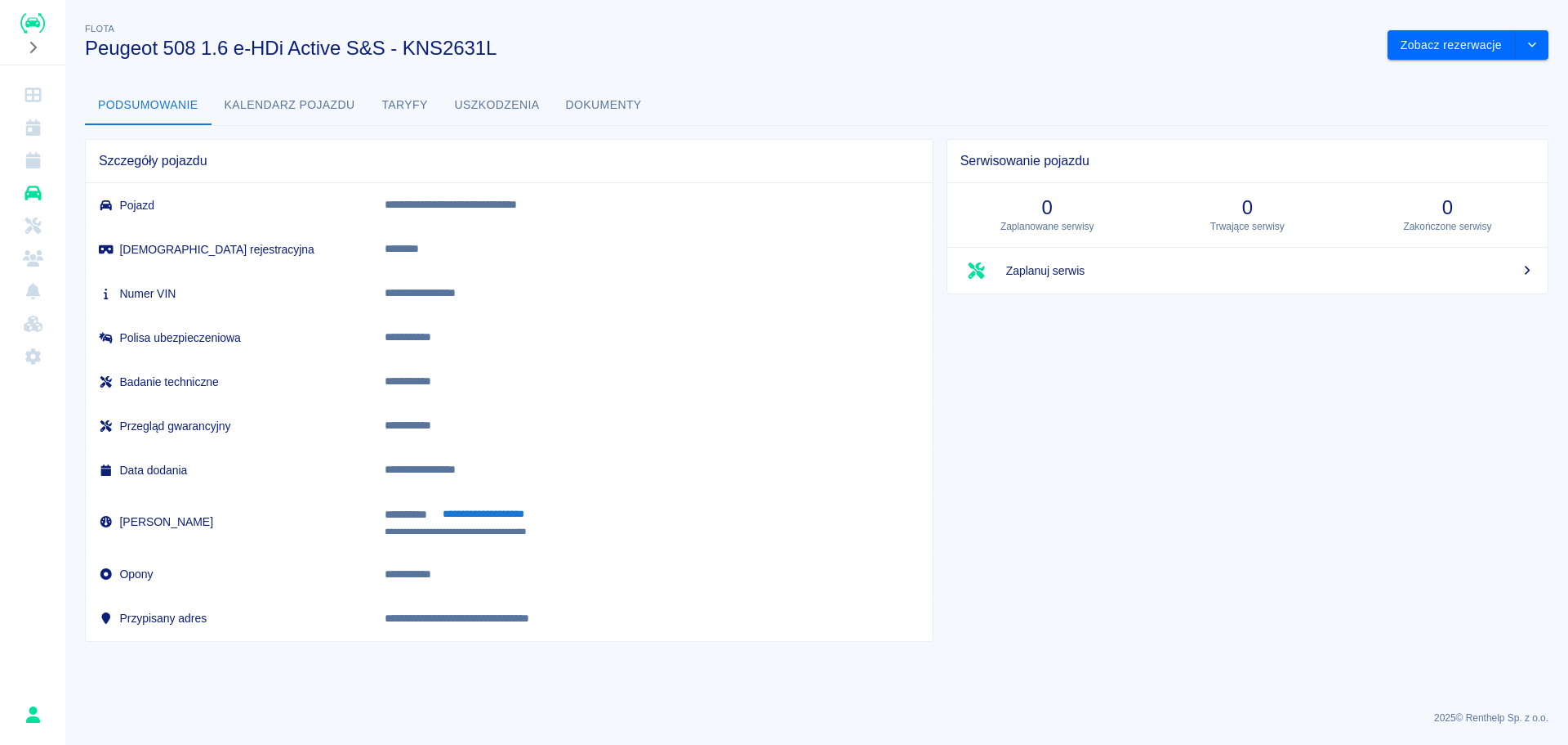
click at [305, 96] on button "Kalendarz pojazdu" at bounding box center [289, 105] width 157 height 39
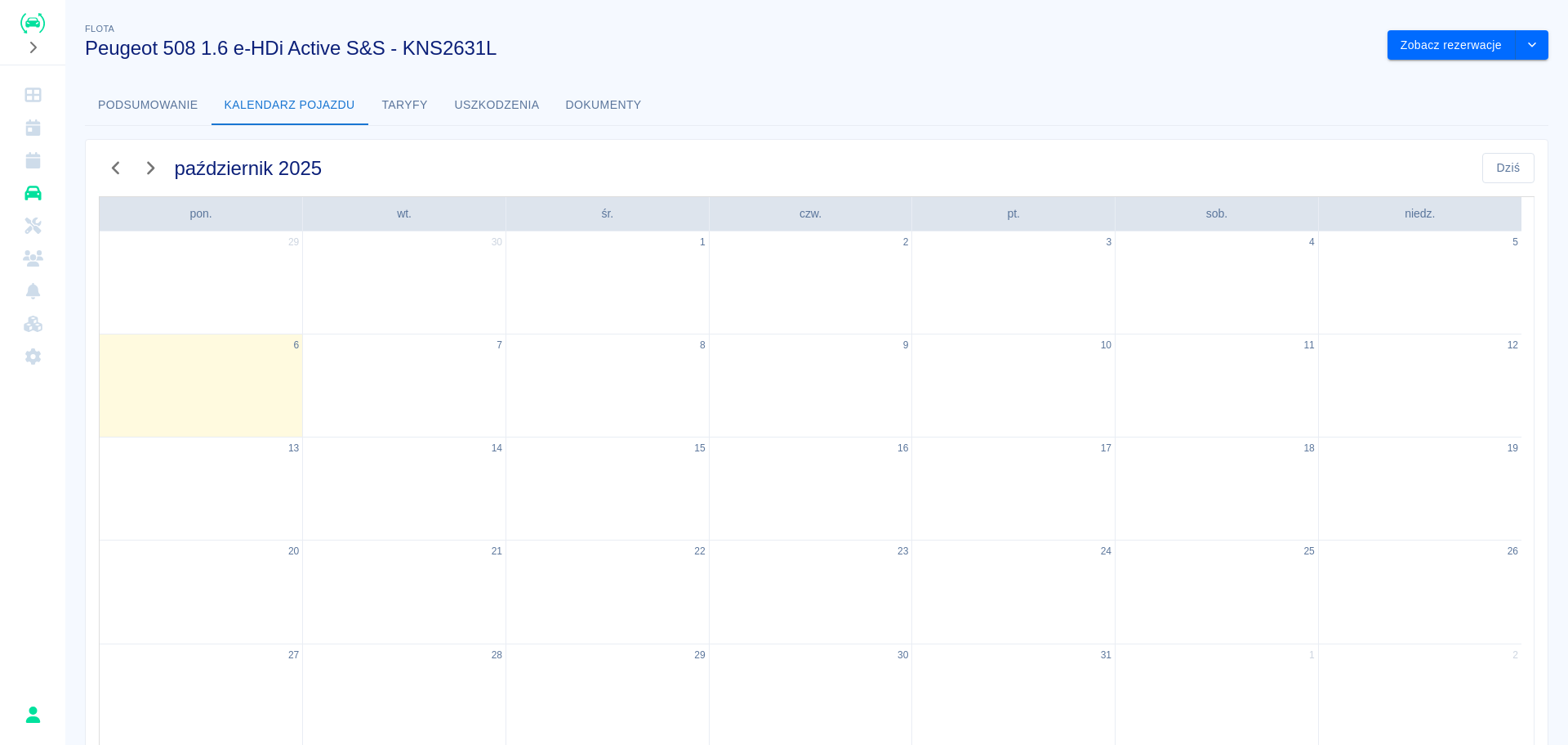
click at [125, 94] on button "Podsumowanie" at bounding box center [148, 105] width 126 height 39
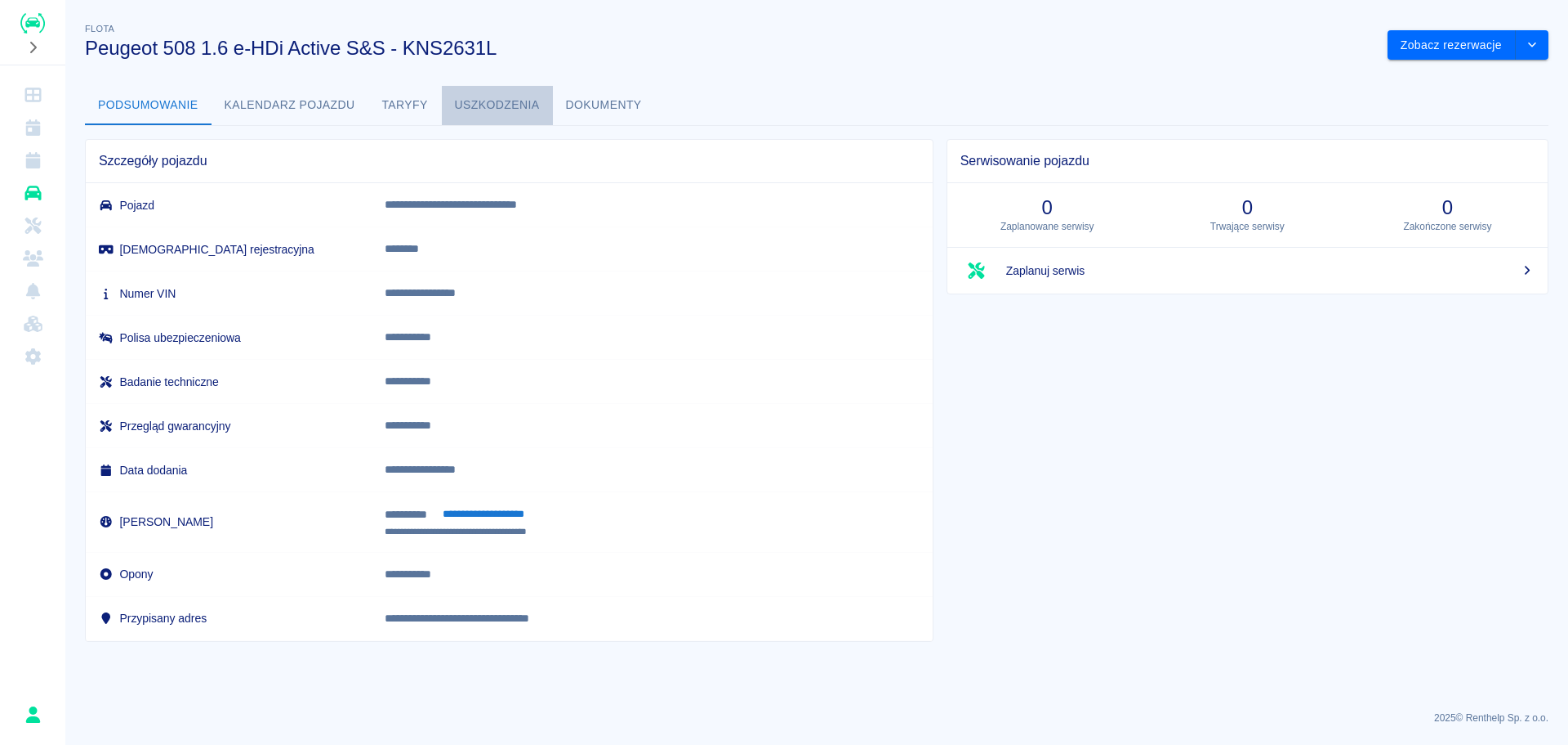
click at [445, 89] on button "Uszkodzenia" at bounding box center [497, 105] width 111 height 39
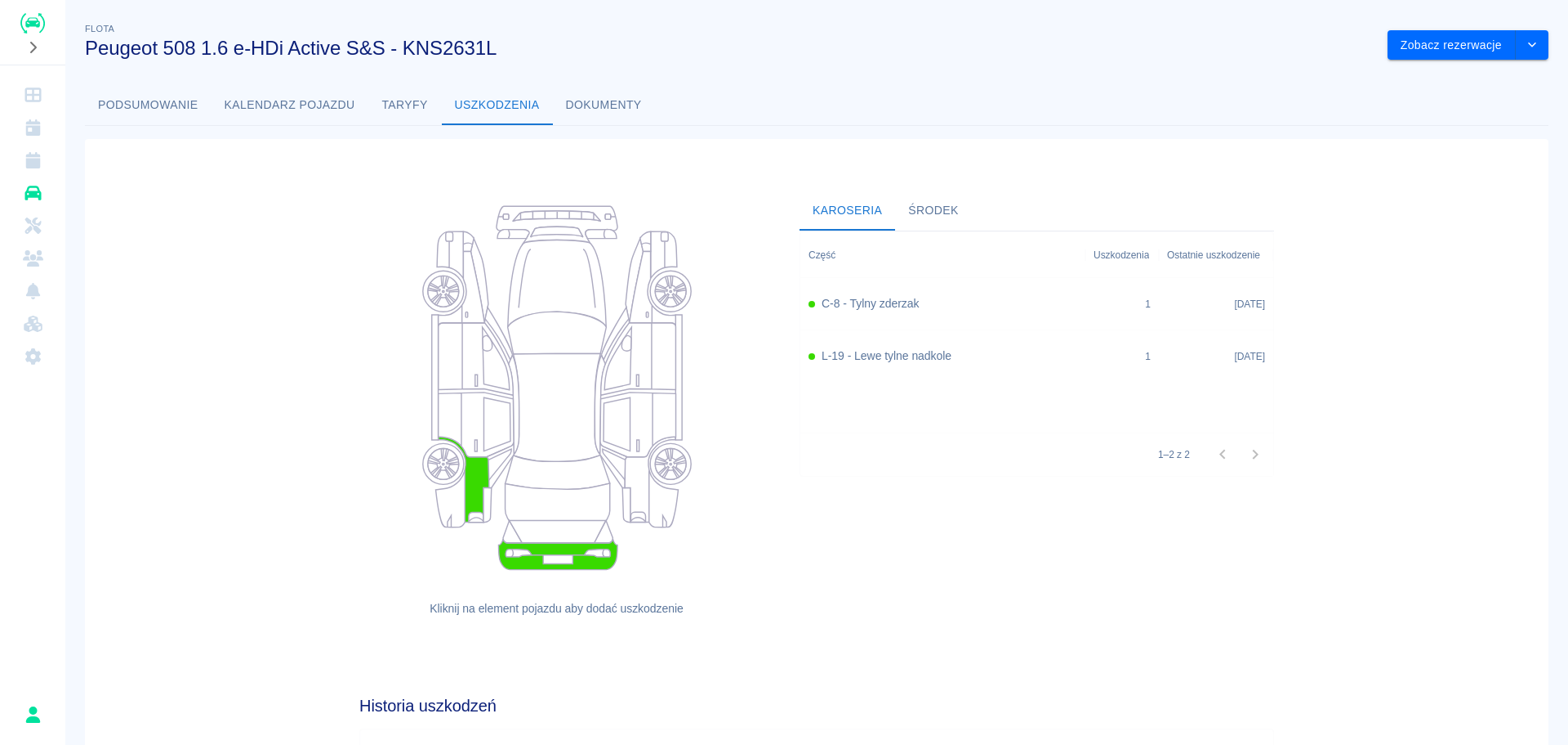
click at [421, 105] on button "Taryfy" at bounding box center [405, 105] width 74 height 39
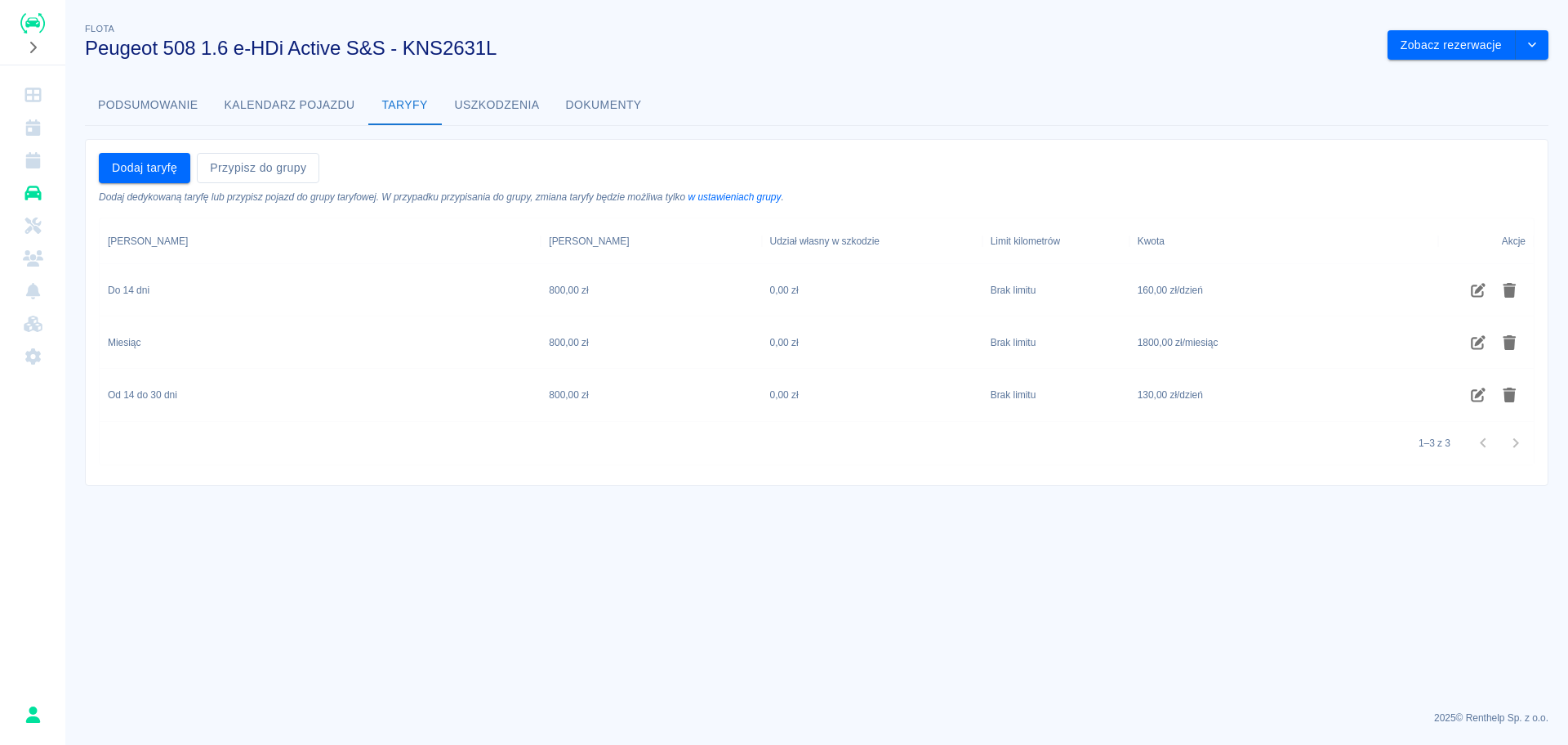
click at [603, 101] on button "Dokumenty" at bounding box center [604, 105] width 102 height 39
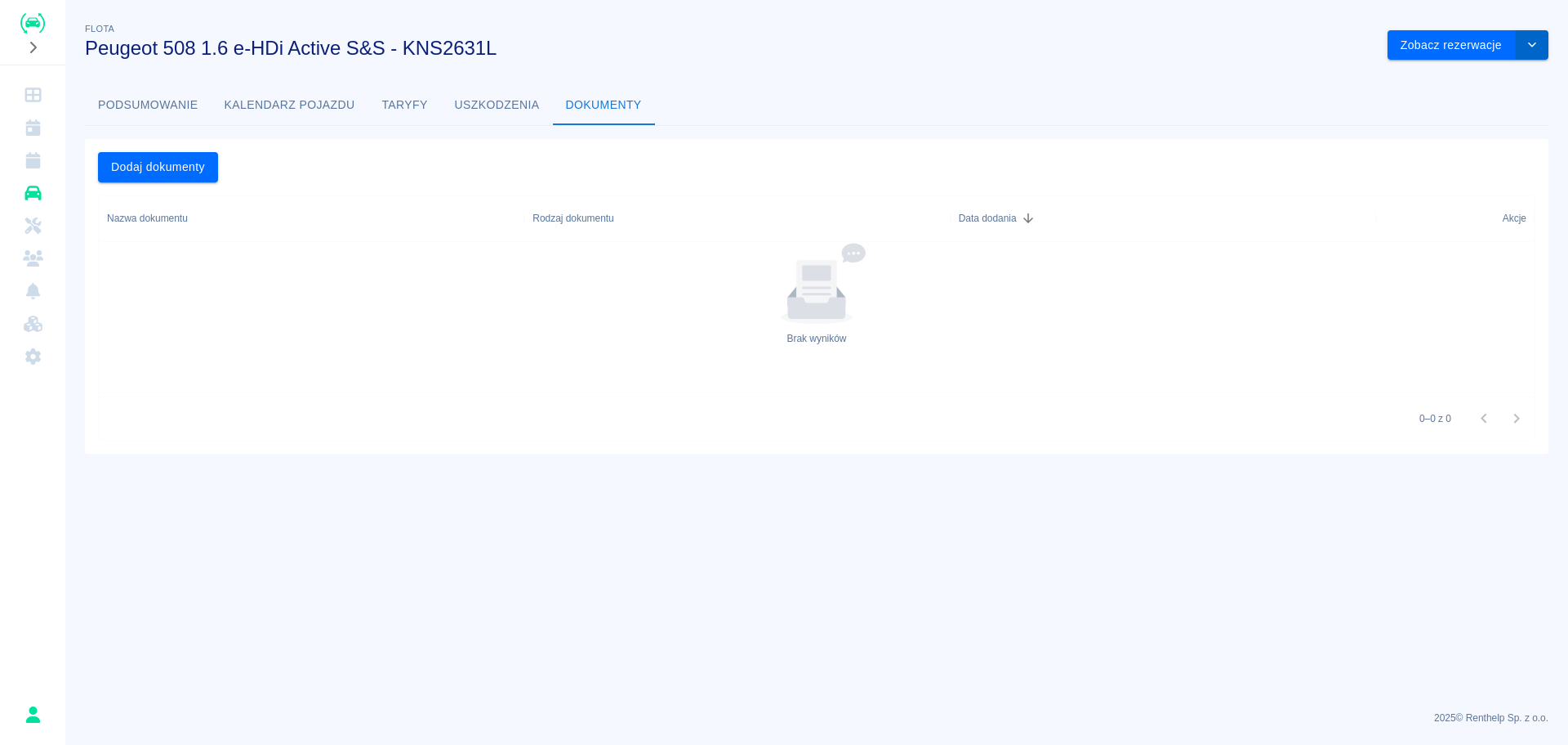
click at [1526, 45] on icon "drop-down" at bounding box center [1532, 45] width 13 height 11
click at [1501, 81] on li "Zaktualizuj dane pojazdu" at bounding box center [1468, 79] width 152 height 27
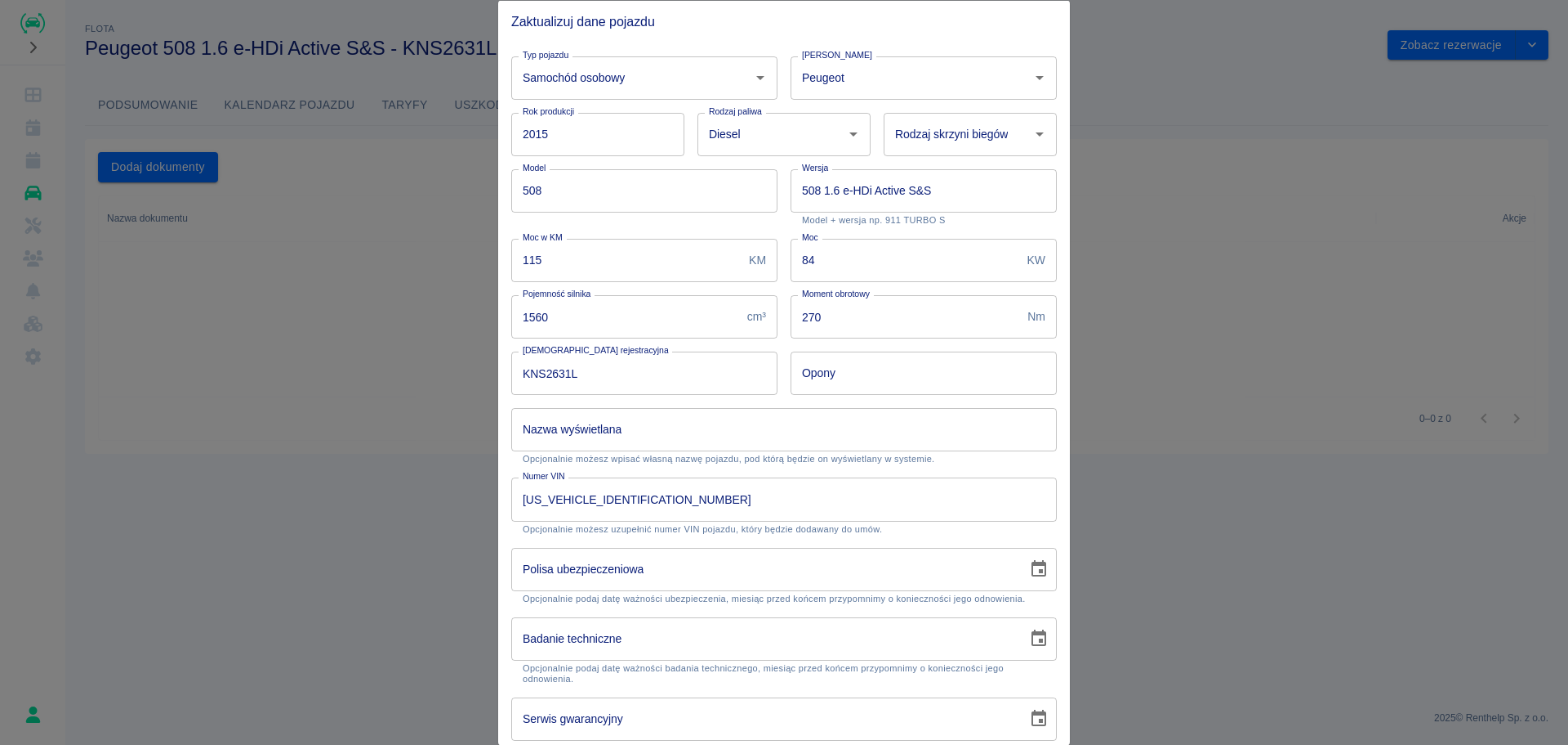
scroll to position [151, 0]
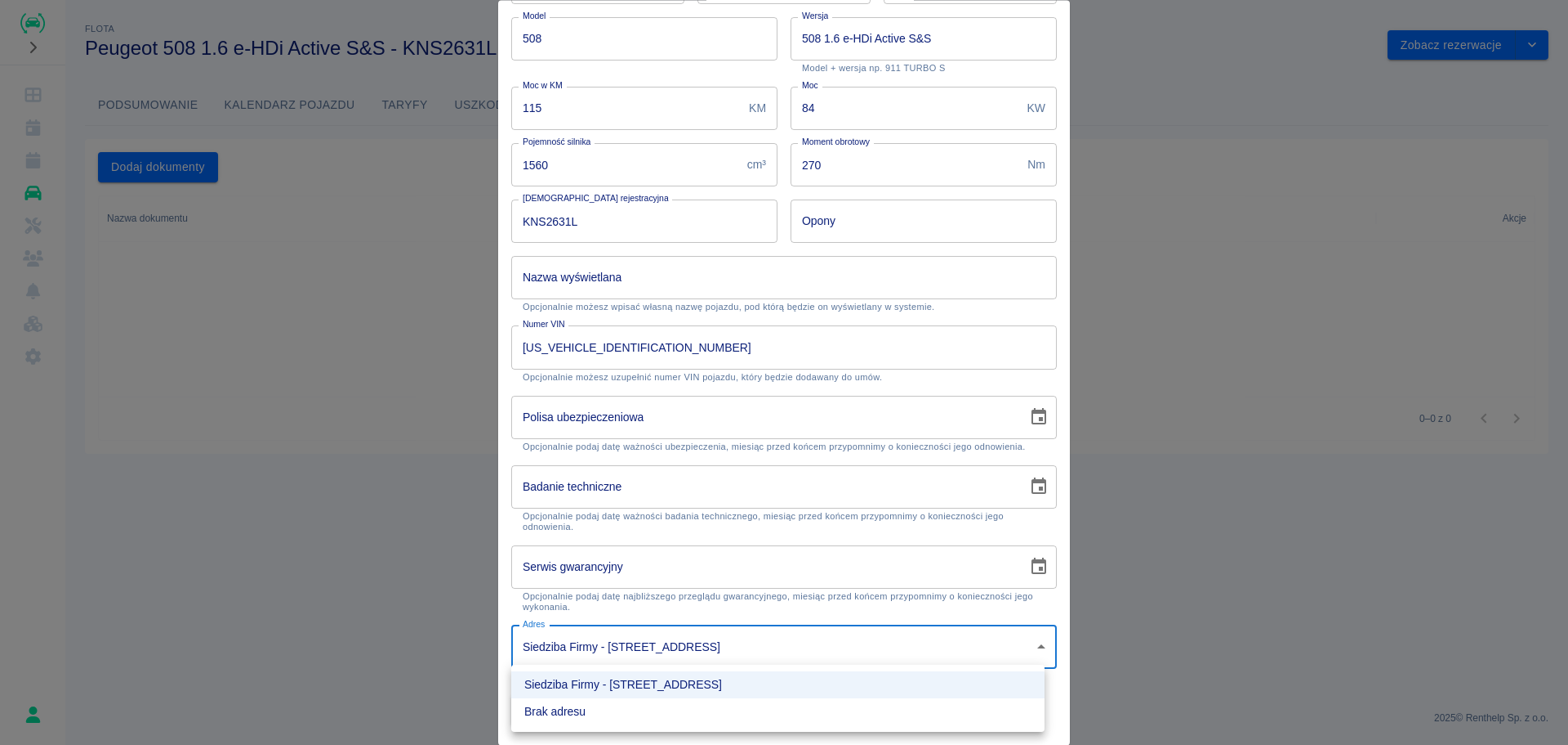
click at [1024, 638] on body "Używamy plików Cookies, by zapewnić Ci najlepsze możliwe doświadczenie. Aby dow…" at bounding box center [784, 372] width 1568 height 745
click at [967, 706] on li "Brak adresu" at bounding box center [778, 711] width 533 height 27
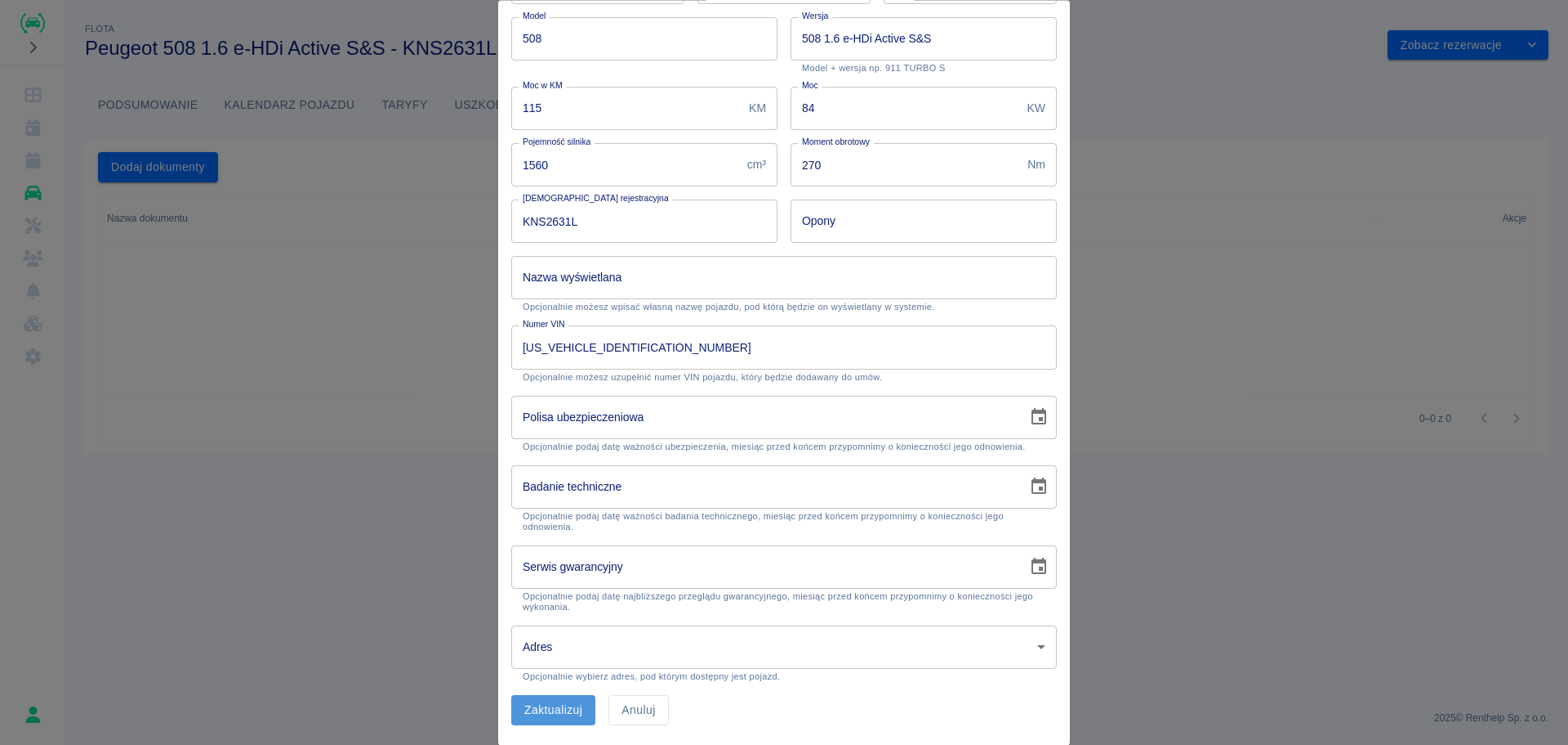
click at [576, 721] on button "Zaktualizuj" at bounding box center [553, 711] width 84 height 30
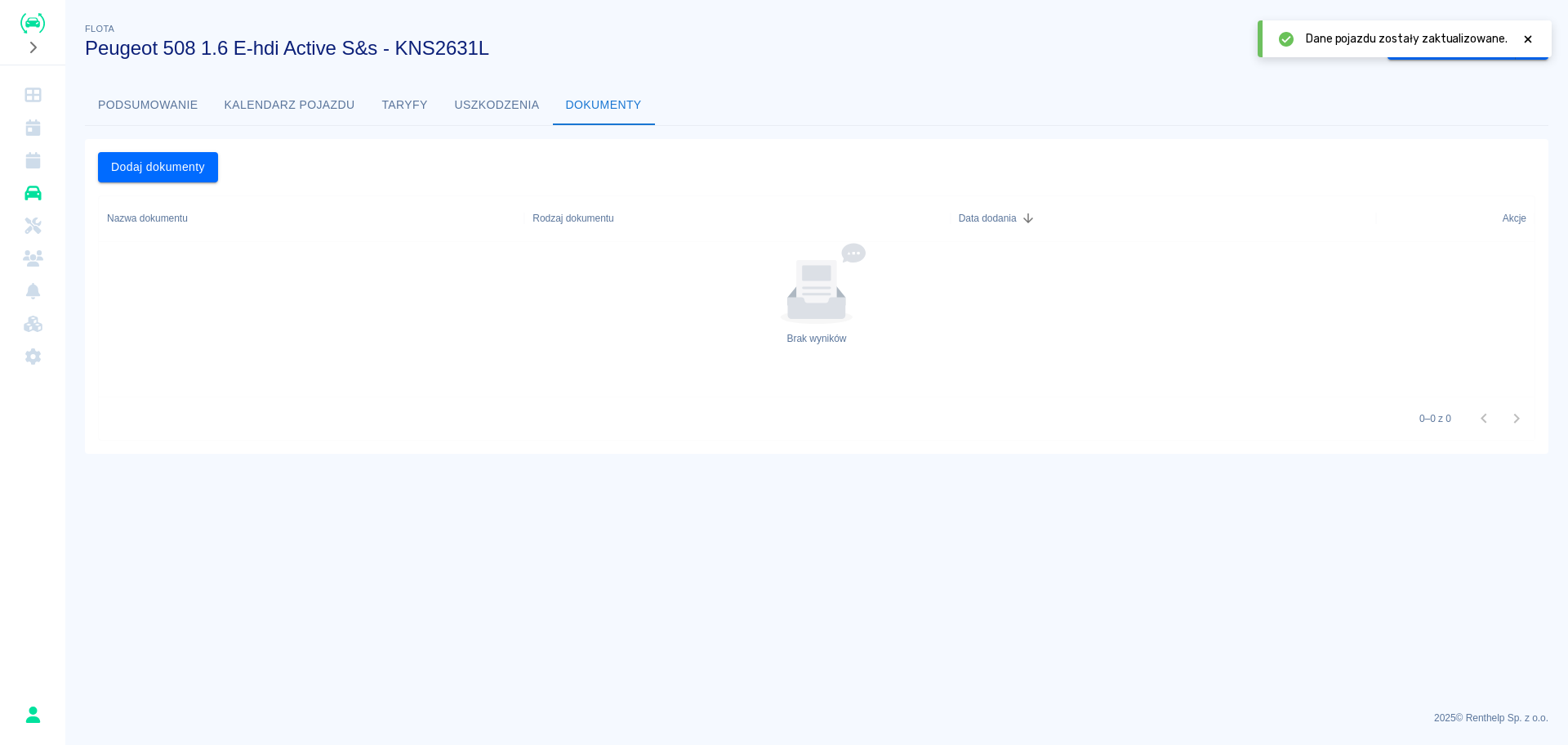
click at [34, 176] on link "Flota" at bounding box center [32, 192] width 53 height 32
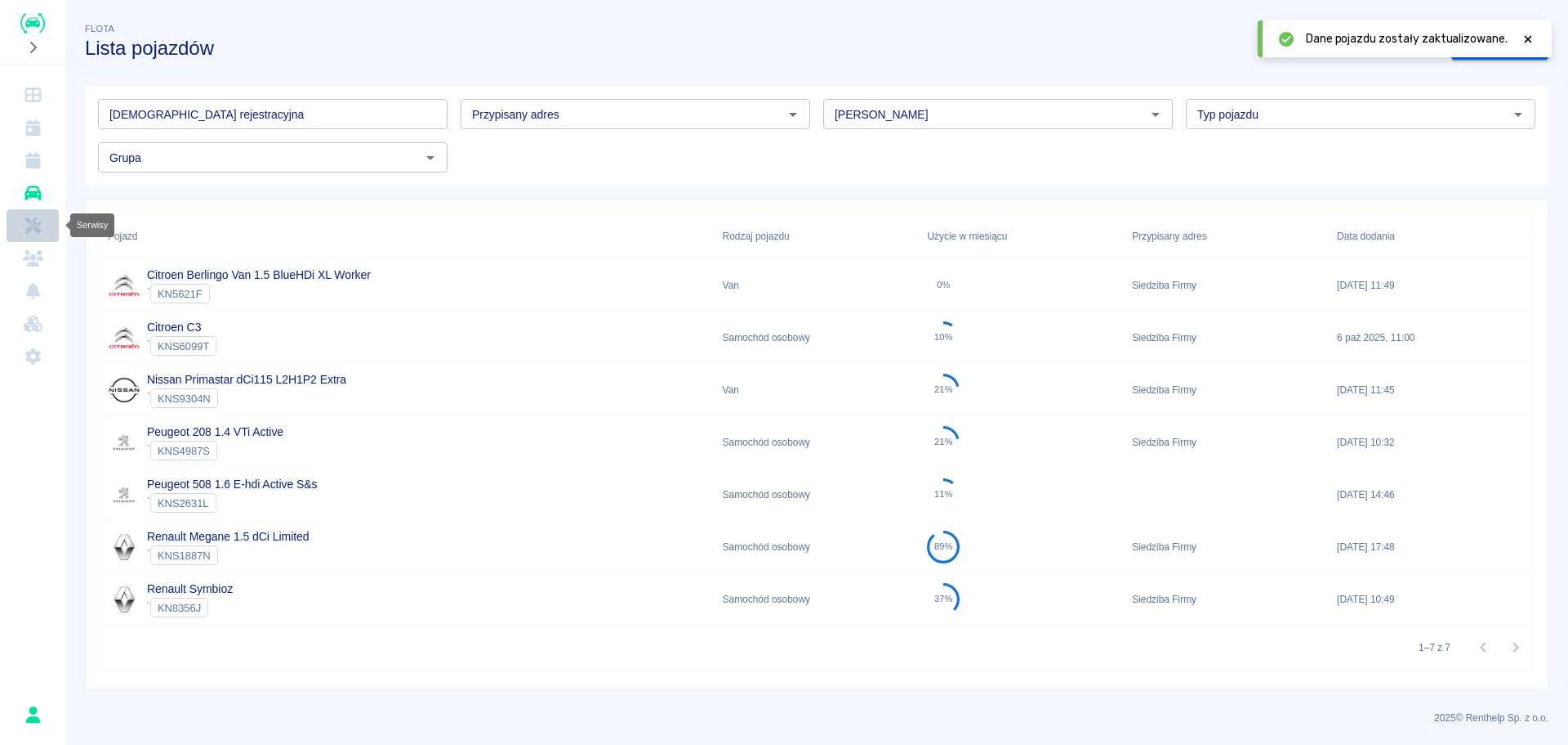
click at [30, 225] on icon "Serwisy" at bounding box center [32, 226] width 20 height 17
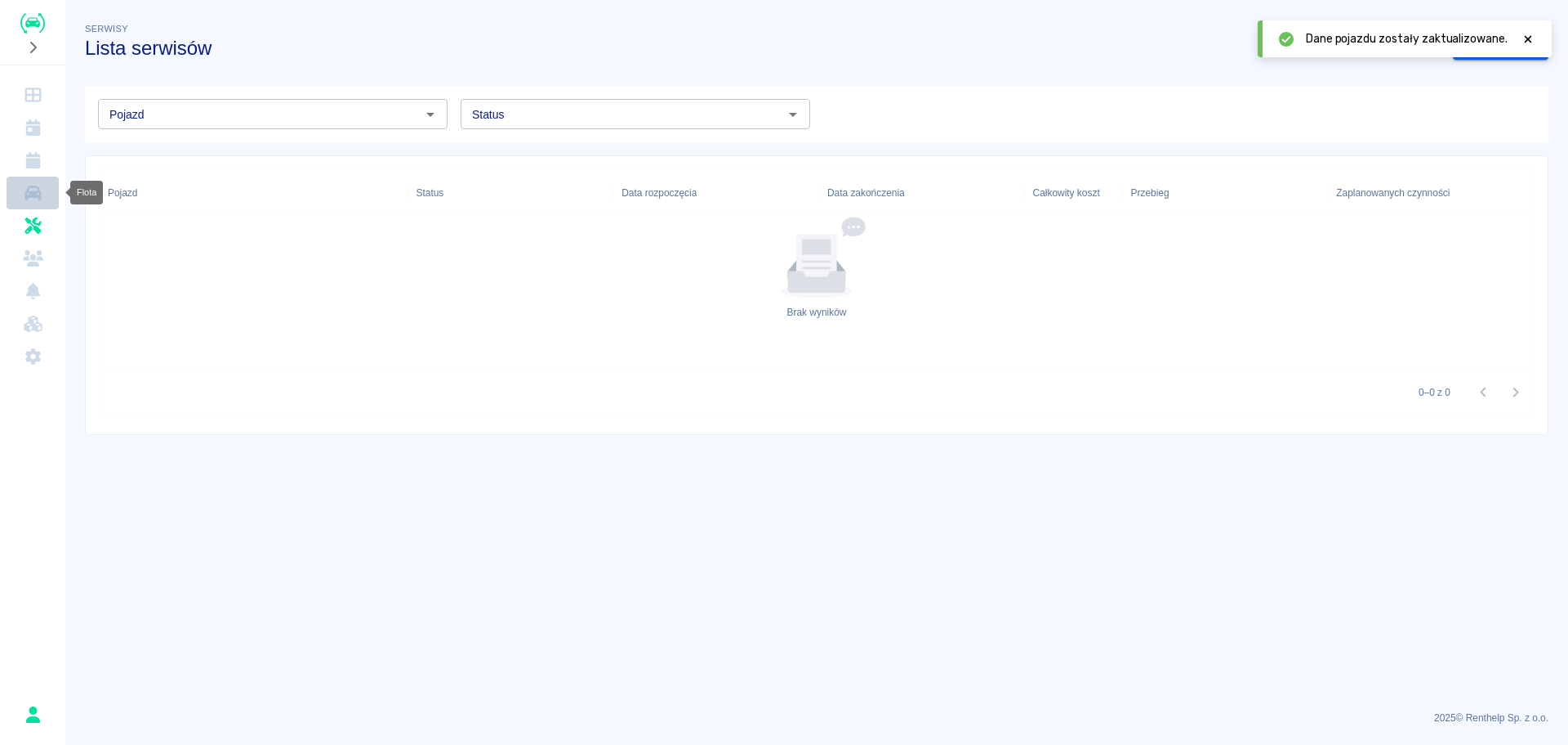
click at [35, 202] on link "Flota" at bounding box center [32, 192] width 53 height 32
